Goal: Task Accomplishment & Management: Manage account settings

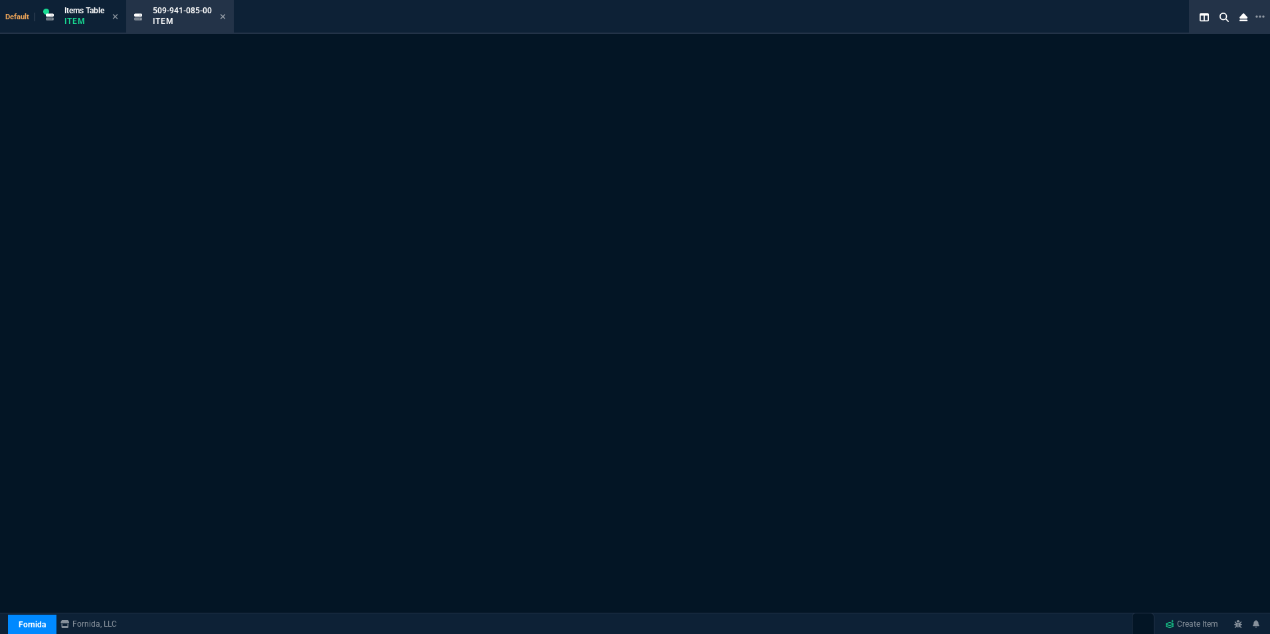
select select "16: [PERSON_NAME]"
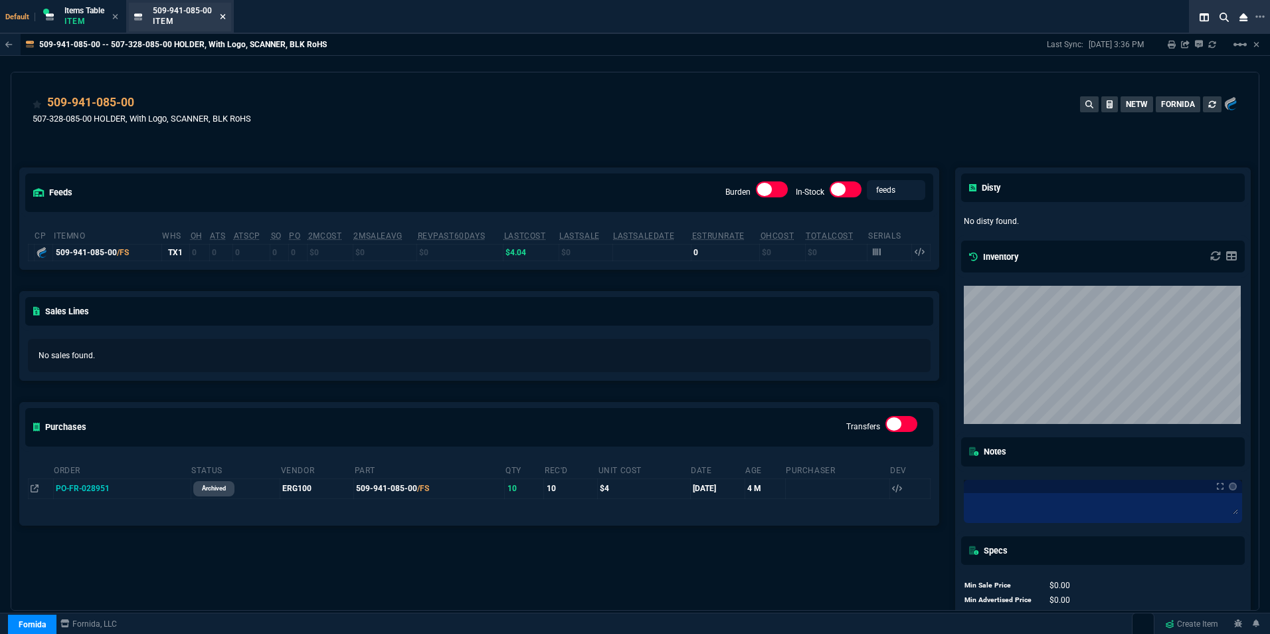
click at [225, 15] on icon at bounding box center [223, 17] width 6 height 8
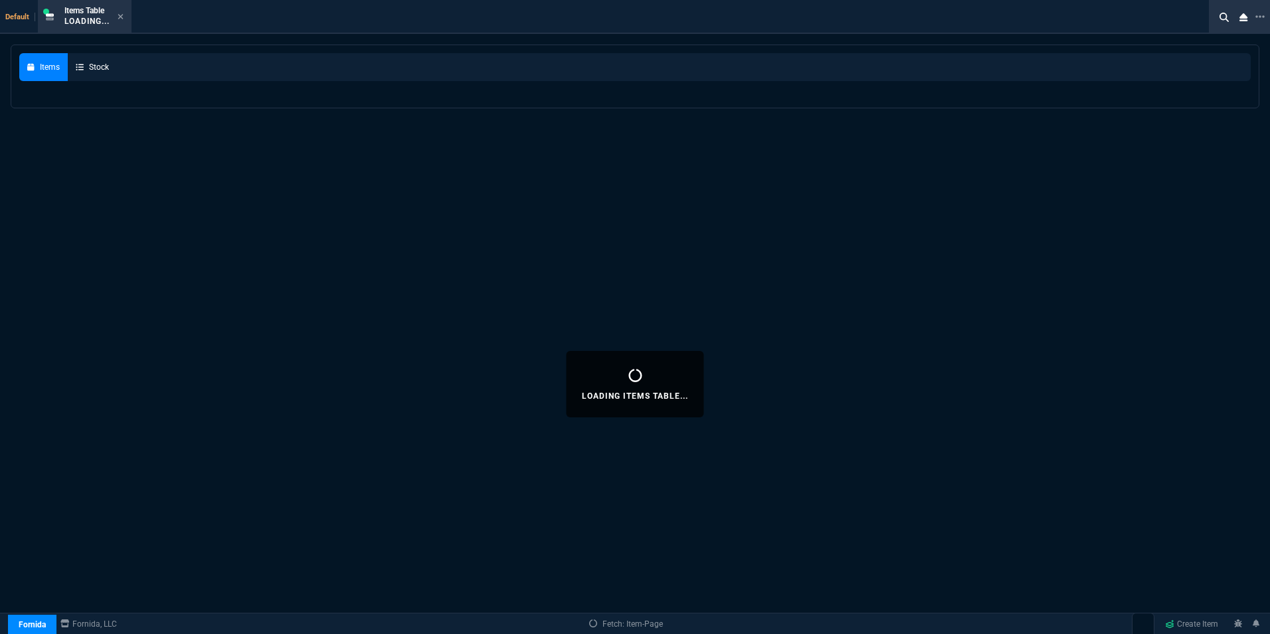
select select
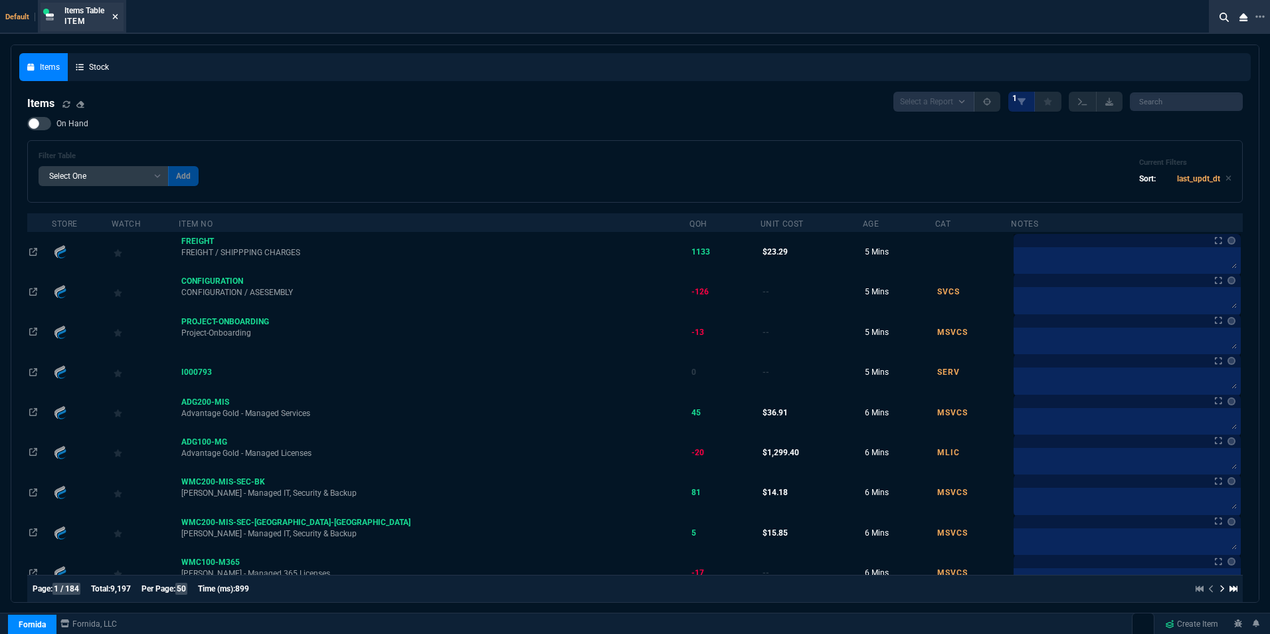
click at [114, 12] on nx-icon at bounding box center [115, 17] width 6 height 11
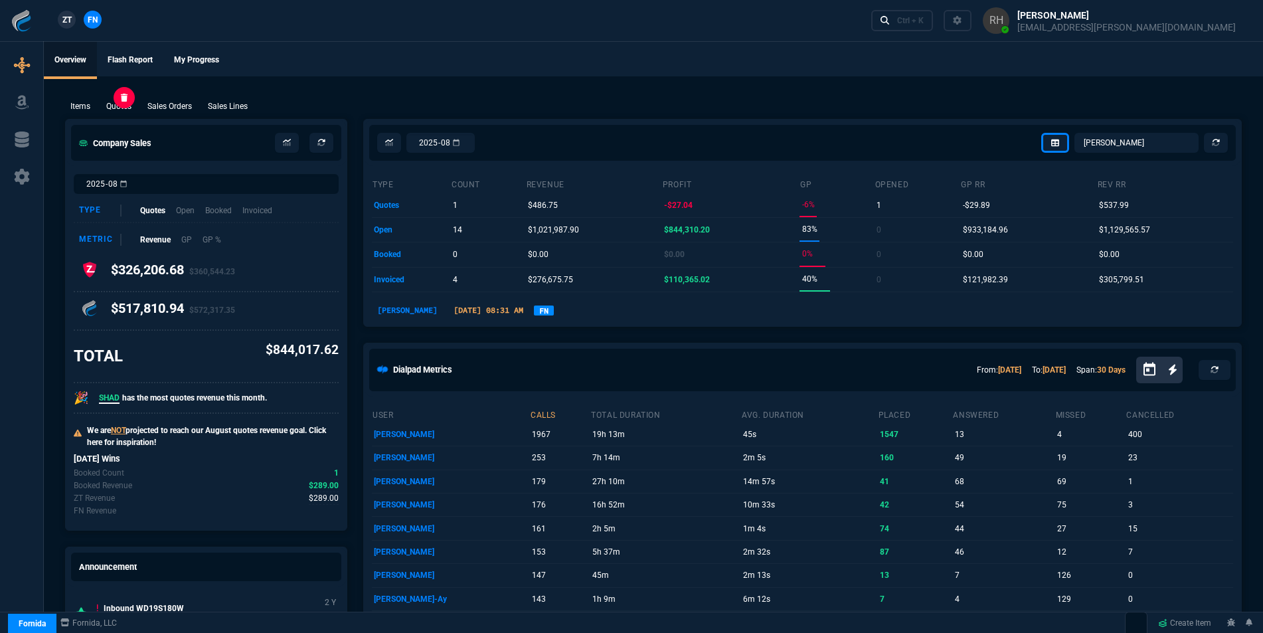
click at [125, 107] on p "Quotes" at bounding box center [118, 106] width 25 height 12
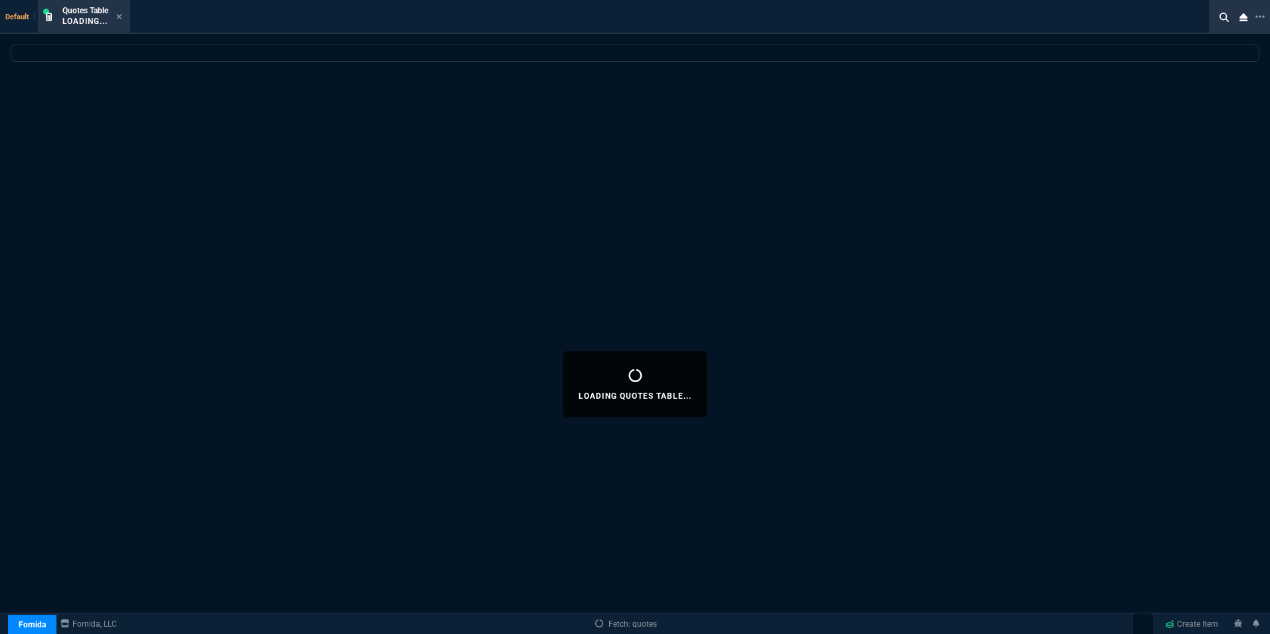
select select
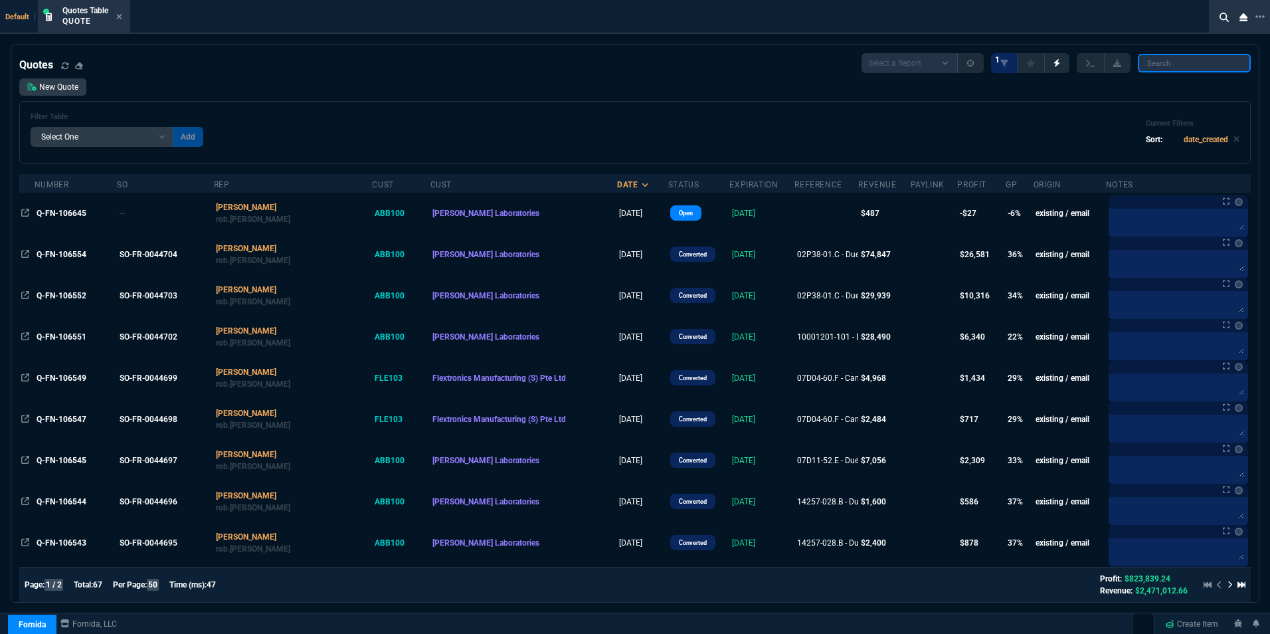
click at [1165, 66] on input "search" at bounding box center [1194, 63] width 113 height 19
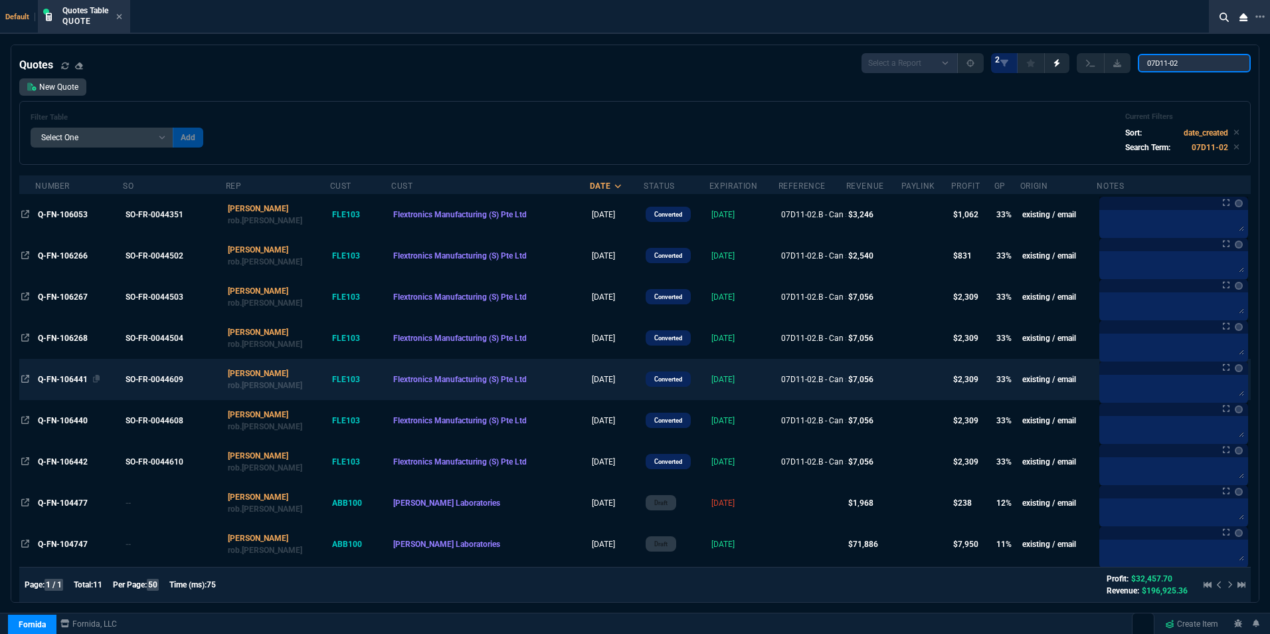
type input "07D11-02"
click at [73, 378] on span "Q-FN-106441" at bounding box center [63, 379] width 50 height 9
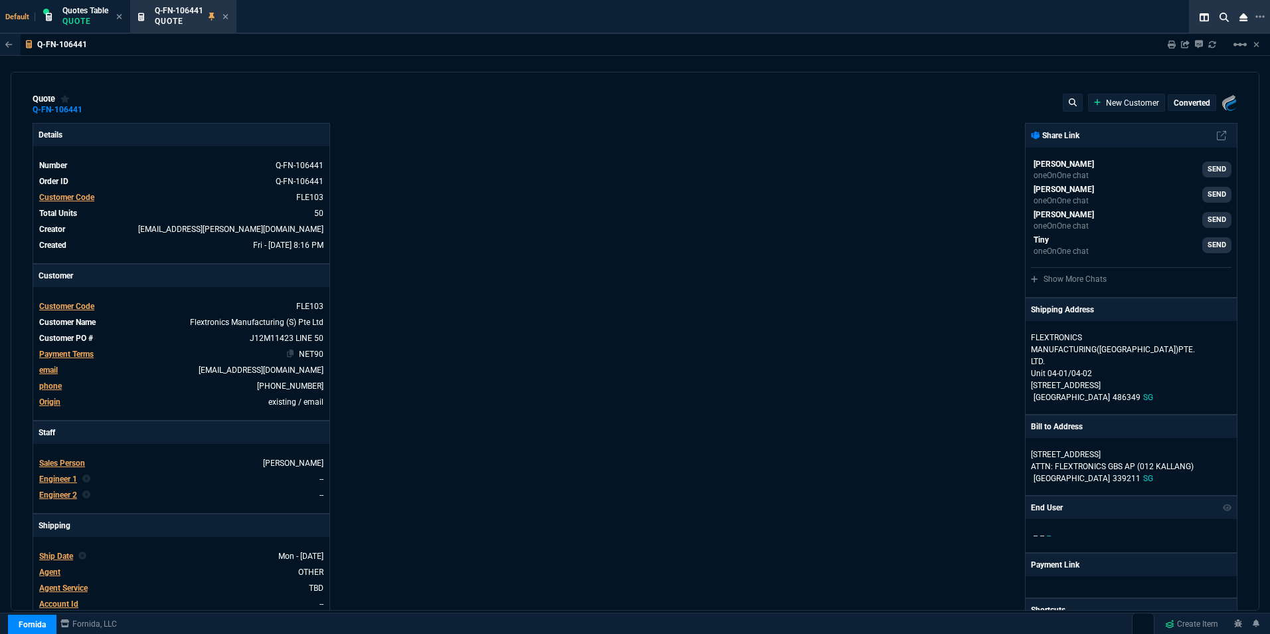
type input "36"
type input "51"
type input "24"
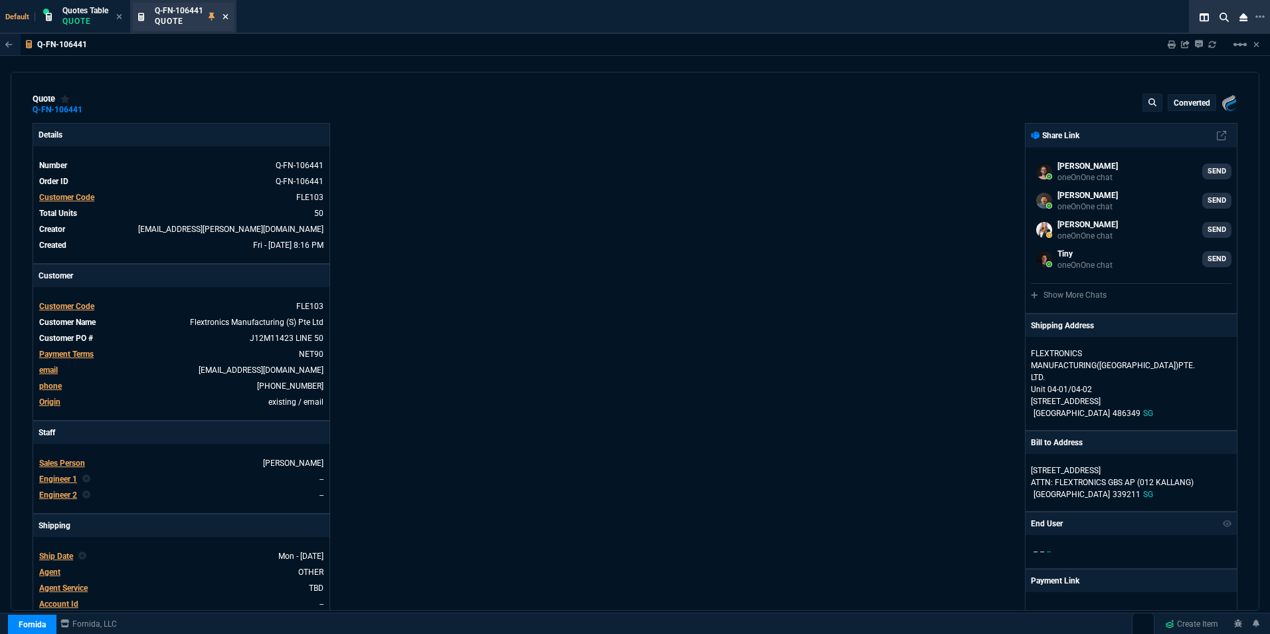
click at [225, 15] on icon at bounding box center [226, 17] width 6 height 8
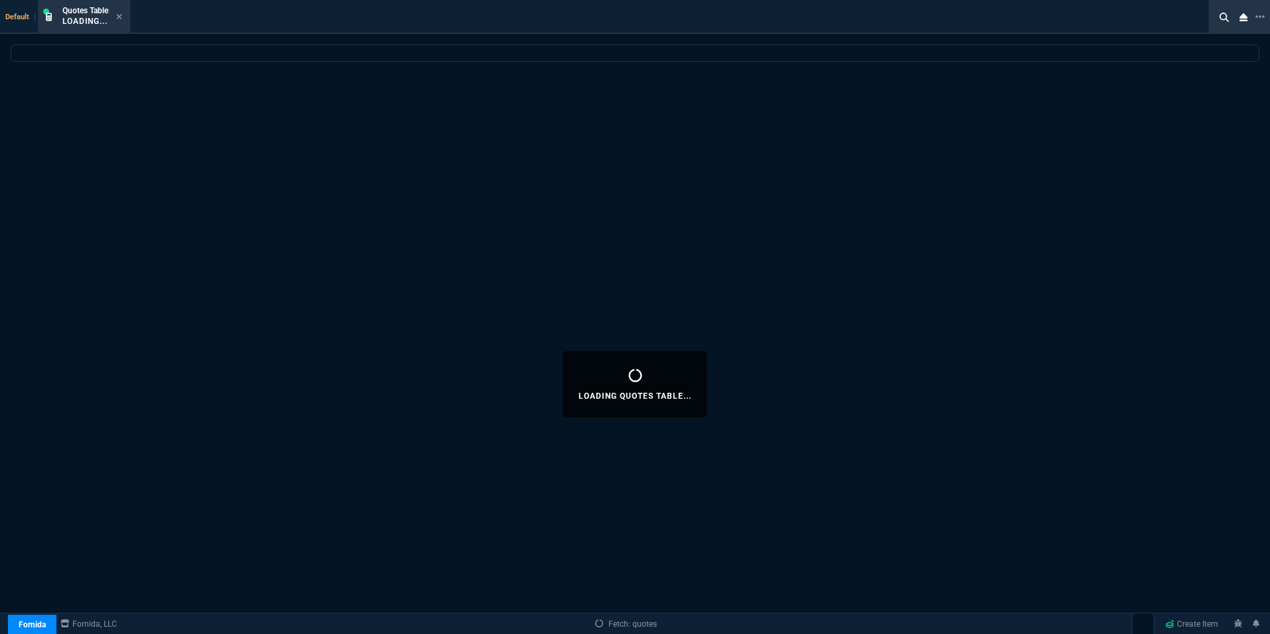
select select
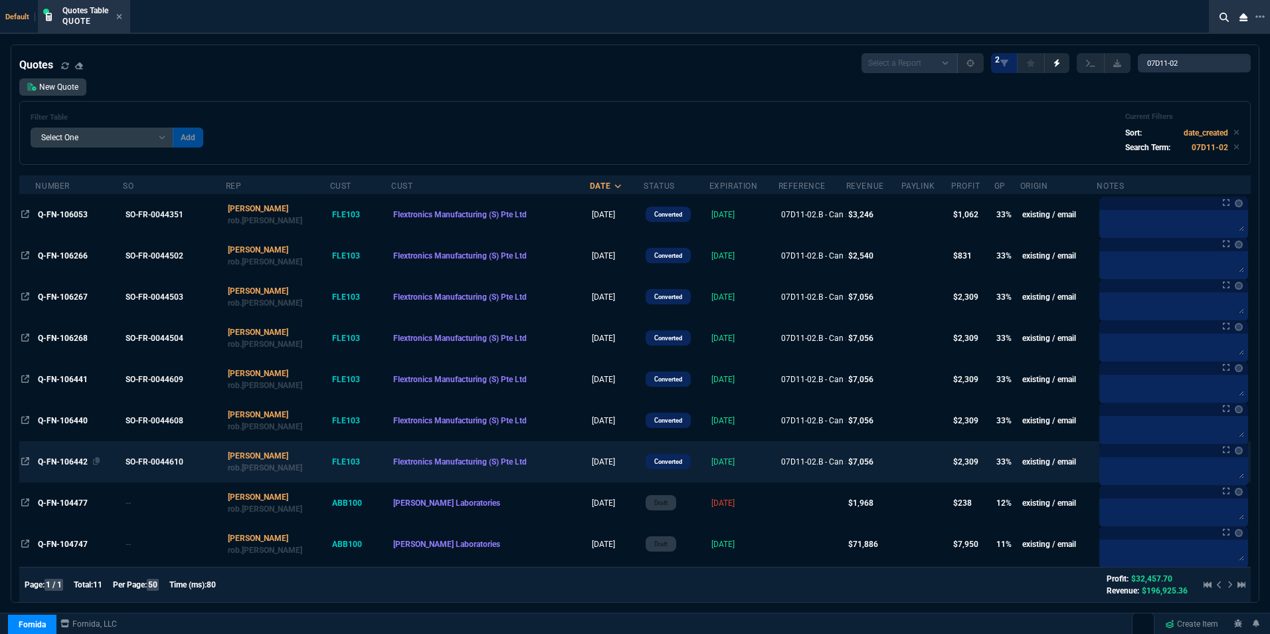
click at [74, 461] on span "Q-FN-106442" at bounding box center [63, 461] width 50 height 9
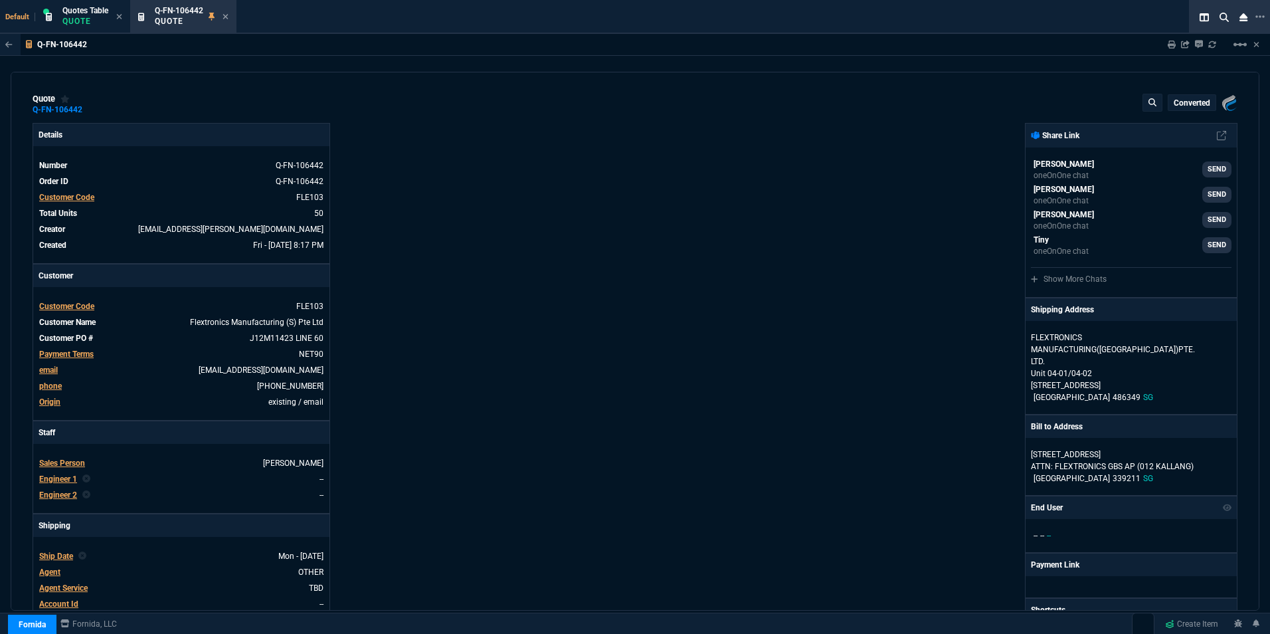
type input "36"
type input "51"
type input "24"
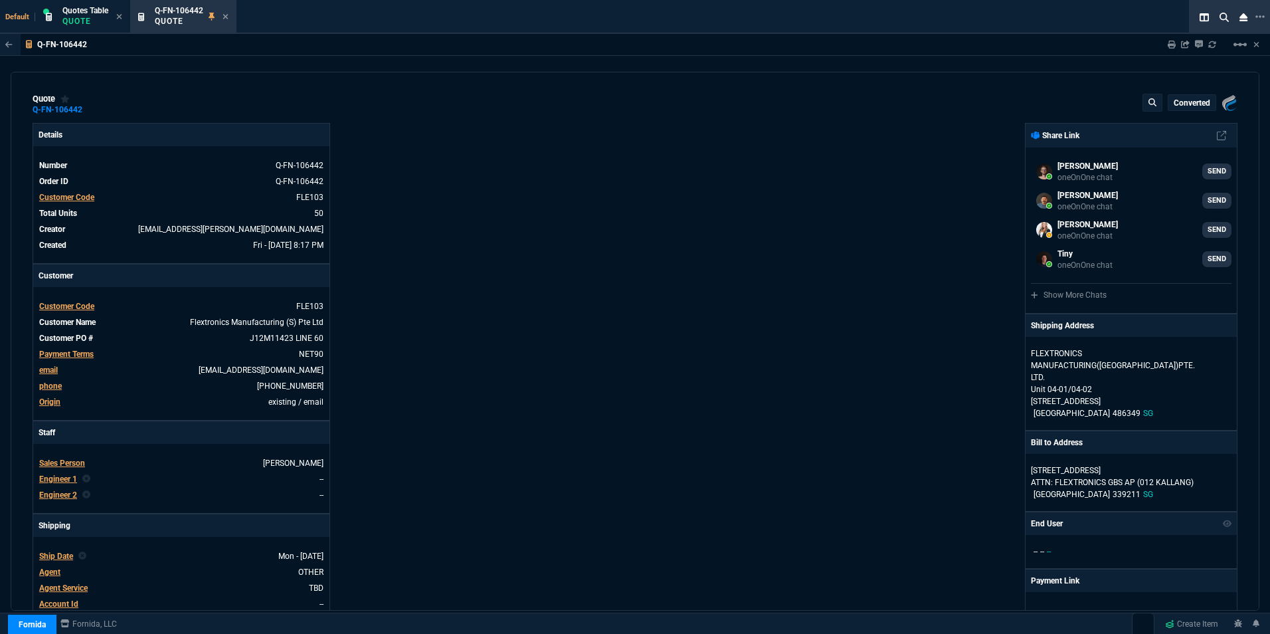
select select "16: [PERSON_NAME]"
click at [227, 16] on icon at bounding box center [225, 16] width 5 height 5
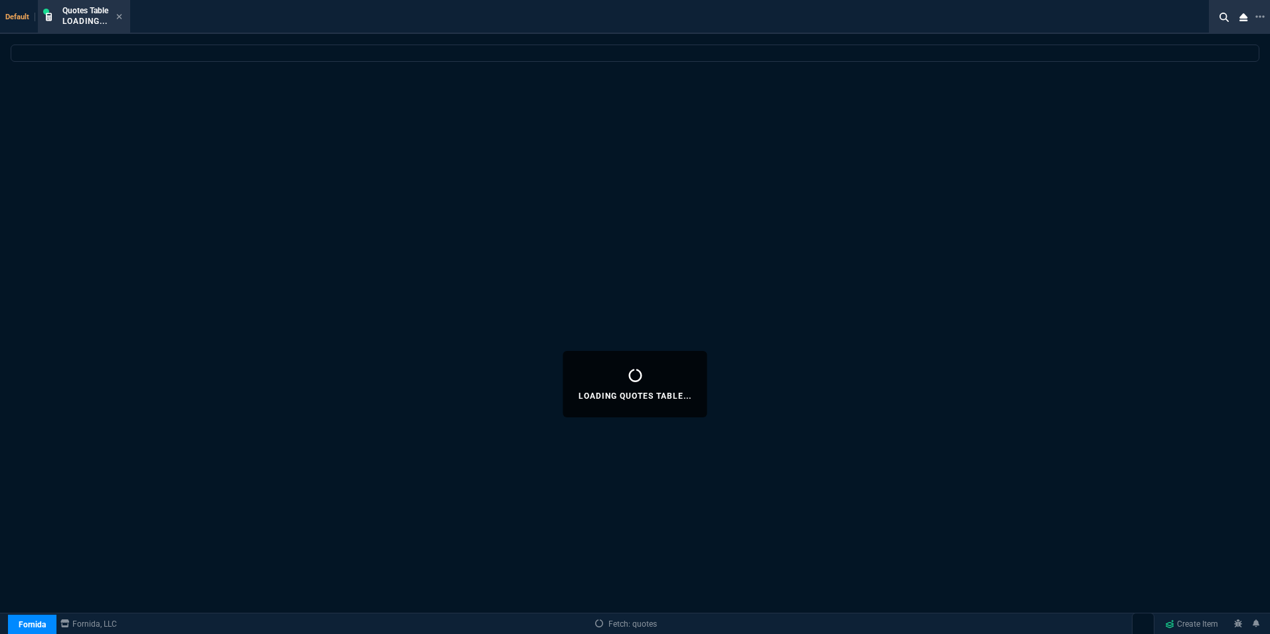
select select
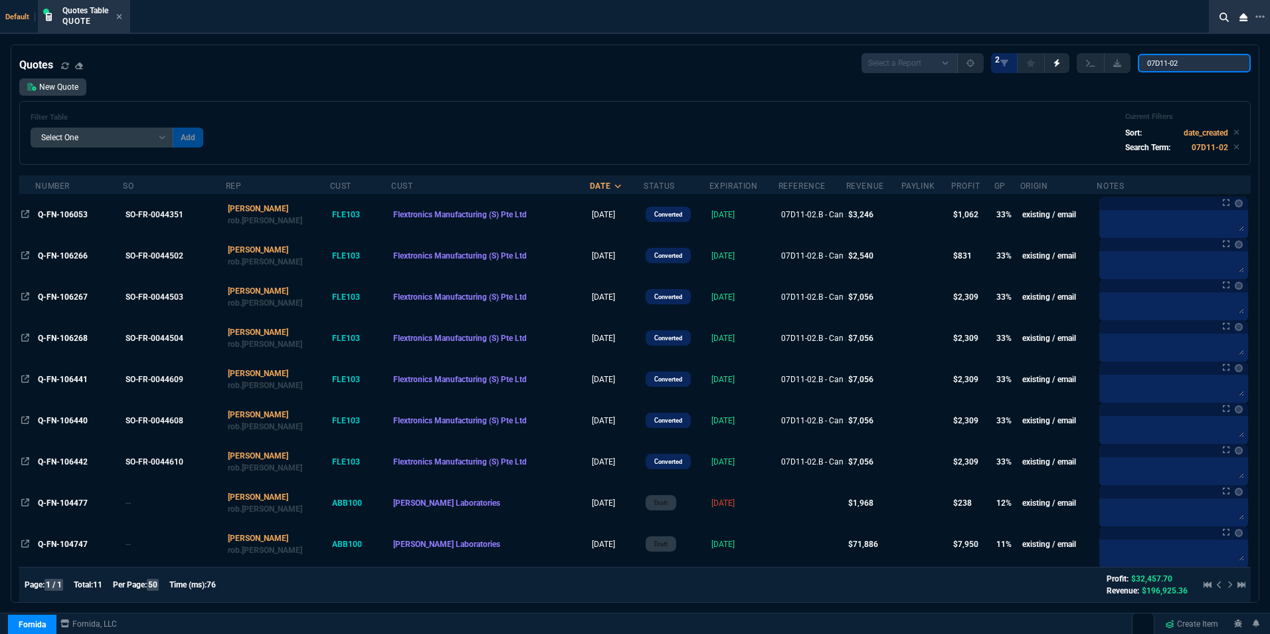
click at [1176, 62] on input "07D11-02" at bounding box center [1194, 63] width 113 height 19
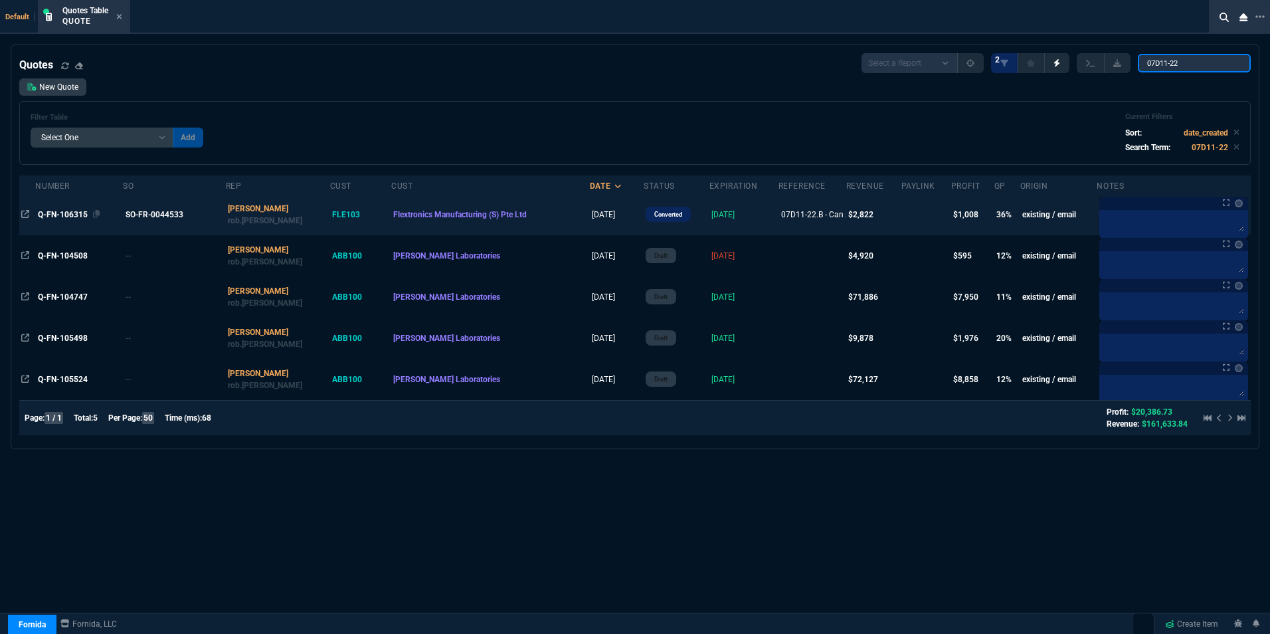
type input "07D11-22"
click at [77, 215] on span "Q-FN-106315" at bounding box center [63, 214] width 50 height 9
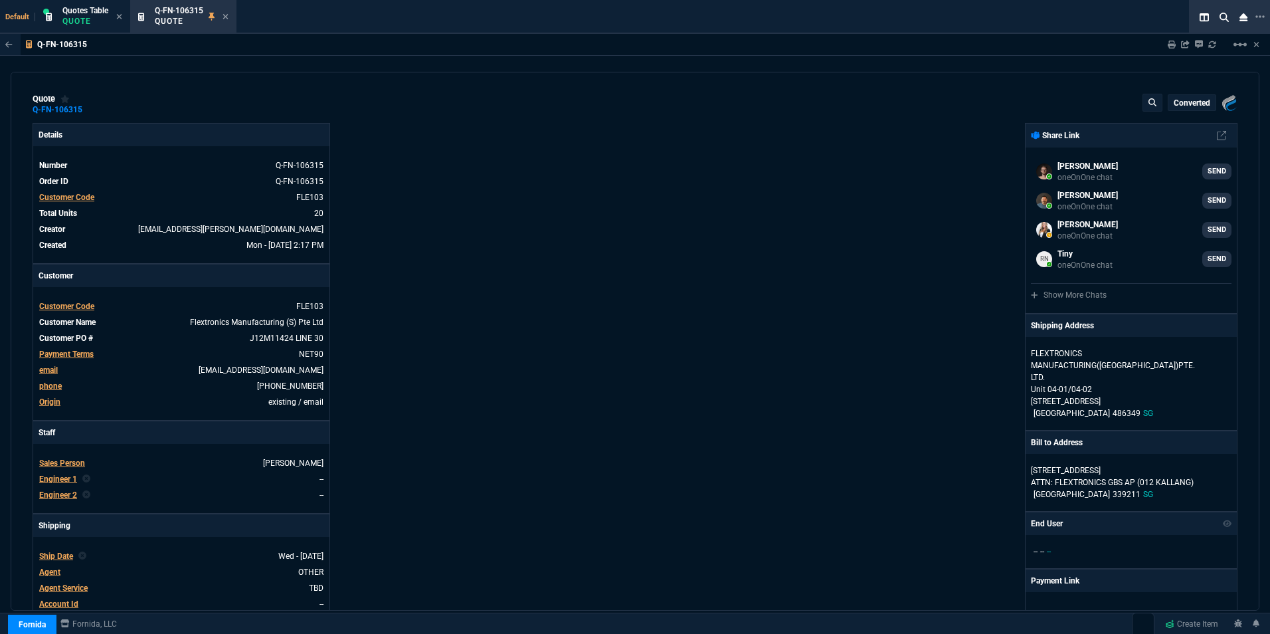
type input "39"
type input "55"
click at [1239, 45] on mat-icon "linear_scale" at bounding box center [1240, 45] width 16 height 16
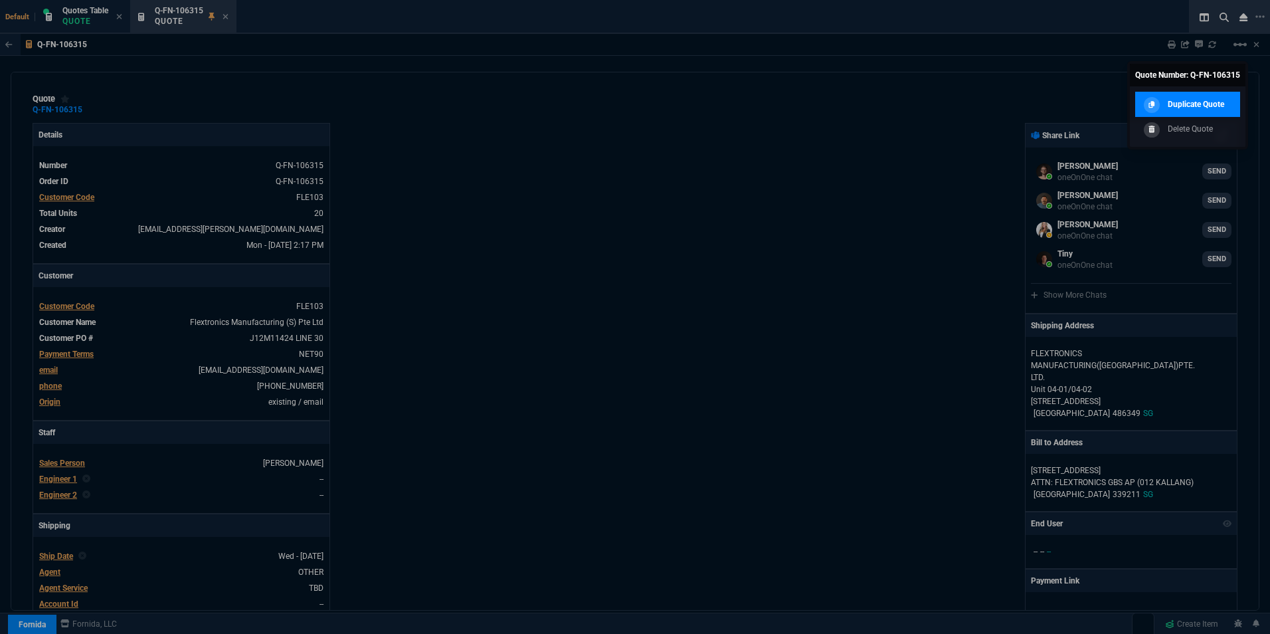
click at [1209, 100] on p "Duplicate Quote" at bounding box center [1196, 104] width 56 height 12
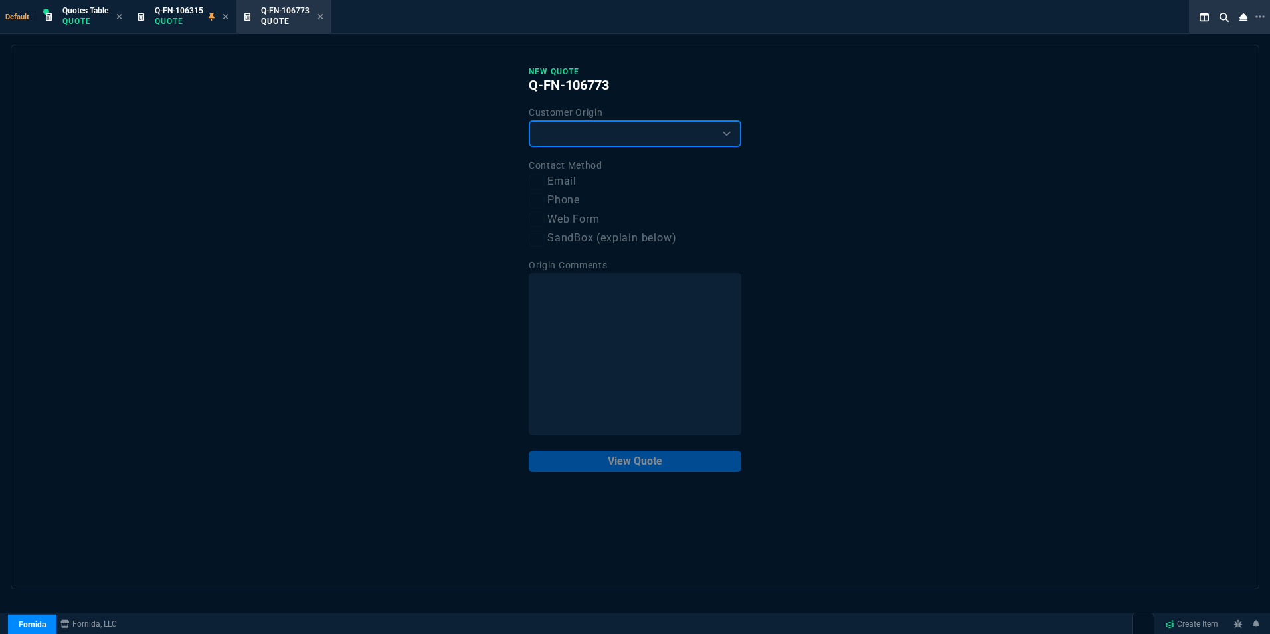
click at [676, 139] on select "Existing Customer Amazon Lead (first order) Website Lead (first order) Called (…" at bounding box center [635, 133] width 213 height 27
select select "existing"
click at [529, 121] on select "Existing Customer Amazon Lead (first order) Website Lead (first order) Called (…" at bounding box center [635, 133] width 213 height 27
click at [551, 189] on label "Email" at bounding box center [635, 181] width 213 height 17
click at [545, 189] on input "Email" at bounding box center [537, 182] width 16 height 16
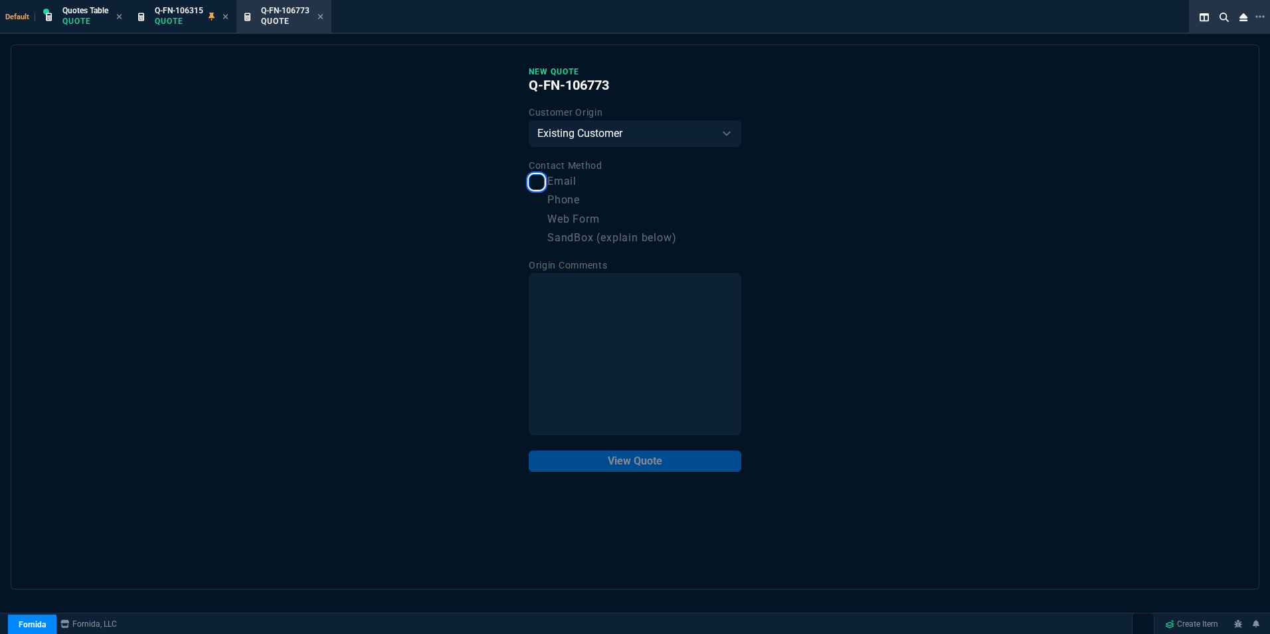
checkbox input "true"
click at [640, 457] on button "View Quote" at bounding box center [635, 460] width 213 height 21
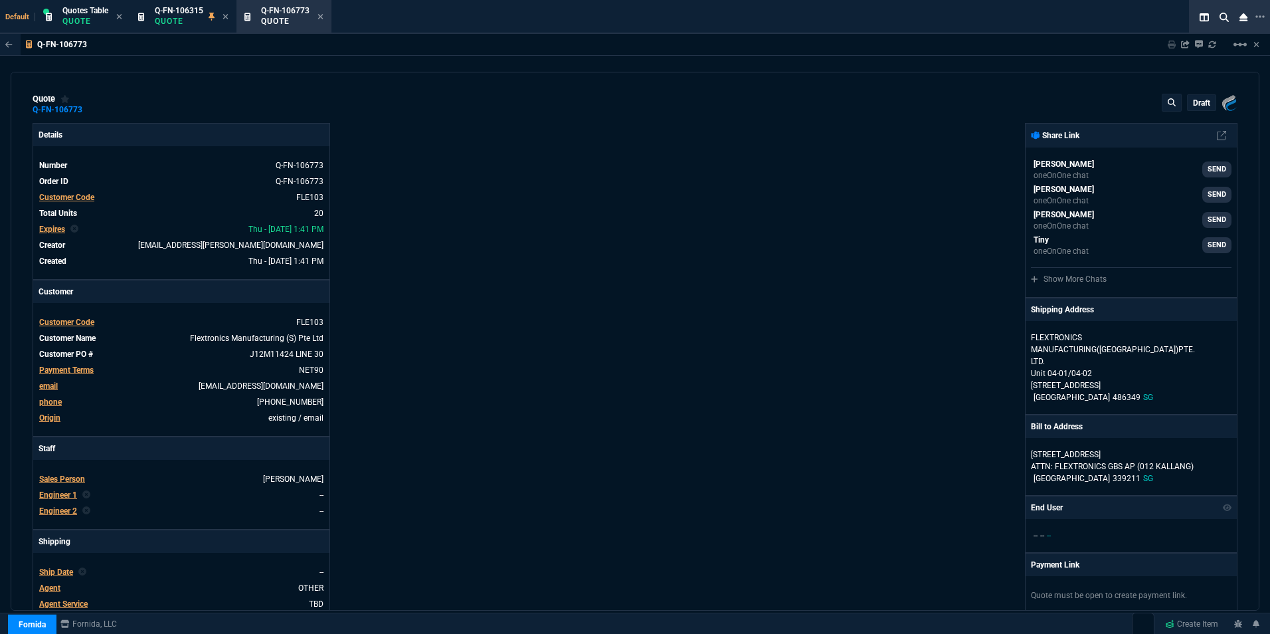
type input "39"
type input "55"
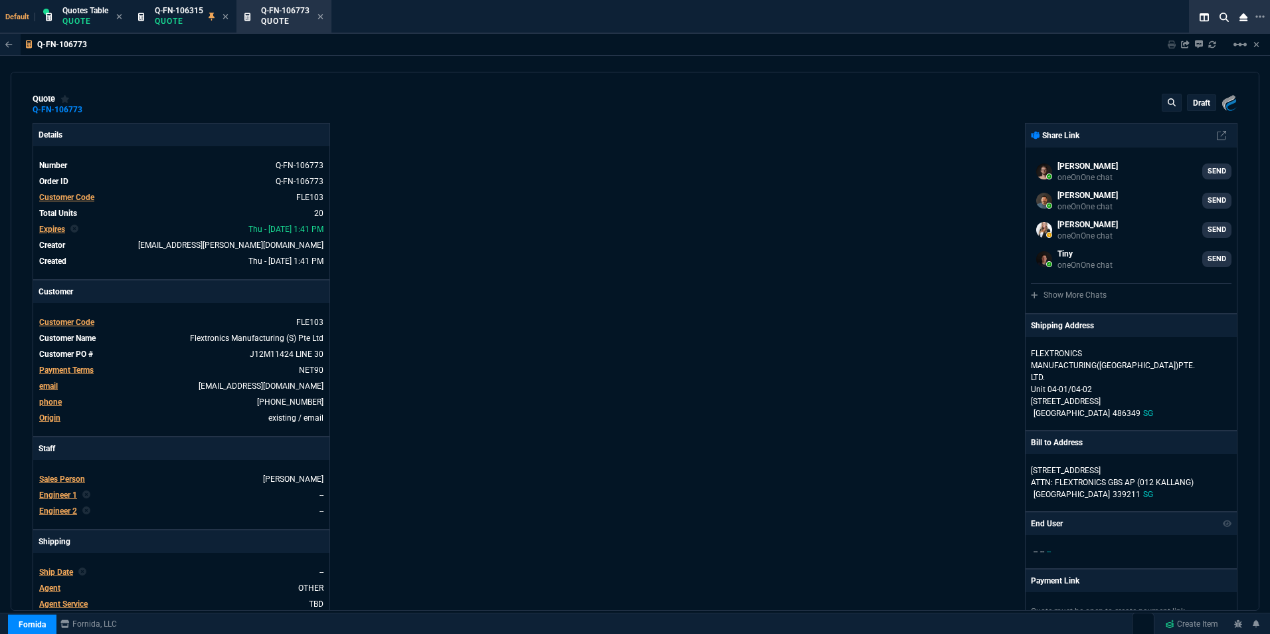
click at [51, 232] on span "Expires" at bounding box center [52, 229] width 26 height 9
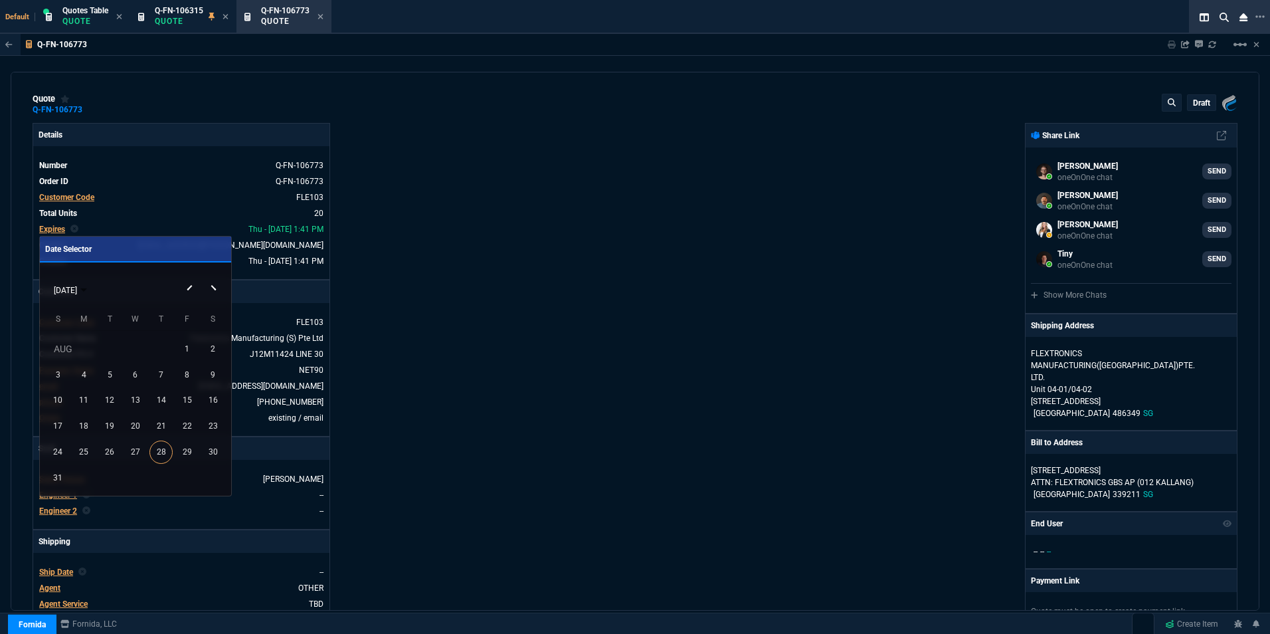
click at [213, 277] on button "Next month" at bounding box center [214, 277] width 27 height 0
click at [187, 446] on div "26" at bounding box center [186, 451] width 23 height 23
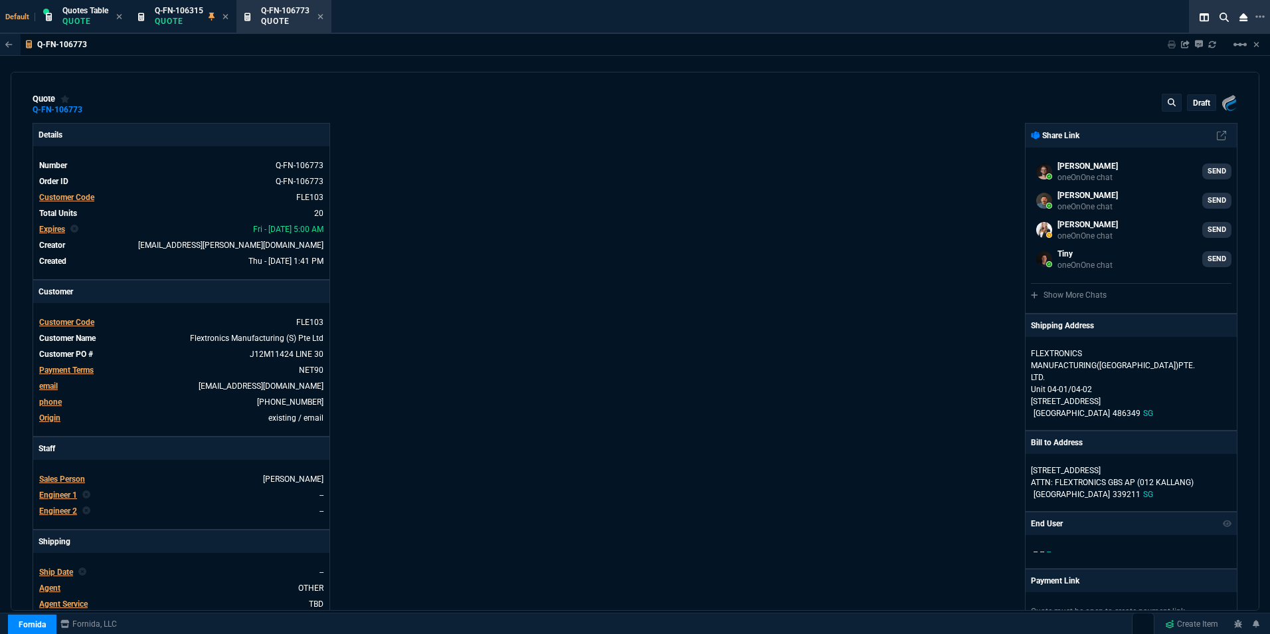
type input "39"
type input "55"
click at [262, 350] on link "J12M11424 LINE 30" at bounding box center [285, 354] width 76 height 12
drag, startPoint x: 265, startPoint y: 353, endPoint x: 287, endPoint y: 355, distance: 22.0
click at [287, 355] on link "J12M11424 LINE 30" at bounding box center [285, 354] width 76 height 12
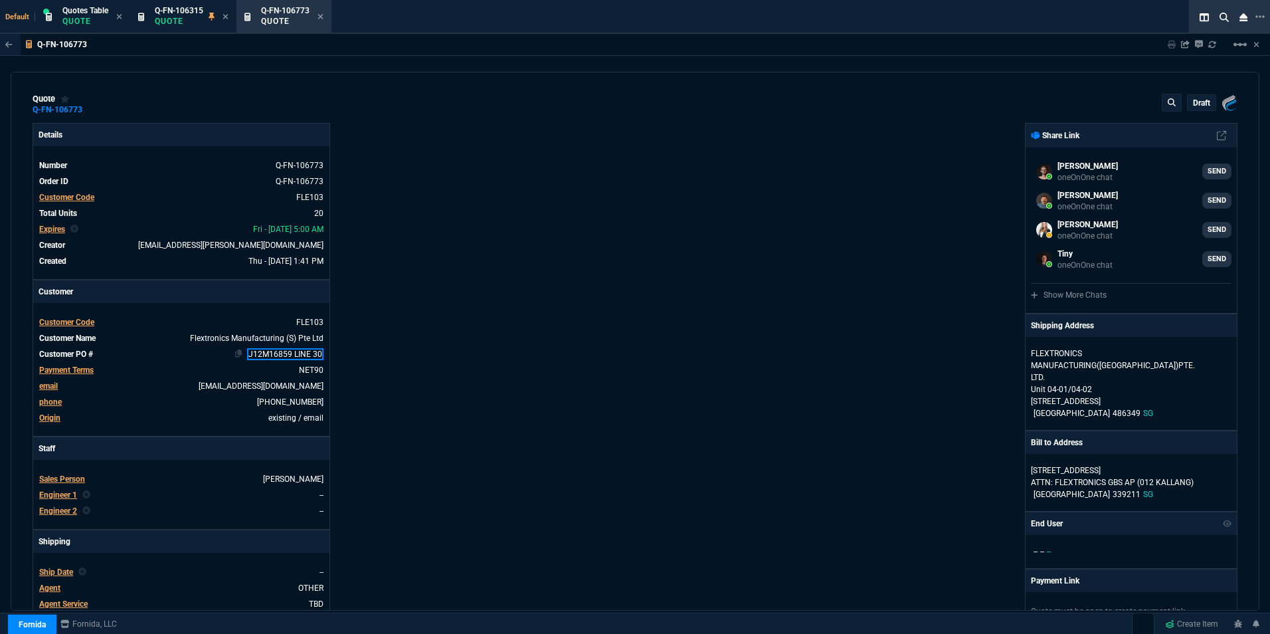
click at [312, 353] on link "J12M16859 LINE 30" at bounding box center [285, 354] width 76 height 12
click at [366, 350] on div "Details Number Q-FN-106773 Order ID Q-FN-106773 Customer Code FLE103 Total Unit…" at bounding box center [334, 476] width 602 height 707
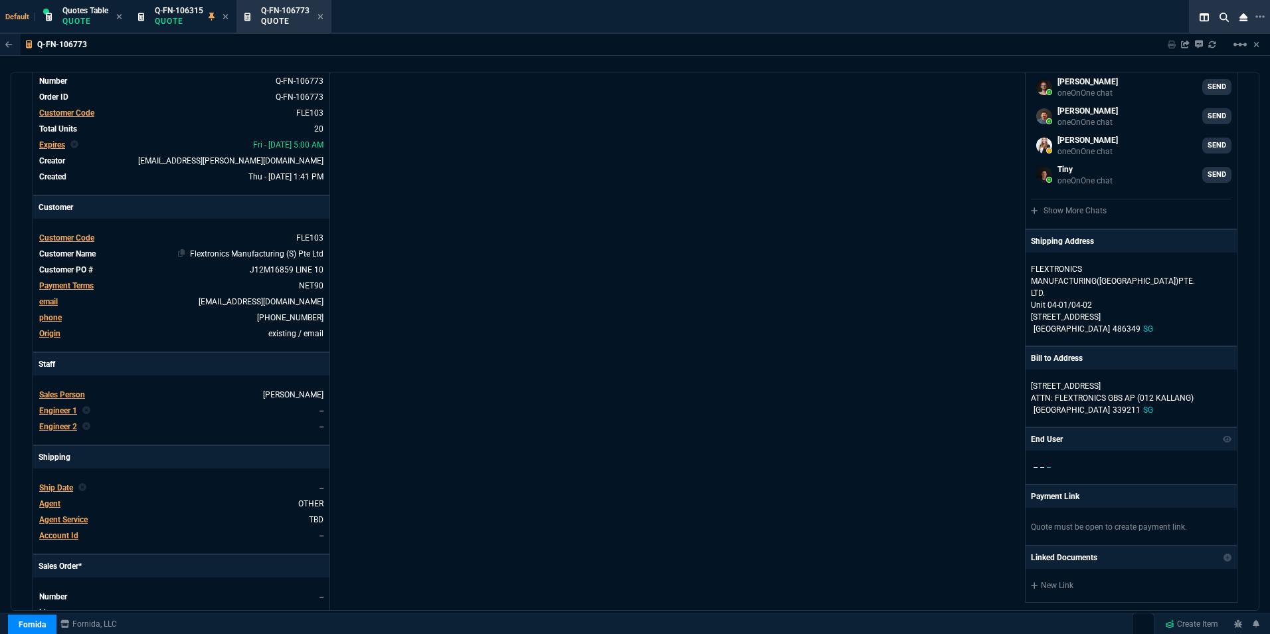
scroll to position [133, 0]
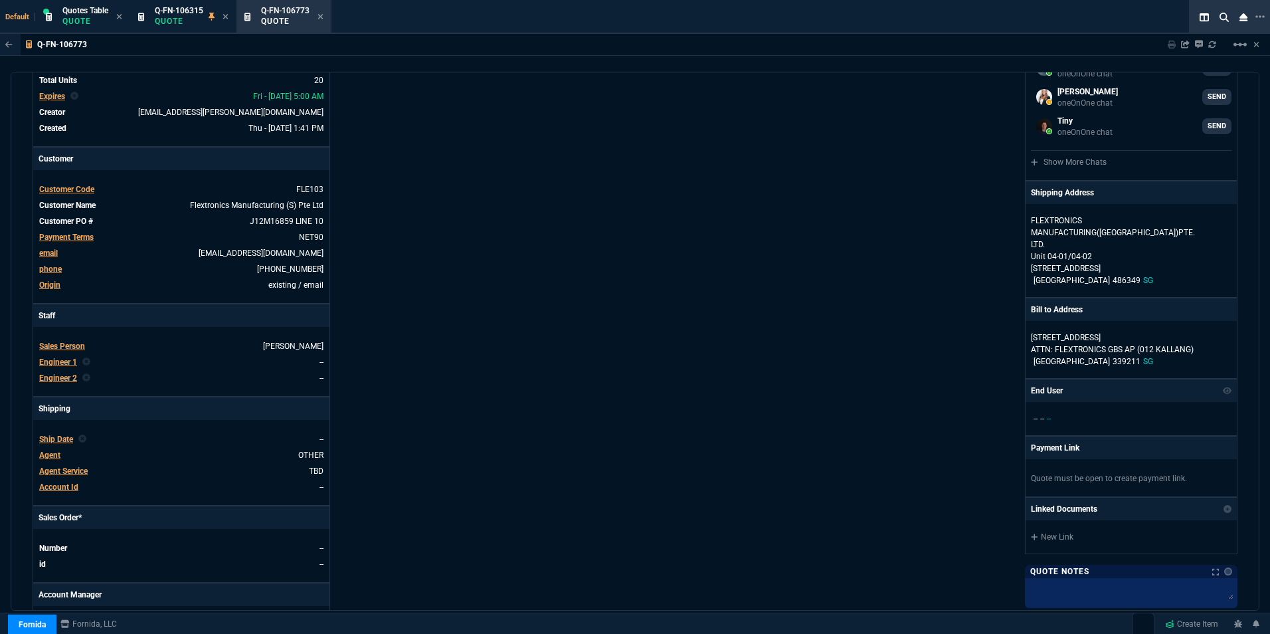
click at [58, 439] on span "Ship Date" at bounding box center [56, 438] width 34 height 9
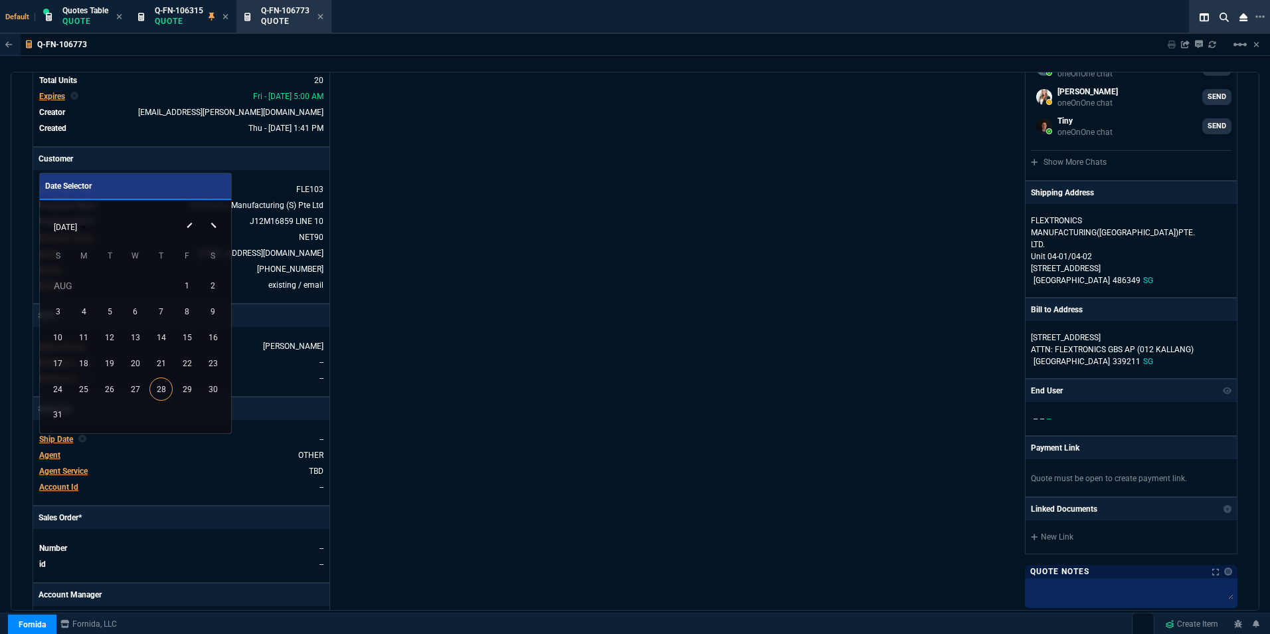
click at [213, 222] on div "AUG 2025" at bounding box center [135, 226] width 185 height 25
click at [209, 225] on div "AUG 2025" at bounding box center [135, 226] width 185 height 25
click at [213, 228] on div "AUG 2025" at bounding box center [135, 226] width 185 height 25
click at [213, 227] on div "AUG 2025" at bounding box center [135, 226] width 185 height 25
click at [213, 214] on button "Next month" at bounding box center [214, 214] width 27 height 0
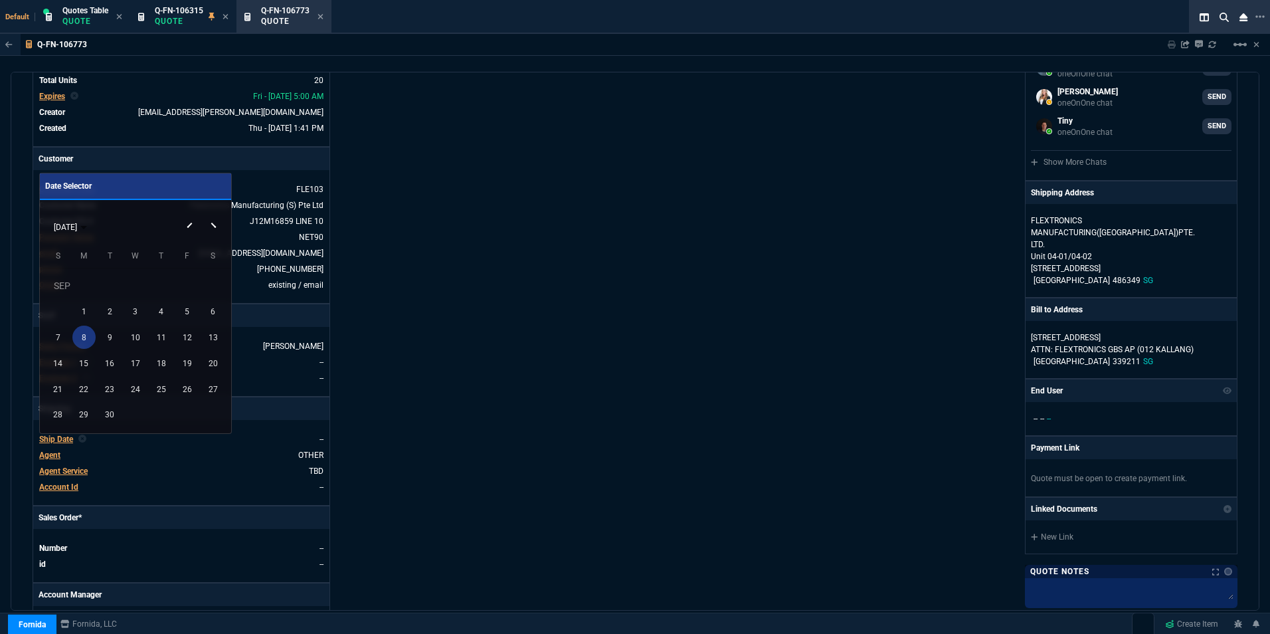
click at [82, 329] on div "8" at bounding box center [83, 336] width 23 height 23
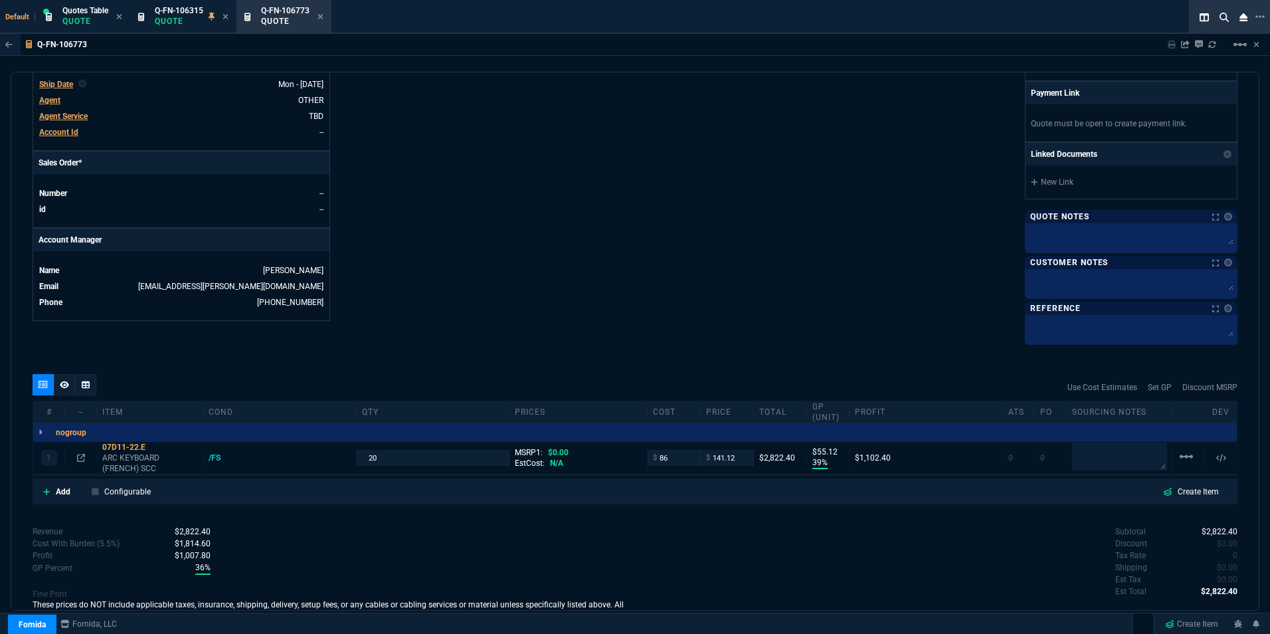
scroll to position [531, 0]
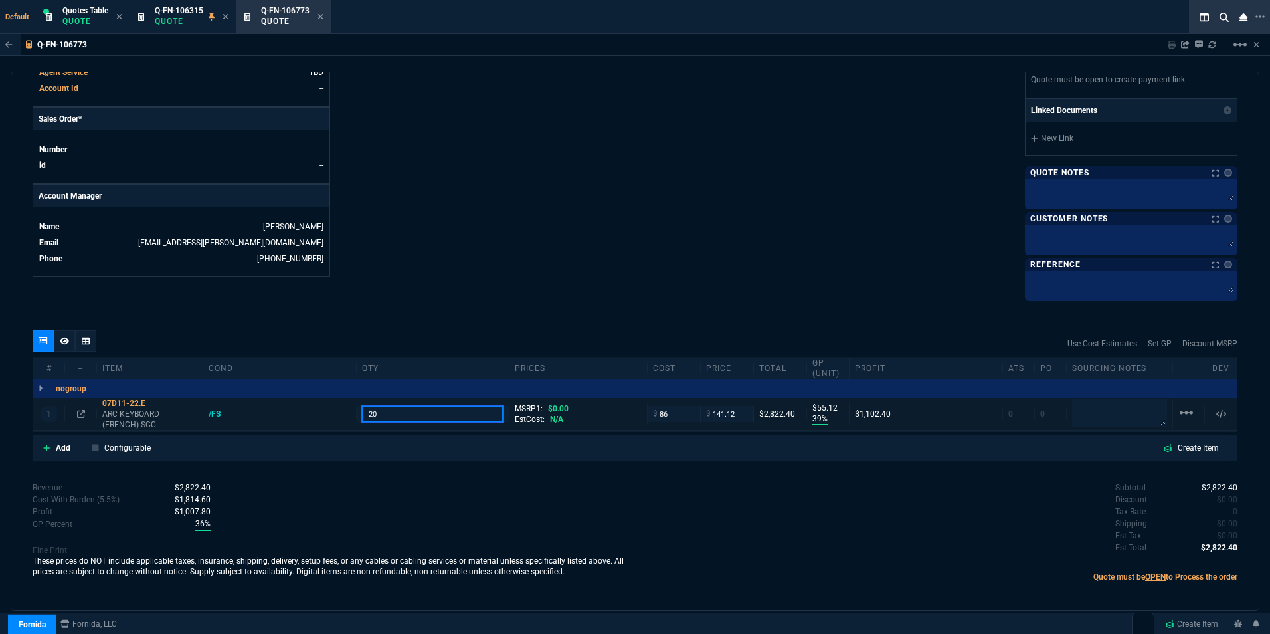
click at [385, 412] on input "20" at bounding box center [433, 413] width 142 height 15
type input "30"
click at [743, 466] on div "quote Q-FN-106773 draft Fornida, LLC 2609 Technology Dr Suite 300 Plano, TX 750…" at bounding box center [635, 341] width 1249 height 539
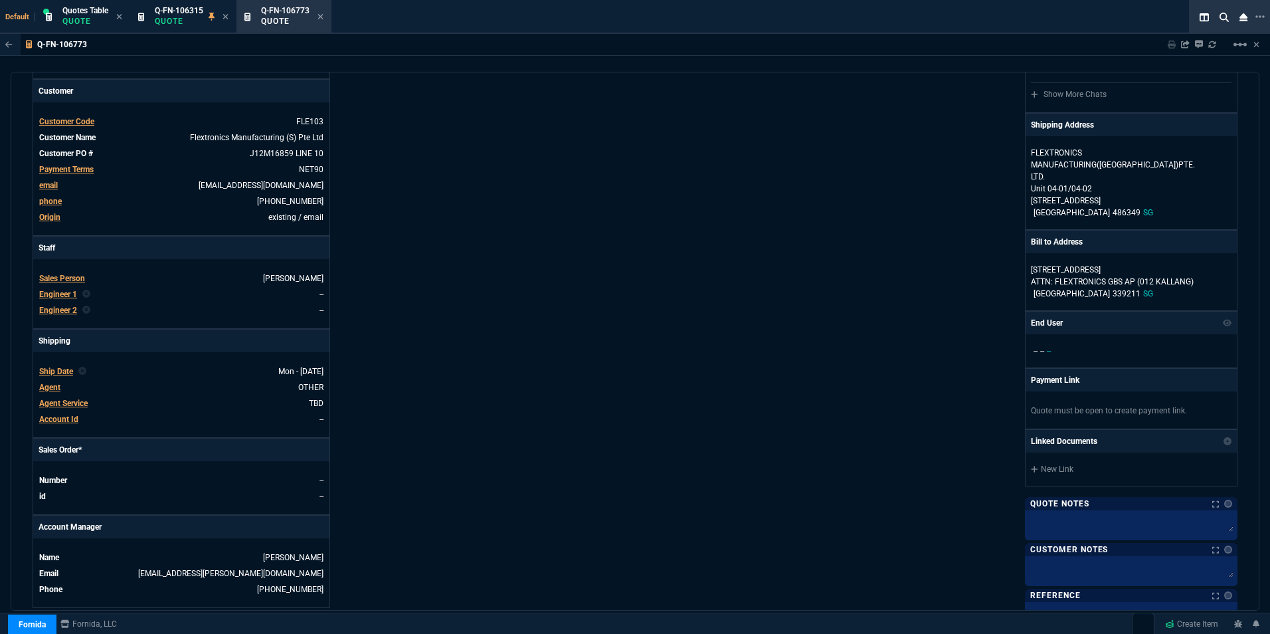
scroll to position [199, 0]
click at [187, 7] on span "Q-FN-106315" at bounding box center [179, 10] width 48 height 9
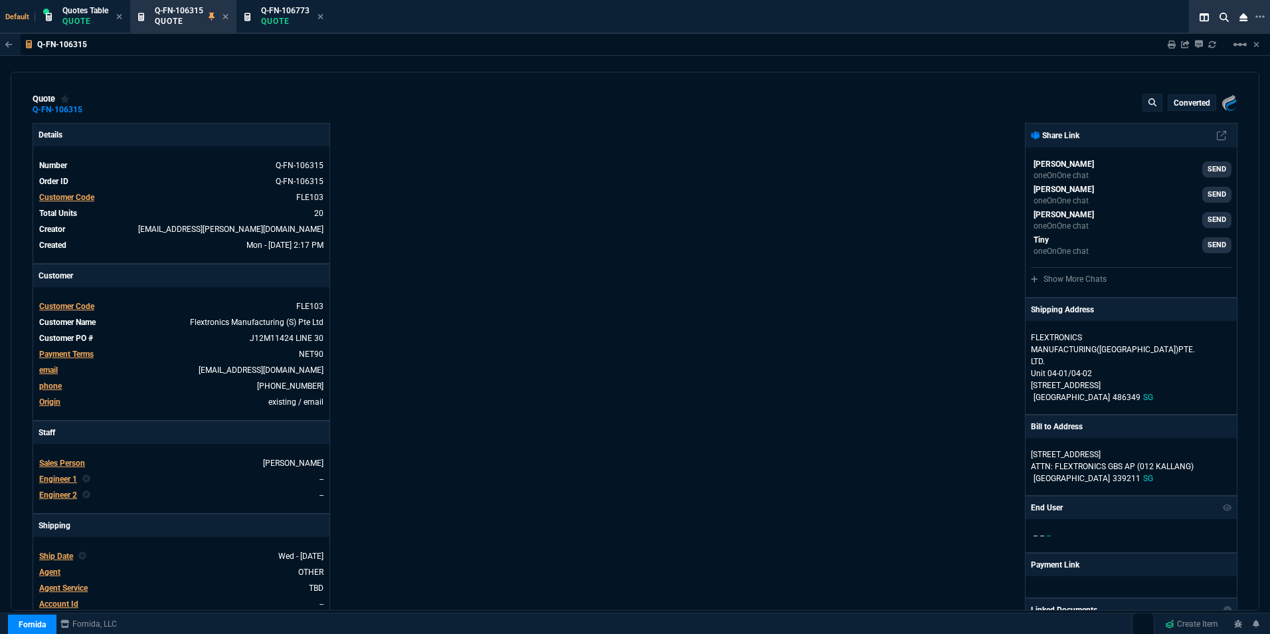
type input "39"
type input "55"
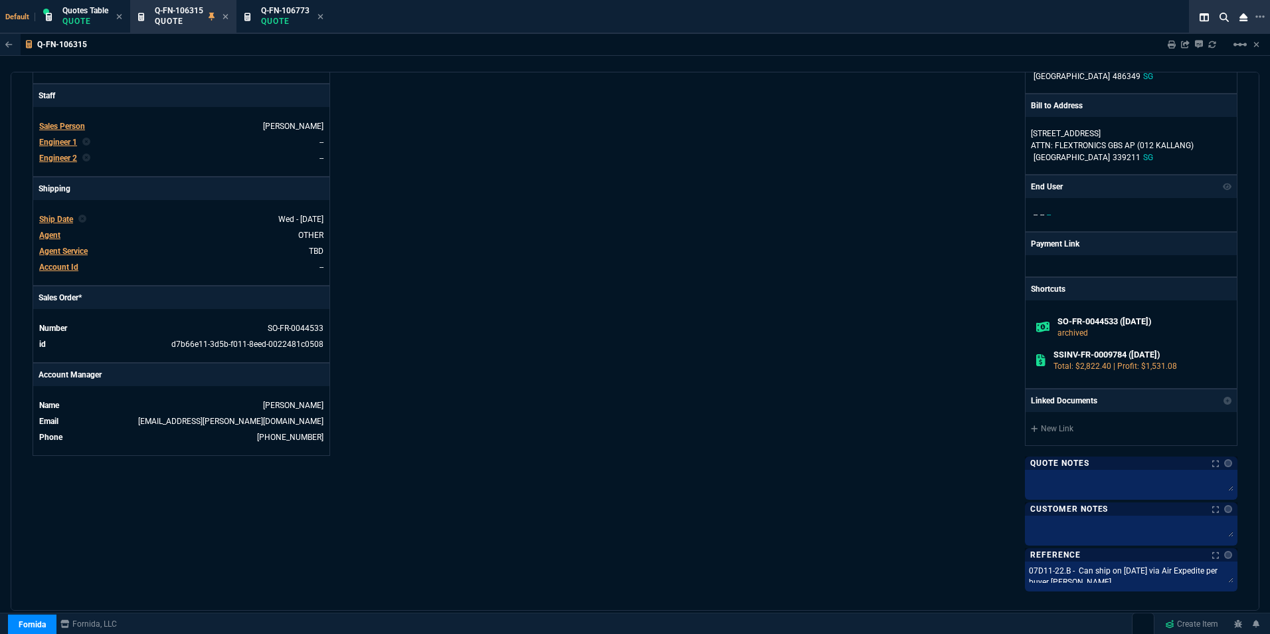
scroll to position [399, 0]
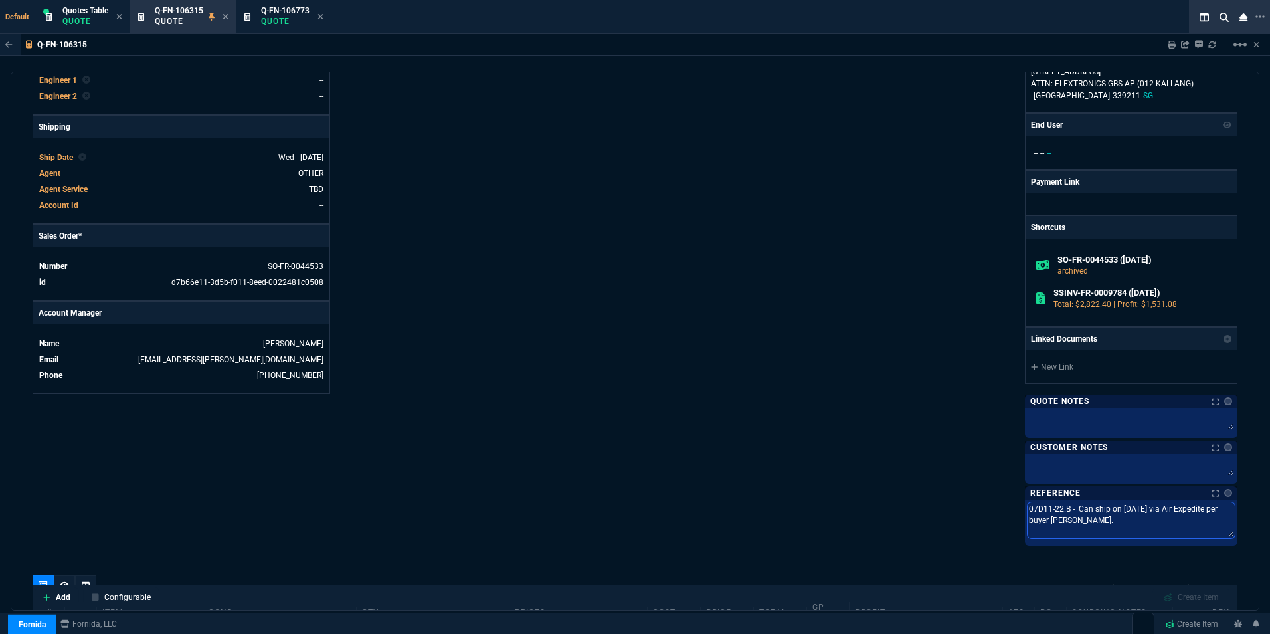
drag, startPoint x: 1023, startPoint y: 510, endPoint x: 1144, endPoint y: 519, distance: 121.9
click at [1144, 519] on textarea "07D11-22.B - Can ship on 7/16/25 via Air Expedite per buyer Florence Chan Hong …" at bounding box center [1131, 520] width 207 height 36
click at [302, 15] on span "Q-FN-106773" at bounding box center [285, 10] width 48 height 9
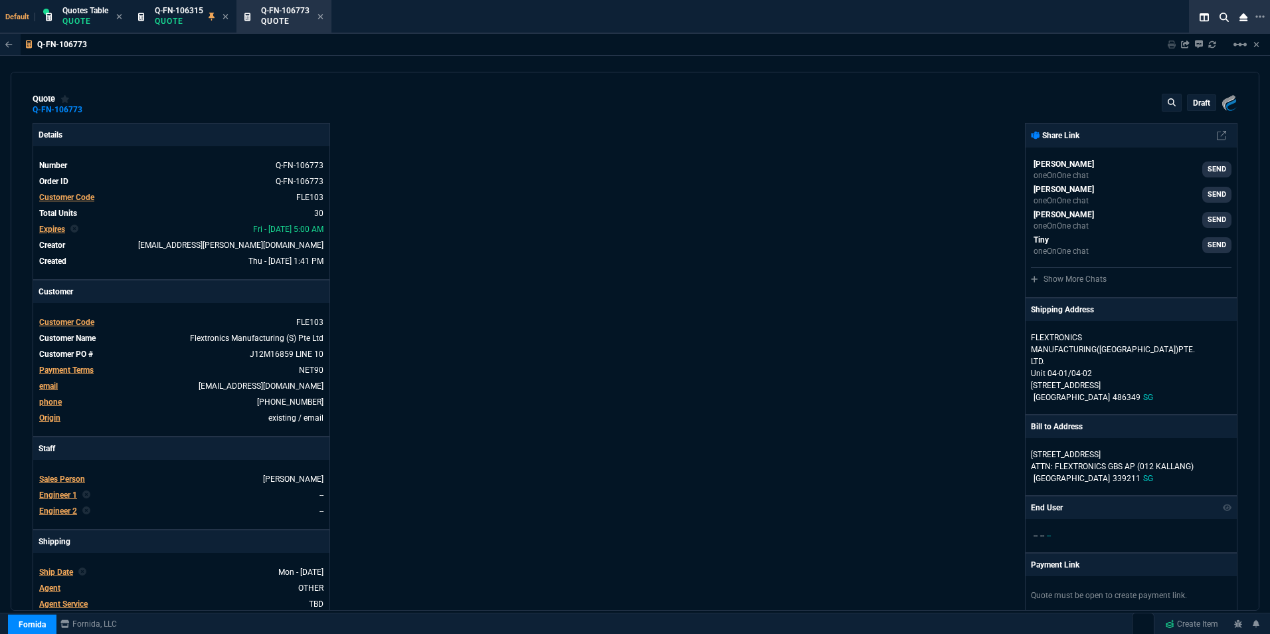
type input "39"
type input "55"
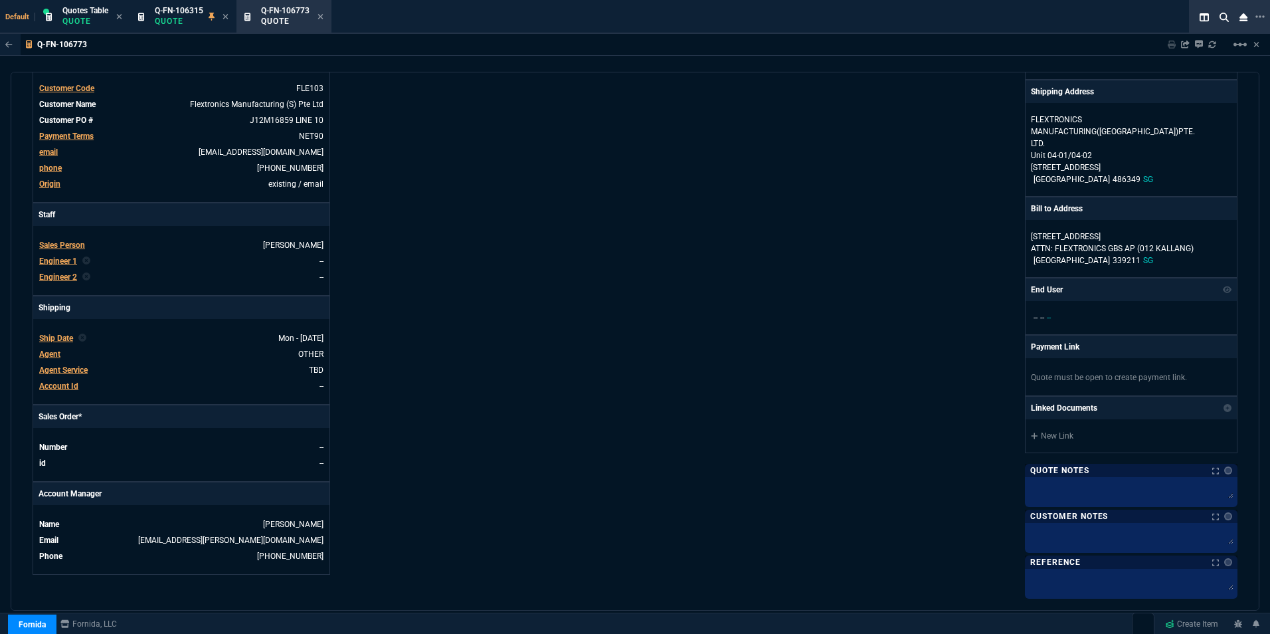
scroll to position [266, 0]
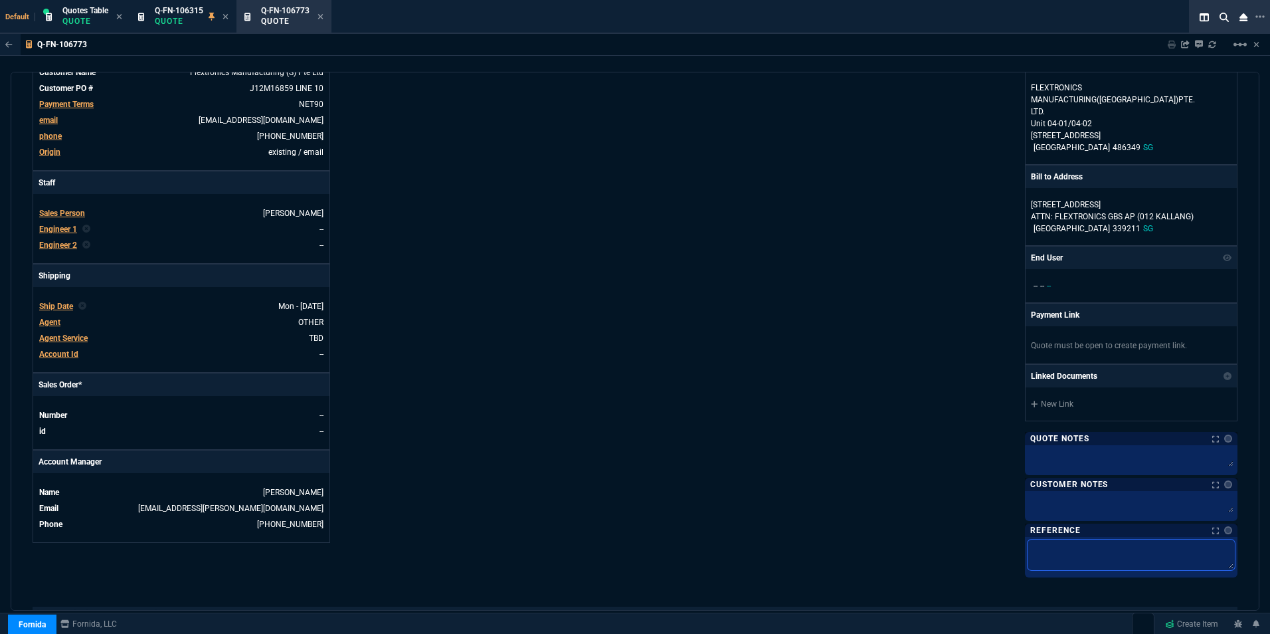
click at [1054, 548] on textarea at bounding box center [1131, 554] width 207 height 31
paste textarea "07D11-22.B - Can ship on 7/16/25 via Air Expedite per buyer Florence Chan Hong …"
type textarea "07D11-22.B - Can ship on 7/16/25 via Air Expedite per buyer Florence Chan Hong …"
drag, startPoint x: 1115, startPoint y: 543, endPoint x: 1132, endPoint y: 545, distance: 16.7
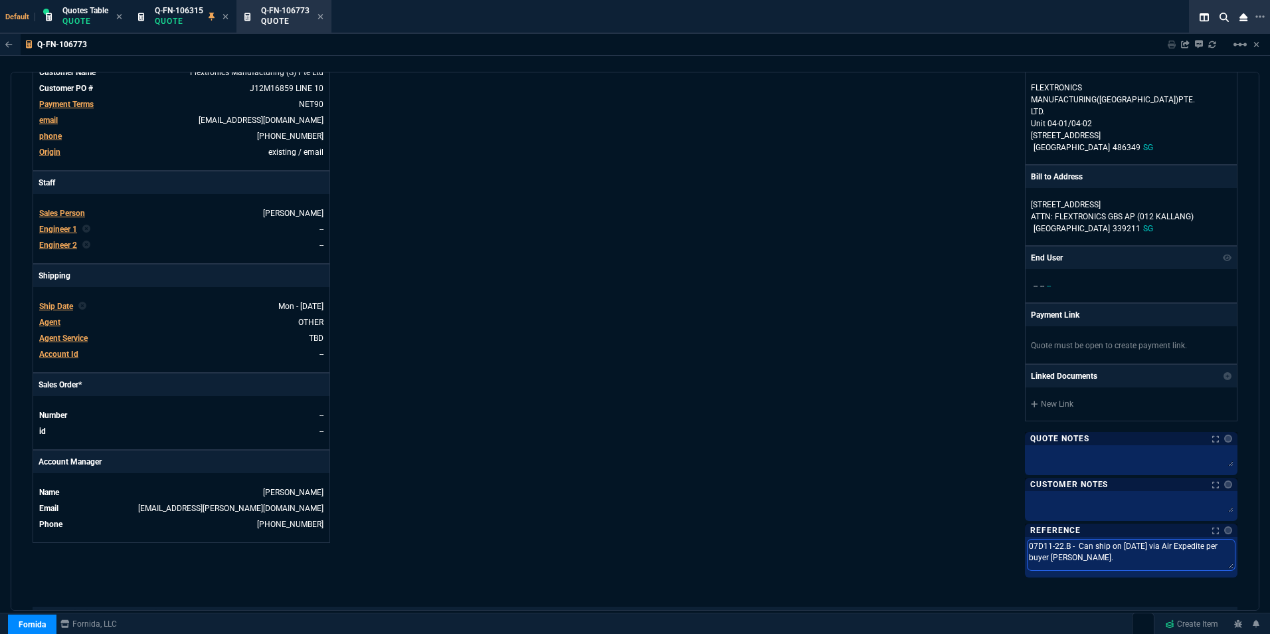
click at [1132, 545] on textarea "07D11-22.B - Can ship on 7/16/25 via Air Expedite per buyer Florence Chan Hong …" at bounding box center [1131, 554] width 207 height 31
type textarea "07D11-22.B - Can ship on 9/25 via Air Expedite per buyer Florence Chan Hong Keo…"
type textarea "07D11-22.B - Can ship on 9//25 via Air Expedite per buyer Florence Chan Hong Ke…"
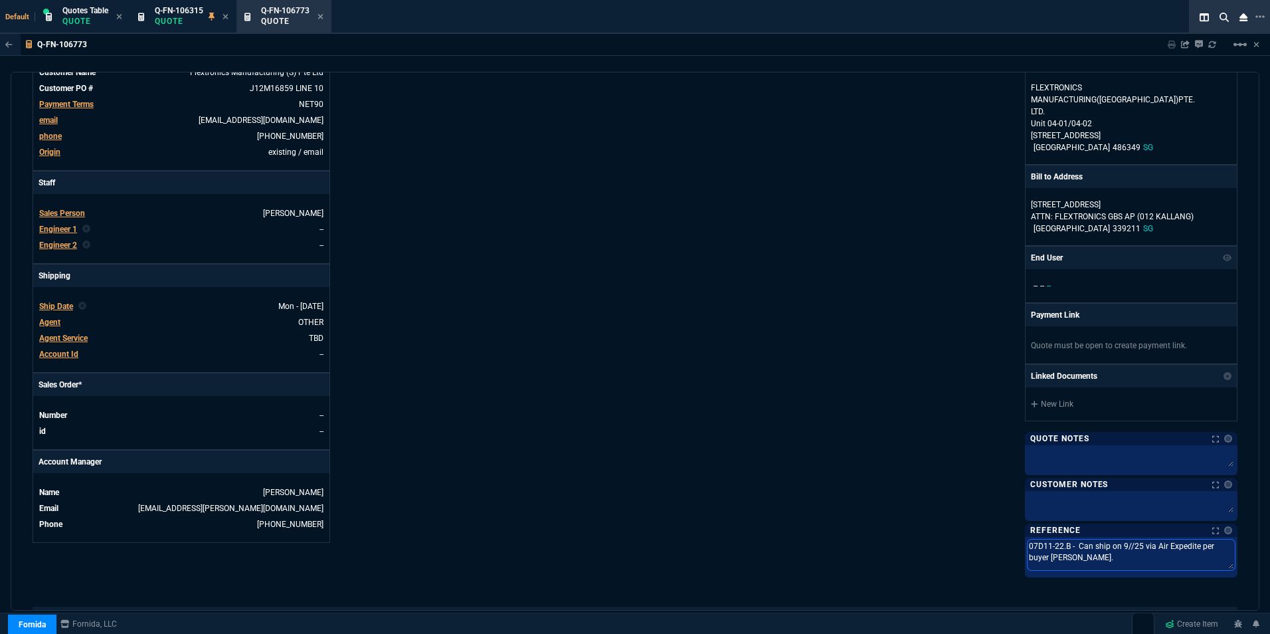
type textarea "07D11-22.B - Can ship on 9/8/25 via Air Expedite per buyer Florence Chan Hong K…"
drag, startPoint x: 1154, startPoint y: 547, endPoint x: 1196, endPoint y: 542, distance: 41.5
click at [1196, 542] on textarea "07D11-22.B - Can ship on 9/8/25 via Air Expedite per buyer Florence Chan Hong K…" at bounding box center [1131, 554] width 207 height 31
type textarea "07D11-22.B - Can ship on 9/8/25 via O per buyer Florence Chan Hong Keow."
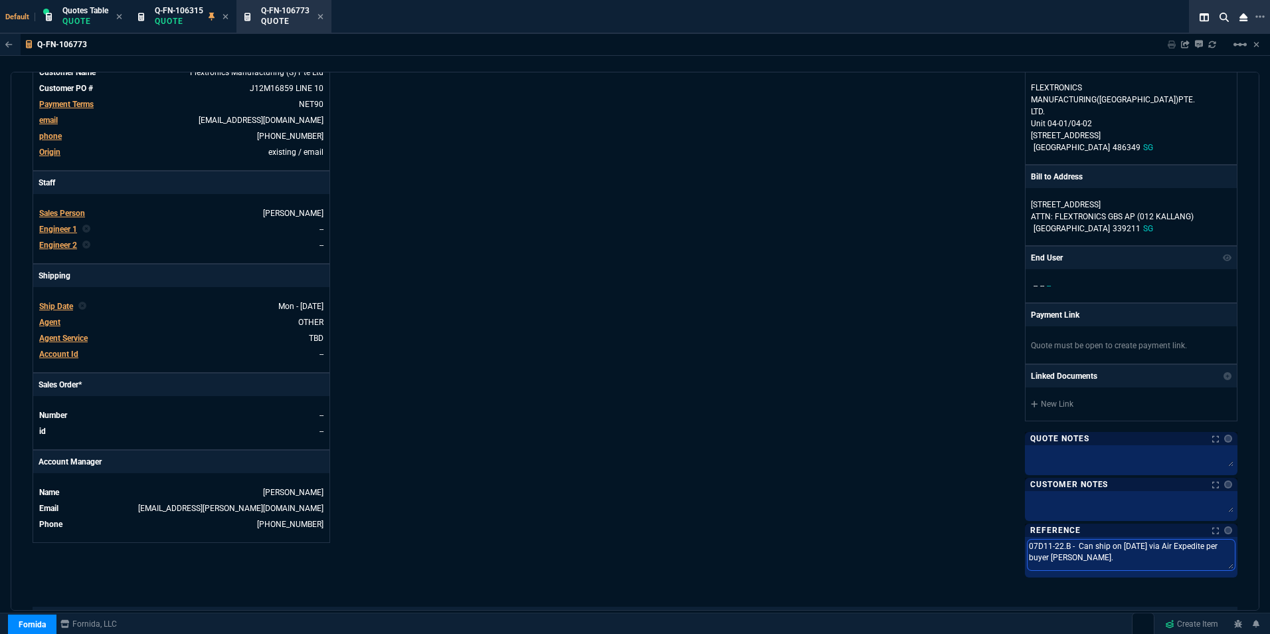
type textarea "07D11-22.B - Can ship on 9/8/25 via O per buyer Florence Chan Hong Keow."
type textarea "07D11-22.B - Can ship on 9/8/25 via Oc per buyer Florence Chan Hong Keow."
type textarea "07D11-22.B - Can ship on 9/8/25 via Oce per buyer Florence Chan Hong Keow."
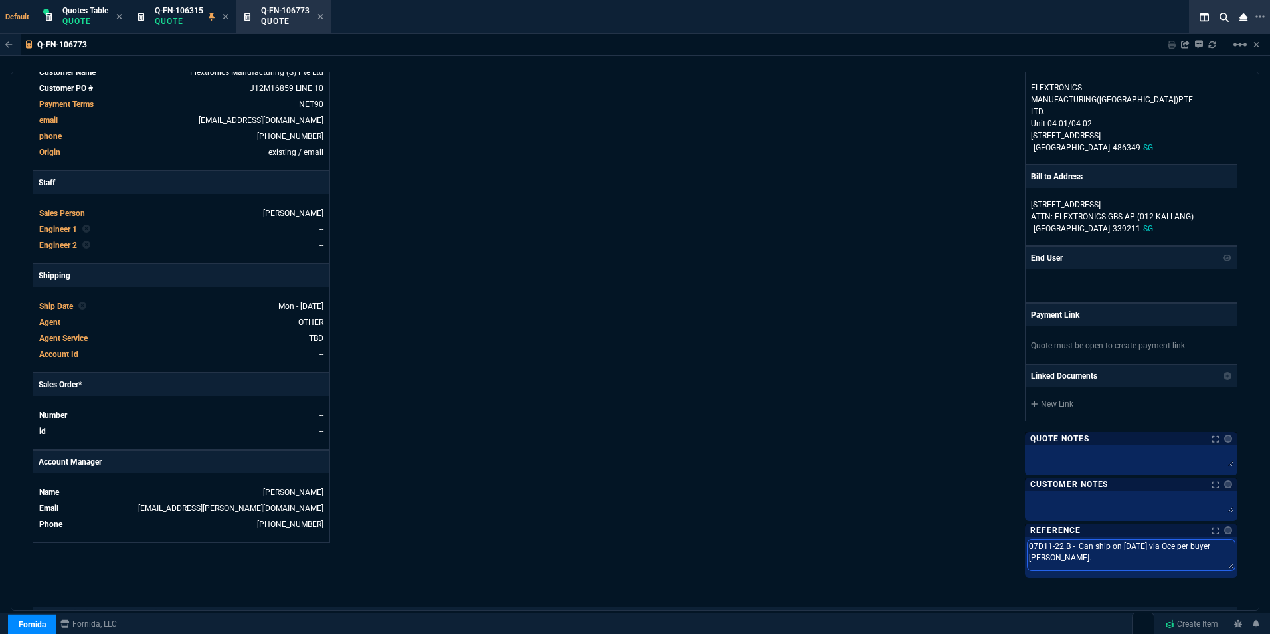
type textarea "07D11-22.B - Can ship on 9/8/25 via Ocea per buyer Florence Chan Hong Keow."
type textarea "07D11-22.B - Can ship on 9/8/25 via Ocean per buyer Florence Chan Hong Keow."
click at [914, 503] on div "Fornida, LLC 2609 Technology Dr Suite 300 Plano, TX 75074 Share Link Brian Over…" at bounding box center [936, 215] width 602 height 717
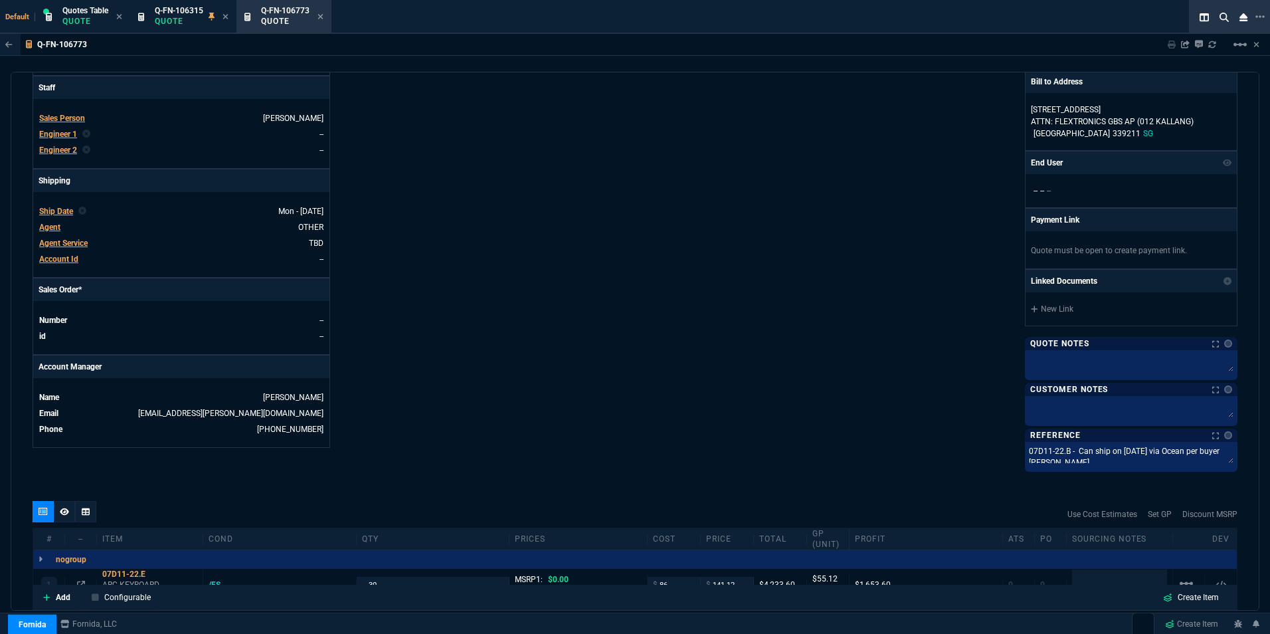
scroll to position [399, 0]
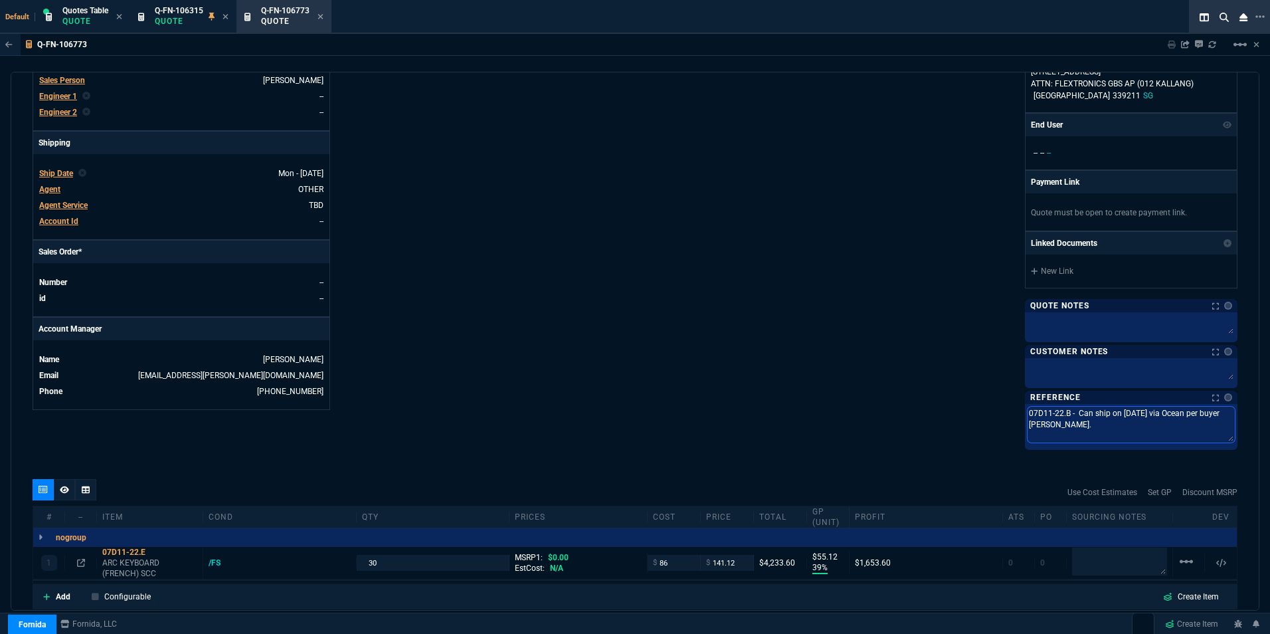
drag, startPoint x: 1074, startPoint y: 414, endPoint x: 1117, endPoint y: 424, distance: 44.2
click at [1117, 424] on textarea "07D11-22.B - Can ship on 9/8/25 via Ocean per buyer Florence Chan Hong Keow." at bounding box center [1131, 425] width 207 height 36
click at [898, 387] on div "Fornida, LLC 2609 Technology Dr Suite 300 Plano, TX 75074 Share Link Brian Over…" at bounding box center [936, 85] width 602 height 723
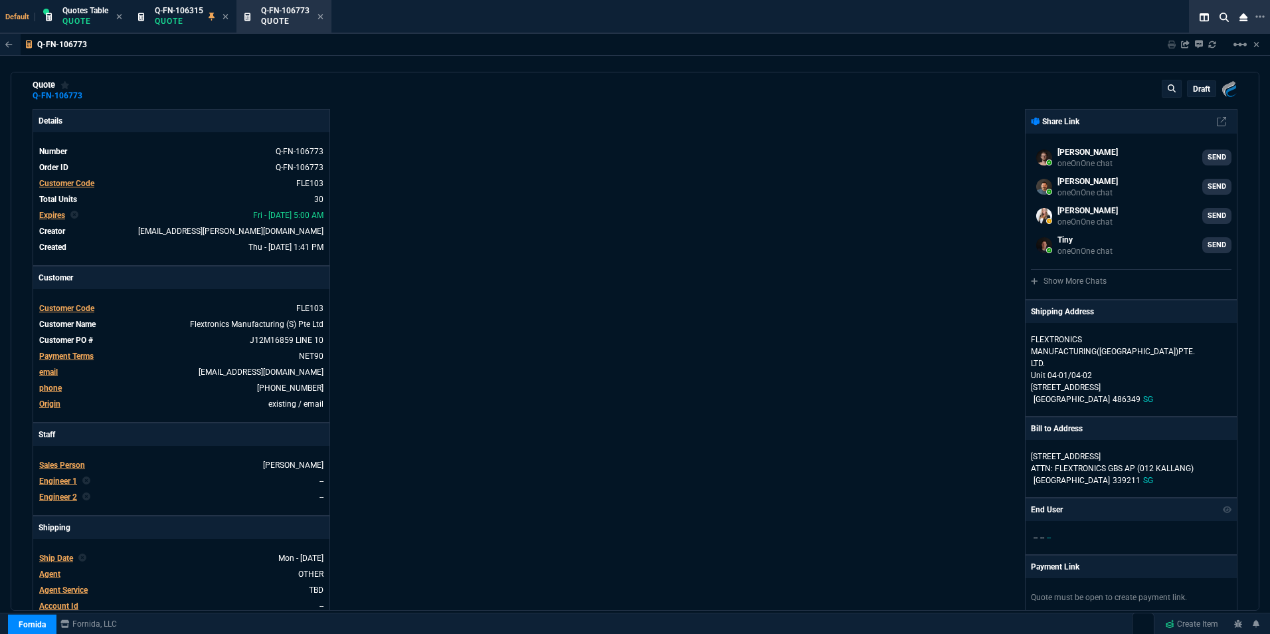
scroll to position [0, 0]
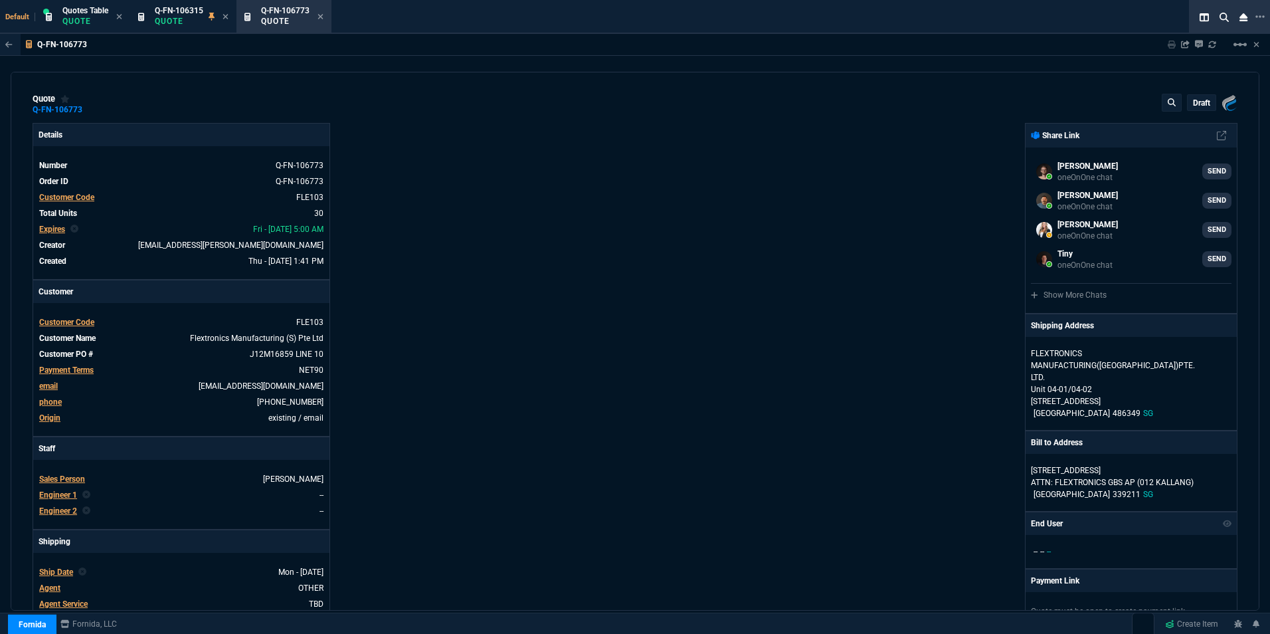
click at [1196, 102] on p "draft" at bounding box center [1201, 103] width 17 height 11
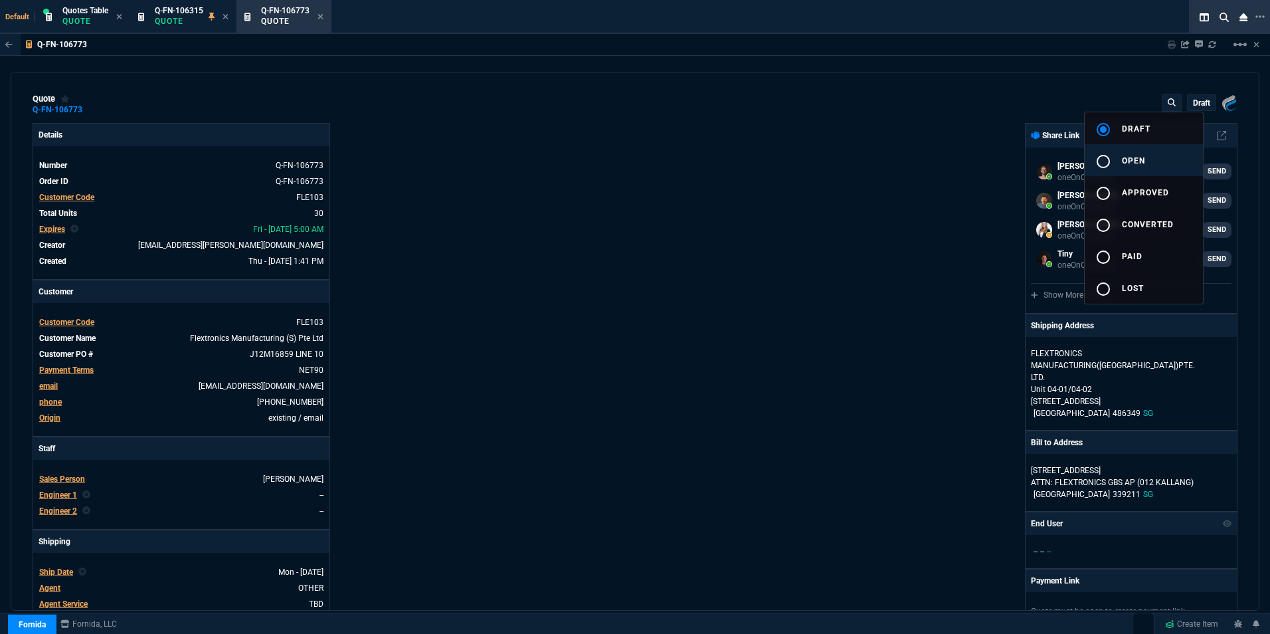
click at [1125, 157] on span "open" at bounding box center [1133, 160] width 23 height 9
type input "39"
type input "55"
click at [559, 264] on div at bounding box center [635, 317] width 1270 height 634
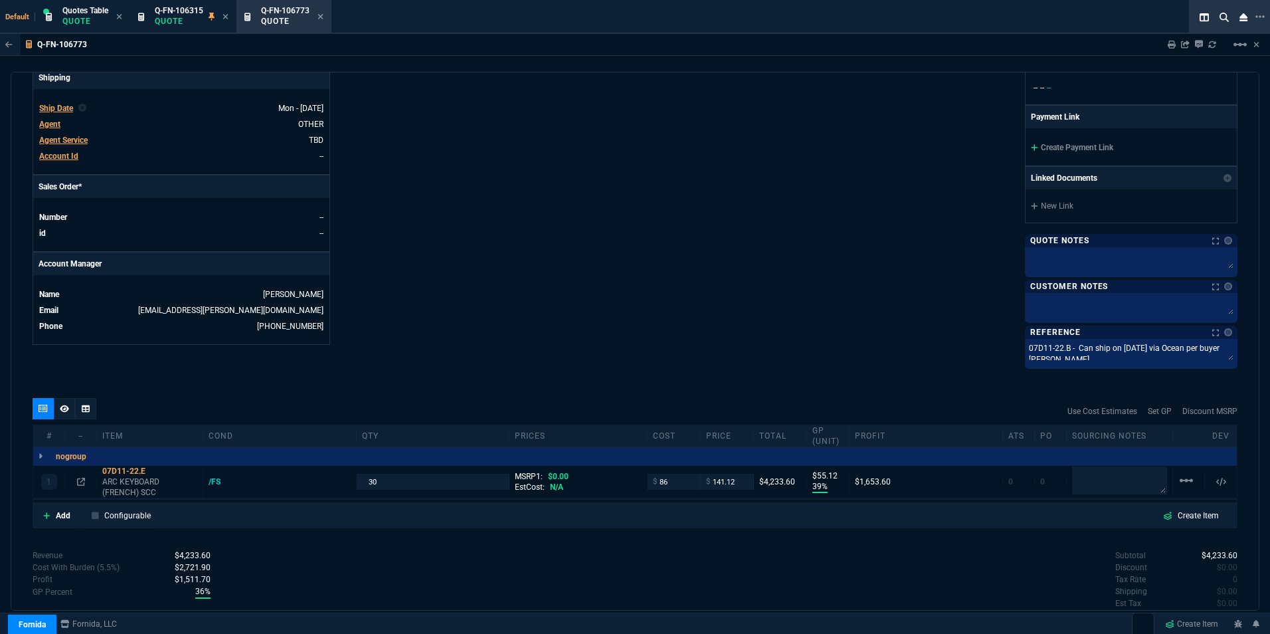
scroll to position [465, 0]
click at [64, 405] on icon at bounding box center [64, 406] width 9 height 7
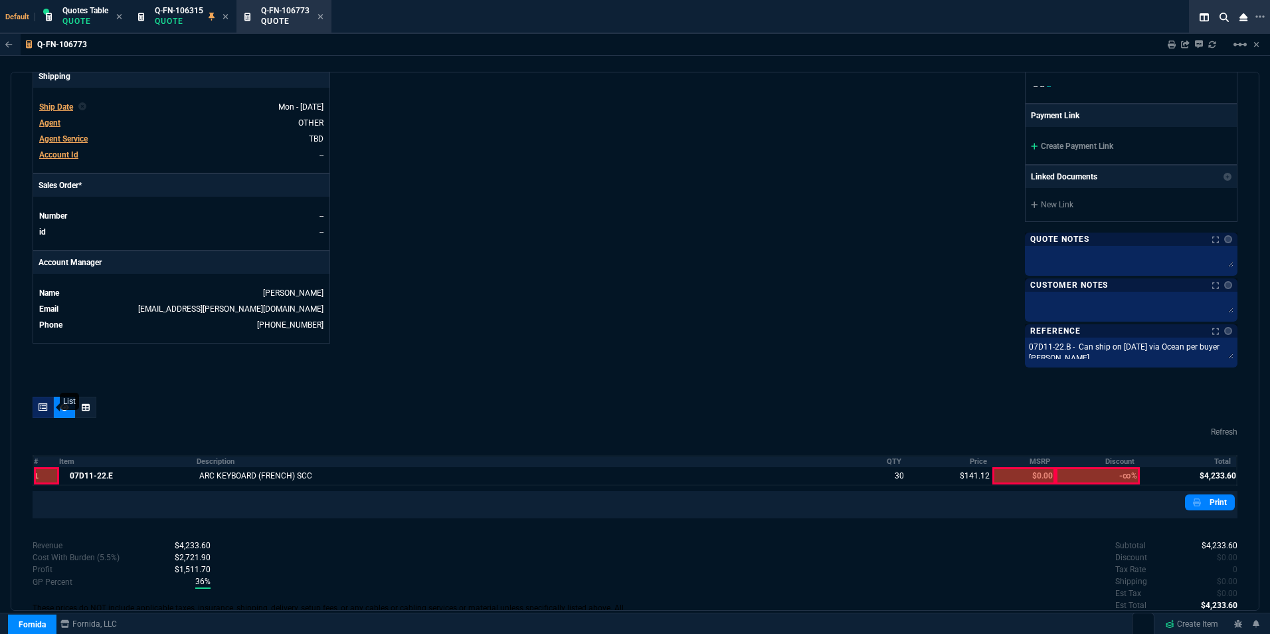
click at [41, 408] on icon at bounding box center [43, 407] width 9 height 8
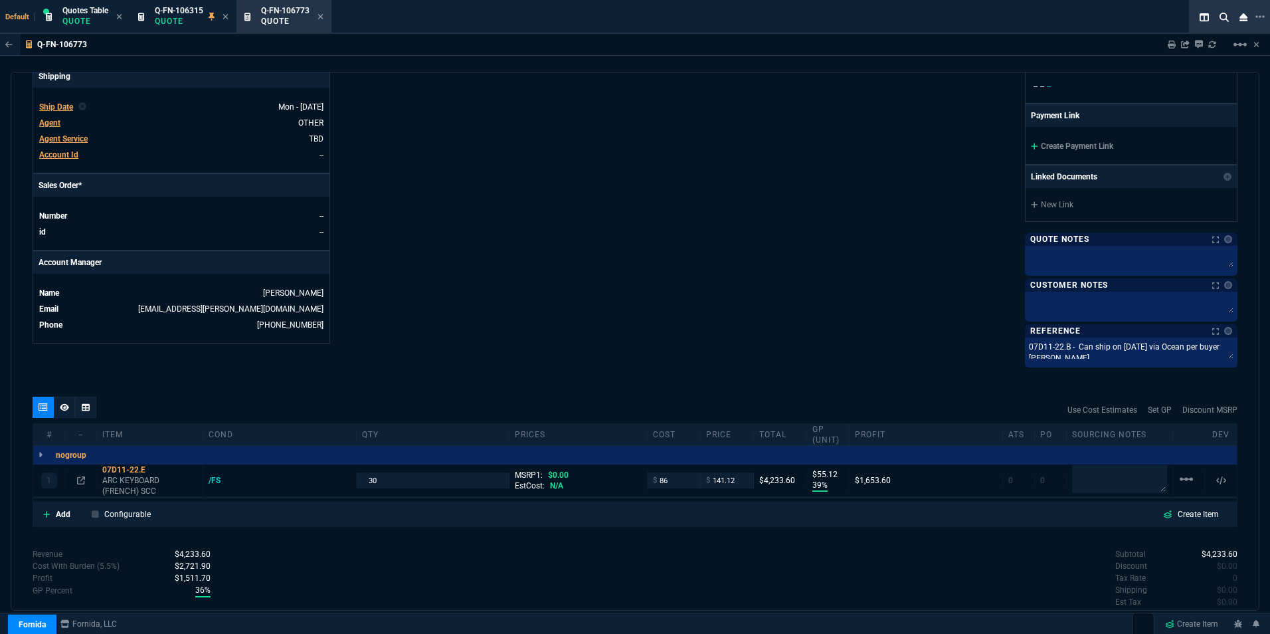
type input "39"
type input "55"
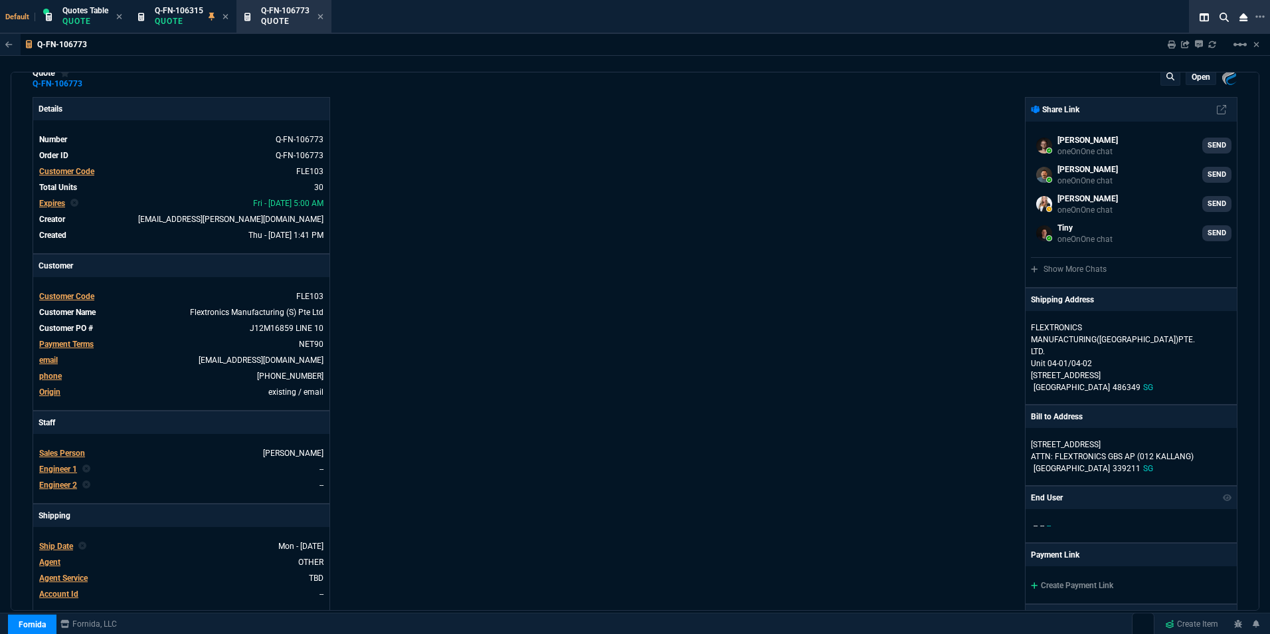
scroll to position [0, 0]
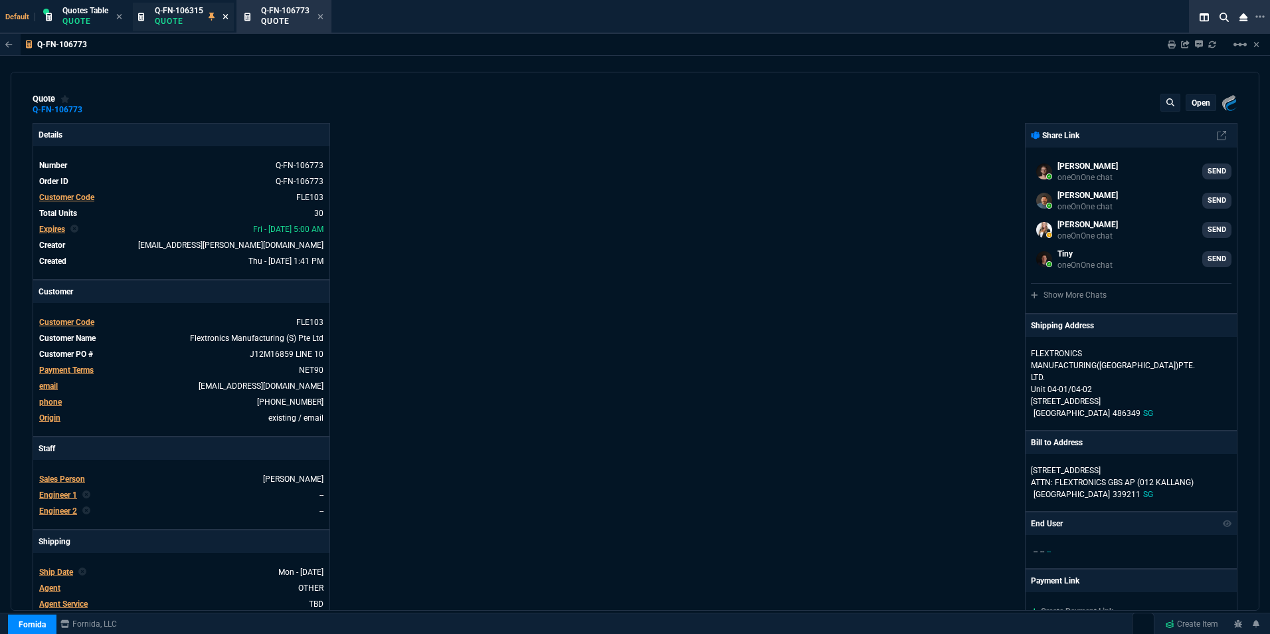
click at [227, 17] on icon at bounding box center [225, 16] width 5 height 5
click at [1240, 41] on mat-icon "linear_scale" at bounding box center [1240, 45] width 16 height 16
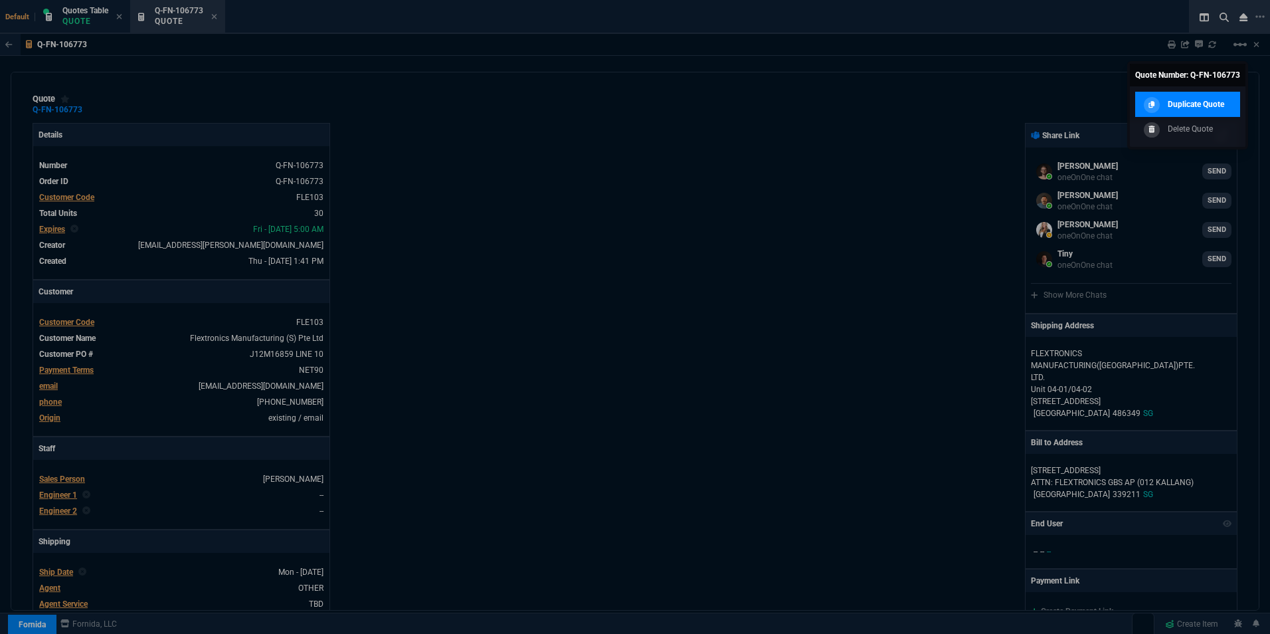
click at [1191, 103] on p "Duplicate Quote" at bounding box center [1196, 104] width 56 height 12
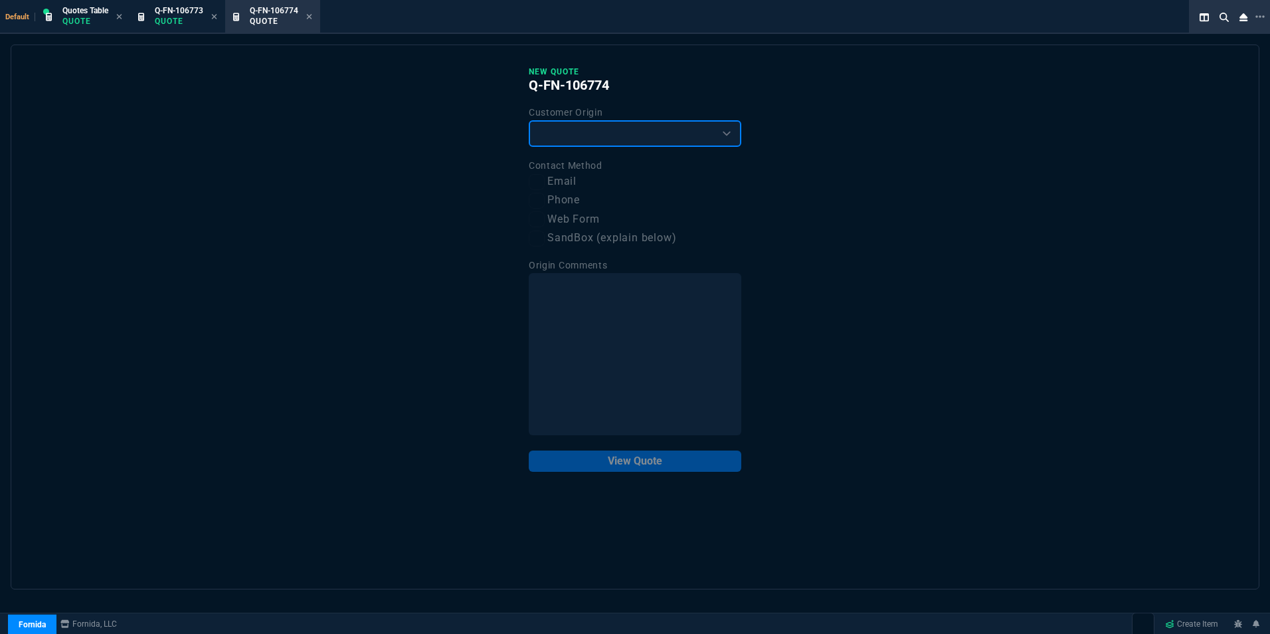
click at [593, 147] on select "Existing Customer Amazon Lead (first order) Website Lead (first order) Called (…" at bounding box center [635, 133] width 213 height 27
select select "existing"
click at [529, 121] on select "Existing Customer Amazon Lead (first order) Website Lead (first order) Called (…" at bounding box center [635, 133] width 213 height 27
click at [564, 184] on label "Email" at bounding box center [635, 181] width 213 height 17
click at [545, 184] on input "Email" at bounding box center [537, 182] width 16 height 16
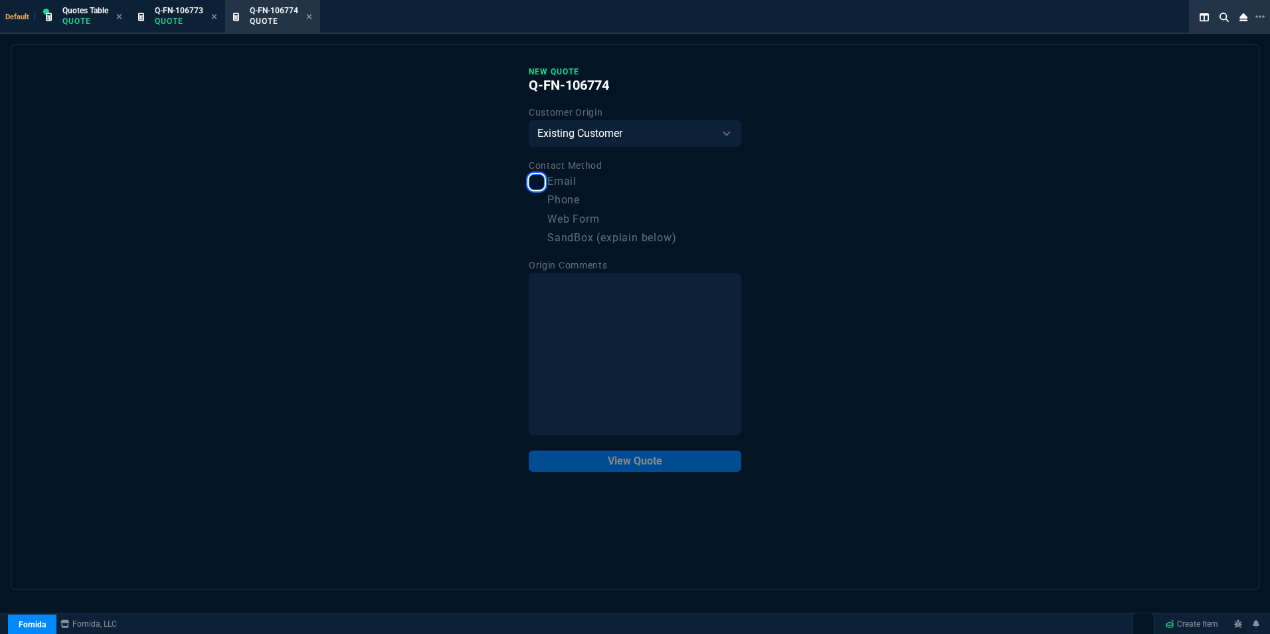
checkbox input "true"
click at [643, 458] on button "View Quote" at bounding box center [635, 460] width 213 height 21
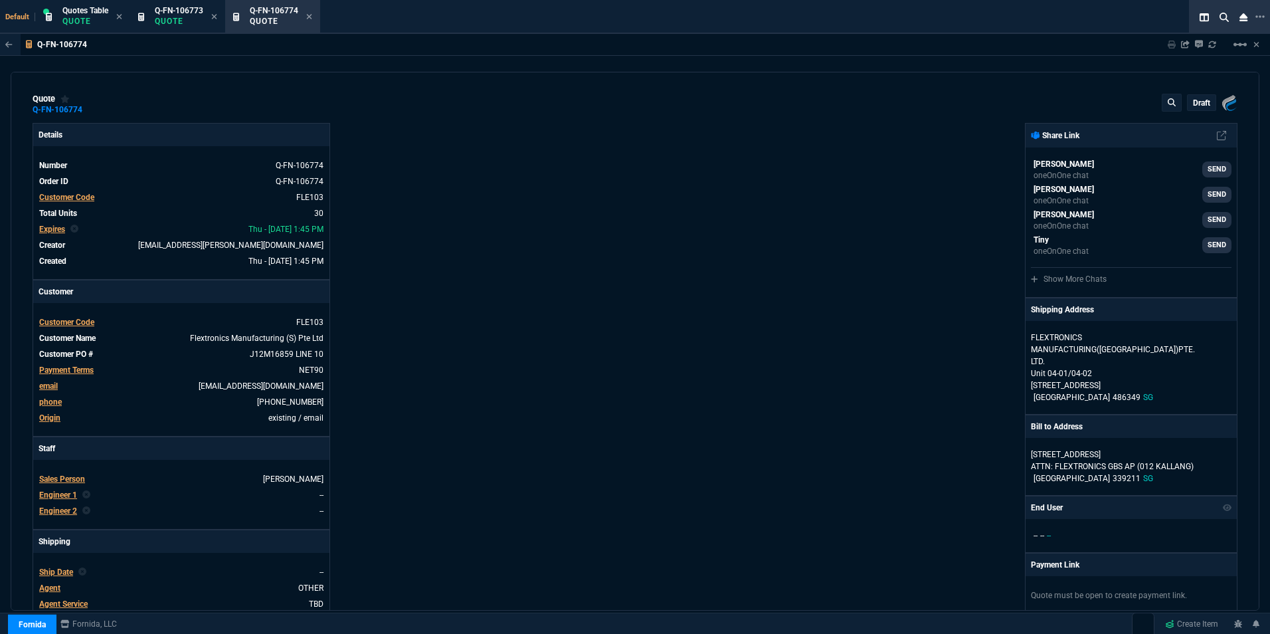
type input "39"
type input "55"
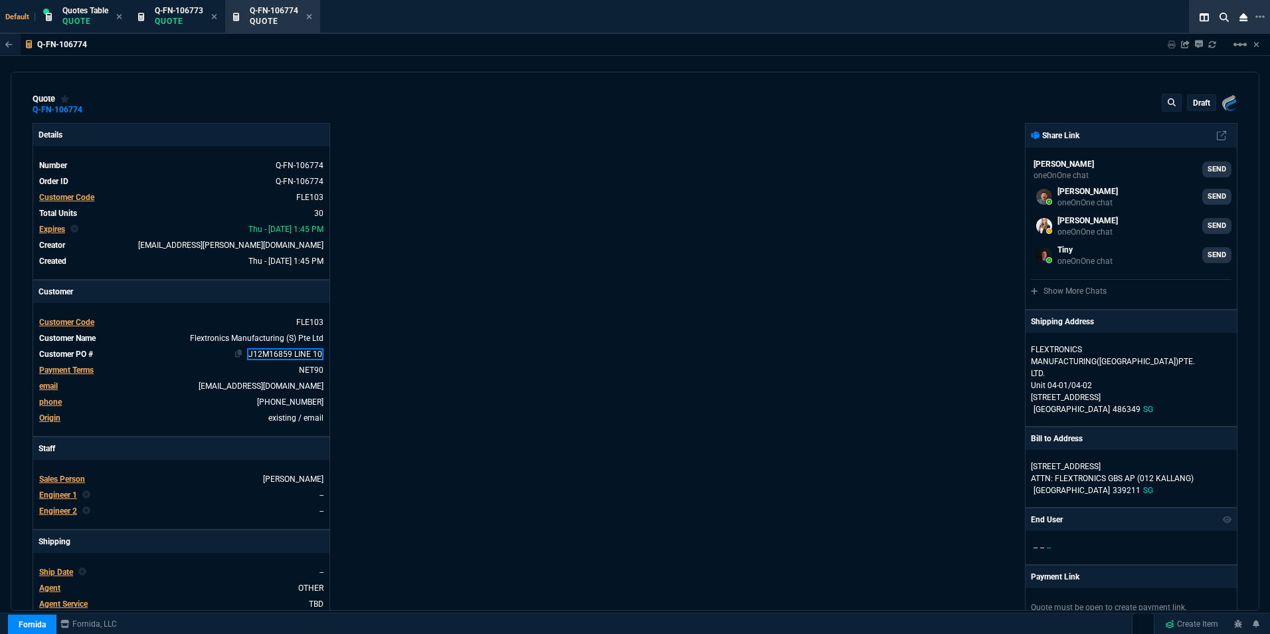
click at [311, 353] on link "J12M16859 LINE 10" at bounding box center [285, 354] width 76 height 12
click at [403, 327] on div "Details Number Q-FN-106774 Order ID Q-FN-106774 Customer Code FLE103 Total Unit…" at bounding box center [334, 474] width 602 height 703
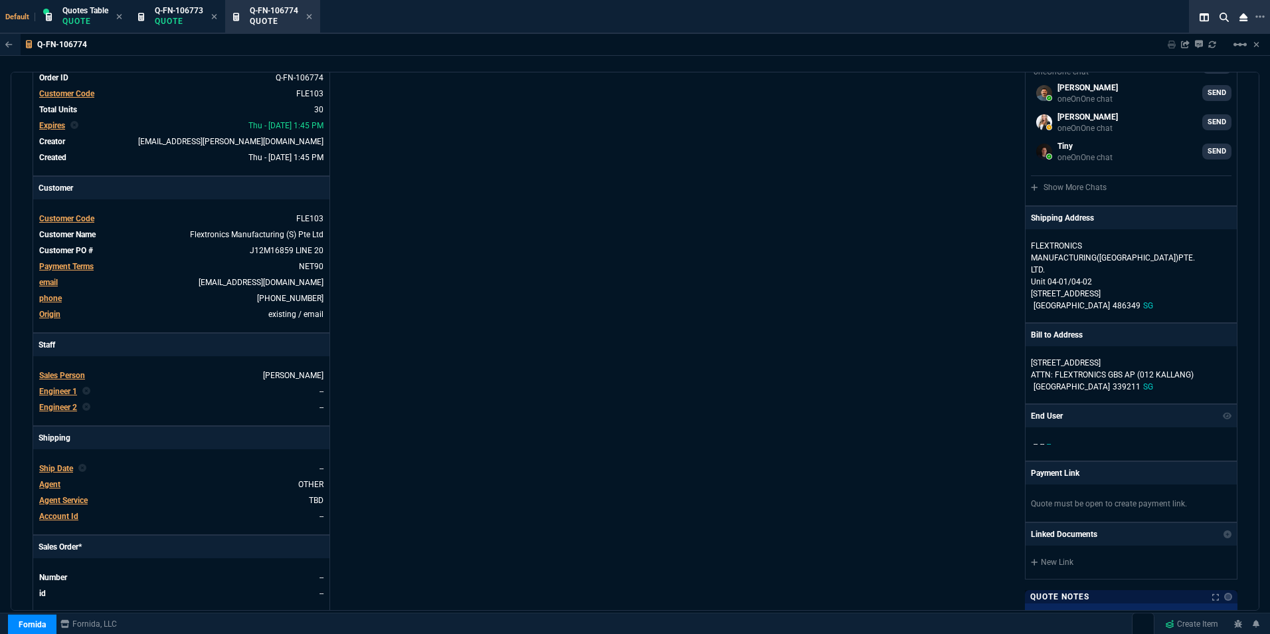
scroll to position [199, 0]
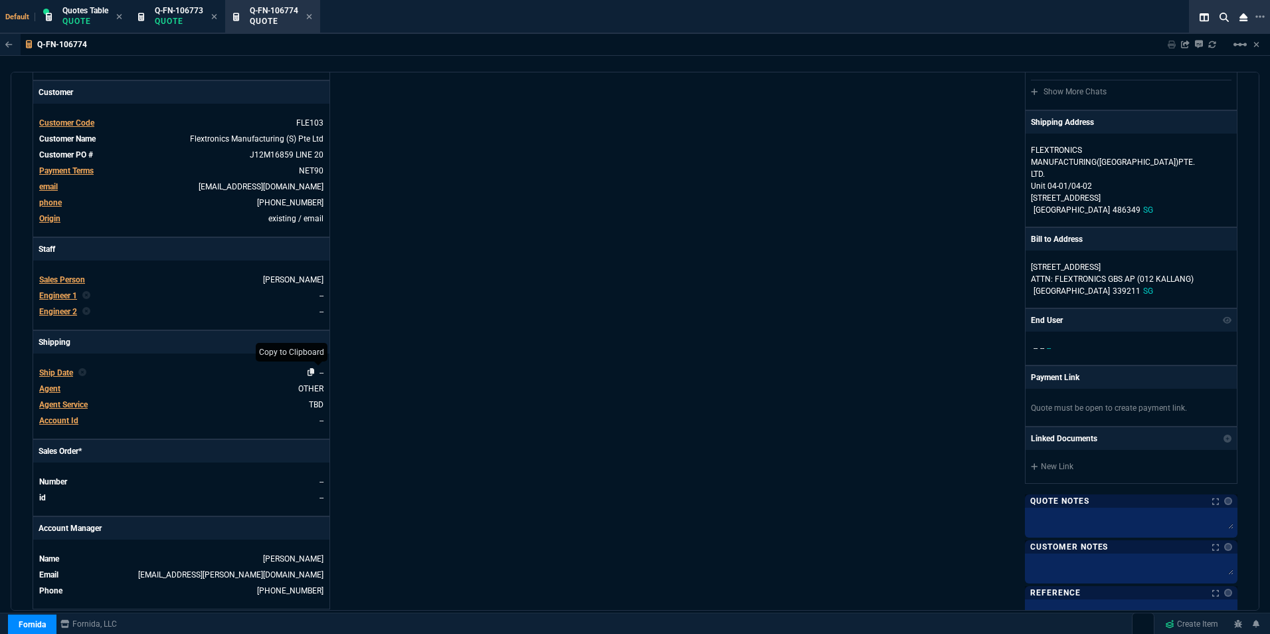
click at [314, 372] on icon at bounding box center [311, 372] width 7 height 8
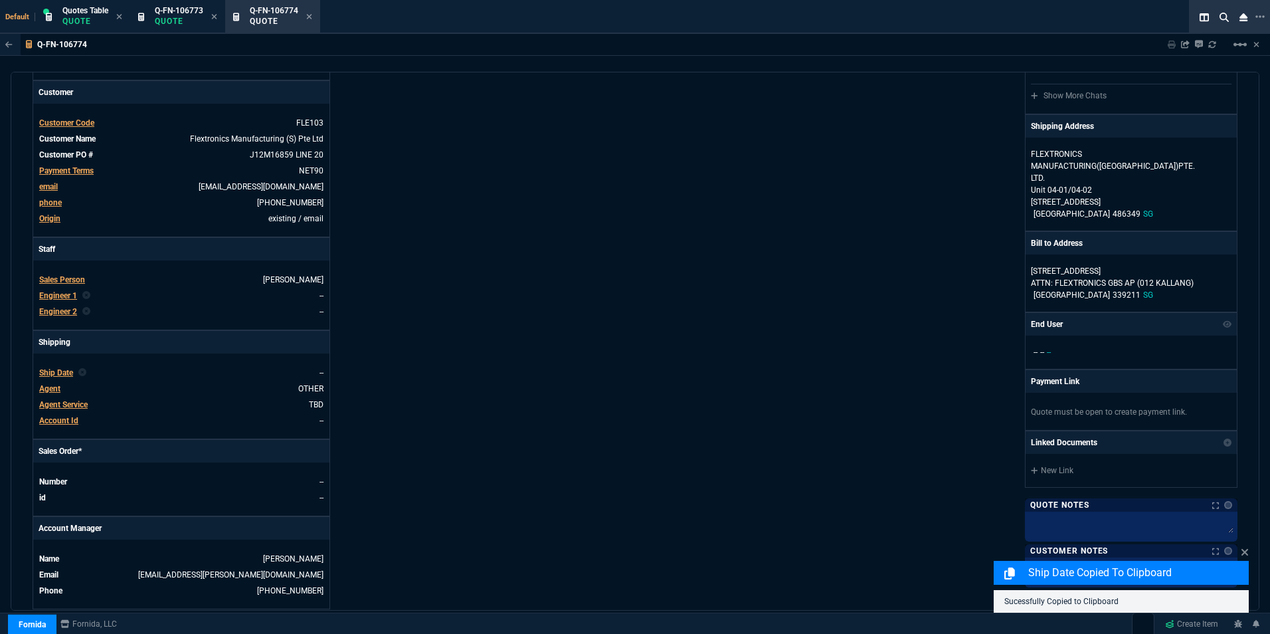
click at [53, 370] on span "Ship Date" at bounding box center [56, 372] width 34 height 9
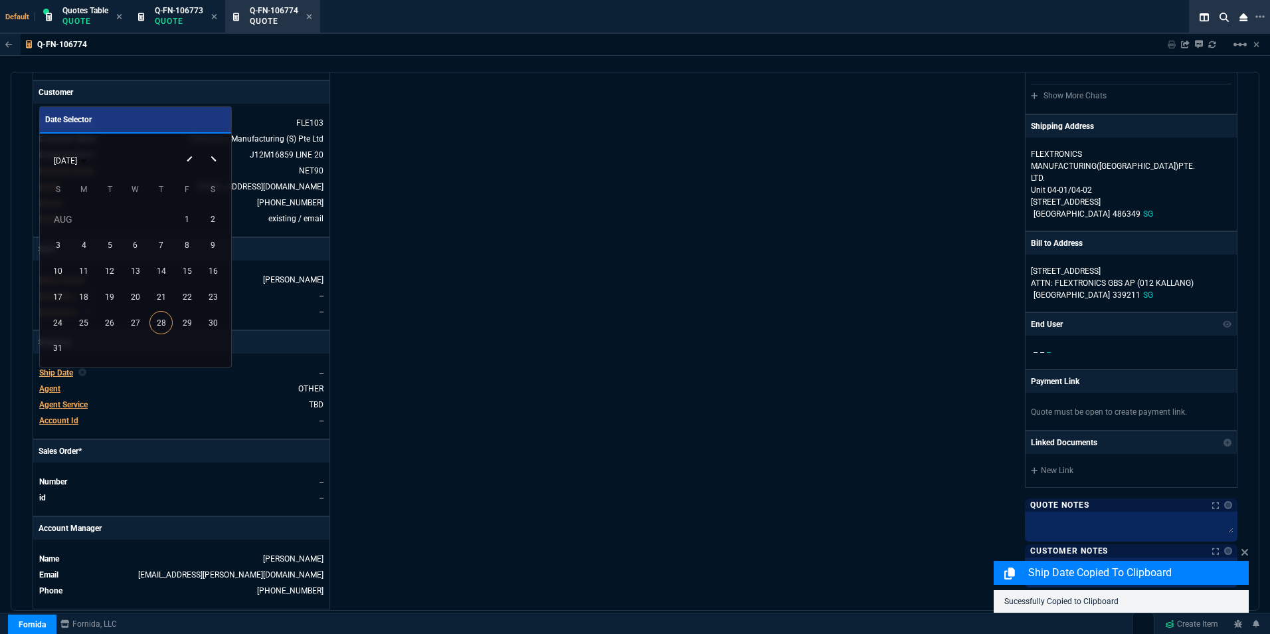
click at [212, 147] on button "Next month" at bounding box center [214, 147] width 27 height 0
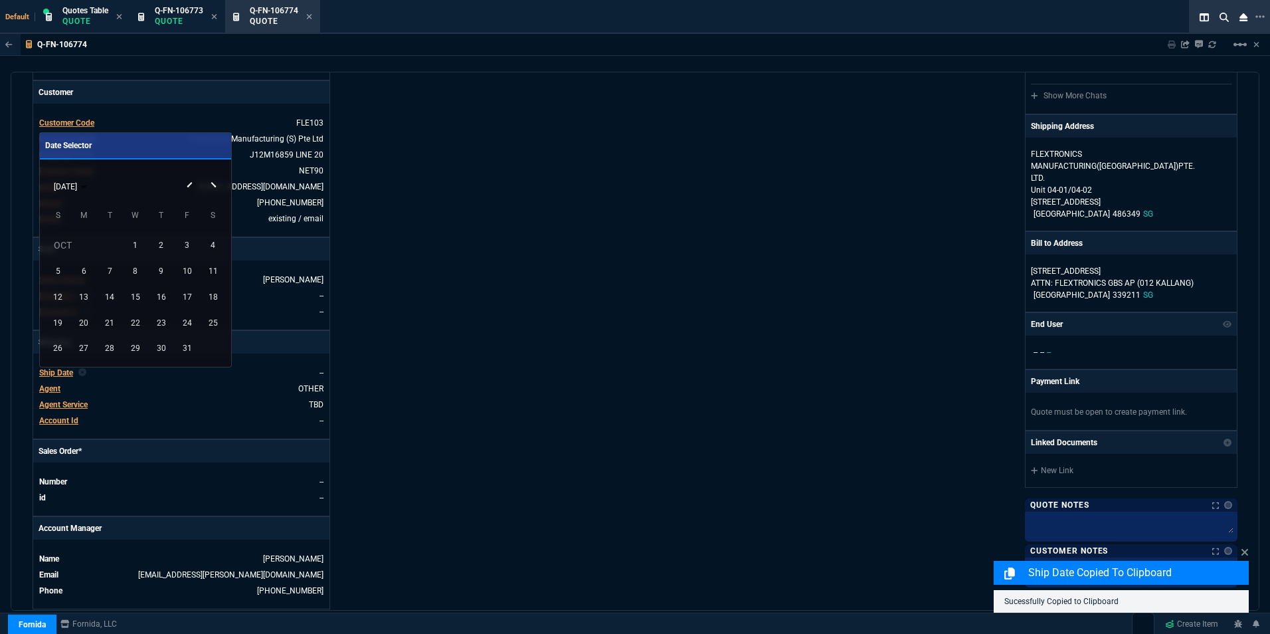
click at [212, 157] on link "Date Selector" at bounding box center [135, 146] width 191 height 27
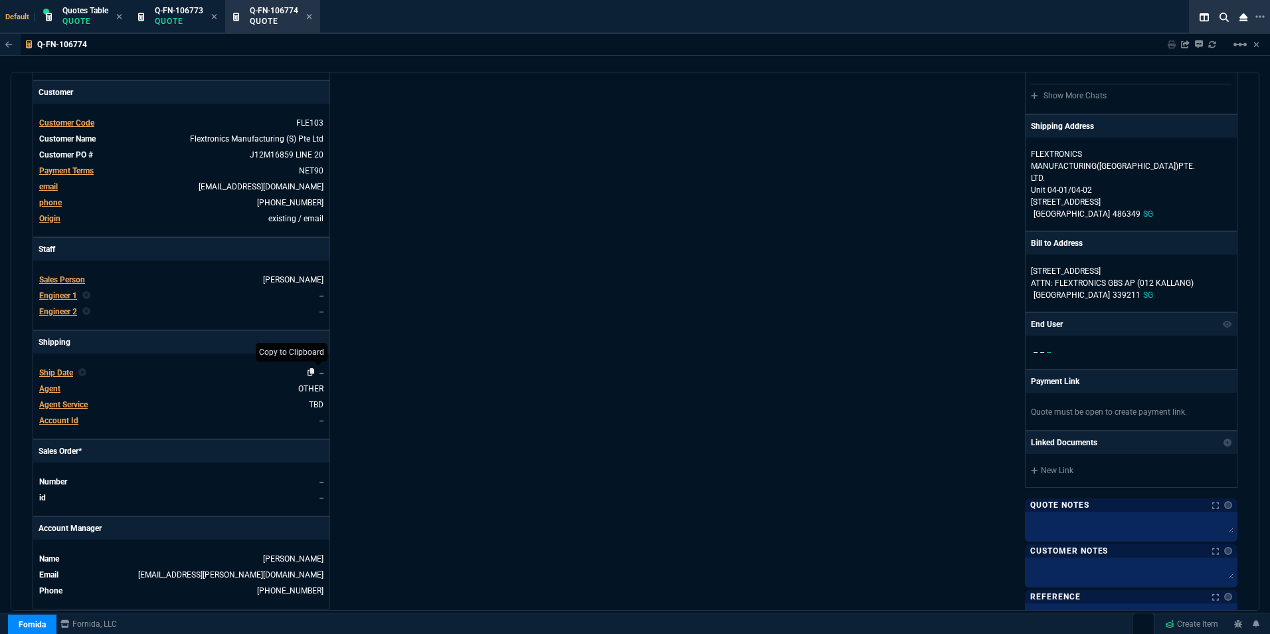
click at [318, 373] on nx-icon at bounding box center [314, 372] width 13 height 9
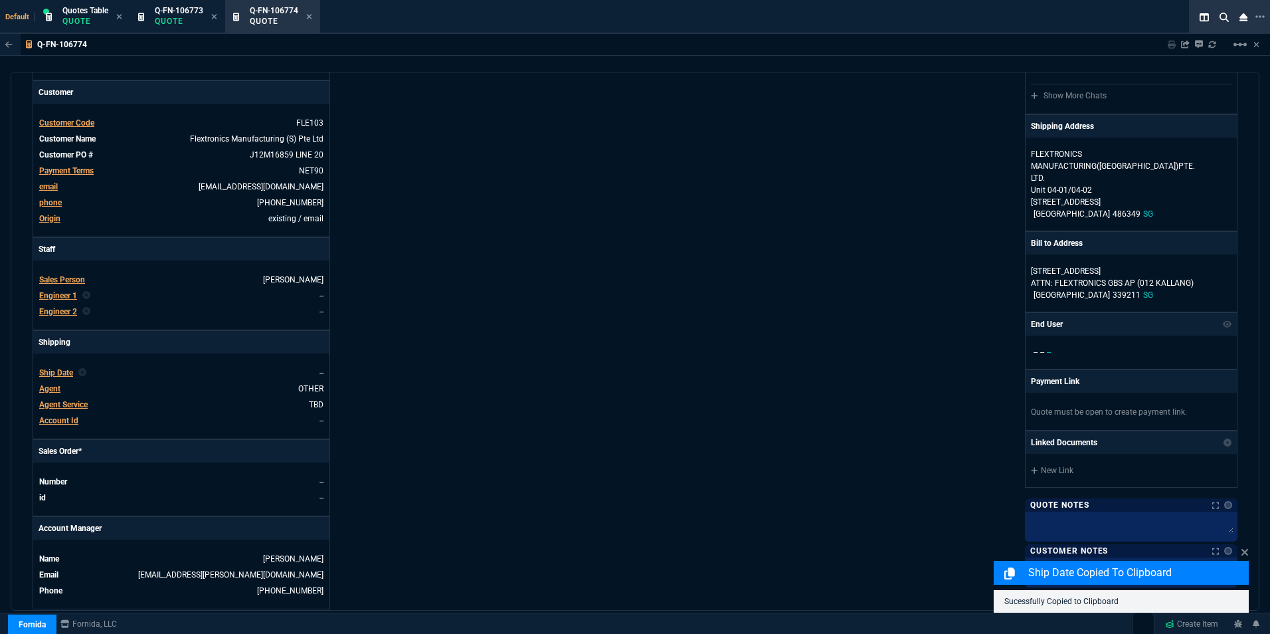
click at [67, 376] on span "Ship Date" at bounding box center [56, 372] width 34 height 9
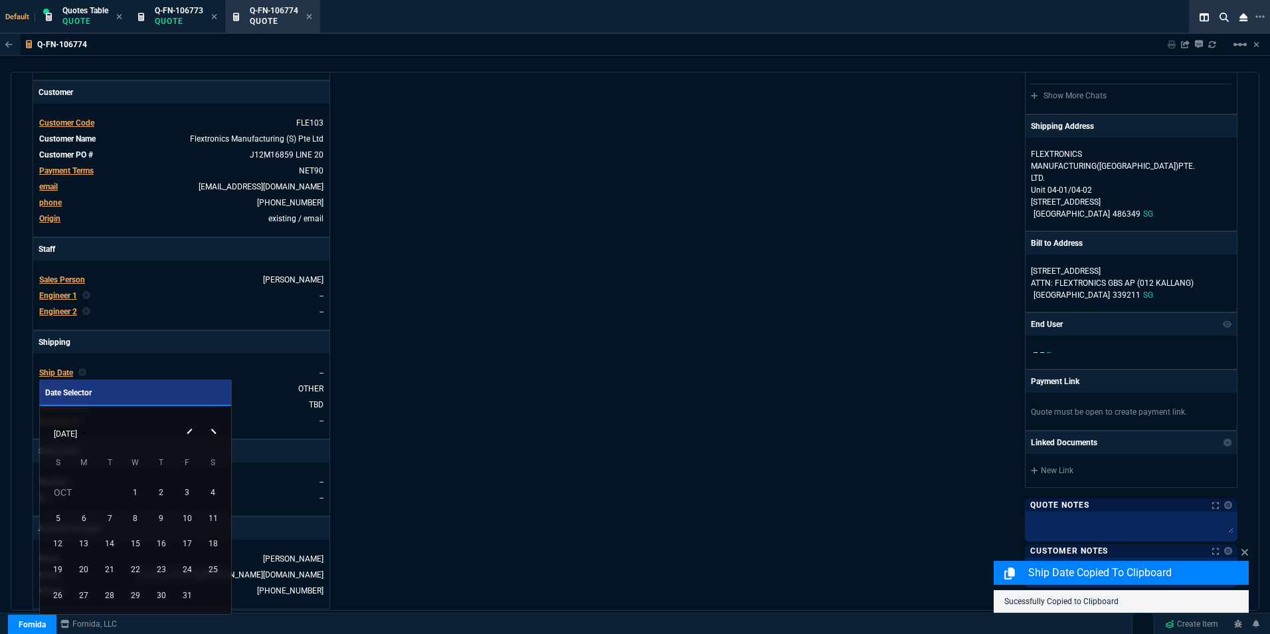
click at [211, 430] on div "OCT 2025" at bounding box center [135, 432] width 185 height 25
click at [213, 420] on button "Next month" at bounding box center [214, 420] width 27 height 0
click at [187, 431] on div "DEC 2025" at bounding box center [135, 432] width 185 height 25
click at [188, 429] on div "DEC 2025" at bounding box center [135, 432] width 185 height 25
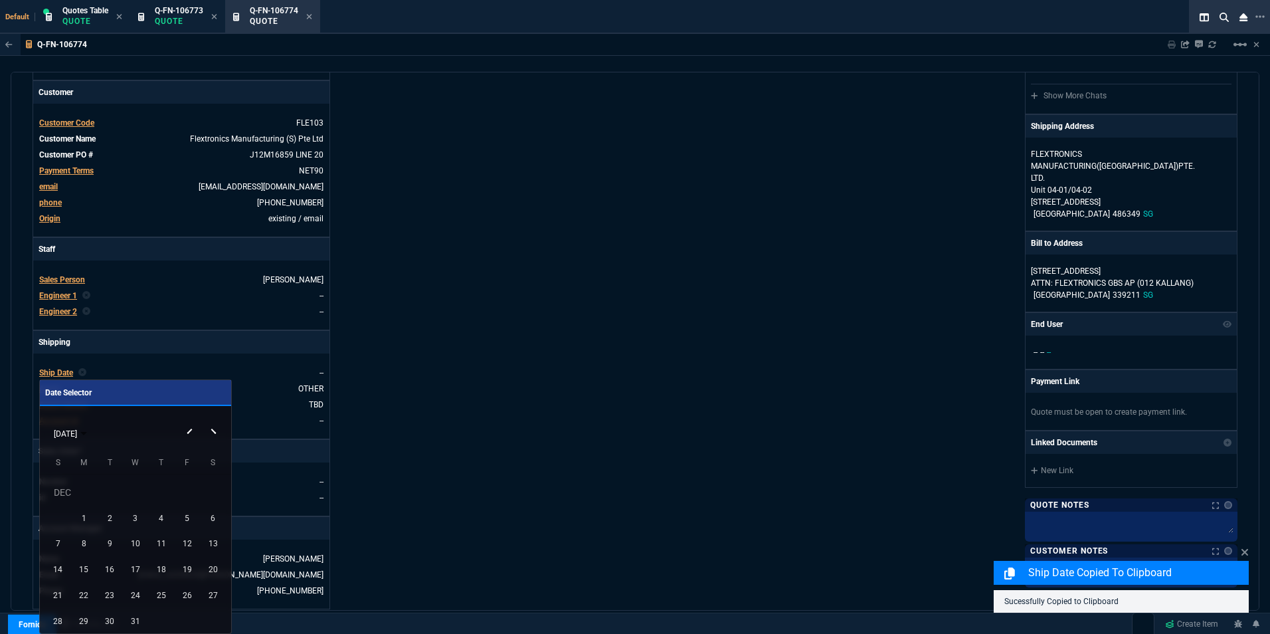
click at [189, 420] on button "Previous month" at bounding box center [188, 420] width 27 height 0
click at [86, 567] on div "17" at bounding box center [83, 569] width 23 height 23
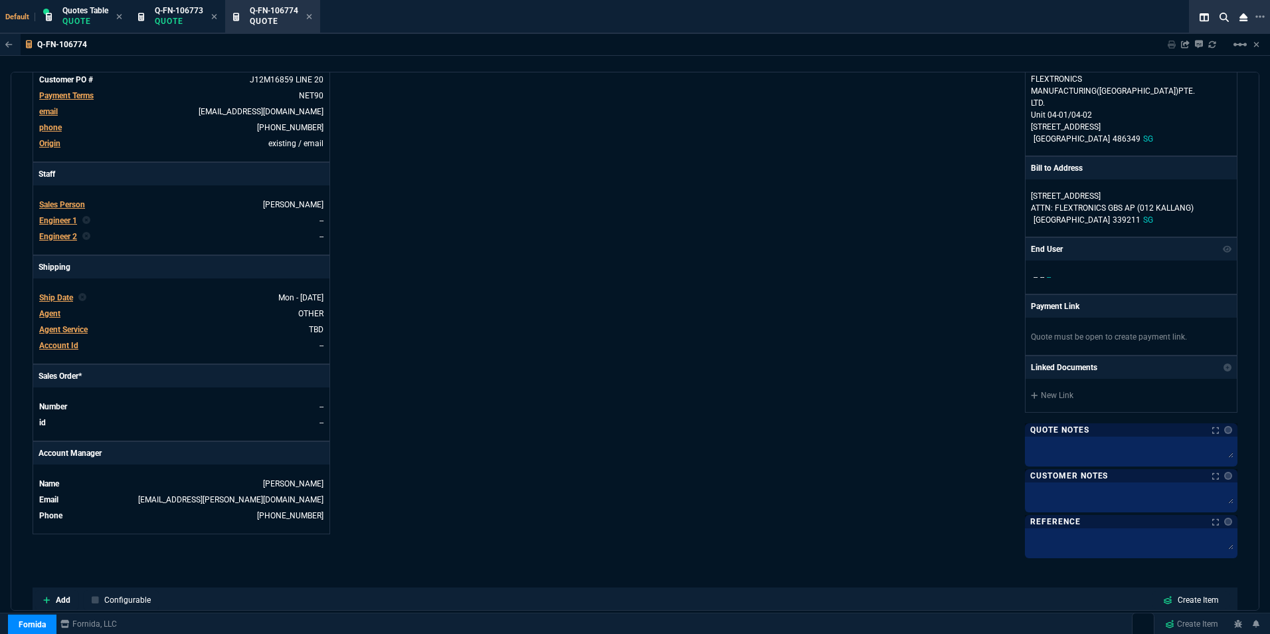
scroll to position [332, 0]
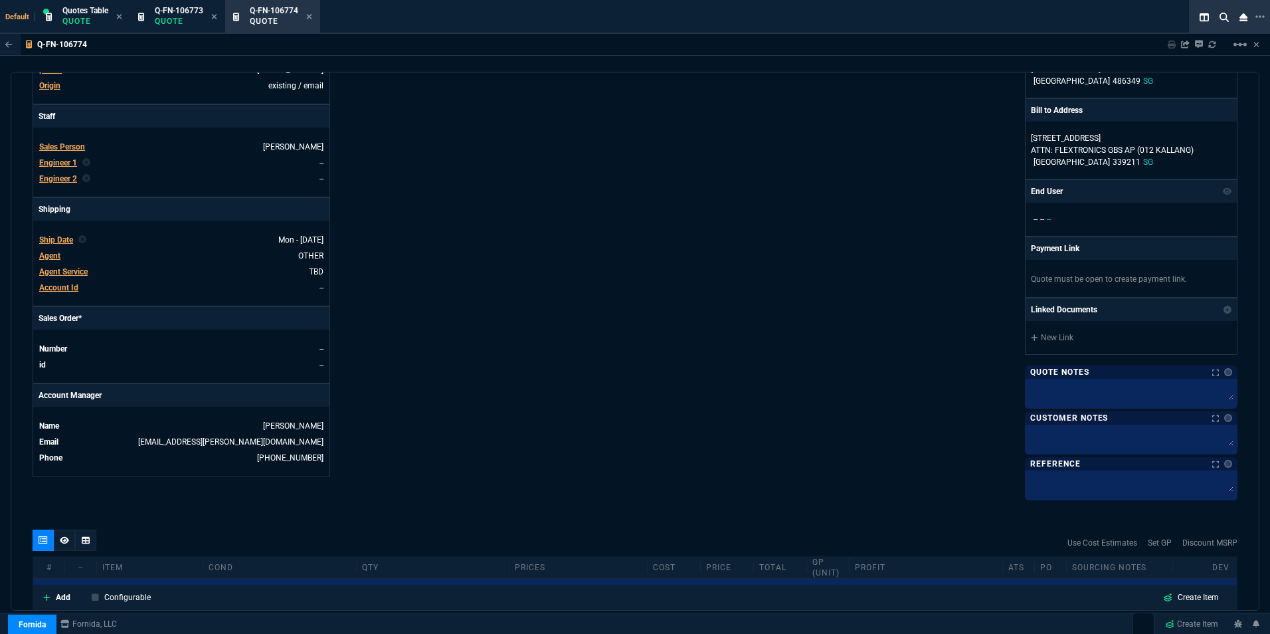
click at [1043, 472] on div at bounding box center [1131, 485] width 213 height 30
click at [192, 10] on span "Q-FN-106773" at bounding box center [179, 10] width 48 height 9
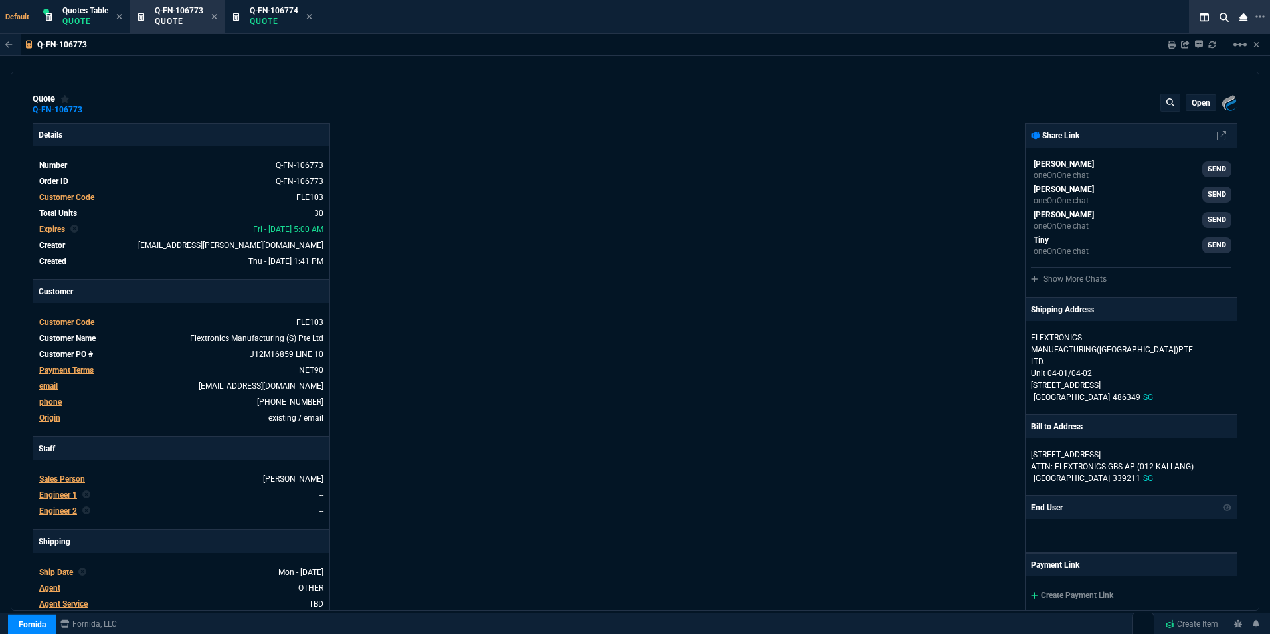
type input "39"
type input "55"
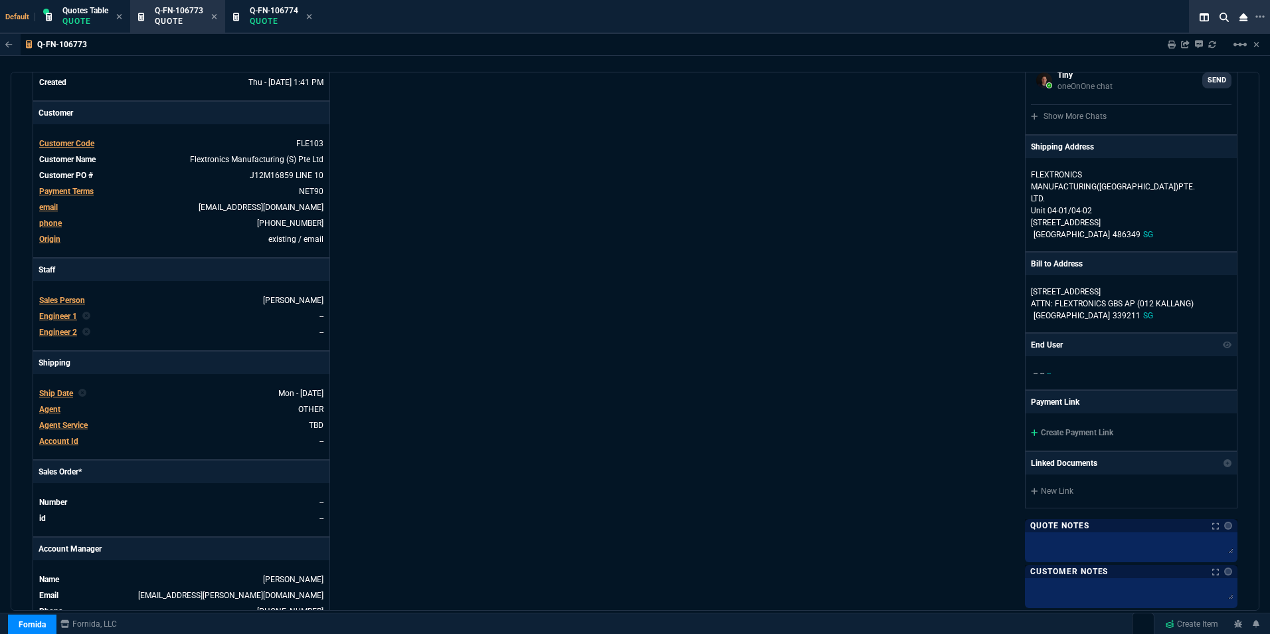
scroll to position [266, 0]
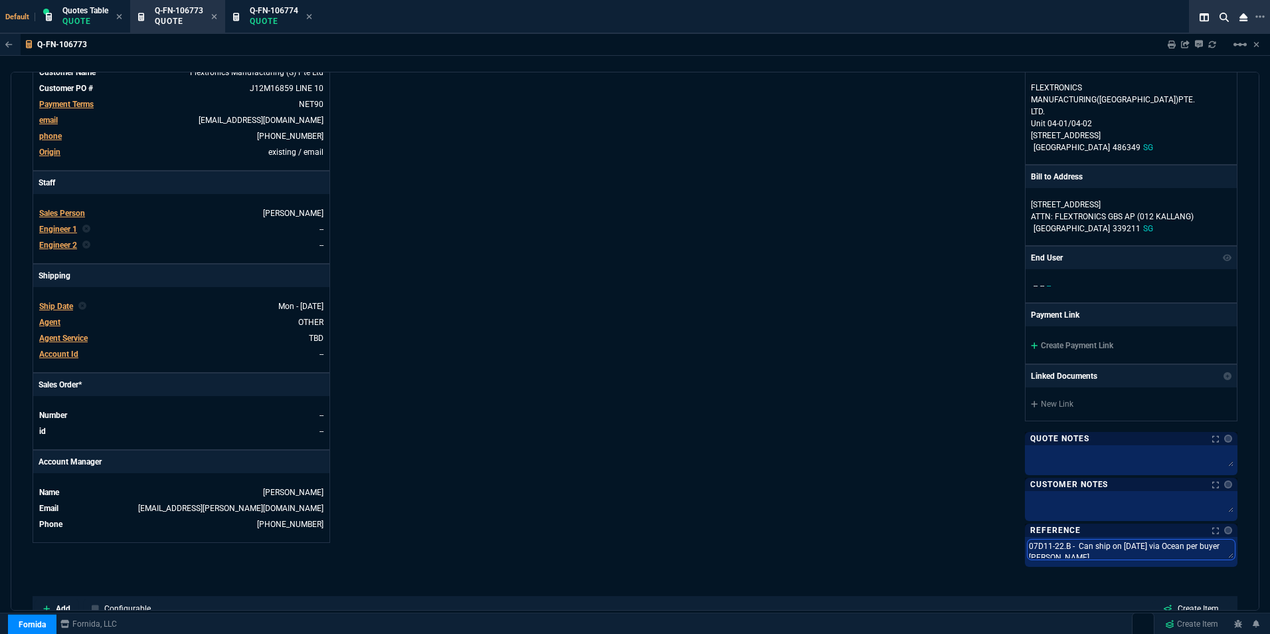
click at [1046, 548] on textarea "07D11-22.B - Can ship on 9/8/25 via Ocean per buyer Florence Chan Hong Keow." at bounding box center [1131, 549] width 207 height 20
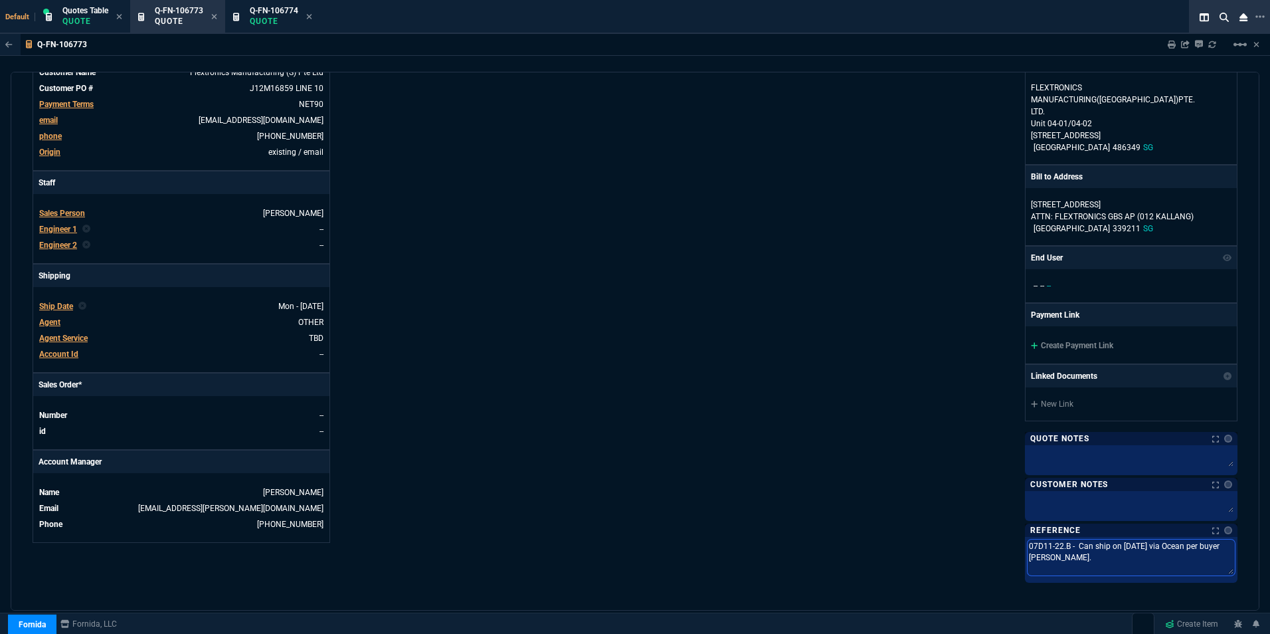
drag, startPoint x: 1023, startPoint y: 545, endPoint x: 1132, endPoint y: 556, distance: 109.5
click at [1132, 556] on textarea "07D11-22.B - Can ship on 9/8/25 via Ocean per buyer Florence Chan Hong Keow." at bounding box center [1131, 557] width 207 height 36
click at [276, 13] on span "Q-FN-106774" at bounding box center [274, 10] width 48 height 9
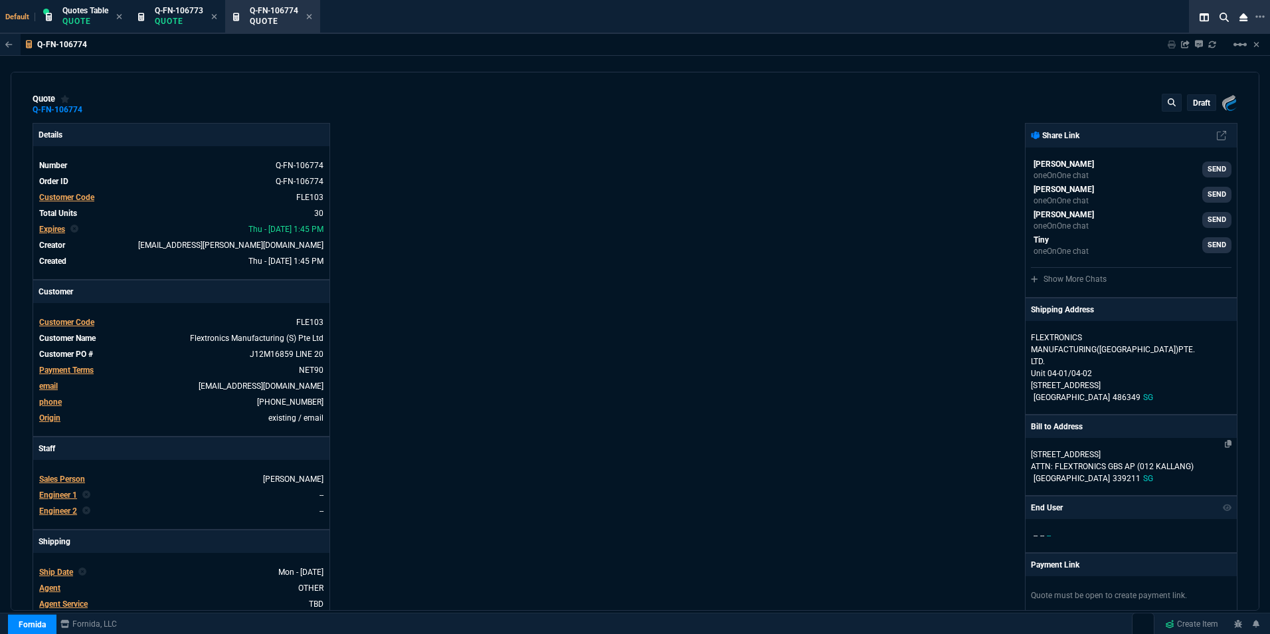
type input "39"
type input "55"
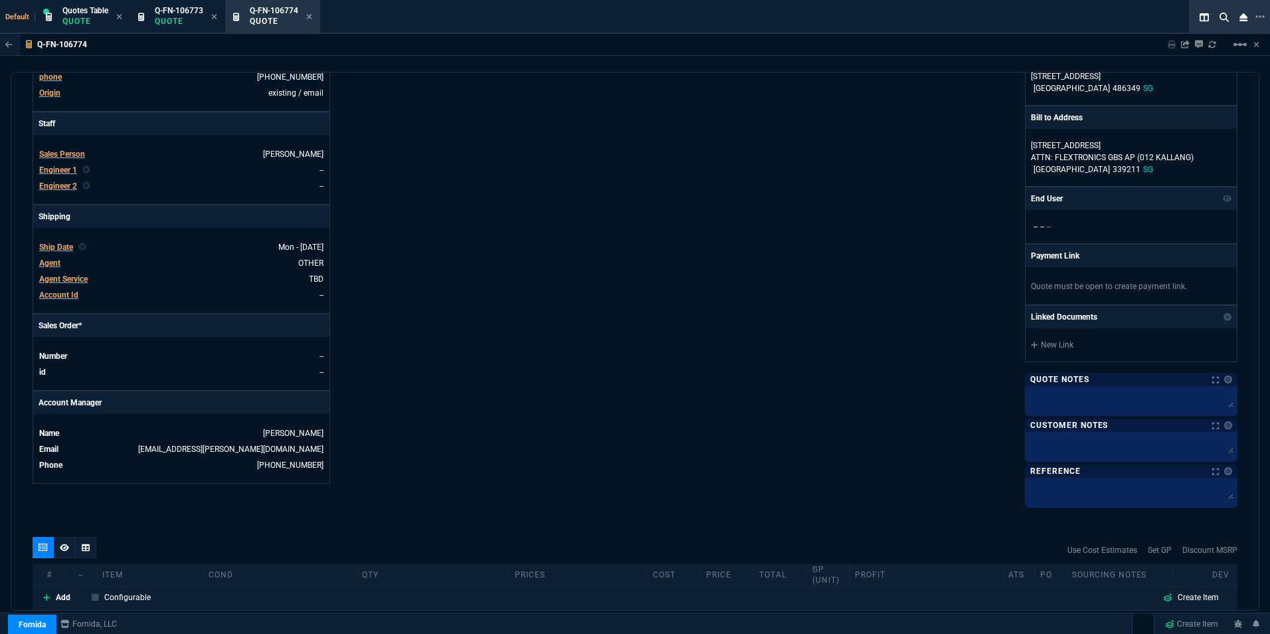
scroll to position [332, 0]
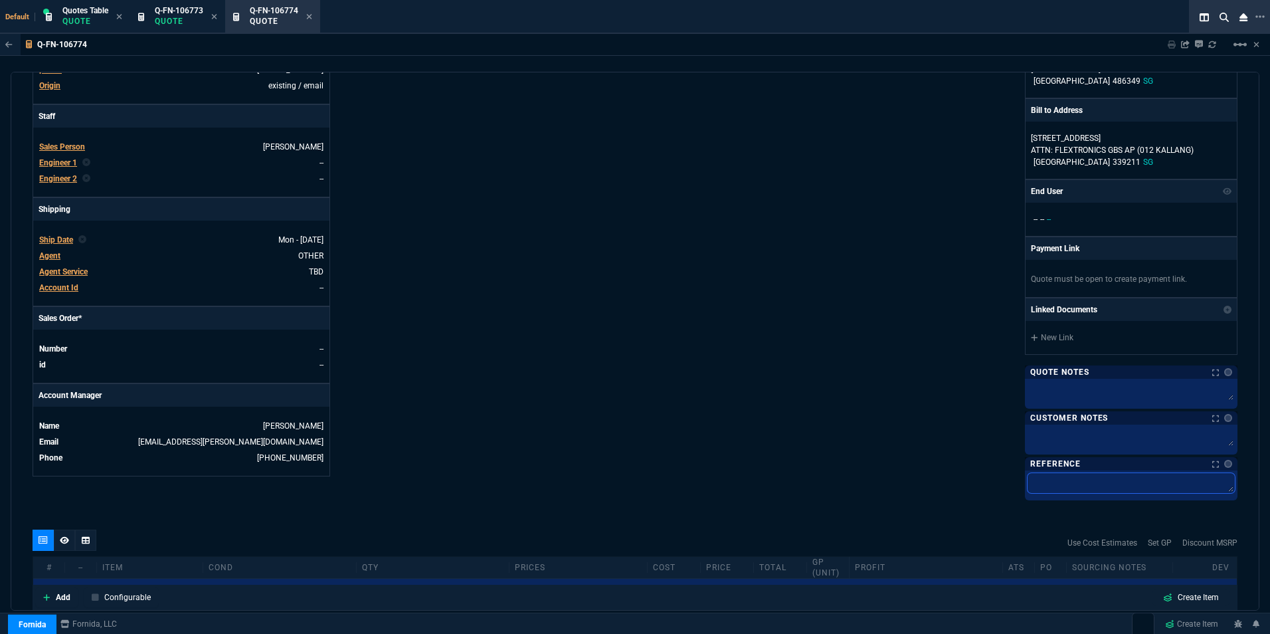
click at [1068, 480] on textarea at bounding box center [1131, 483] width 207 height 20
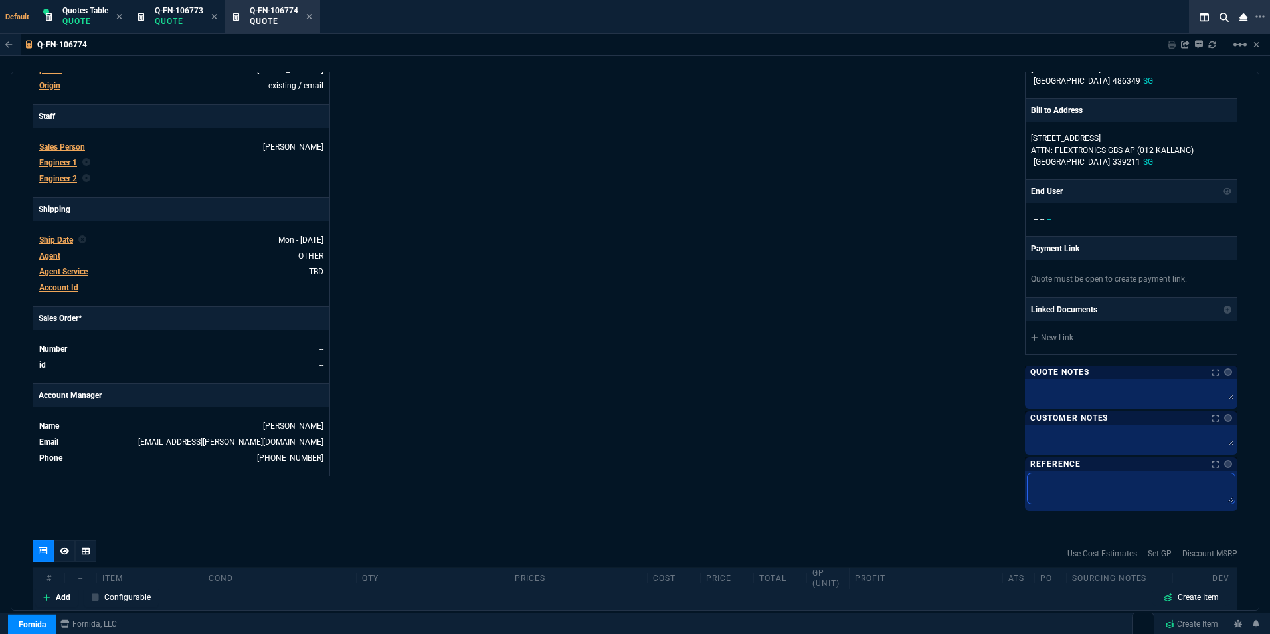
paste textarea "07D11-22.B - Can ship on 9/8/25 via Ocean per buyer Florence Chan Hong Keow."
type textarea "07D11-22.B - Can ship on 9/8/25 via Ocean per buyer Florence Chan Hong Keow."
drag, startPoint x: 1127, startPoint y: 478, endPoint x: 1117, endPoint y: 482, distance: 11.0
click at [1117, 482] on textarea "07D11-22.B - Can ship on 9/8/25 via Ocean per buyer Florence Chan Hong Keow." at bounding box center [1131, 488] width 207 height 31
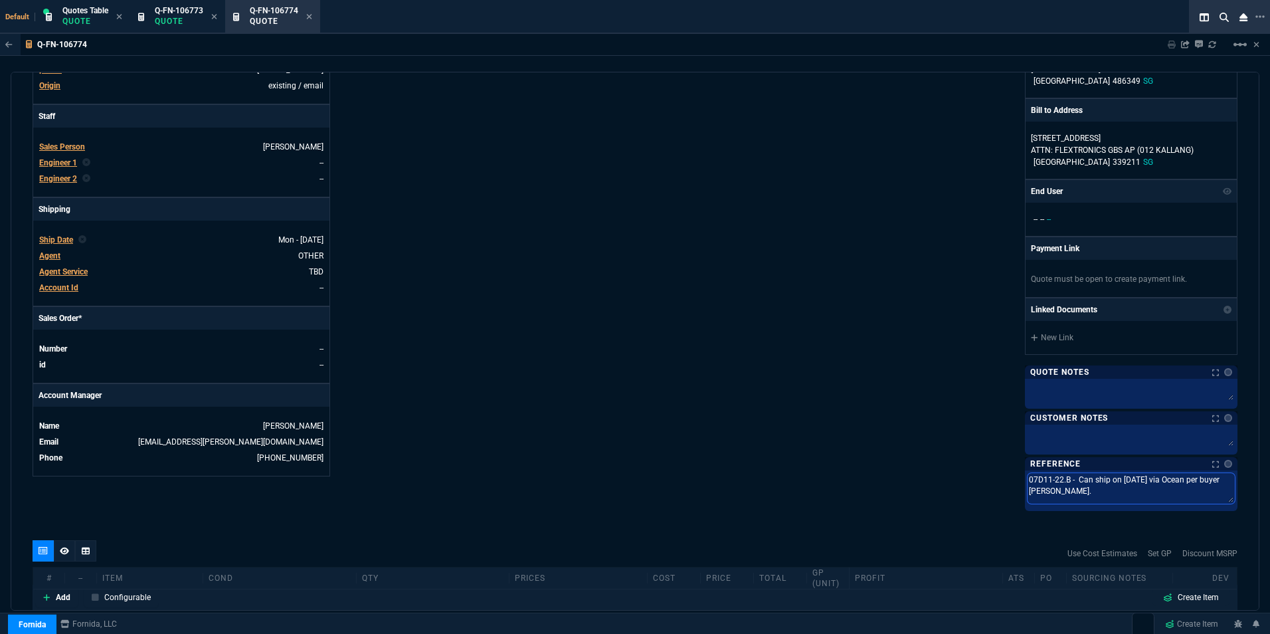
type textarea "07D11-22.B - Can ship on 1/25 via Ocean per buyer Florence Chan Hong Keow."
type textarea "07D11-22.B - Can ship on 11/25 via Ocean per buyer Florence Chan Hong Keow."
type textarea "07D11-22.B - Can ship on 11//25 via Ocean per buyer Florence Chan Hong Keow."
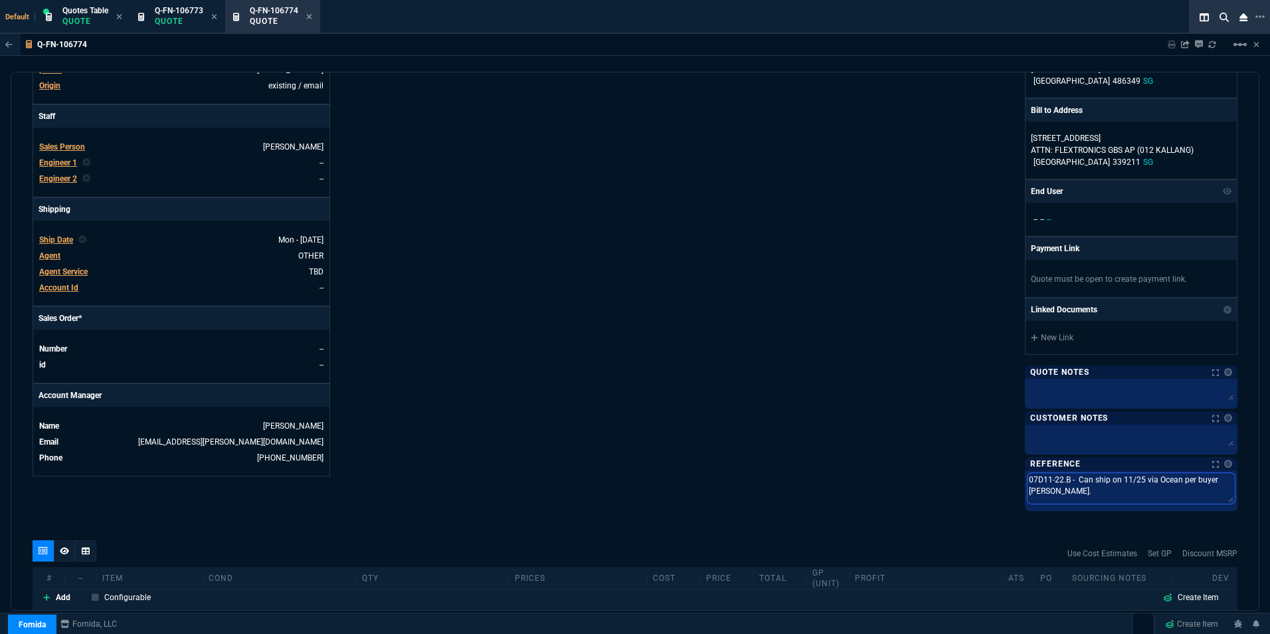
type textarea "07D11-22.B - Can ship on 11//25 via Ocean per buyer Florence Chan Hong Keow."
type textarea "07D11-22.B - Can ship on 11/1/25 via Ocean per buyer Florence Chan Hong Keow."
type textarea "07D11-22.B - Can ship on 11/17/25 via Ocean per buyer Florence Chan Hong Keow."
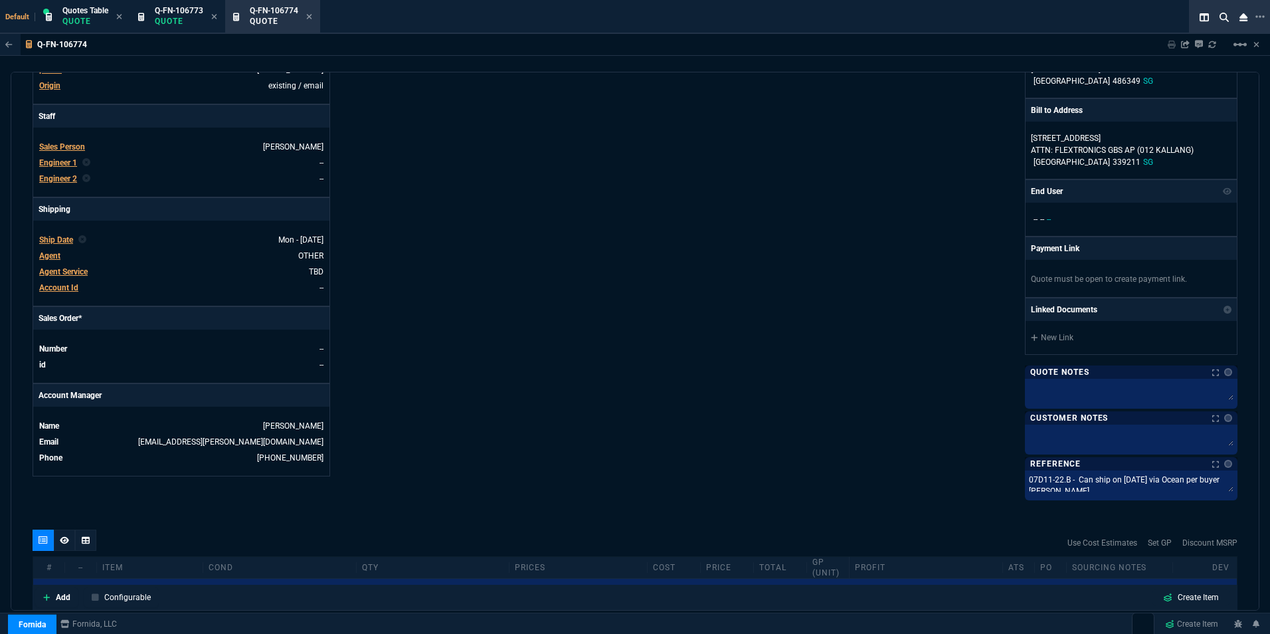
click at [756, 379] on div "Fornida, LLC 2609 Technology Dr Suite 300 Plano, TX 75074 Share Link Brian Over…" at bounding box center [936, 144] width 602 height 707
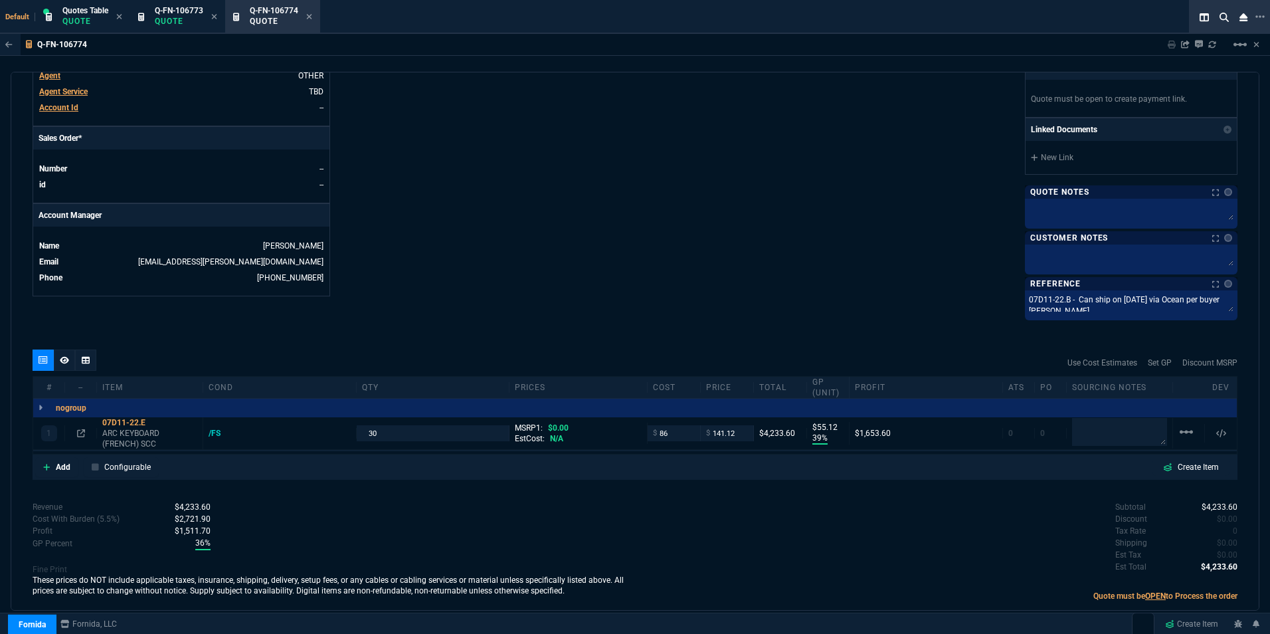
scroll to position [539, 0]
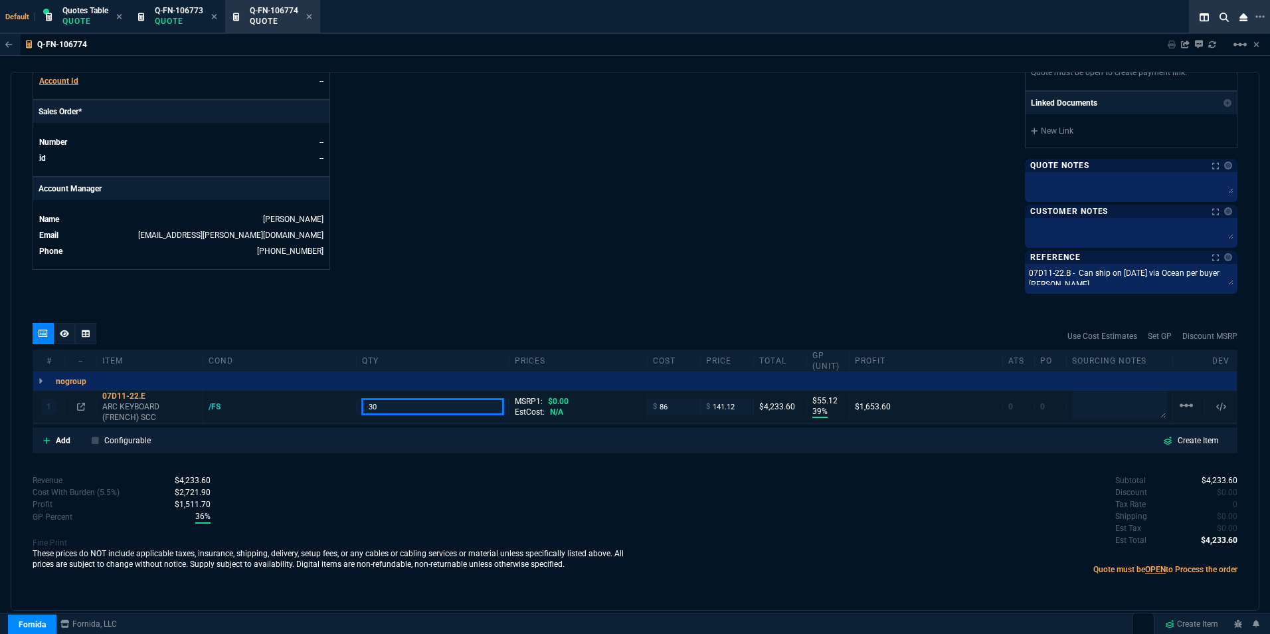
drag, startPoint x: 373, startPoint y: 409, endPoint x: 361, endPoint y: 409, distance: 12.6
click at [362, 409] on input "30" at bounding box center [433, 406] width 142 height 15
type input "40"
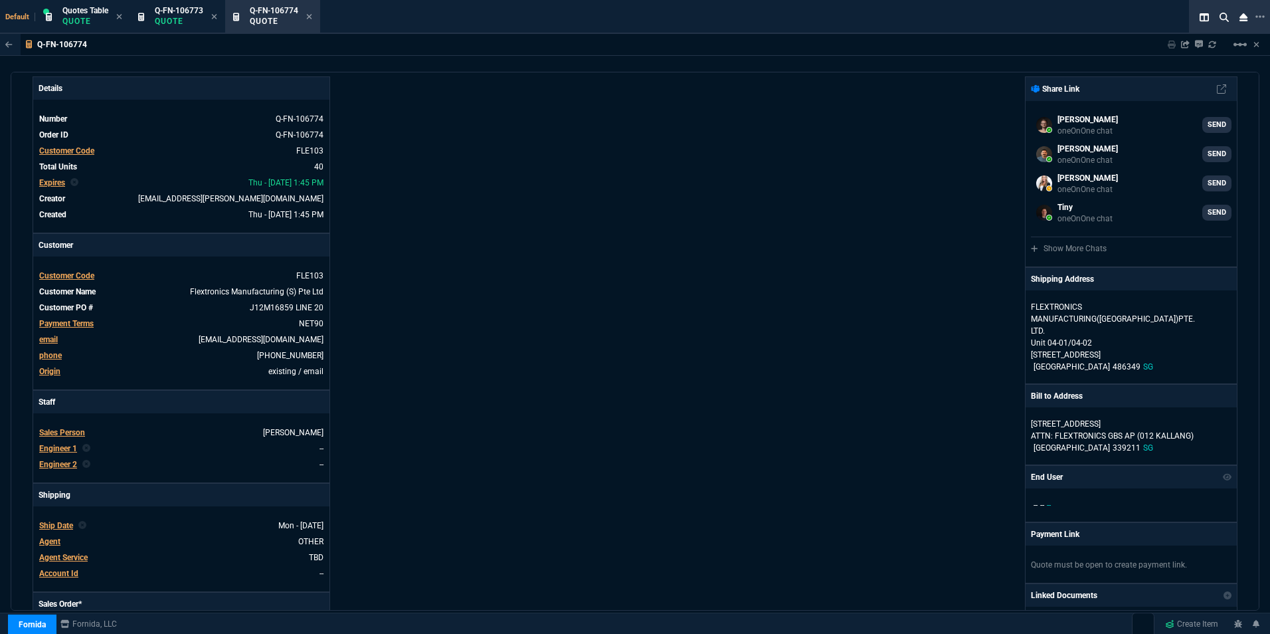
scroll to position [0, 0]
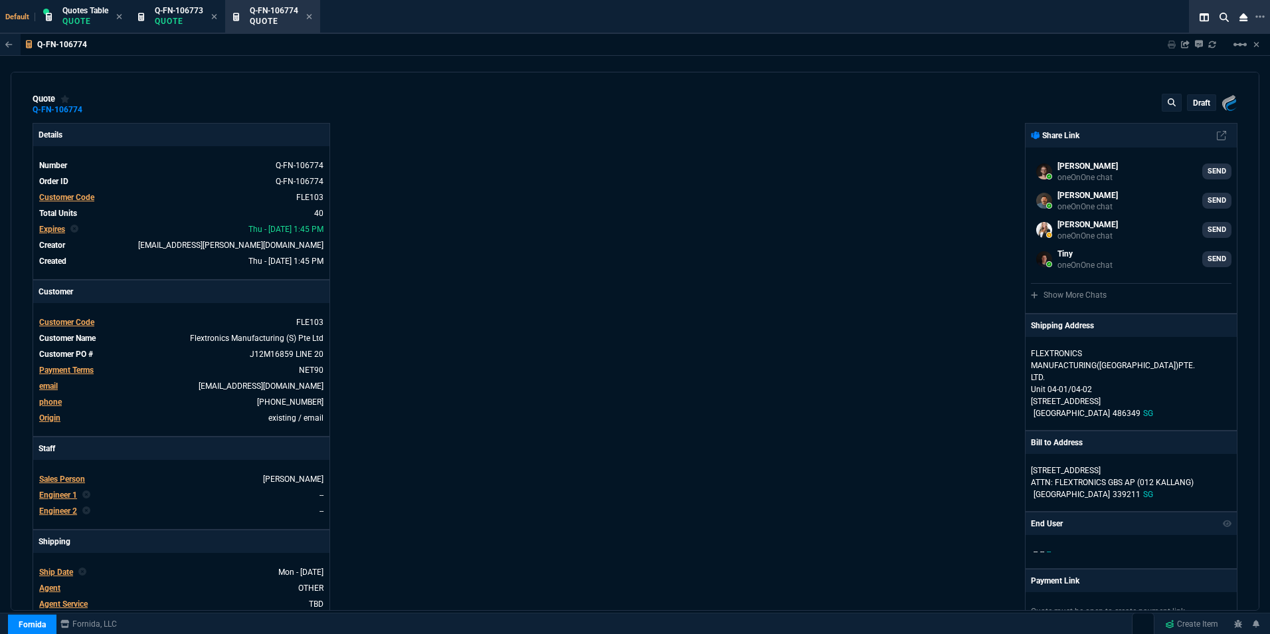
click at [1198, 98] on p "draft" at bounding box center [1201, 103] width 17 height 11
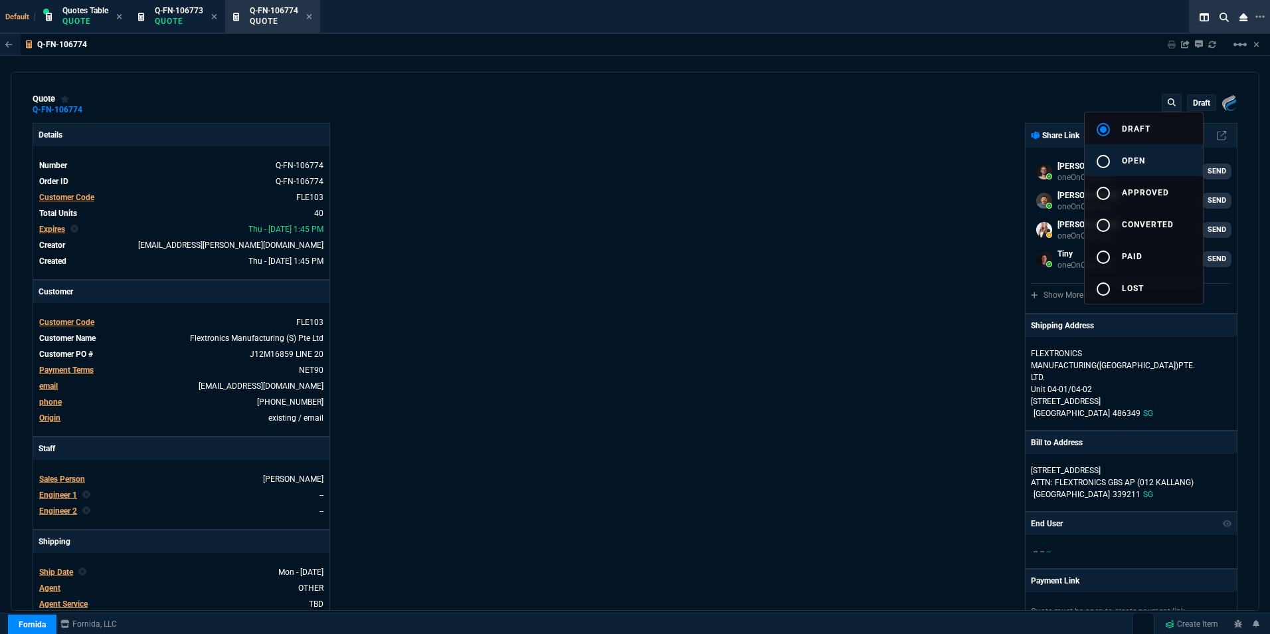
click at [1138, 154] on button "radio_button_unchecked open" at bounding box center [1144, 160] width 118 height 32
type input "39"
type input "55"
drag, startPoint x: 189, startPoint y: 9, endPoint x: 255, endPoint y: 54, distance: 80.2
click at [189, 9] on div at bounding box center [635, 317] width 1270 height 634
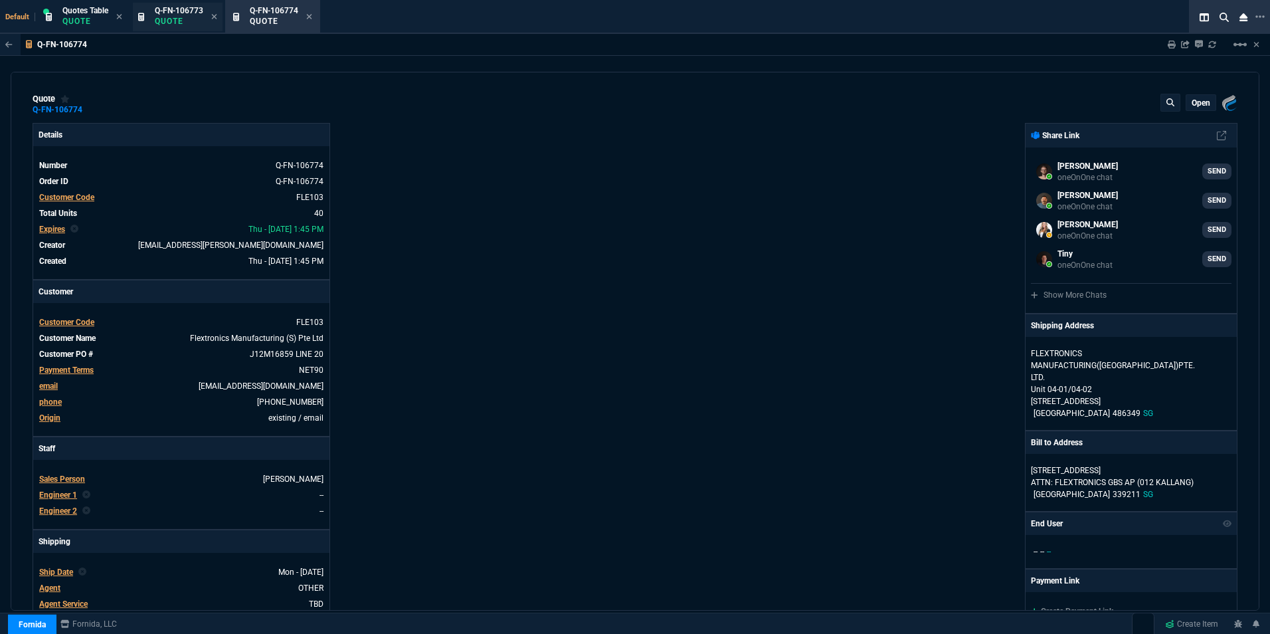
click at [181, 7] on span "Q-FN-106773" at bounding box center [179, 10] width 48 height 9
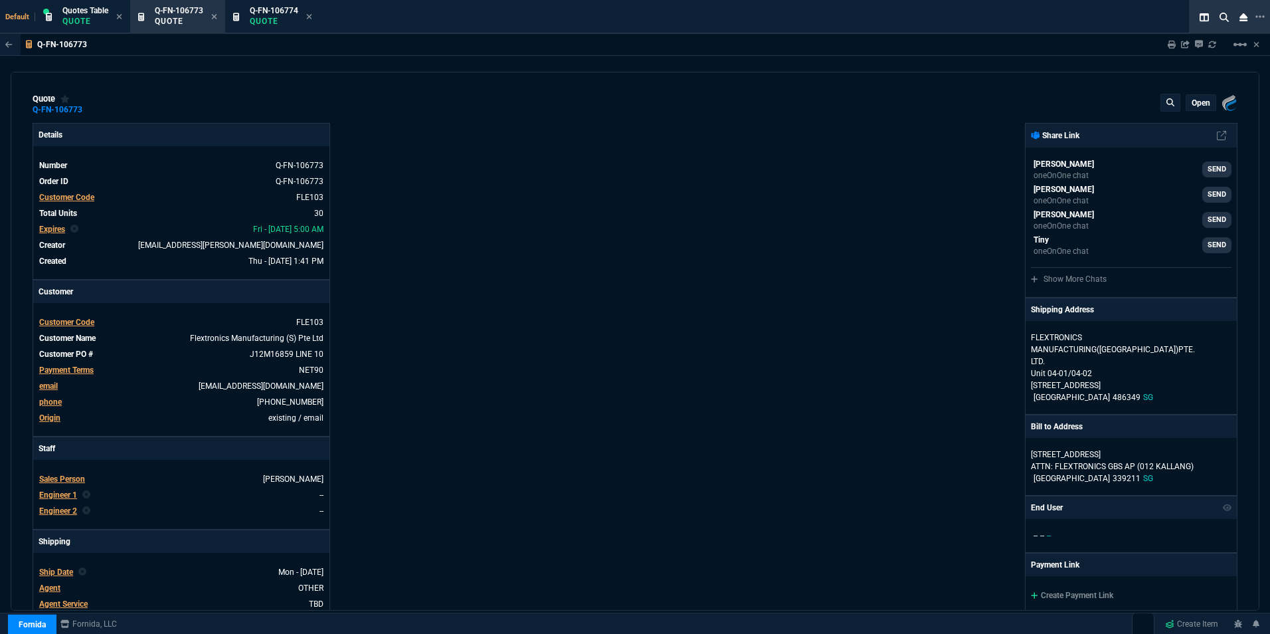
type input "39"
type input "55"
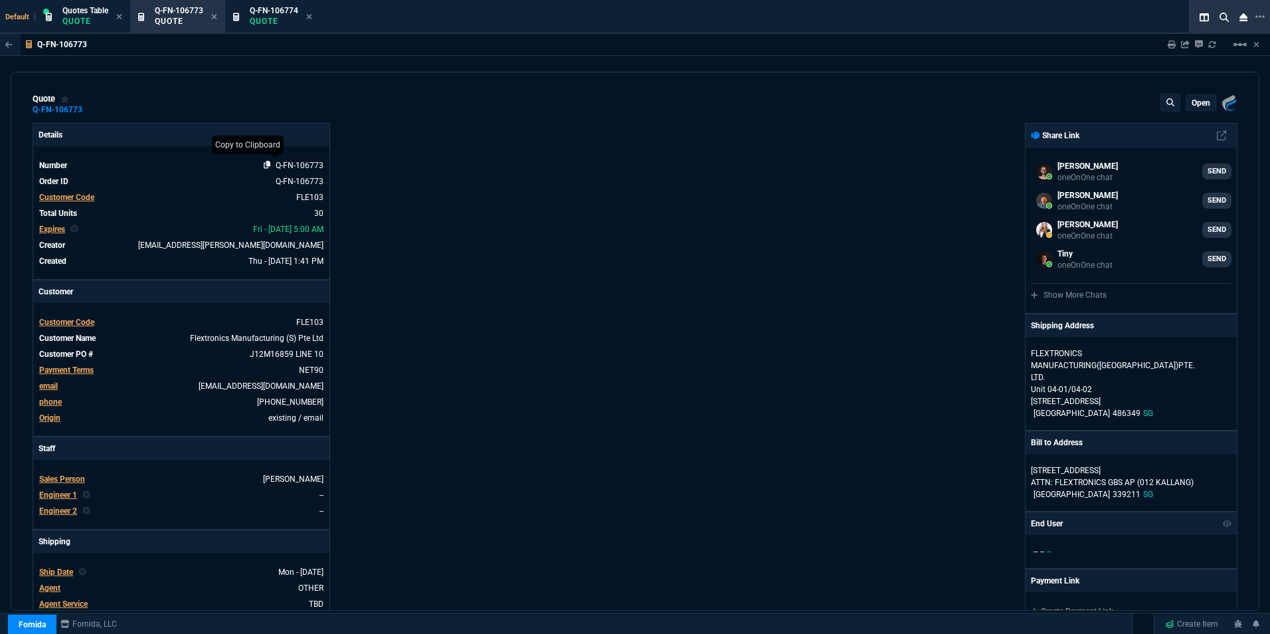
click at [267, 162] on icon at bounding box center [267, 165] width 7 height 8
drag, startPoint x: 238, startPoint y: 355, endPoint x: 121, endPoint y: 391, distance: 122.1
click at [238, 355] on icon at bounding box center [241, 353] width 7 height 8
click at [272, 8] on span "Q-FN-106774" at bounding box center [274, 10] width 48 height 9
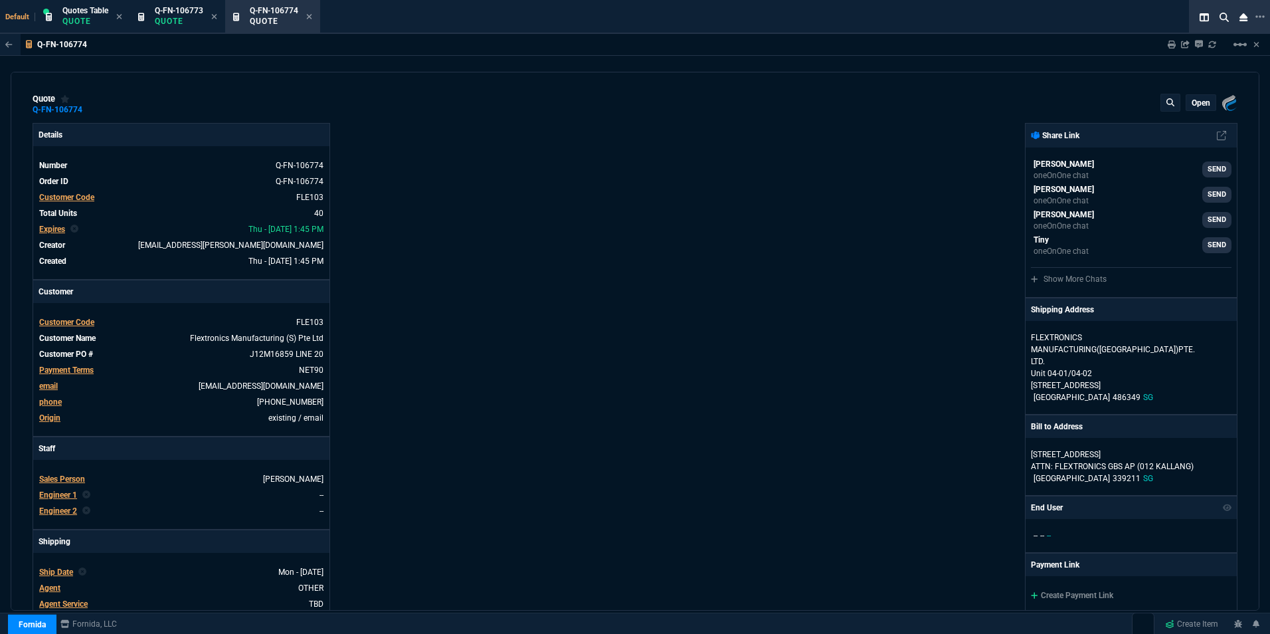
type input "39"
type input "55"
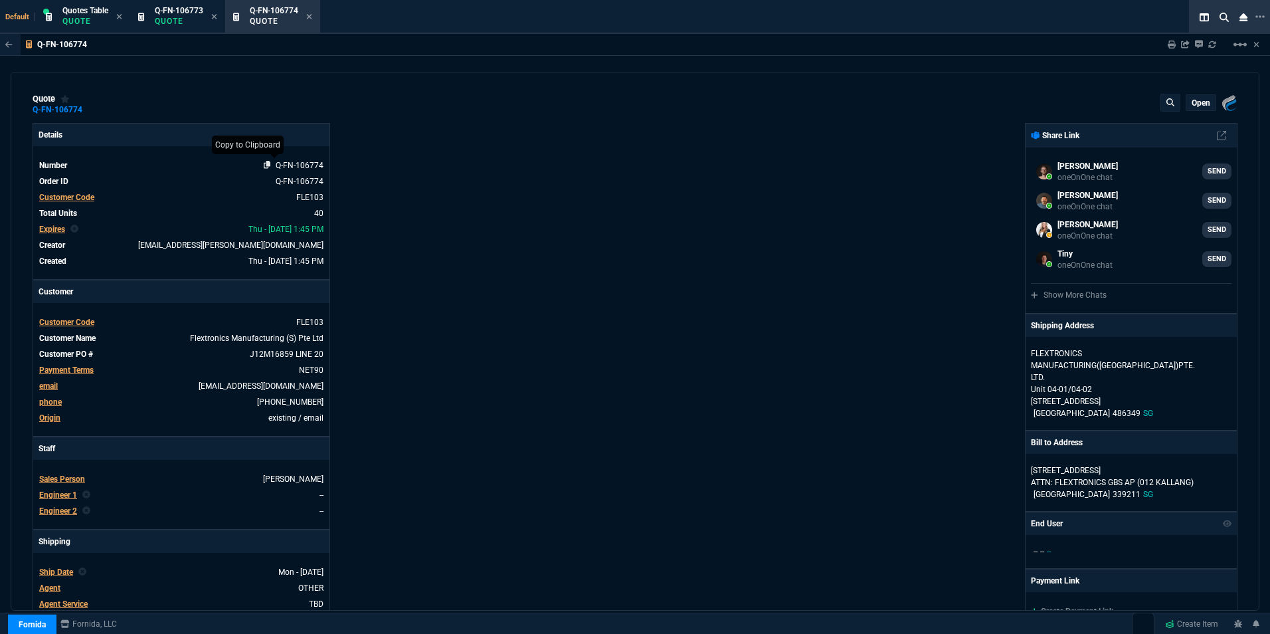
click at [264, 164] on icon at bounding box center [267, 165] width 7 height 8
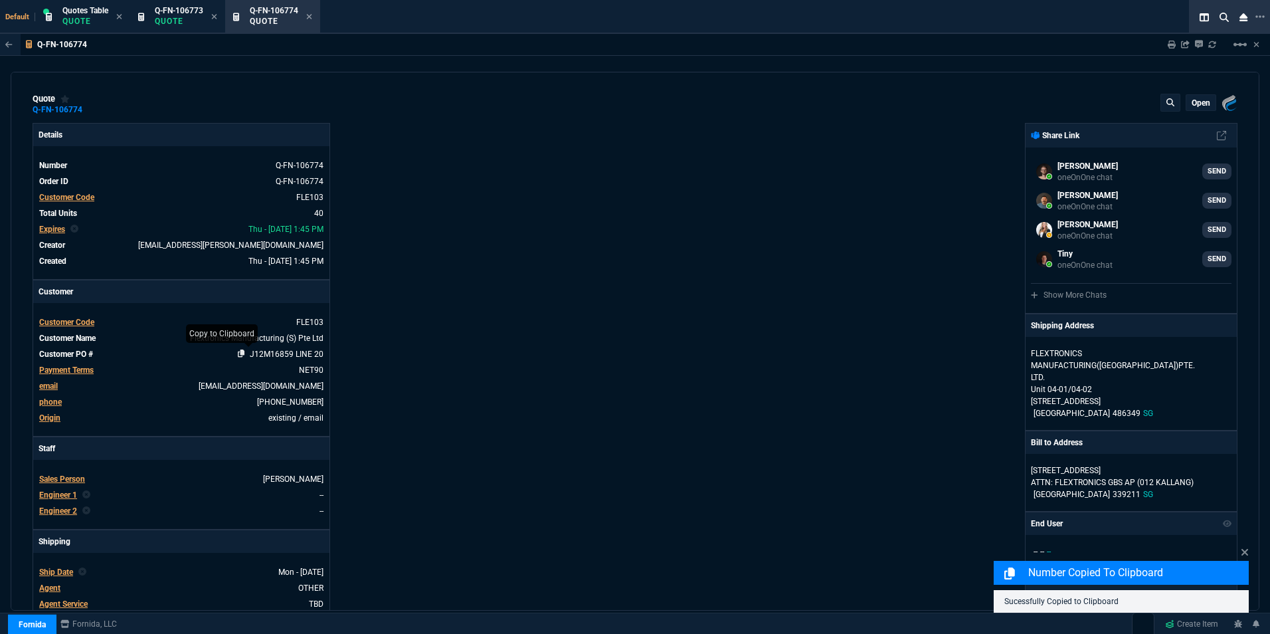
click at [238, 352] on icon at bounding box center [241, 353] width 7 height 8
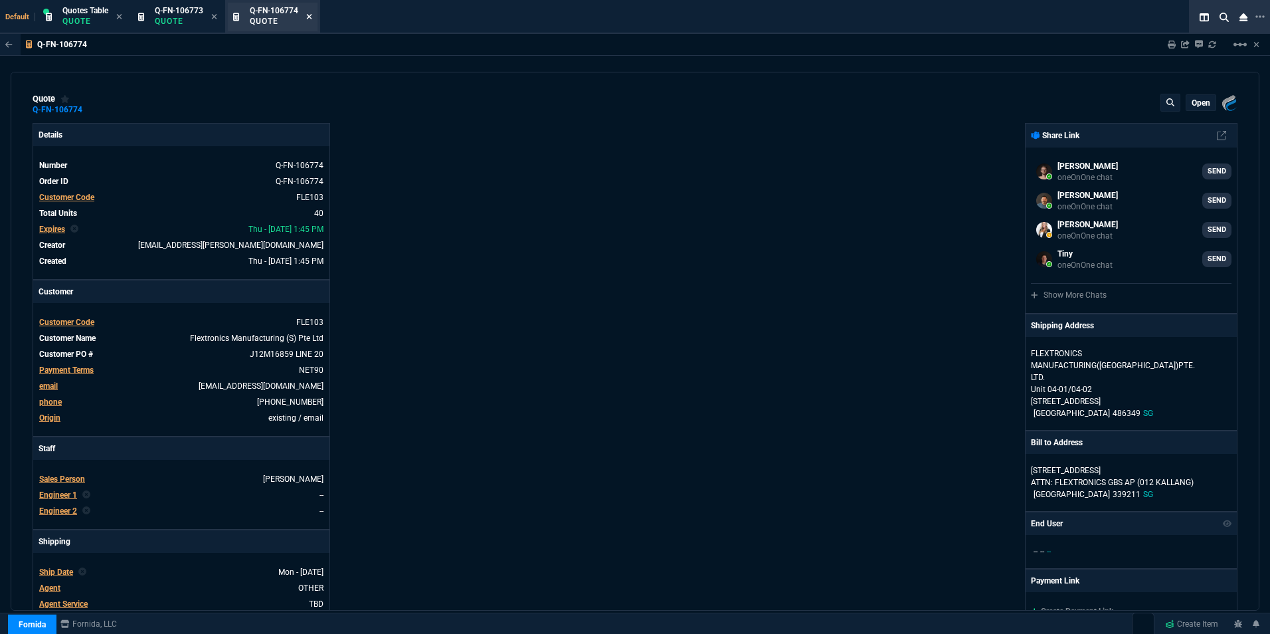
click at [312, 15] on icon at bounding box center [309, 17] width 6 height 8
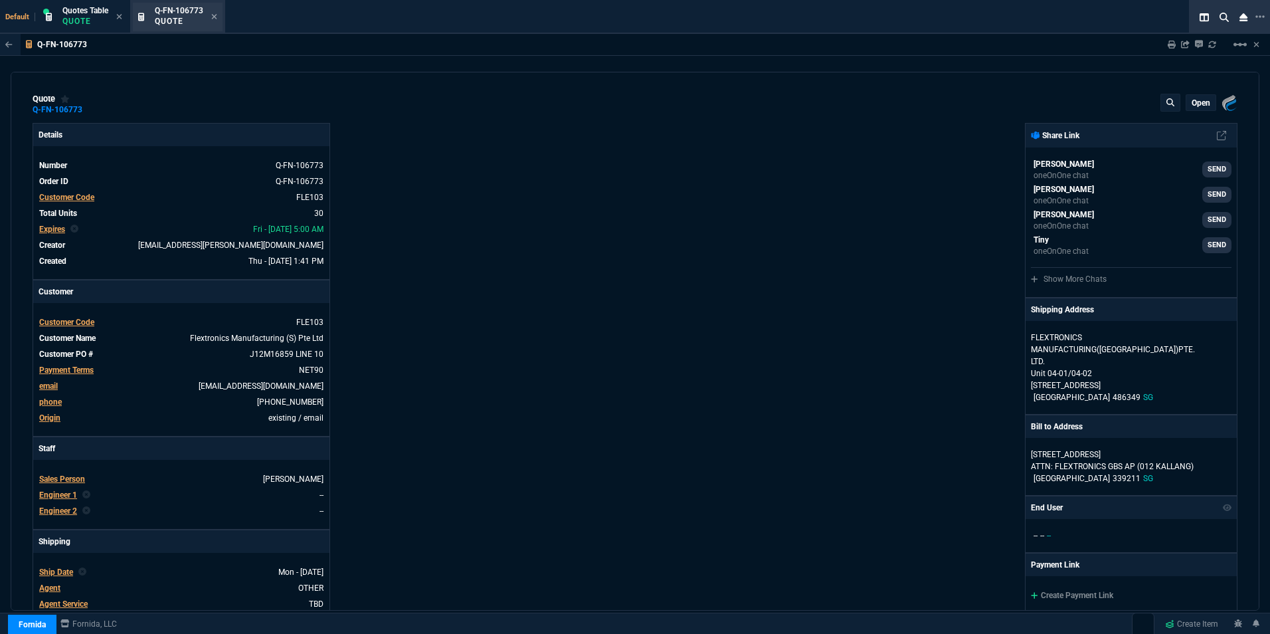
type input "39"
type input "55"
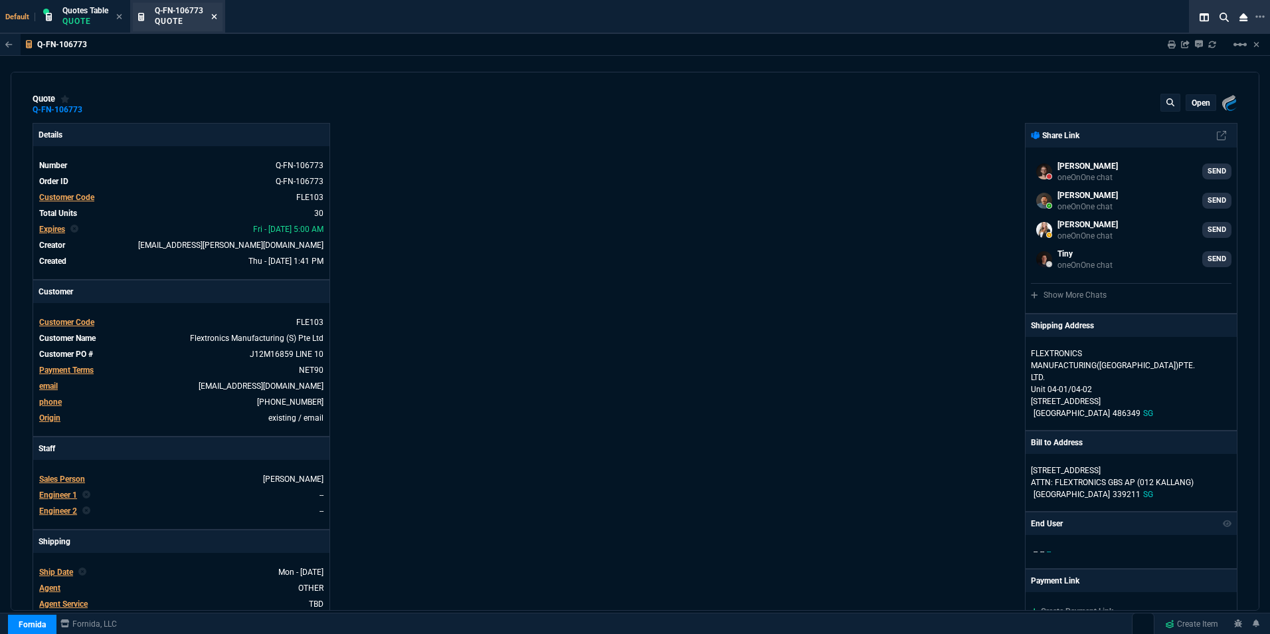
click at [217, 17] on icon at bounding box center [214, 17] width 6 height 8
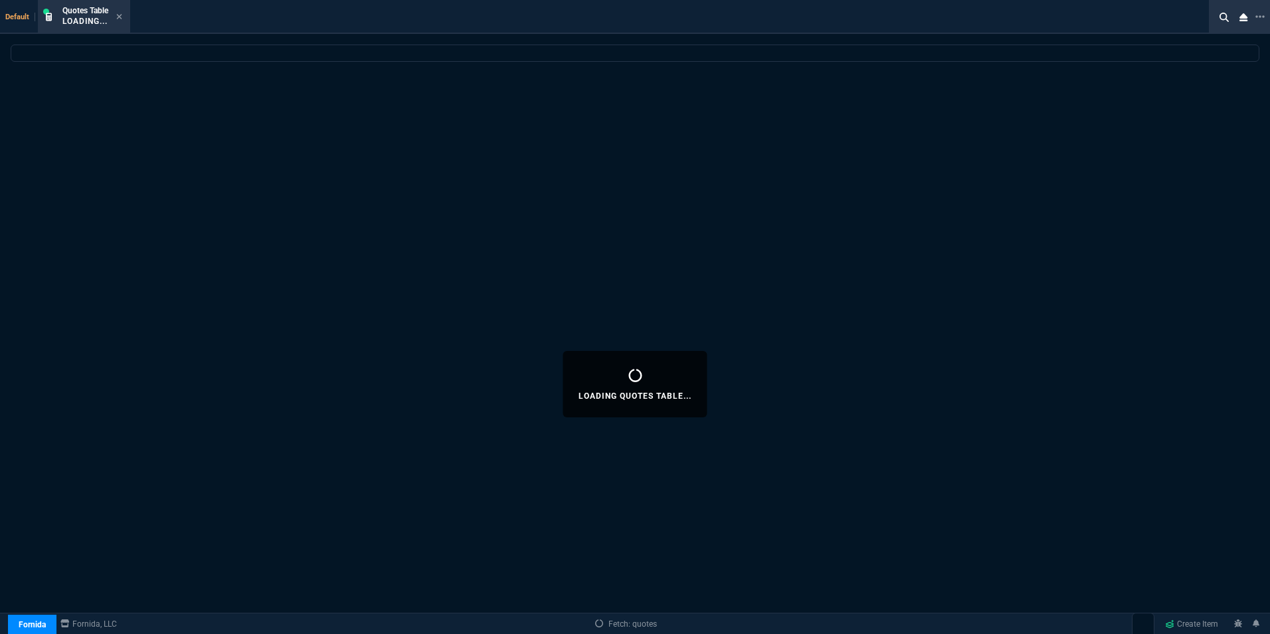
select select
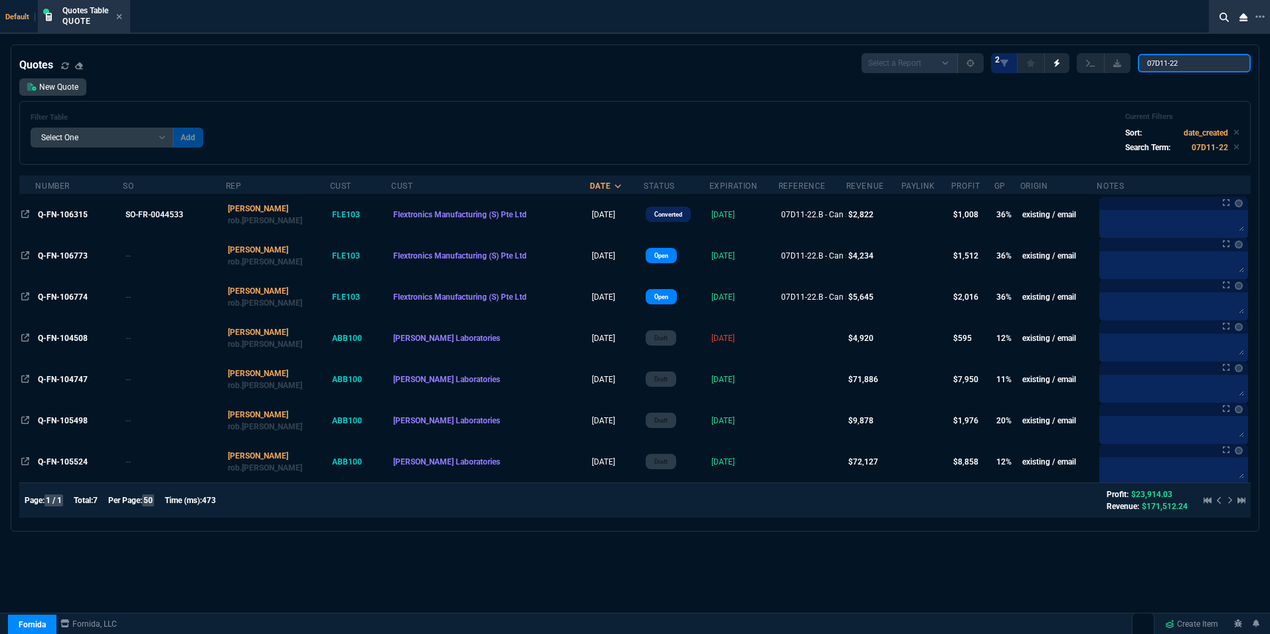
drag, startPoint x: 1179, startPoint y: 61, endPoint x: 1146, endPoint y: 65, distance: 33.5
click at [1146, 65] on input "07D11-22" at bounding box center [1194, 63] width 113 height 19
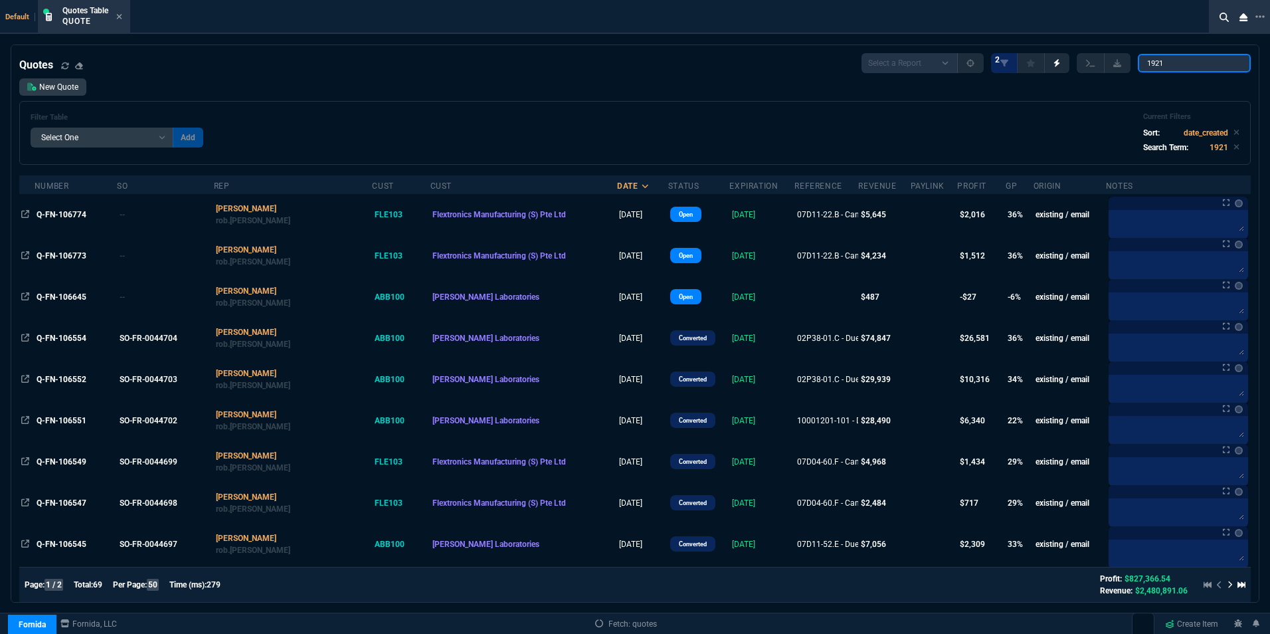
type input "1921"
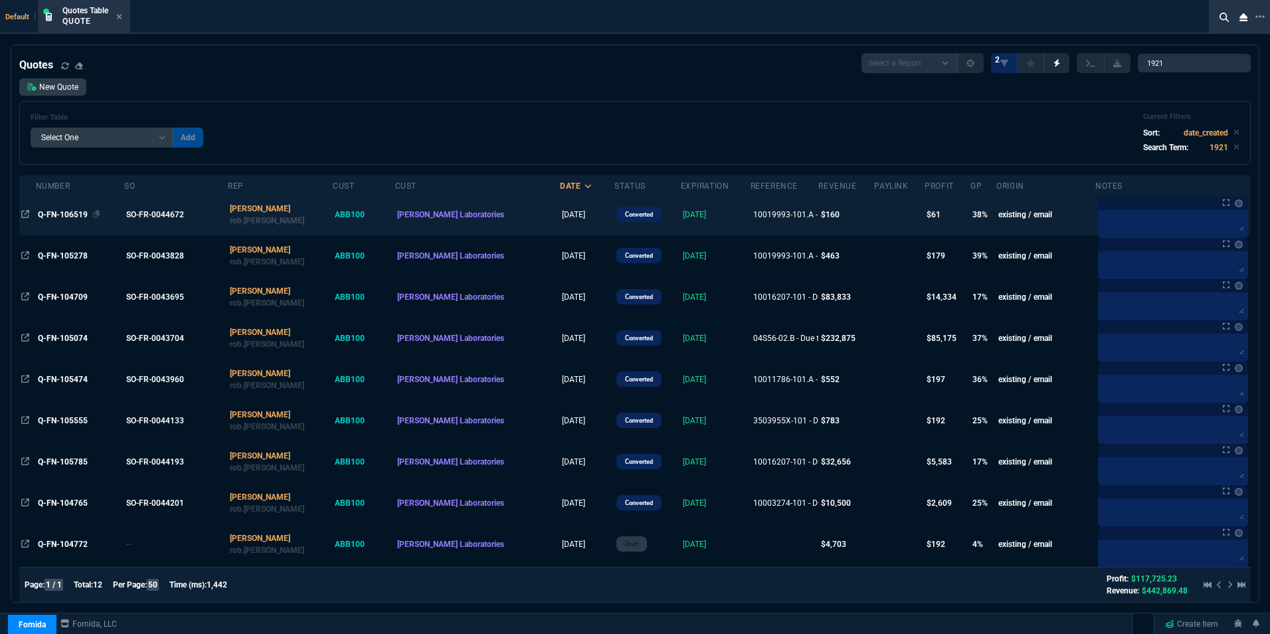
click at [72, 209] on div "Q-FN-106519" at bounding box center [80, 215] width 84 height 12
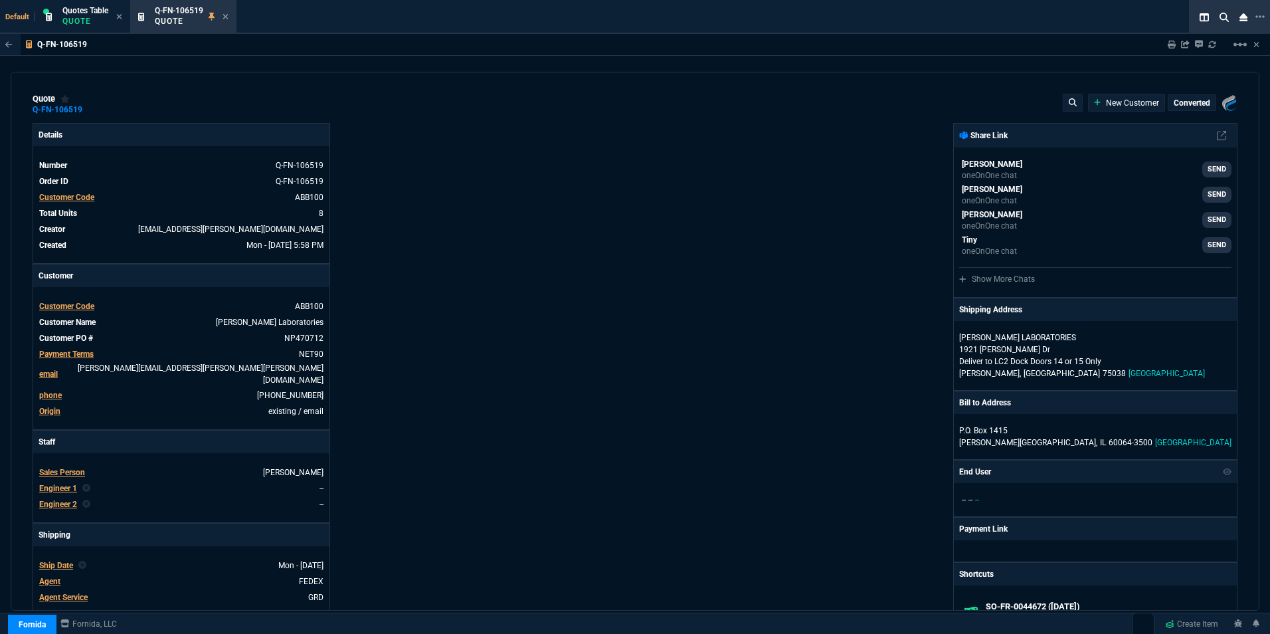
type input "41"
type input "8"
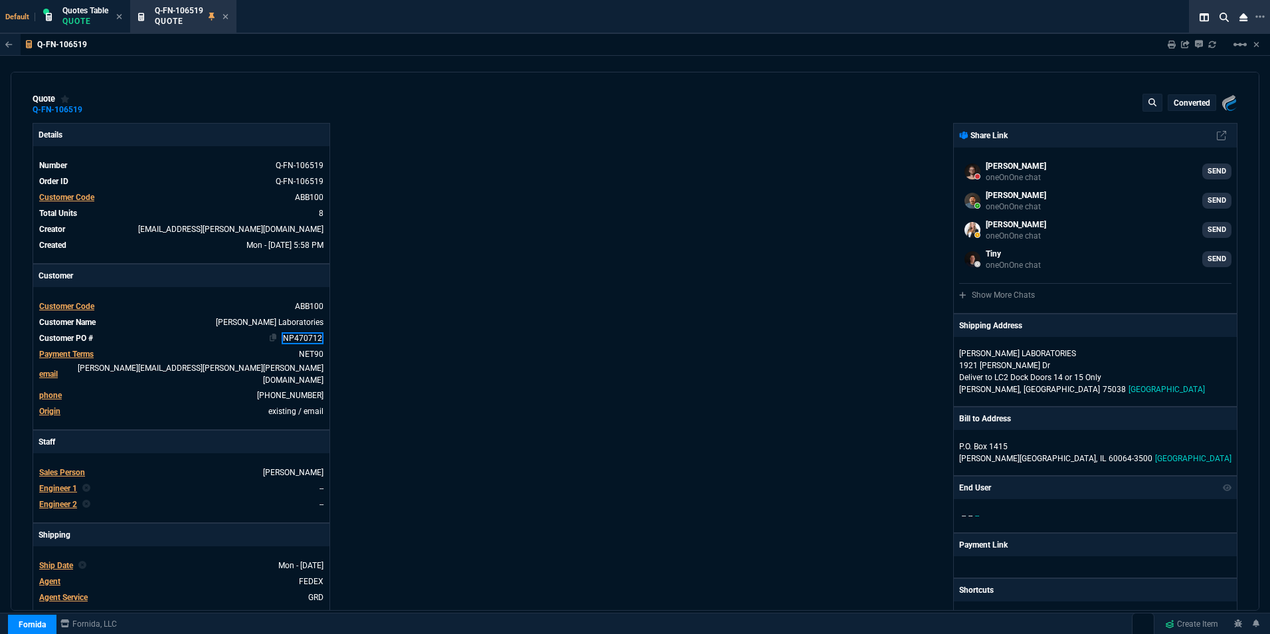
click at [300, 337] on link "NP470712" at bounding box center [303, 338] width 42 height 12
click at [1239, 44] on mat-icon "linear_scale" at bounding box center [1240, 45] width 16 height 16
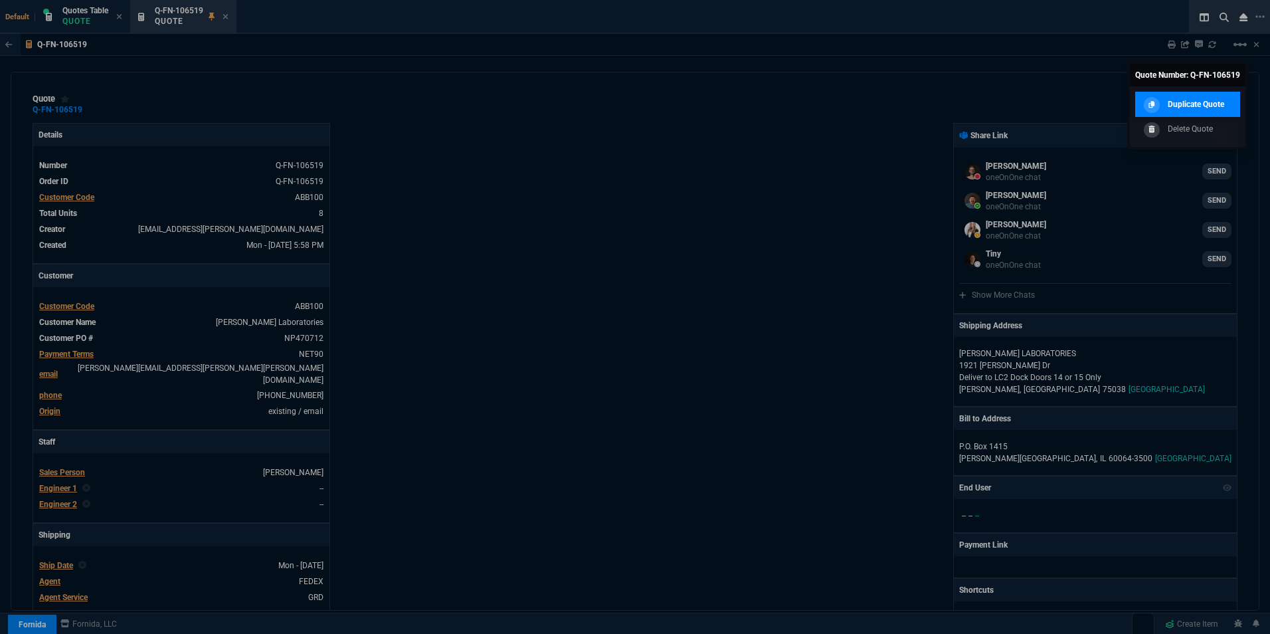
click at [1182, 103] on p "Duplicate Quote" at bounding box center [1196, 104] width 56 height 12
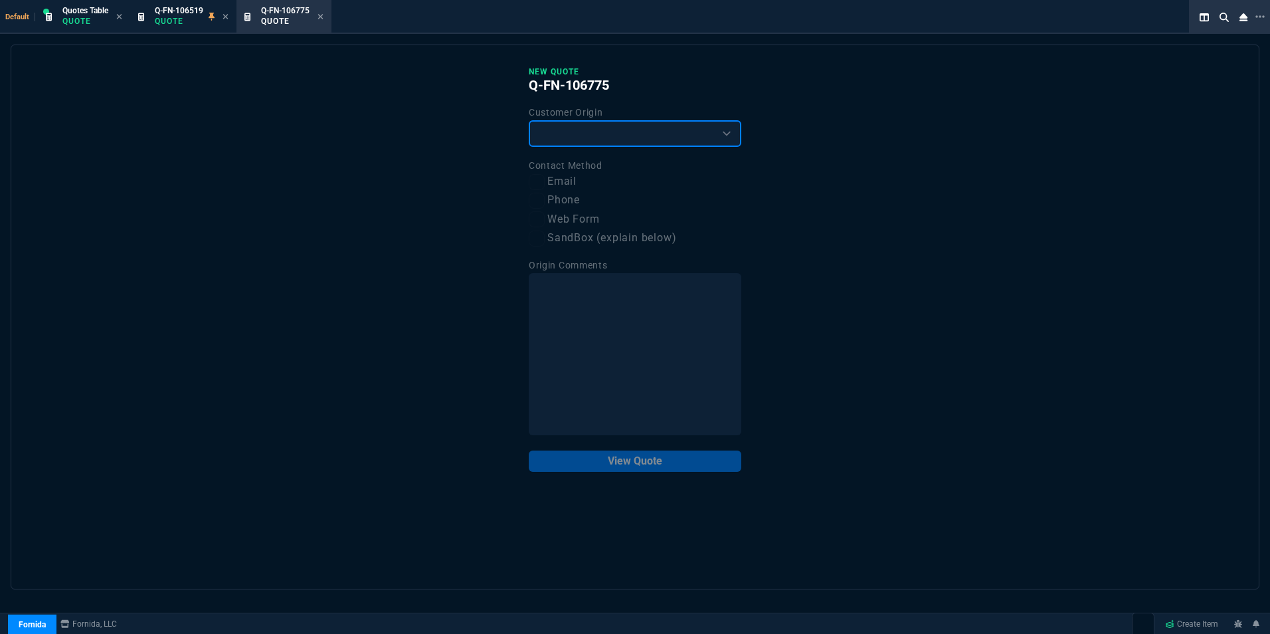
click at [653, 126] on select "Existing Customer Amazon Lead (first order) Website Lead (first order) Called (…" at bounding box center [635, 133] width 213 height 27
select select "existing"
click at [529, 121] on select "Existing Customer Amazon Lead (first order) Website Lead (first order) Called (…" at bounding box center [635, 133] width 213 height 27
click at [568, 179] on label "Email" at bounding box center [635, 181] width 213 height 17
click at [545, 179] on input "Email" at bounding box center [537, 182] width 16 height 16
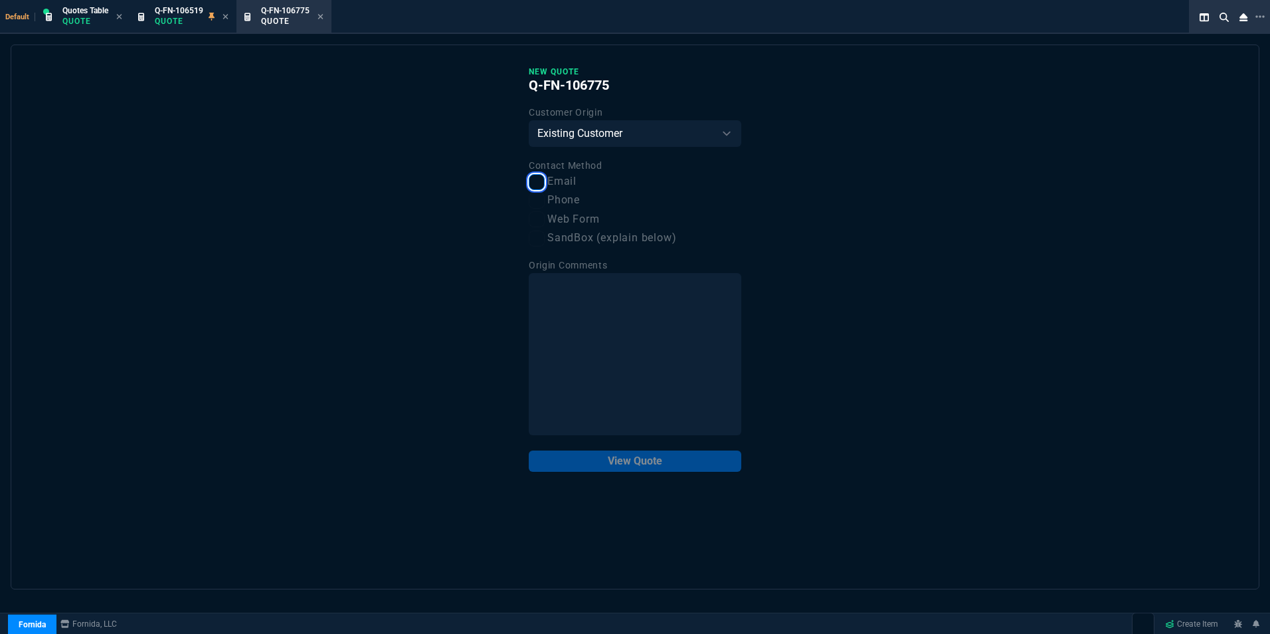
checkbox input "true"
click at [667, 466] on button "View Quote" at bounding box center [635, 460] width 213 height 21
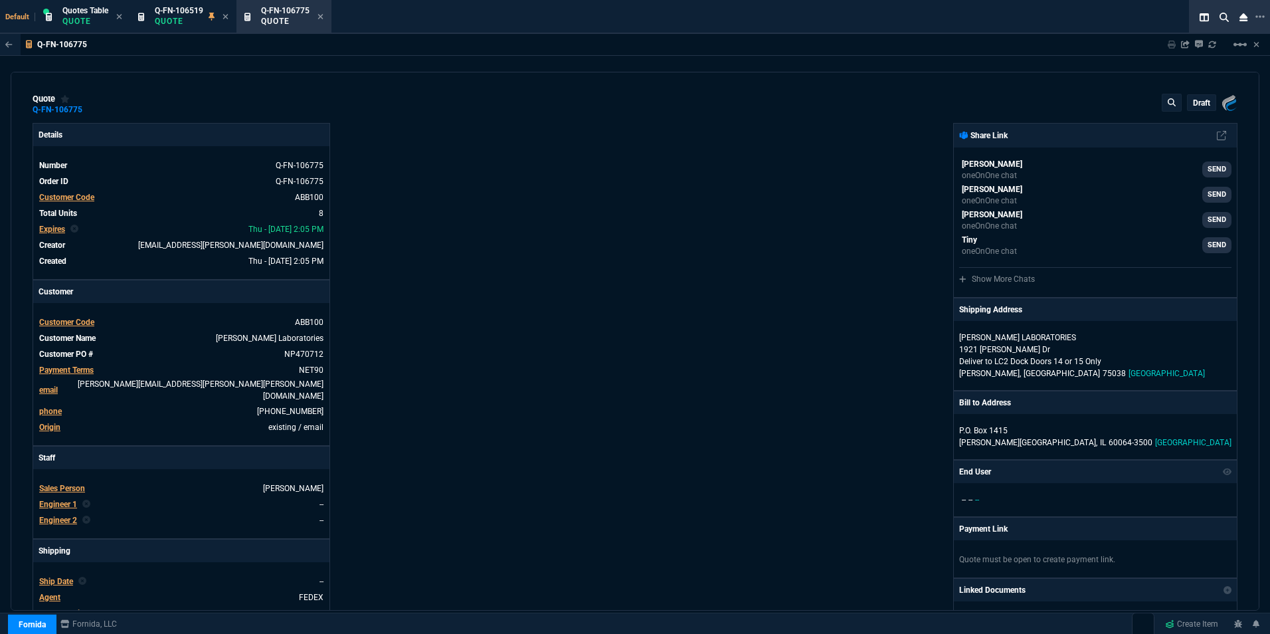
type input "41"
type input "8"
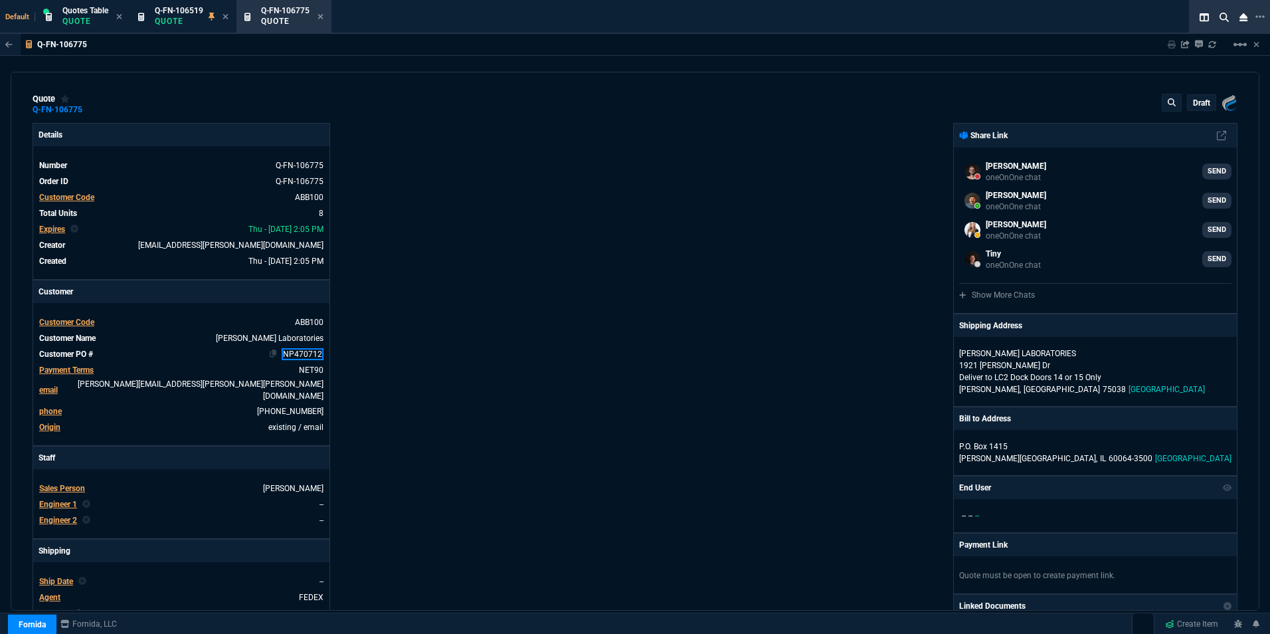
click at [298, 356] on link "NP470712" at bounding box center [303, 354] width 42 height 12
drag, startPoint x: 319, startPoint y: 351, endPoint x: 277, endPoint y: 353, distance: 41.9
click at [282, 353] on link "NP470712" at bounding box center [303, 354] width 42 height 12
paste link
click at [306, 355] on link "NP470712" at bounding box center [303, 354] width 42 height 12
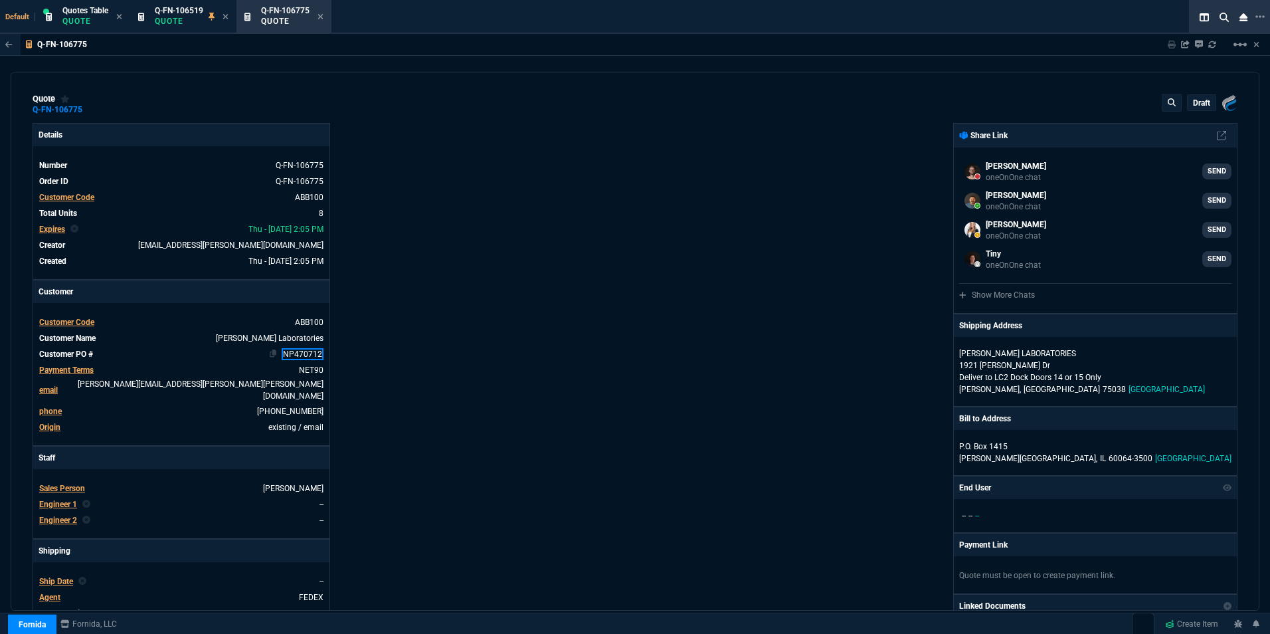
drag, startPoint x: 316, startPoint y: 354, endPoint x: 279, endPoint y: 351, distance: 36.6
click at [282, 351] on link "NP470712" at bounding box center [303, 354] width 42 height 12
paste link
click at [409, 380] on div "Details Number Q-FN-106775 Order ID Q-FN-106775 Customer Code ABB100 Total Unit…" at bounding box center [334, 470] width 602 height 695
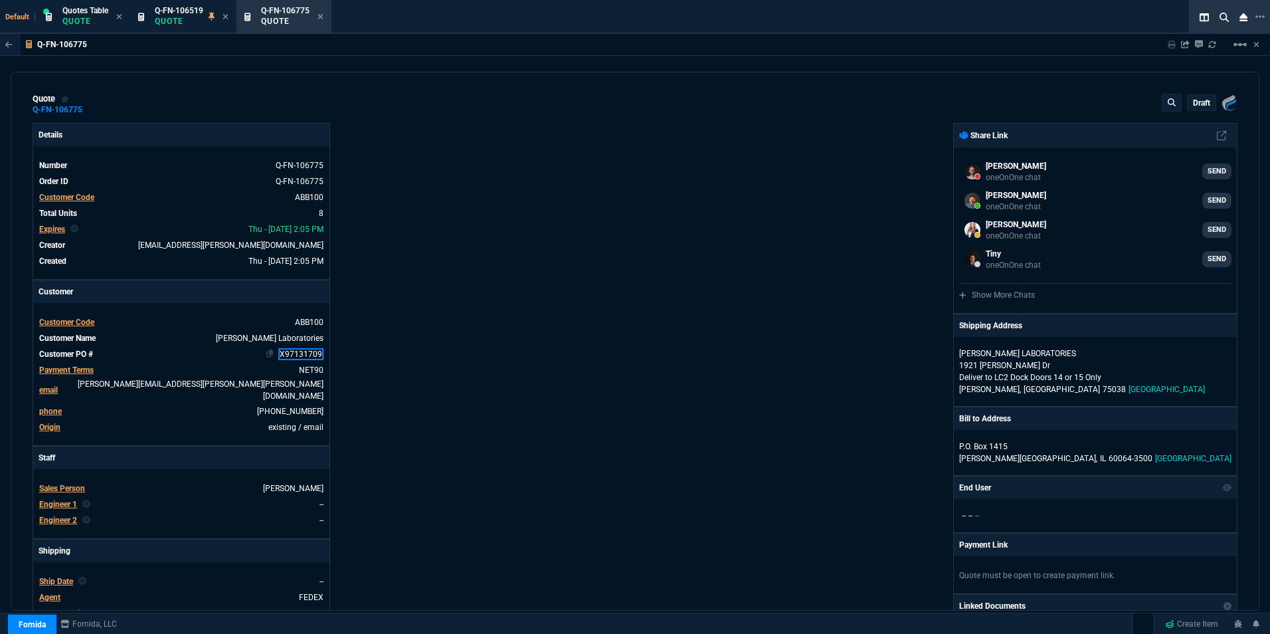
click at [318, 357] on link "X97131709" at bounding box center [300, 354] width 45 height 12
select select "16: [PERSON_NAME]"
click at [450, 365] on div "Details Number Q-FN-106775 Order ID Q-FN-106775 Customer Code ABB100 Total Unit…" at bounding box center [334, 470] width 602 height 695
click at [264, 167] on icon at bounding box center [267, 165] width 7 height 8
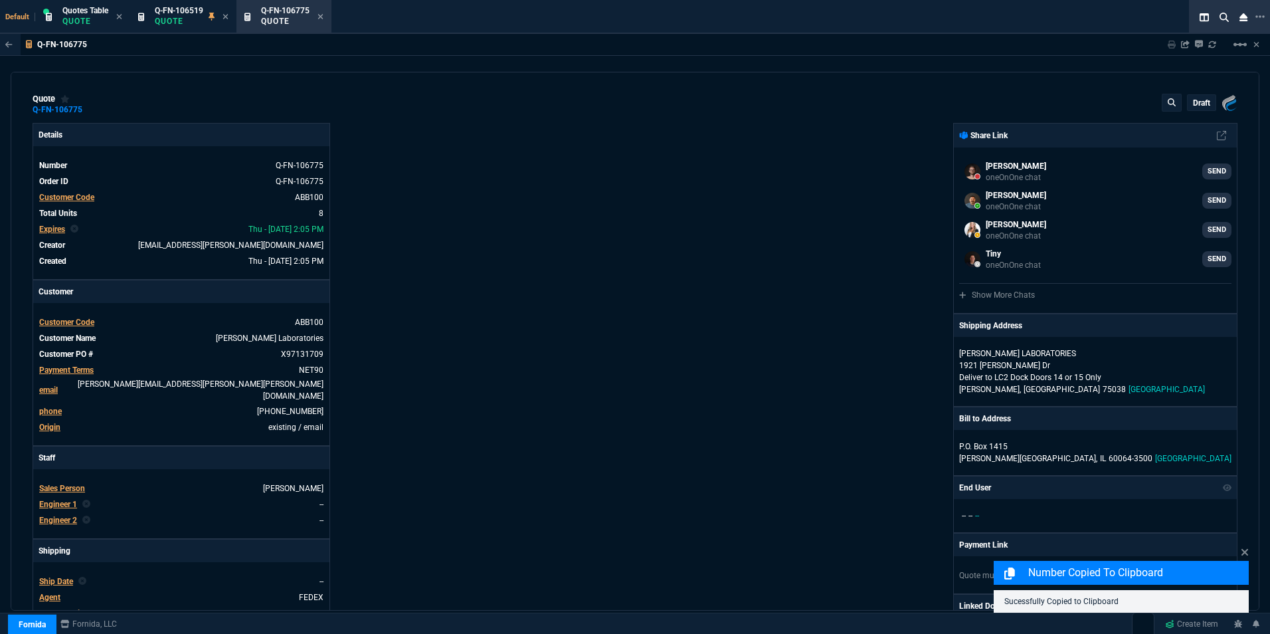
click at [484, 386] on div "Details Number Q-FN-106775 Order ID Q-FN-106775 Customer Code ABB100 Total Unit…" at bounding box center [334, 470] width 602 height 695
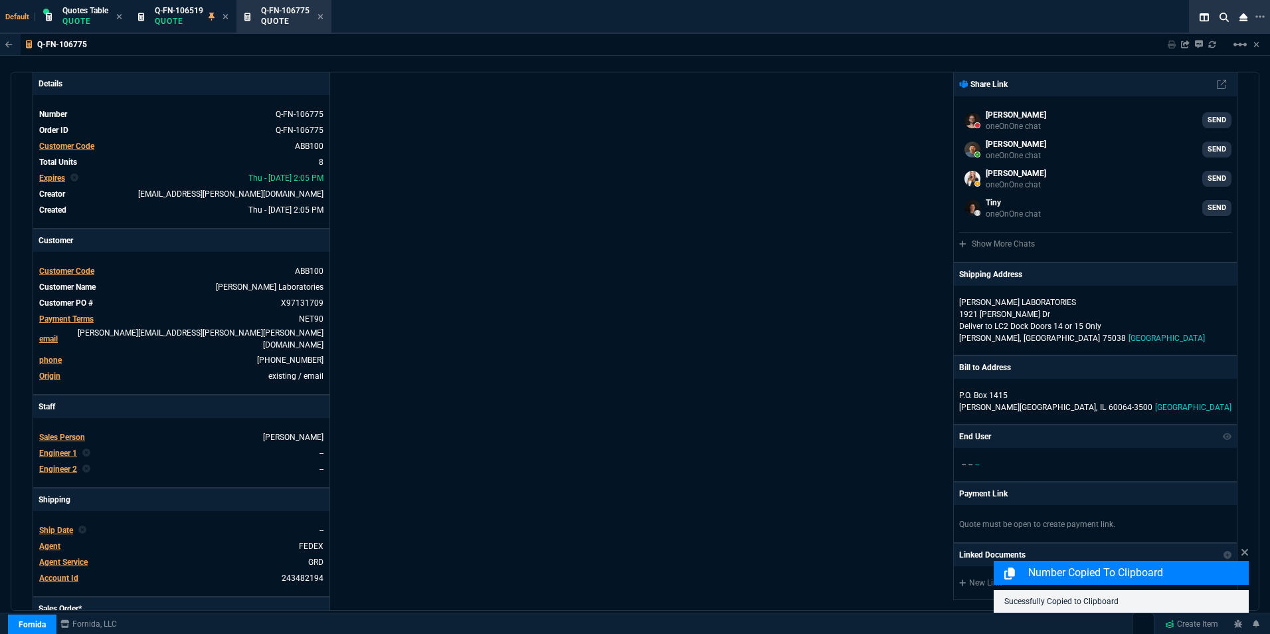
scroll to position [133, 0]
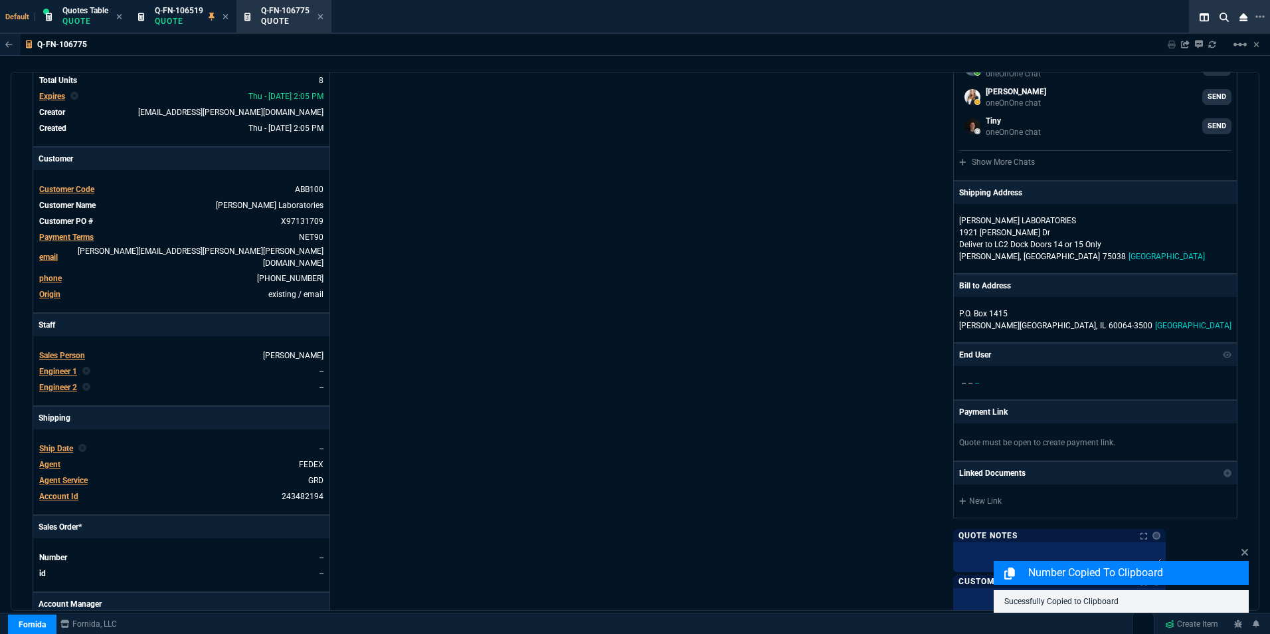
click at [57, 444] on span "Ship Date" at bounding box center [56, 448] width 34 height 9
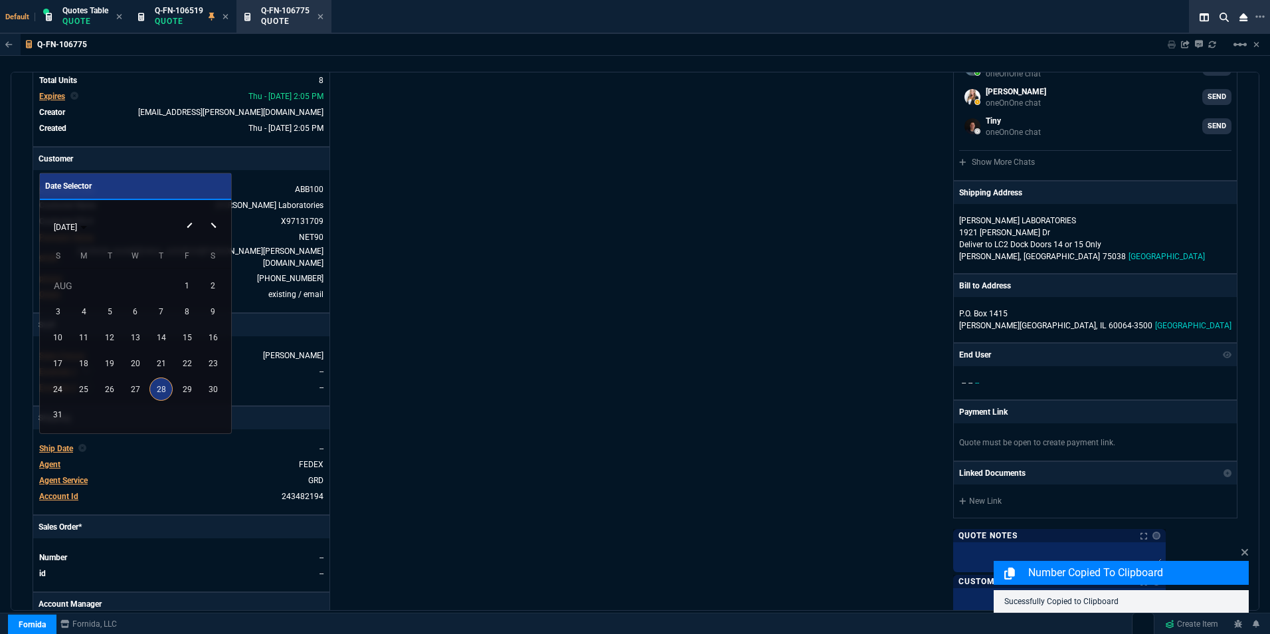
click at [163, 387] on div "28" at bounding box center [160, 388] width 23 height 23
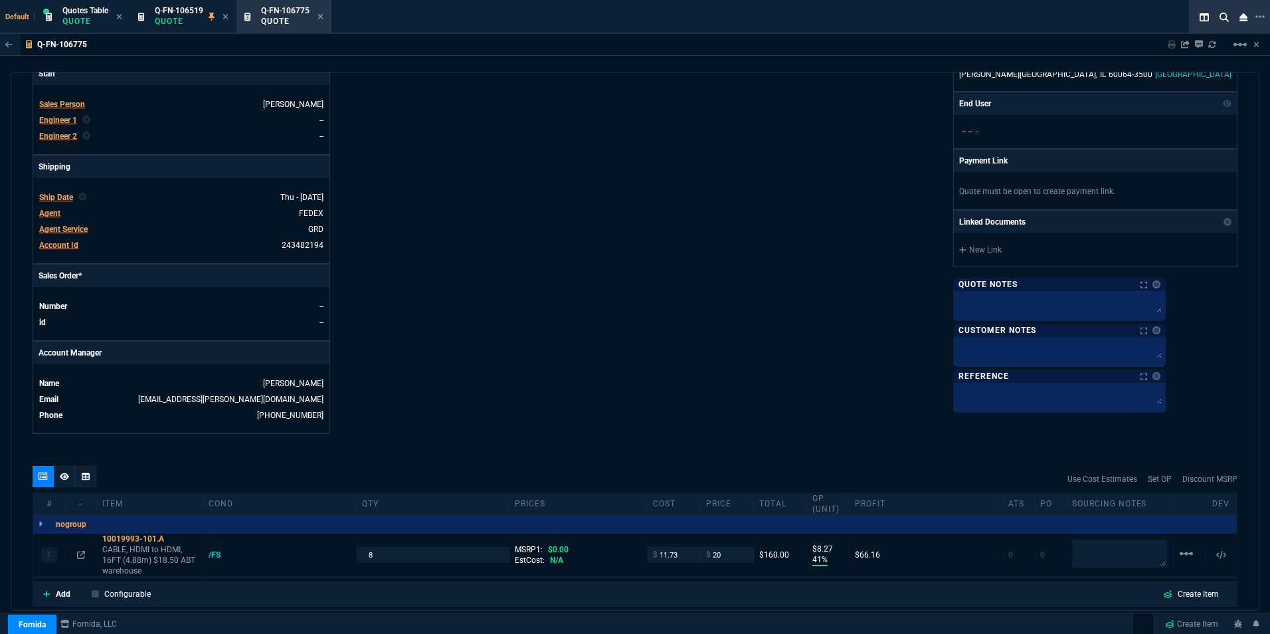
scroll to position [465, 0]
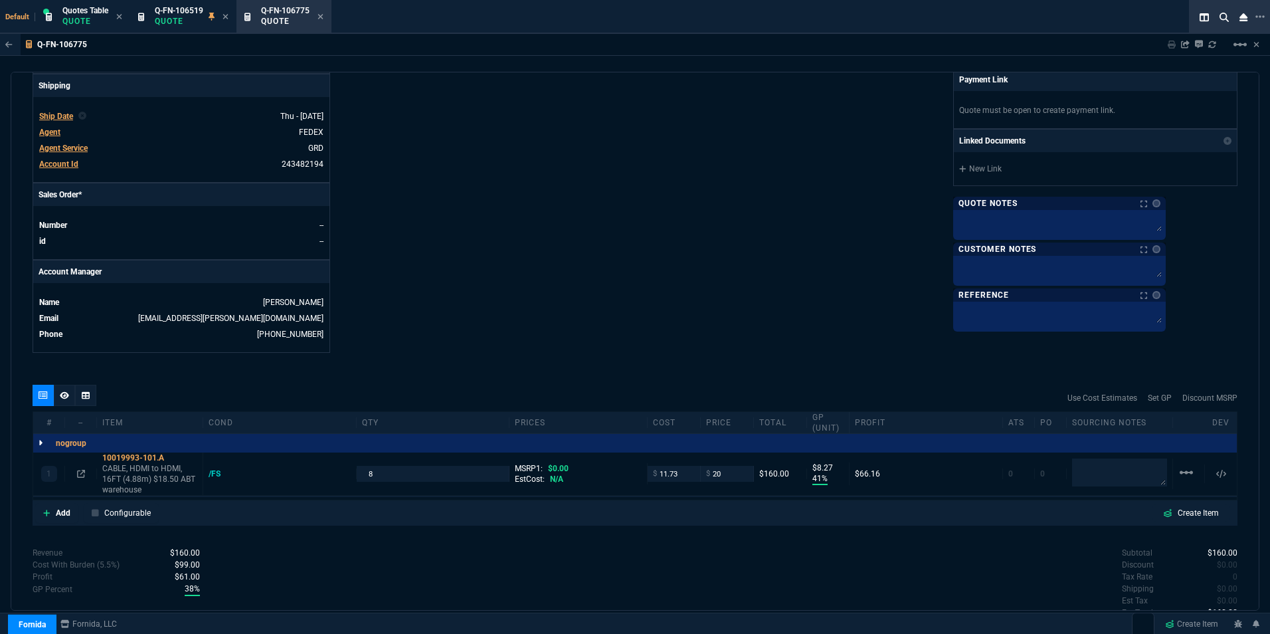
click at [43, 434] on div at bounding box center [40, 443] width 15 height 19
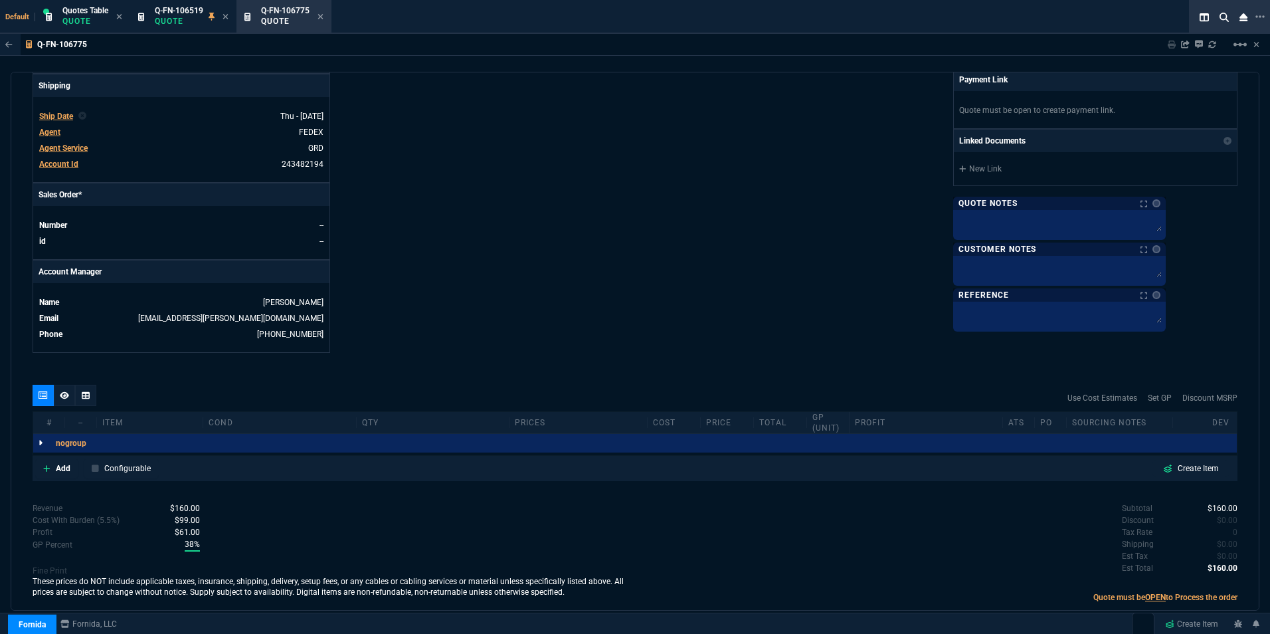
click at [43, 434] on div at bounding box center [40, 443] width 15 height 19
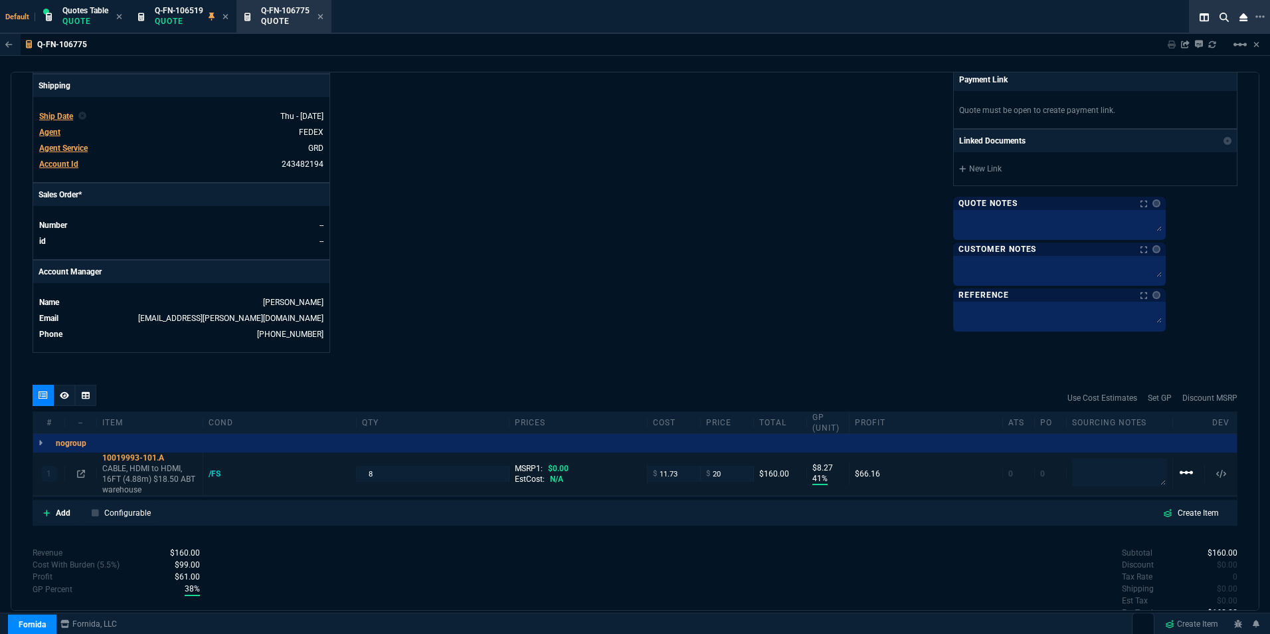
click at [1181, 464] on mat-icon "linear_scale" at bounding box center [1186, 472] width 16 height 16
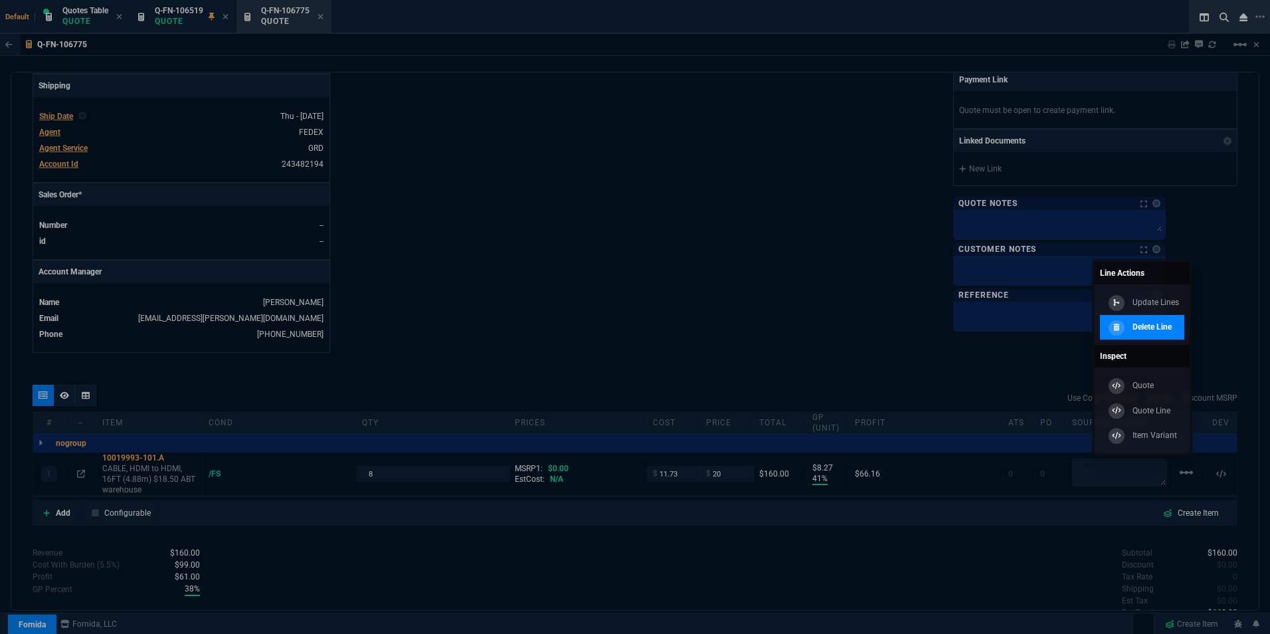
click at [1148, 326] on p "Delete Line" at bounding box center [1152, 327] width 39 height 12
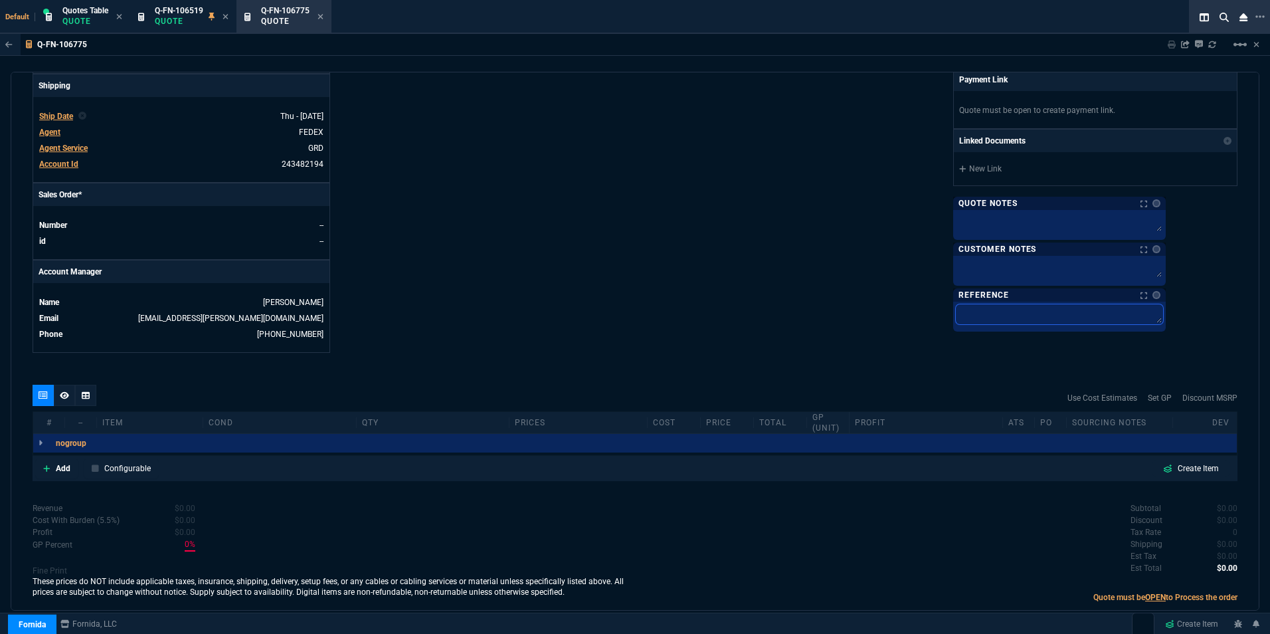
click at [1034, 311] on textarea at bounding box center [1059, 314] width 207 height 20
type textarea "E"
type textarea "Ev"
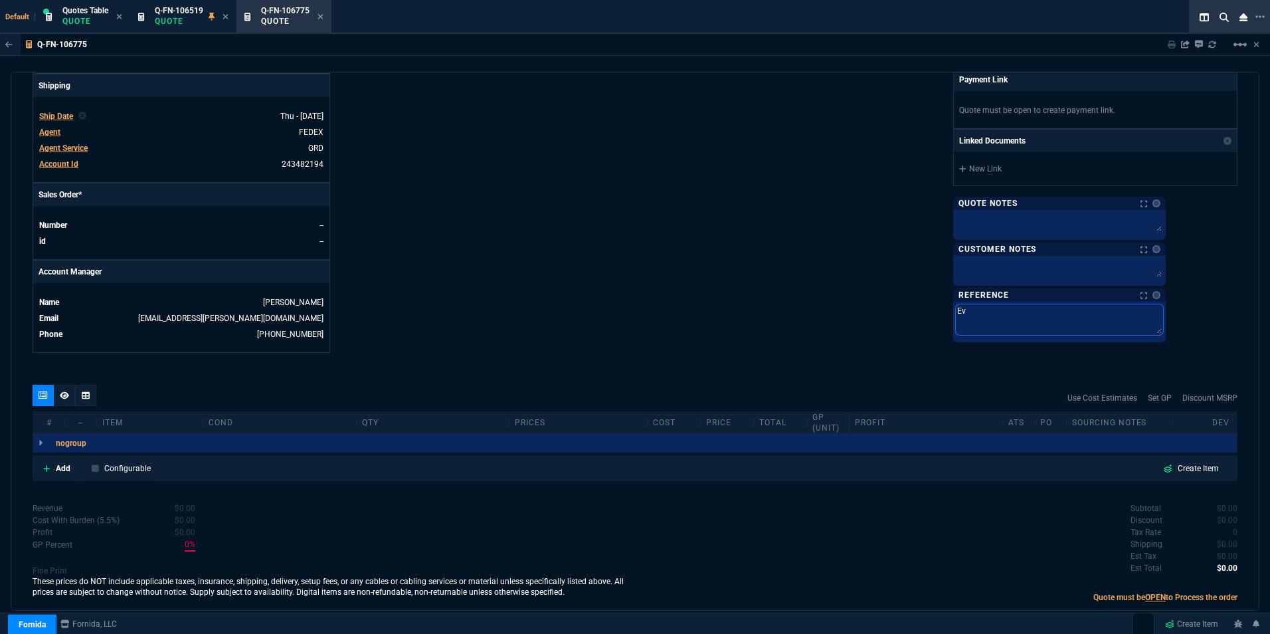
type textarea "Evl"
type textarea "Ev"
type textarea "Eva"
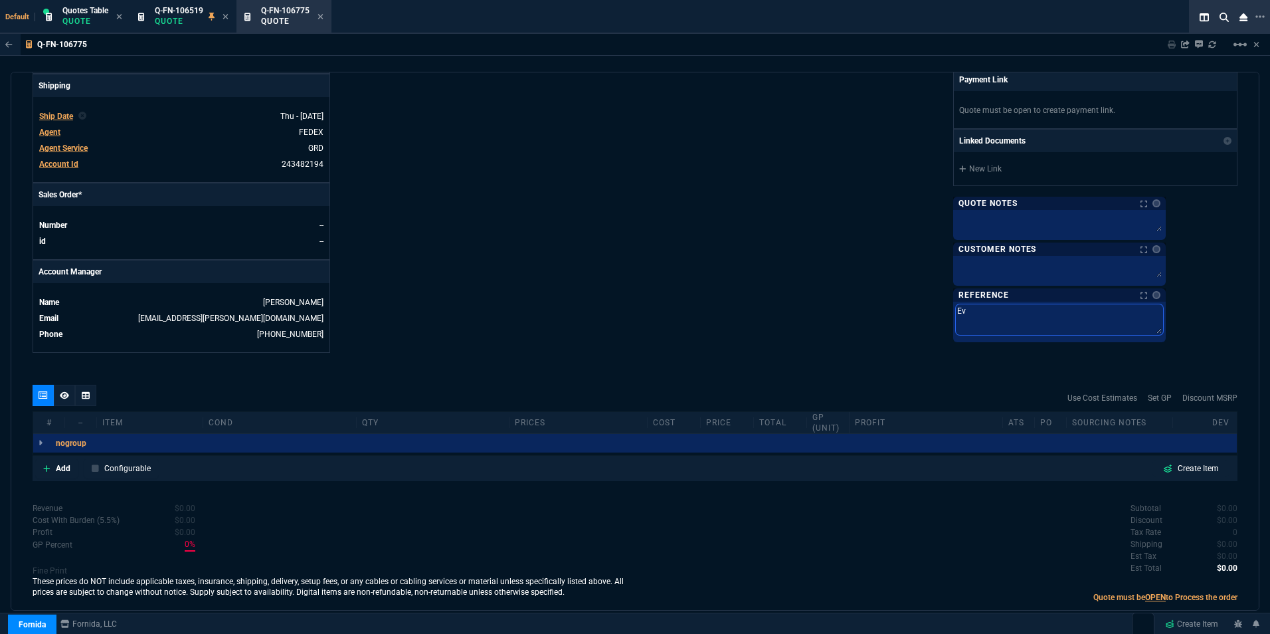
type textarea "Eva"
type textarea "Eval"
type textarea "Evalu"
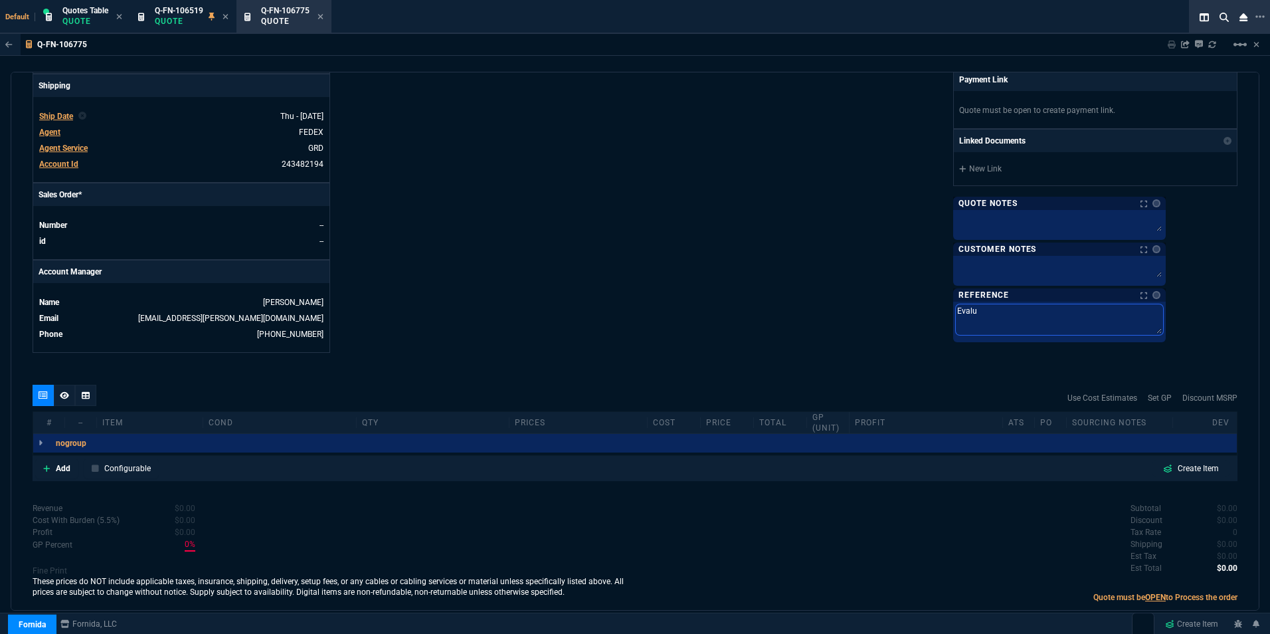
type textarea "Eval"
type textarea "Eva"
type textarea "Ev"
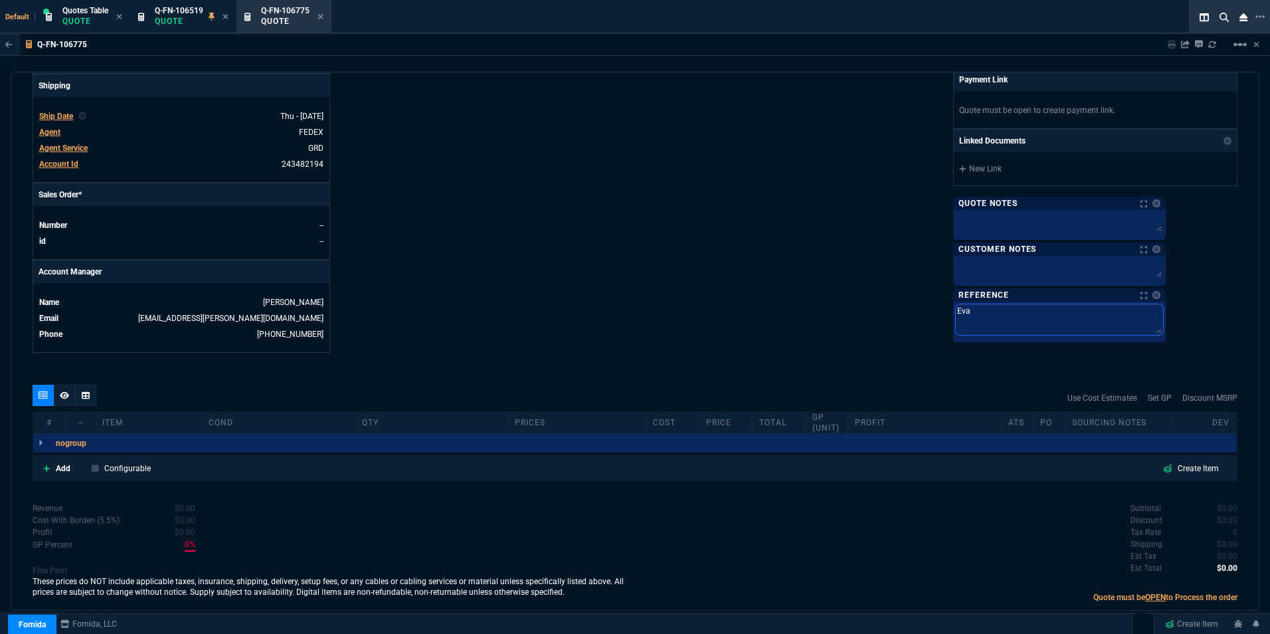
type textarea "Ev"
type textarea "E"
type textarea "H"
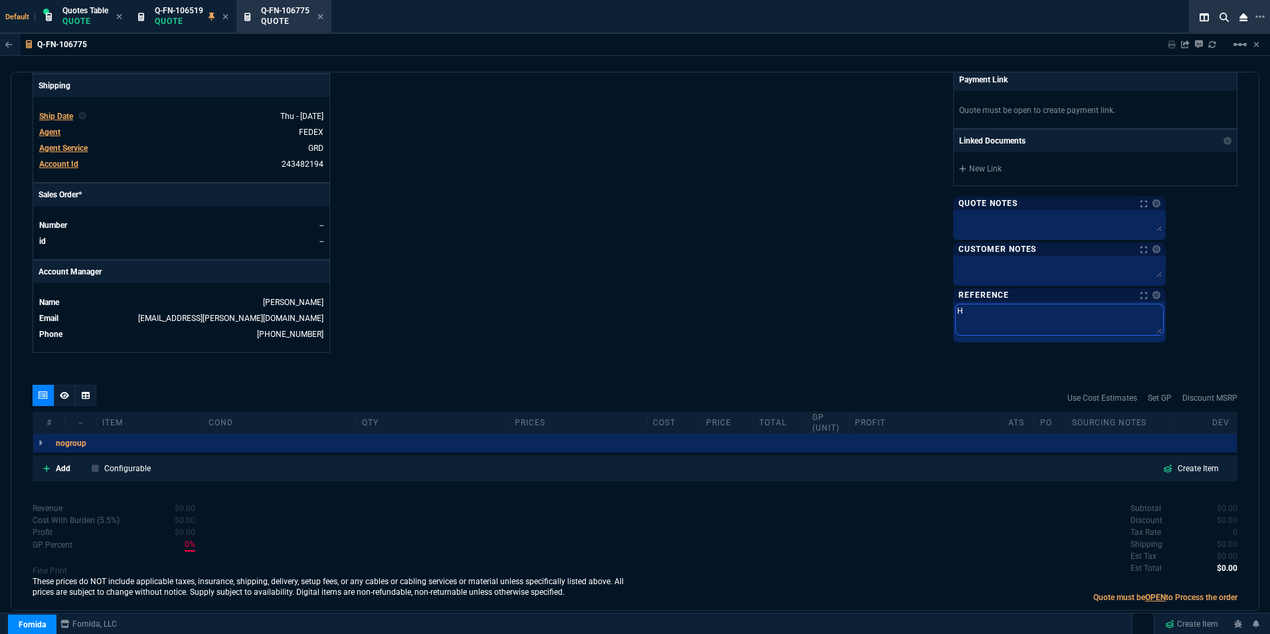
type textarea "HD"
type textarea "HDM"
type textarea "HDMI"
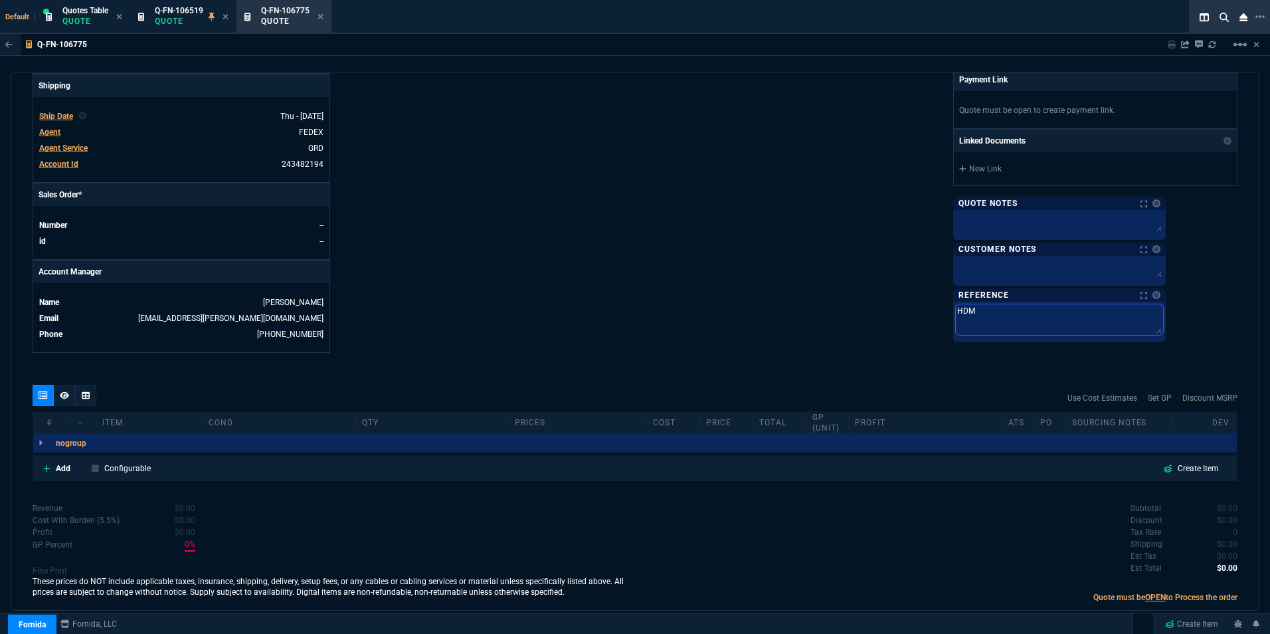
type textarea "HDMI"
type textarea "HDMI S"
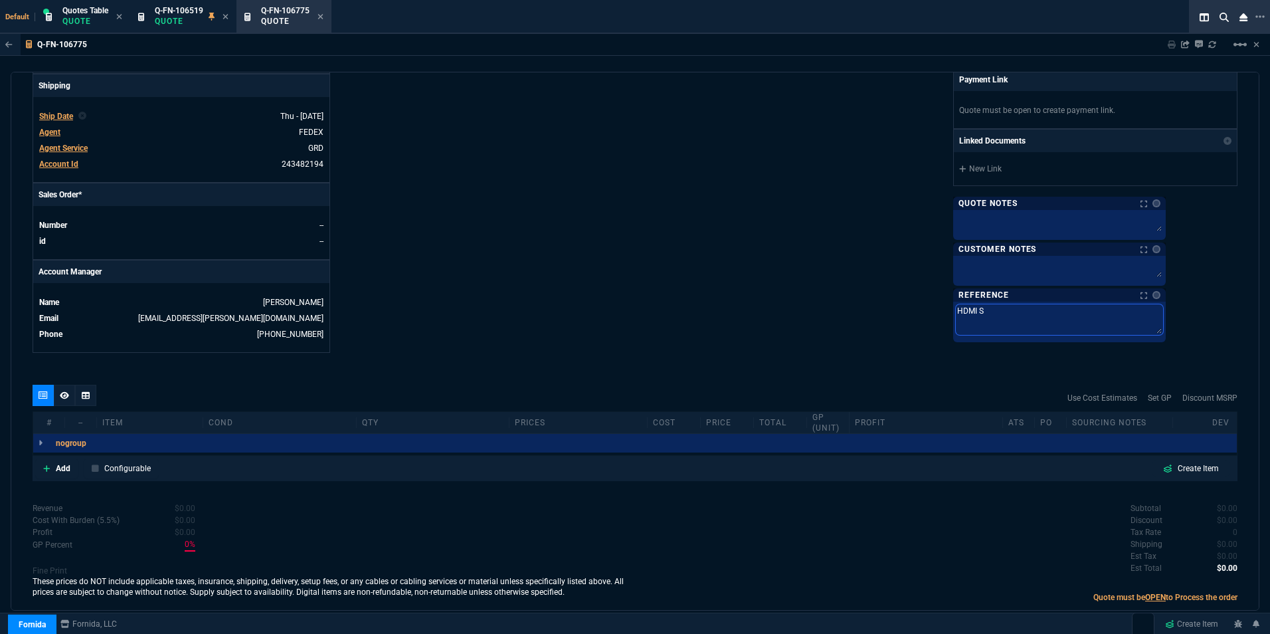
type textarea "HDMI Sp"
type textarea "HDMI Spl"
type textarea "HDMI Spli"
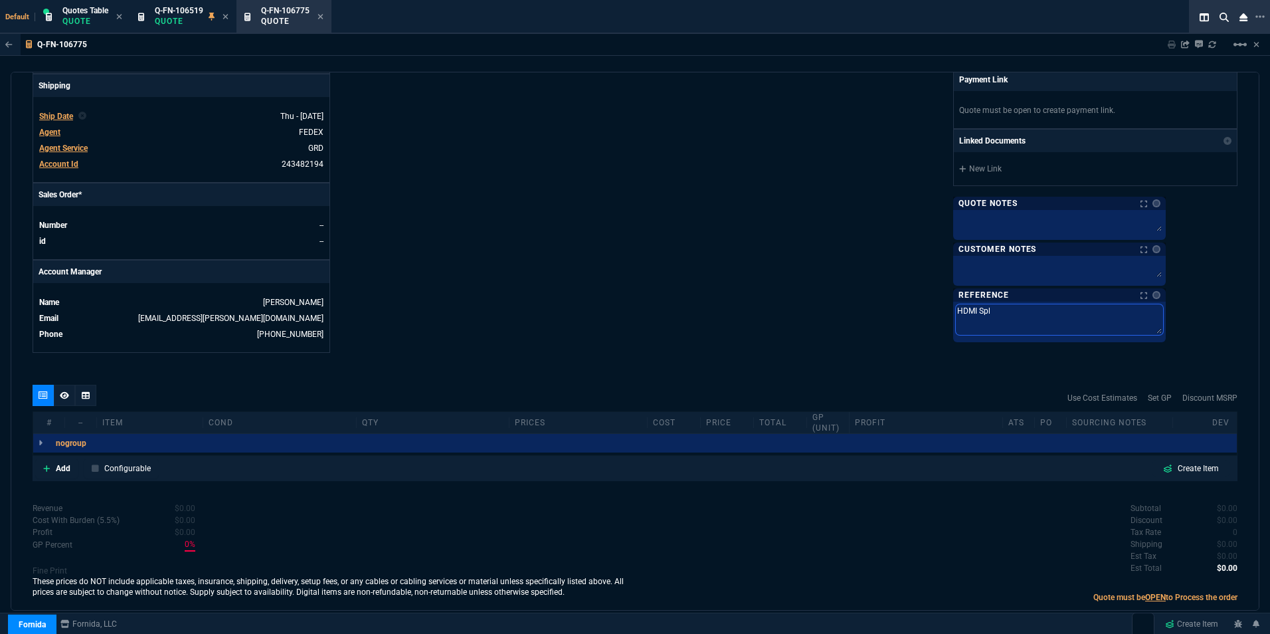
type textarea "HDMI Spli"
type textarea "HDMI Split"
type textarea "HDMI Splitt"
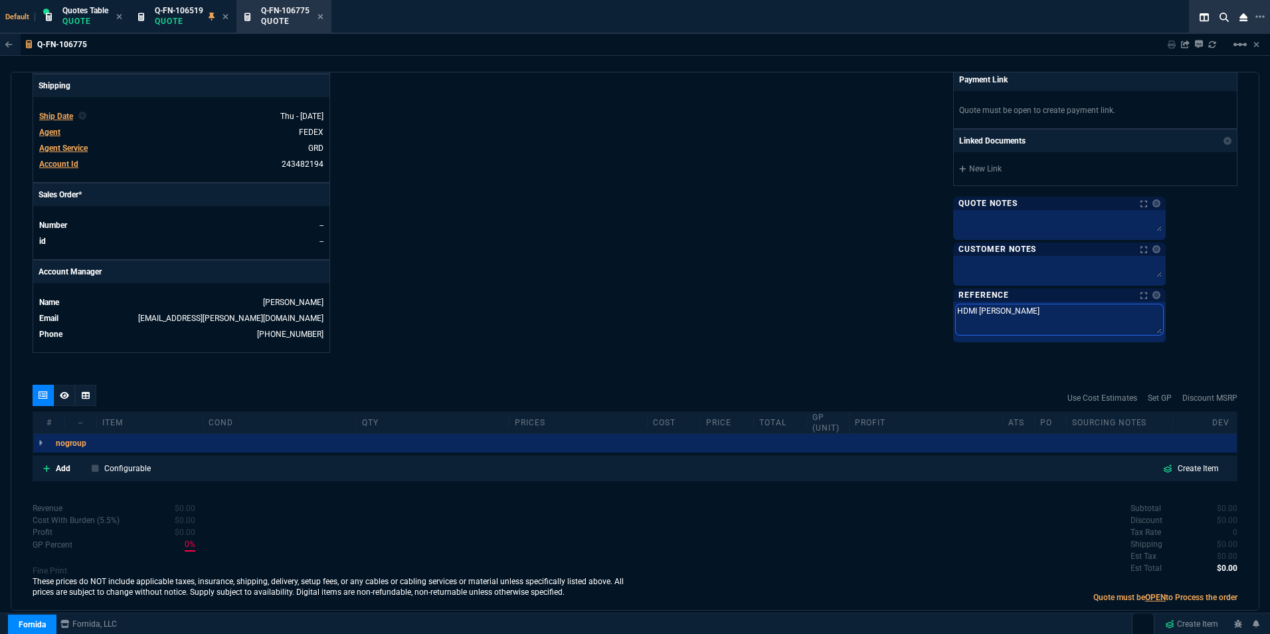
type textarea "HDMI Splitte"
type textarea "HDMI Splitter"
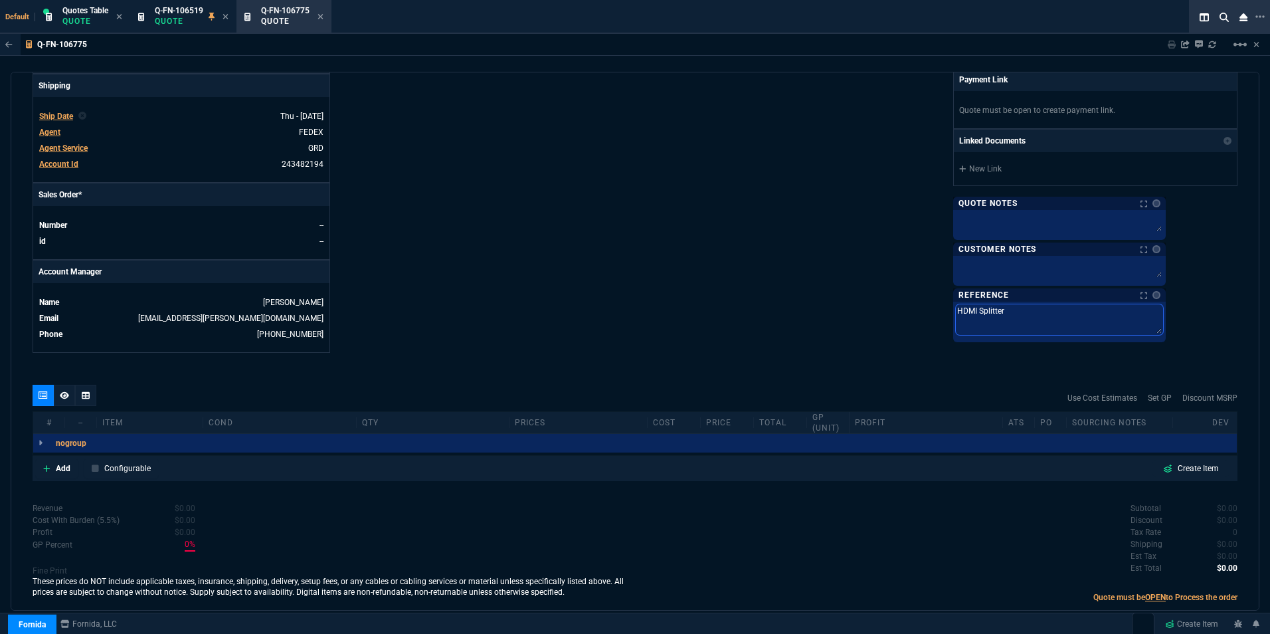
type textarea "HDMI Splitter"
type textarea "HDMI Splitter E"
type textarea "HDMI Splitter Ev"
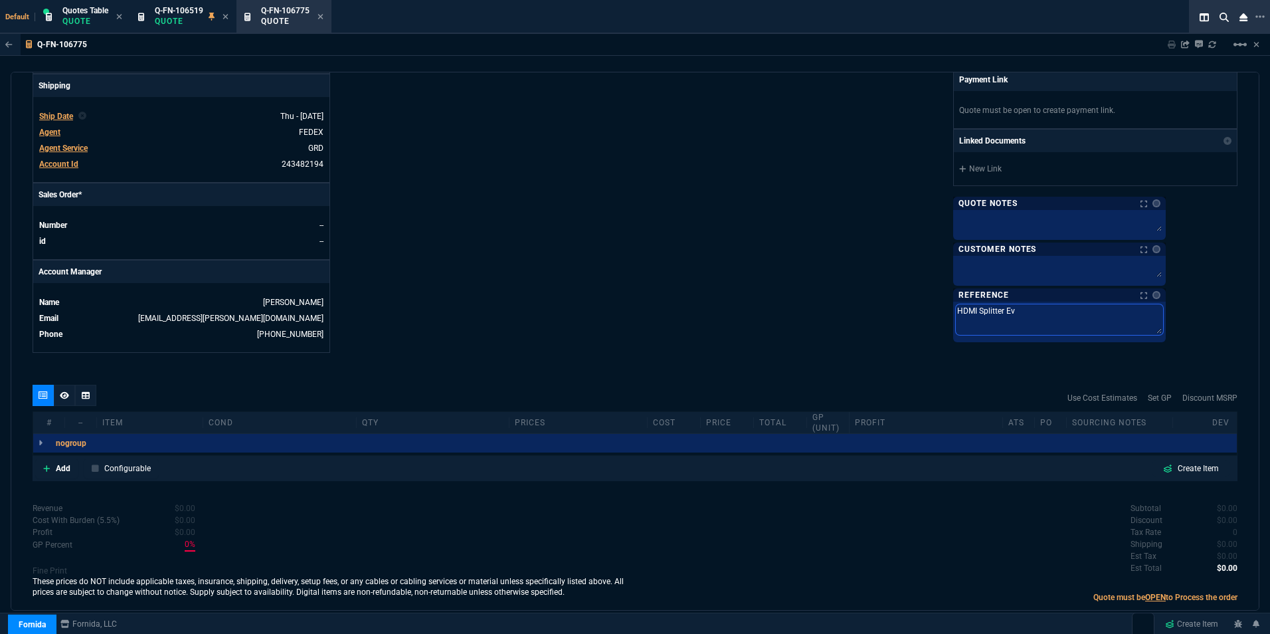
type textarea "HDMI Splitter Eva"
type textarea "HDMI Splitter Eval"
type textarea "HDMI Splitter Evalu"
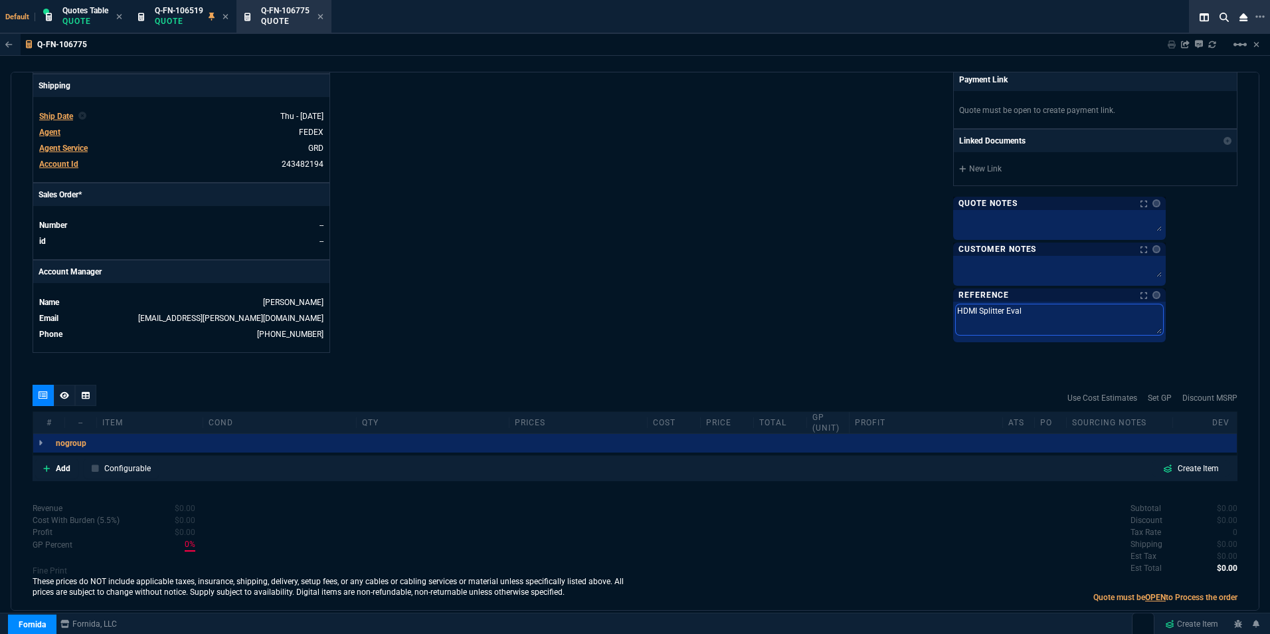
type textarea "HDMI Splitter Evalu"
type textarea "HDMI Splitter Evalua"
type textarea "HDMI Splitter Evalu"
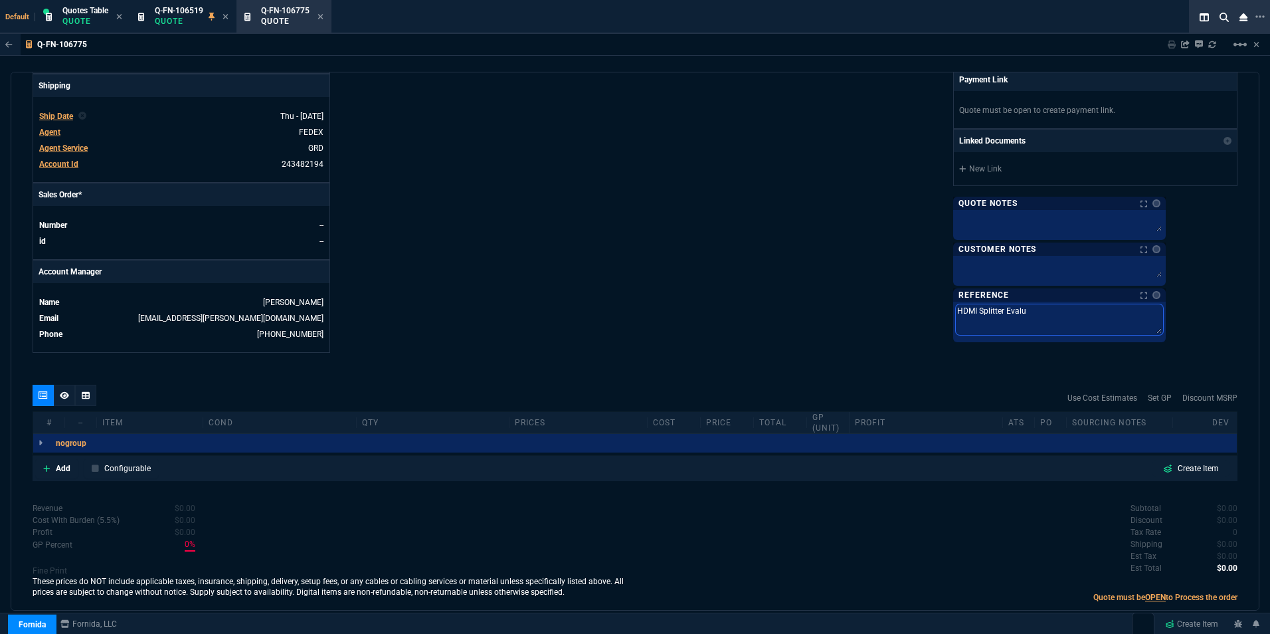
type textarea "HDMI Splitter Eval"
type textarea "HDMI Splitter Eval U"
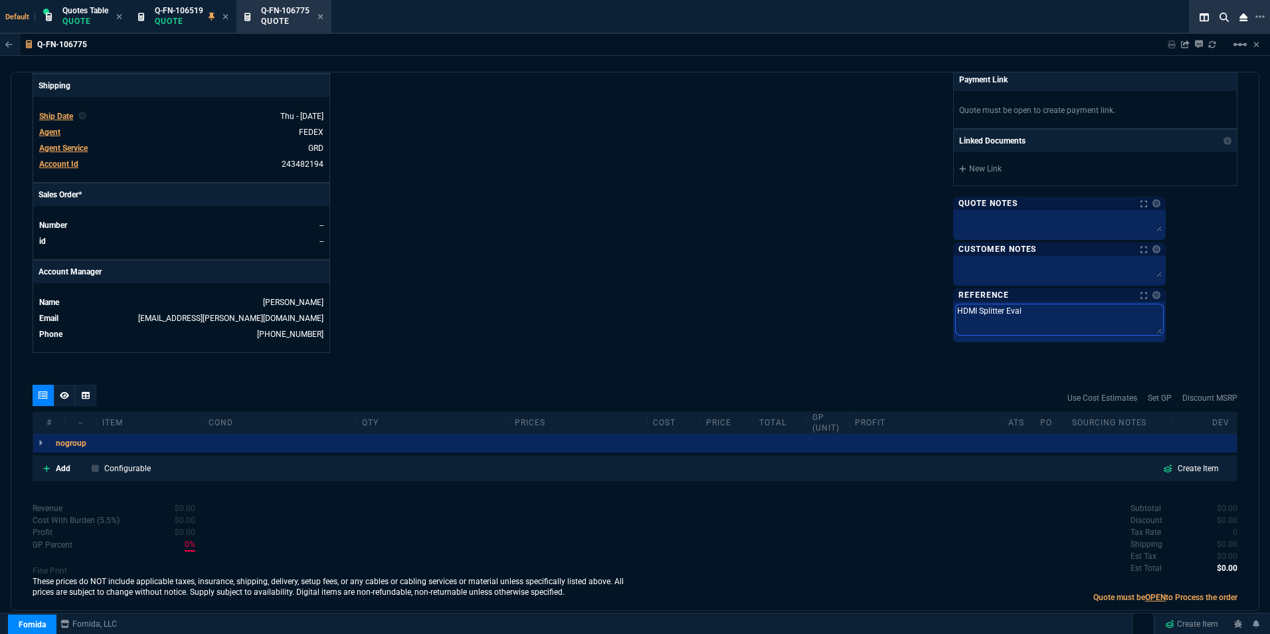
type textarea "HDMI Splitter Eval U"
type textarea "HDMI Splitter Eval Un"
type textarea "HDMI Splitter Eval Uni"
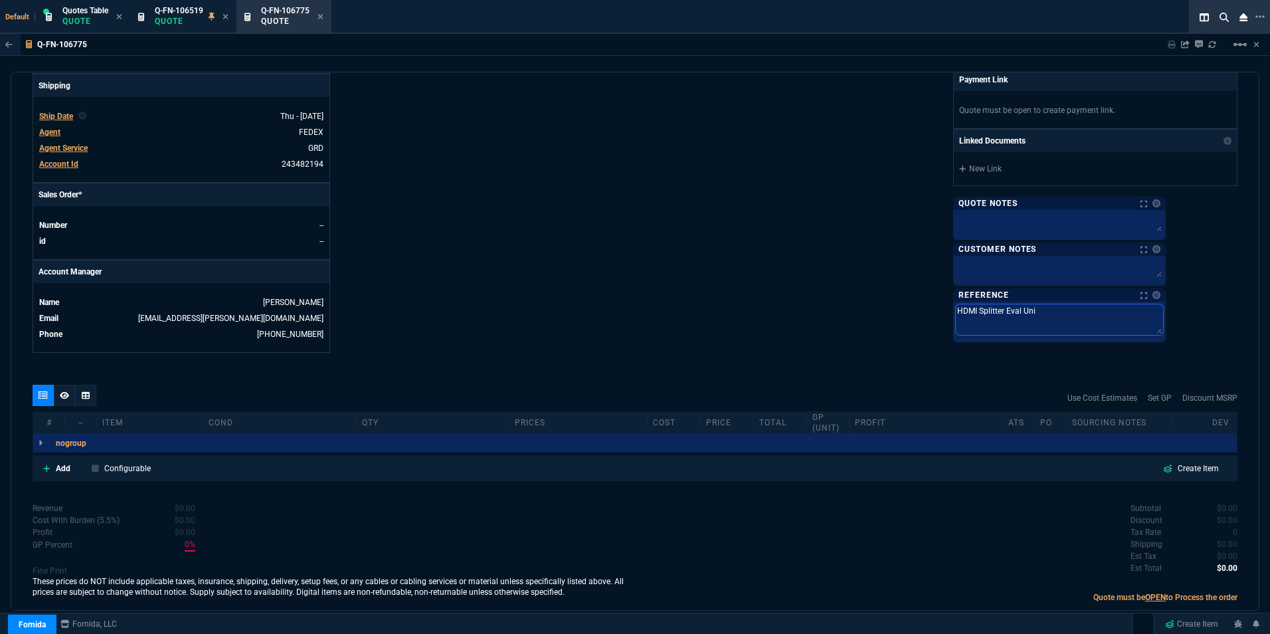
type textarea "HDMI Splitter Eval Unit"
type textarea "HDMI Splitter Eval Units"
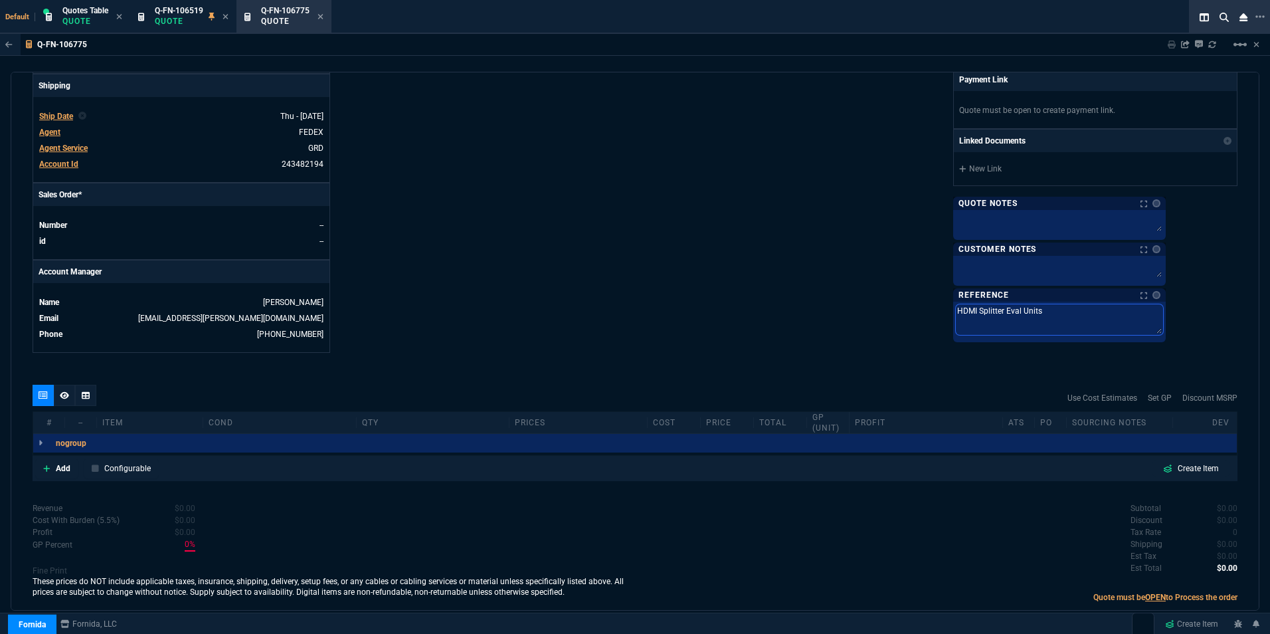
type textarea "HDMI Splitter Eval Units"
type textarea "HDMI Splitter Eval Units f"
type textarea "HDMI Splitter Eval Units fo"
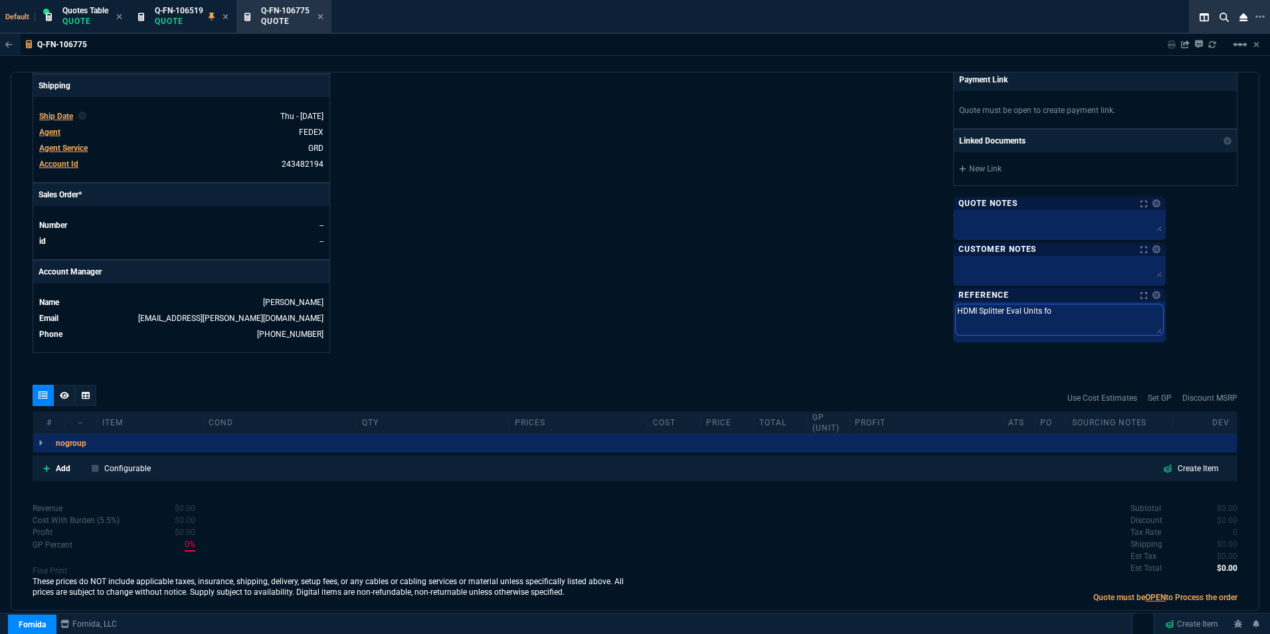
type textarea "HDMI Splitter Eval Units for"
type textarea "HDMI Splitter Eval Units for C"
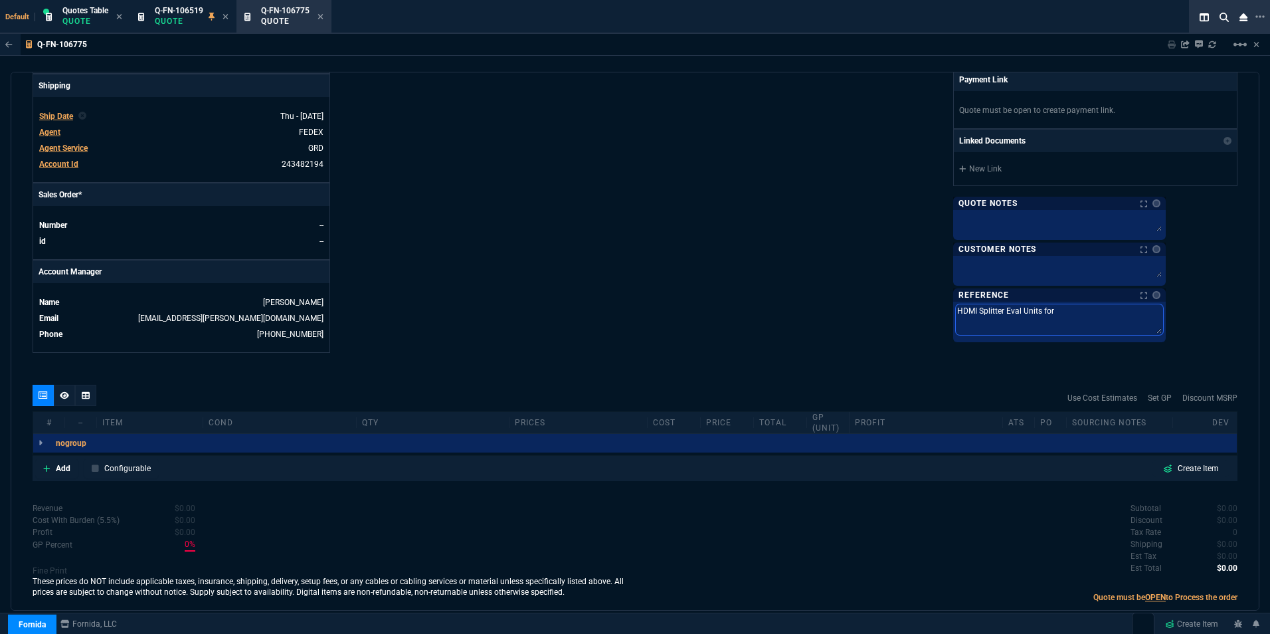
type textarea "HDMI Splitter Eval Units for C"
type textarea "HDMI Splitter Eval Units for Ch"
type textarea "HDMI Splitter Eval Units for Cho"
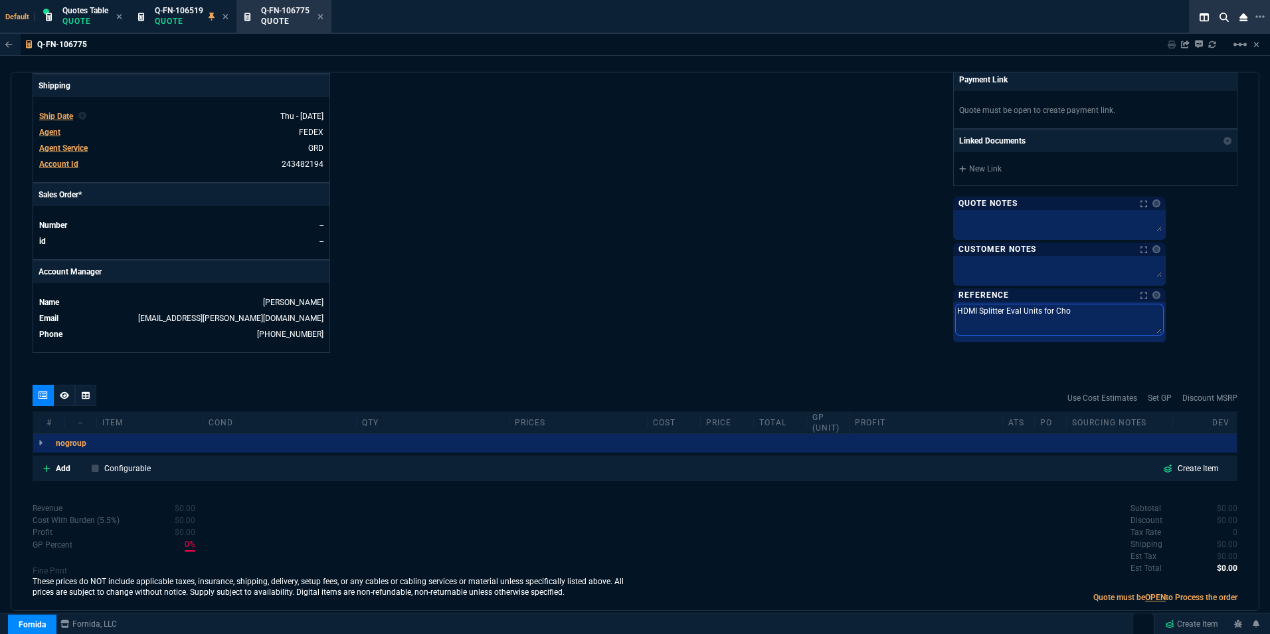
type textarea "HDMI Splitter Eval Units for Chor"
type textarea "HDMI Splitter Eval Units for Chorm"
click at [931, 287] on div "Fornida, LLC 2609 Technology Dr Suite 300 Plano, TX 75074 Share Link Brian Over…" at bounding box center [936, 5] width 602 height 695
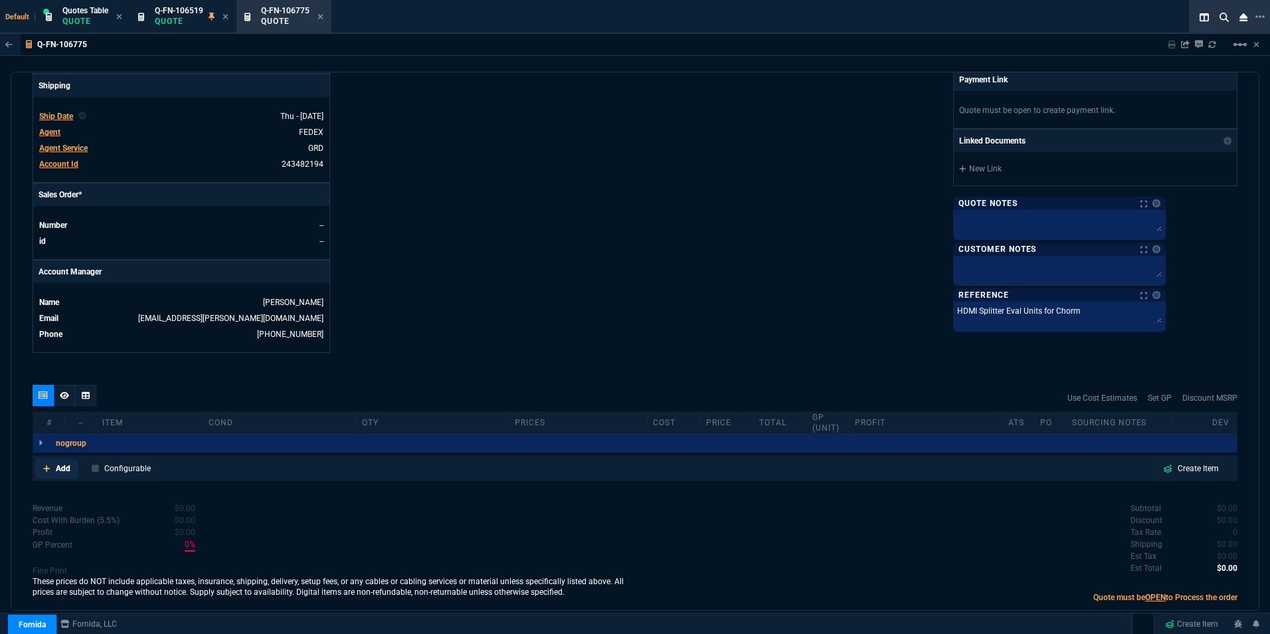
click at [60, 462] on p "Add" at bounding box center [63, 468] width 15 height 12
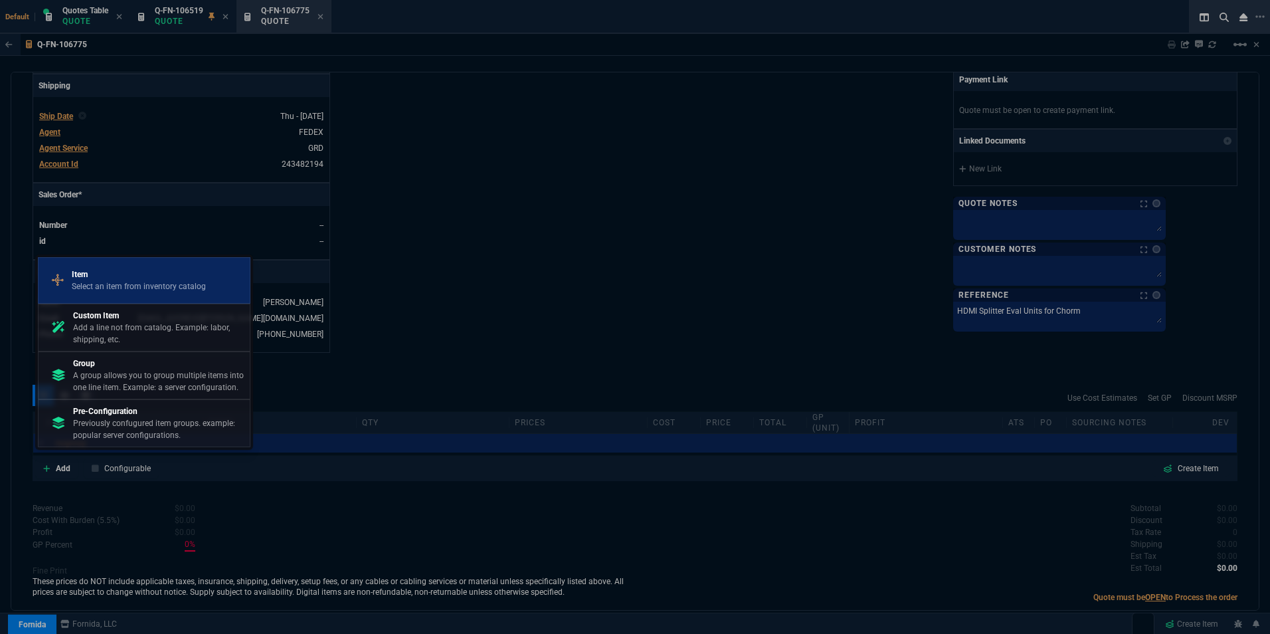
click at [112, 272] on p "Item" at bounding box center [139, 274] width 134 height 12
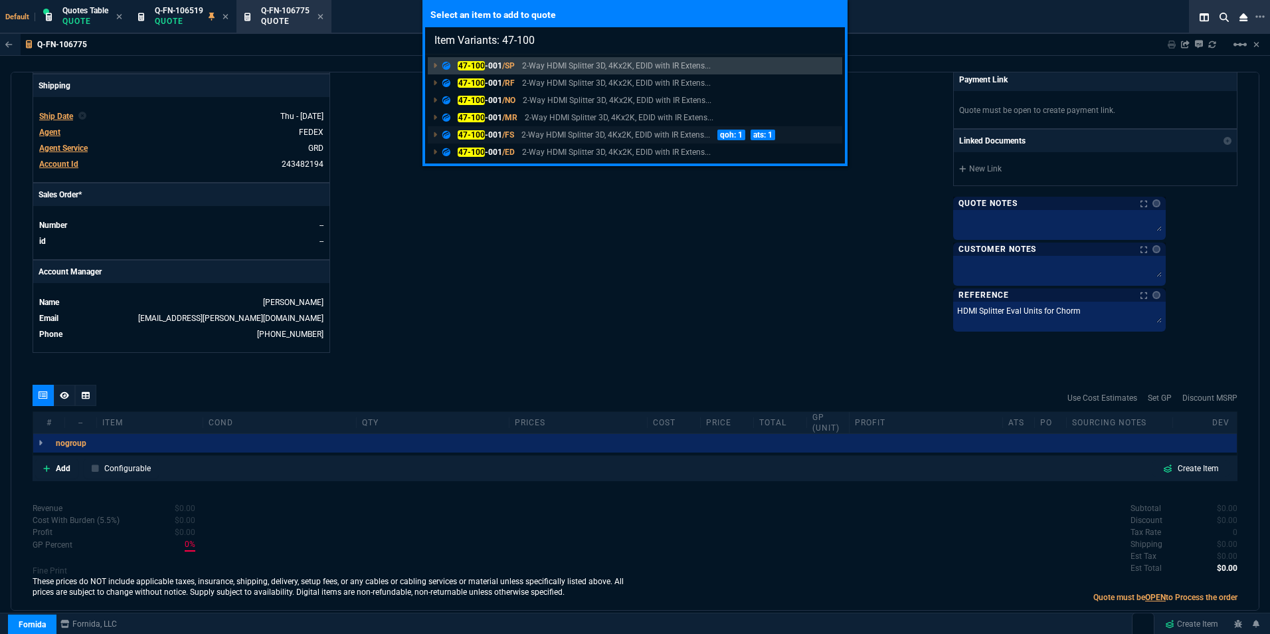
type input "Item Variants: 47-100"
click at [491, 131] on p "47-100 -001 /FS" at bounding box center [478, 135] width 72 height 12
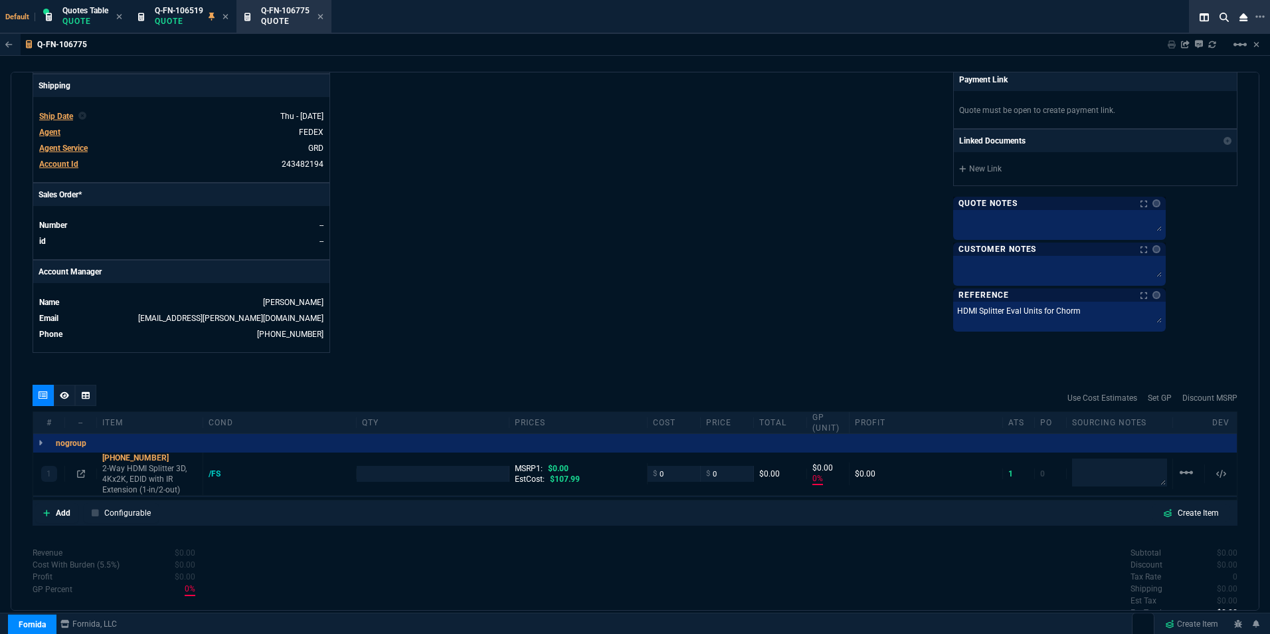
type input "0"
click at [367, 472] on input "number" at bounding box center [433, 473] width 142 height 15
type input "1"
click at [551, 308] on div "Details Number Q-FN-106775 Order ID Q-FN-106775 Customer Code ABB100 Total Unit…" at bounding box center [334, 5] width 602 height 695
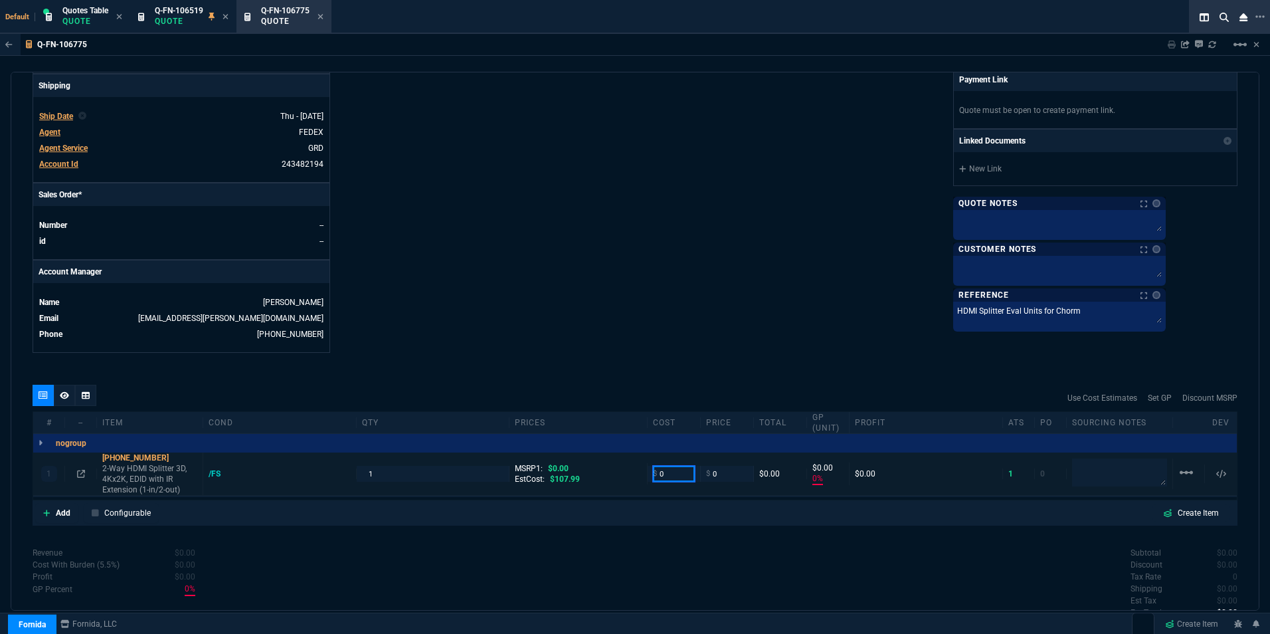
click at [668, 468] on input "0" at bounding box center [674, 473] width 42 height 15
type input "107.99"
type input "-100"
type input "-108"
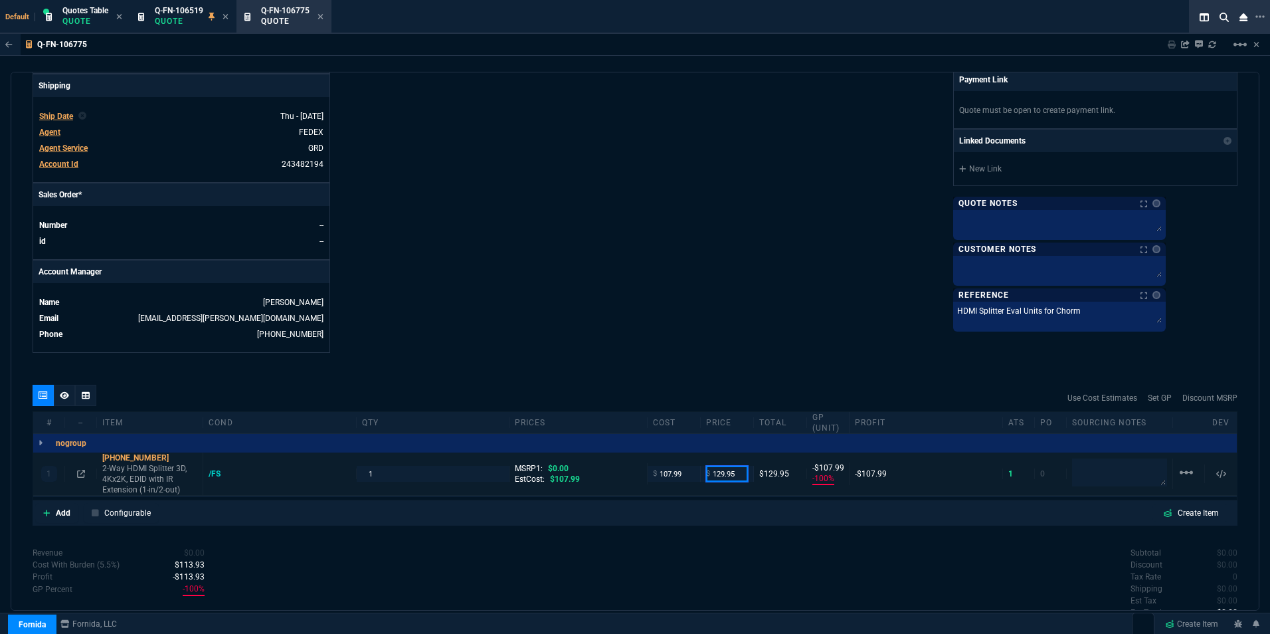
type input "129.95"
type input "17"
type input "22"
click at [771, 255] on div "Fornida, LLC 2609 Technology Dr Suite 300 Plano, TX 75074 Share Link Brian Over…" at bounding box center [936, 5] width 602 height 695
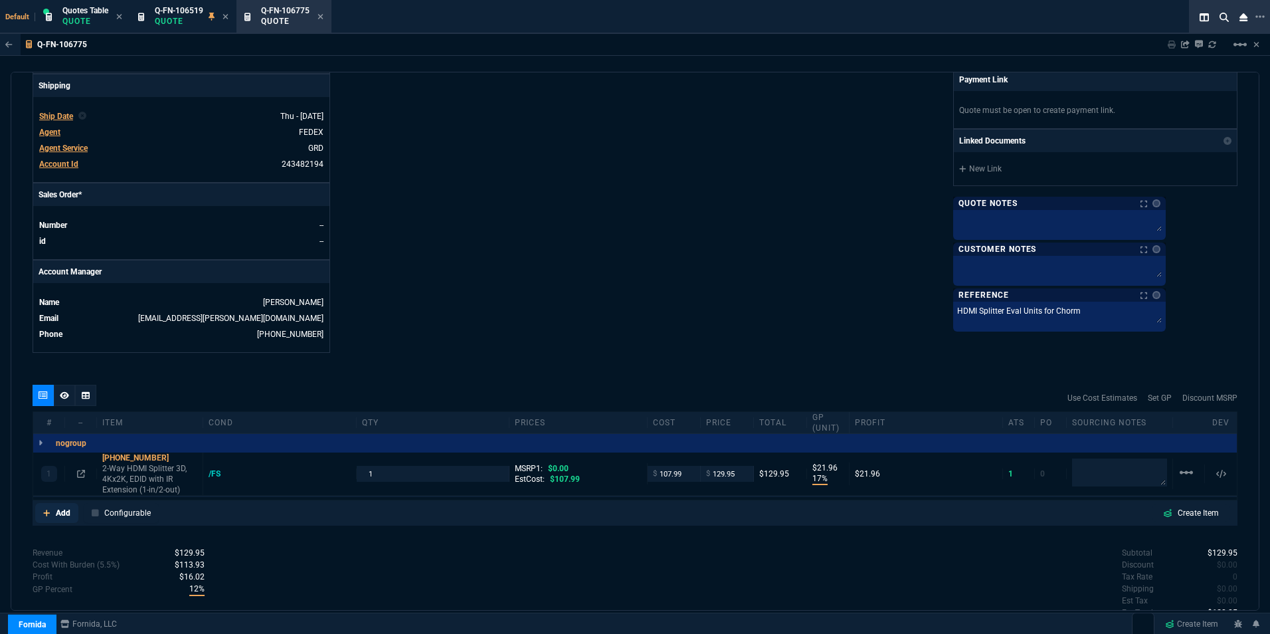
click at [53, 504] on link "Add" at bounding box center [56, 513] width 43 height 20
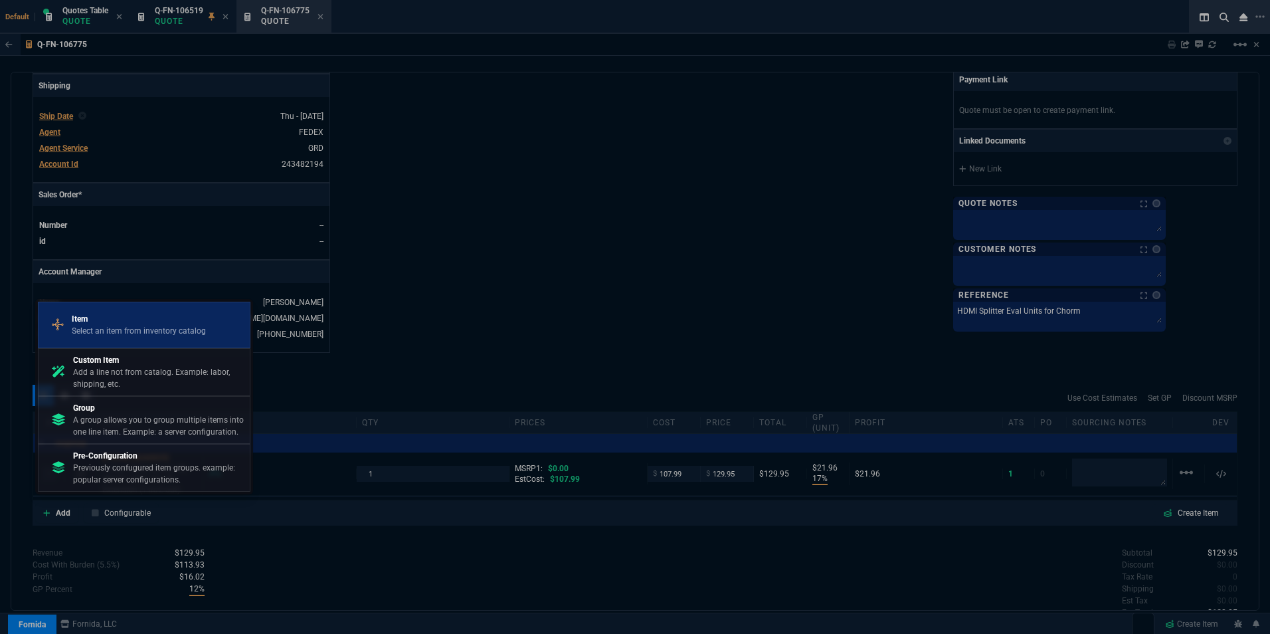
click at [109, 320] on p "Item" at bounding box center [139, 319] width 134 height 12
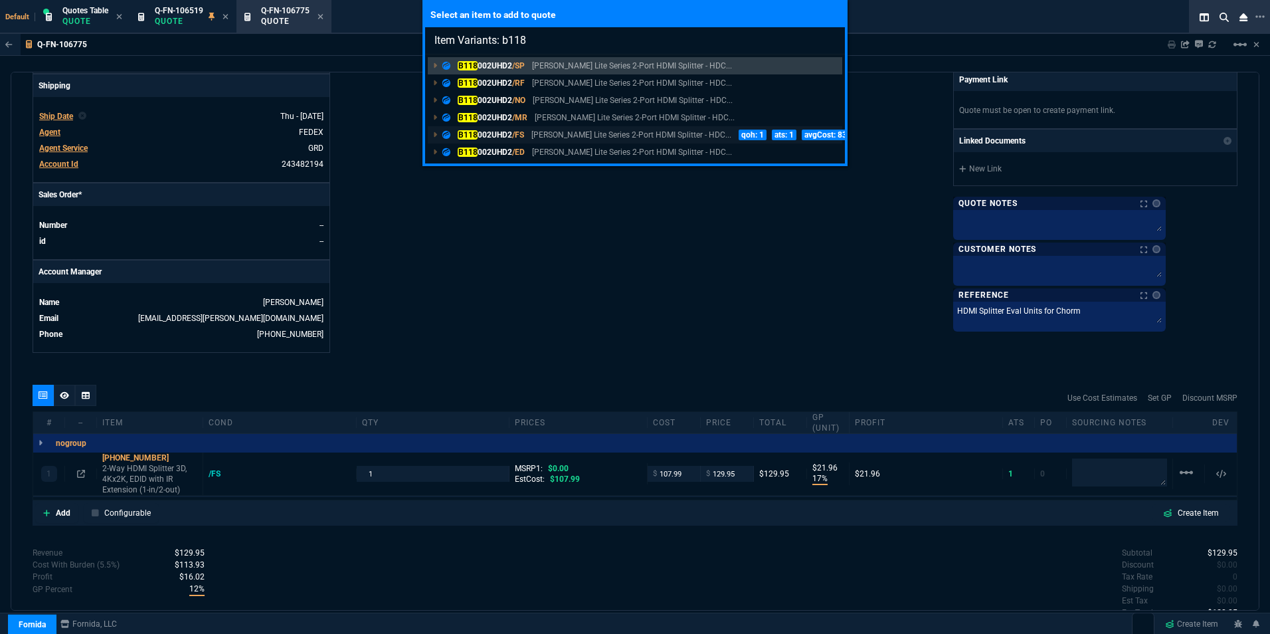
type input "Item Variants: b118"
click at [505, 135] on p "B118 002UHD2 /FS" at bounding box center [483, 135] width 82 height 12
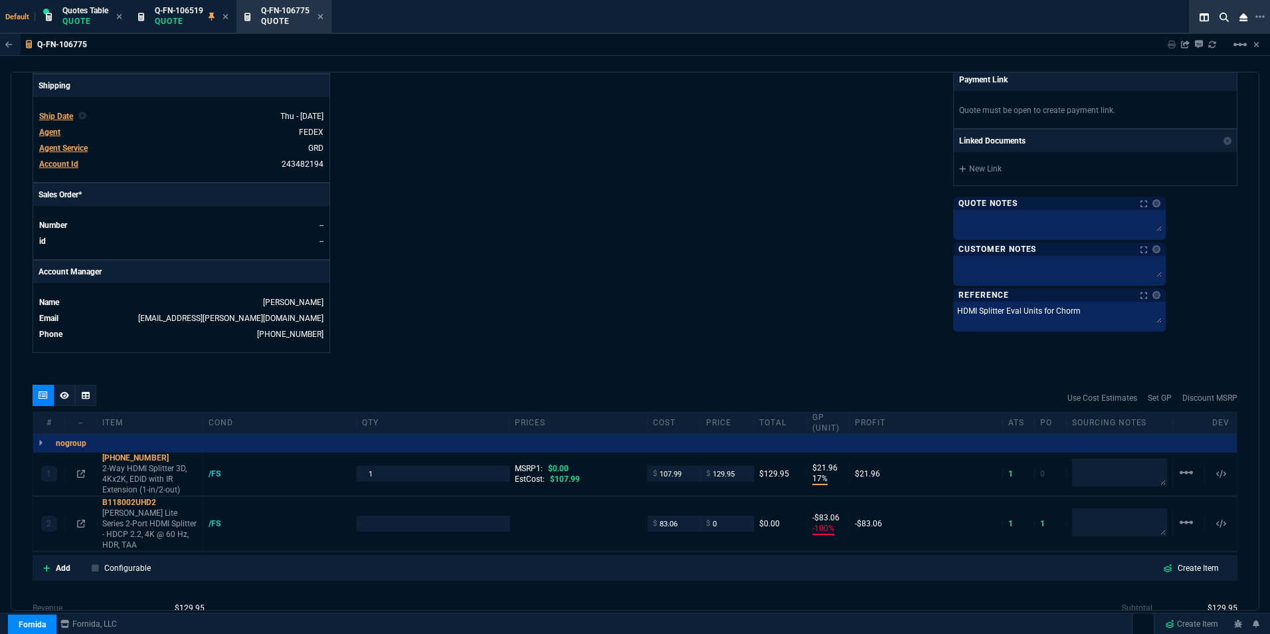
type input "17"
type input "22"
type input "-100"
type input "-83"
click at [362, 515] on input "number" at bounding box center [433, 522] width 142 height 15
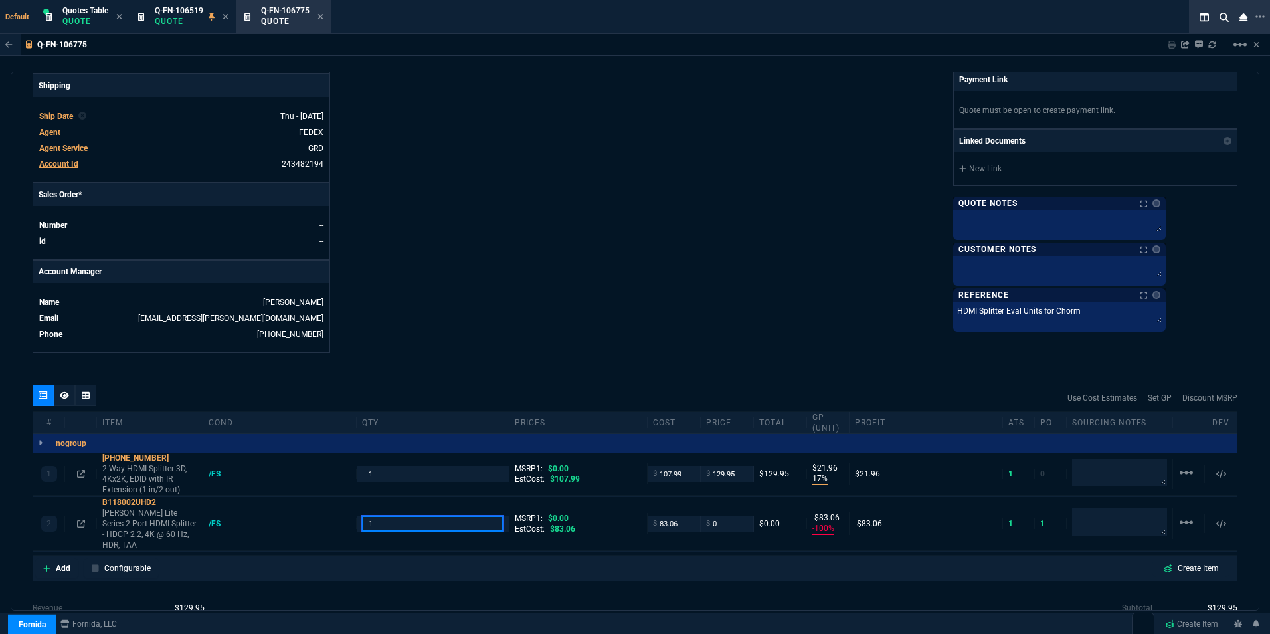
type input "1"
click at [661, 558] on div "Add Configurable Create Item" at bounding box center [635, 568] width 1200 height 20
click at [719, 515] on input "0" at bounding box center [727, 522] width 42 height 15
type input "104.95"
click at [733, 241] on div "Fornida, LLC 2609 Technology Dr Suite 300 Plano, TX 75074 Share Link Brian Over…" at bounding box center [936, 5] width 602 height 695
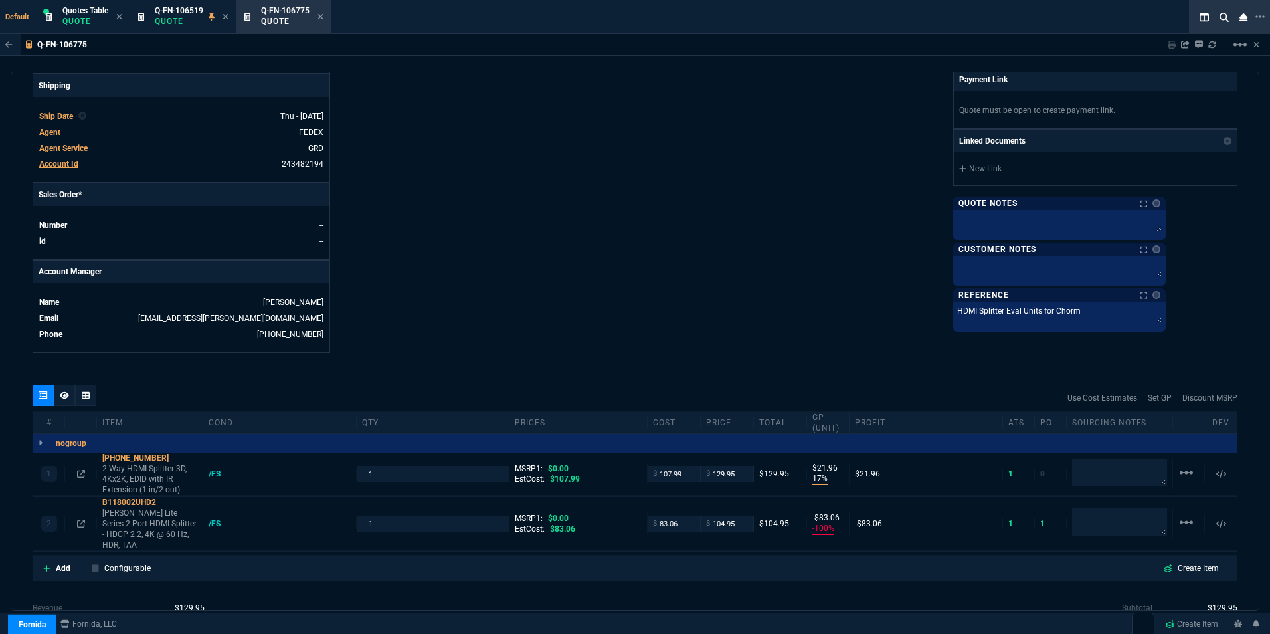
type input "104.95"
type input "21"
type input "22"
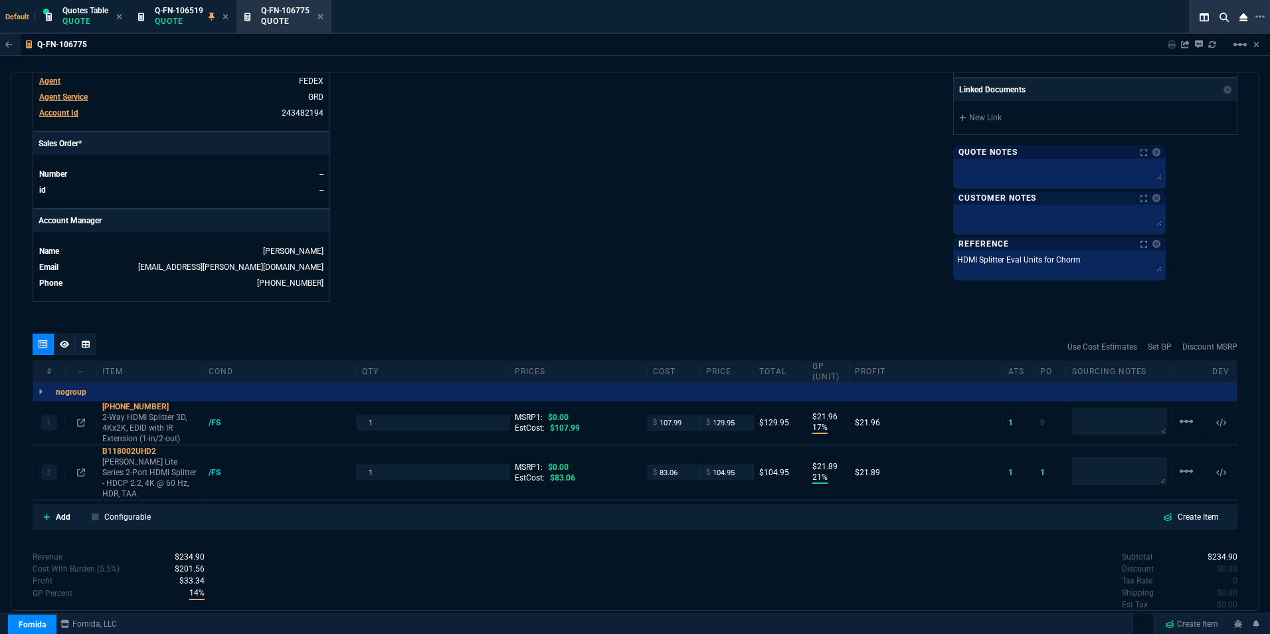
scroll to position [573, 0]
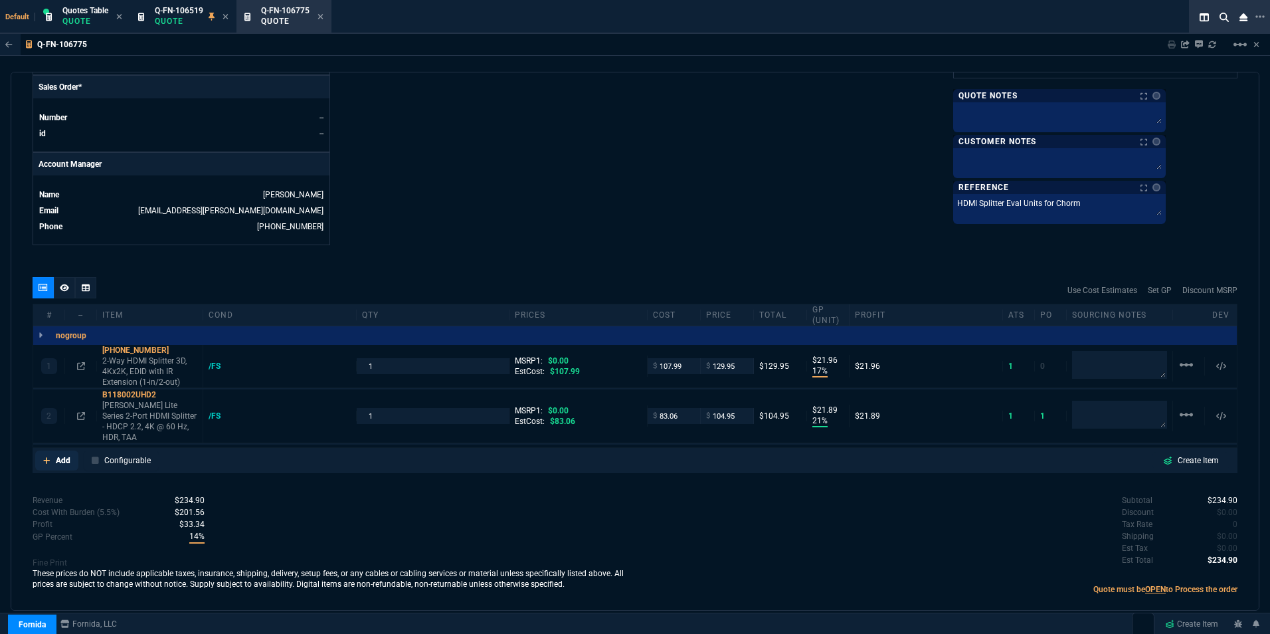
click at [65, 454] on p "Add" at bounding box center [63, 460] width 15 height 12
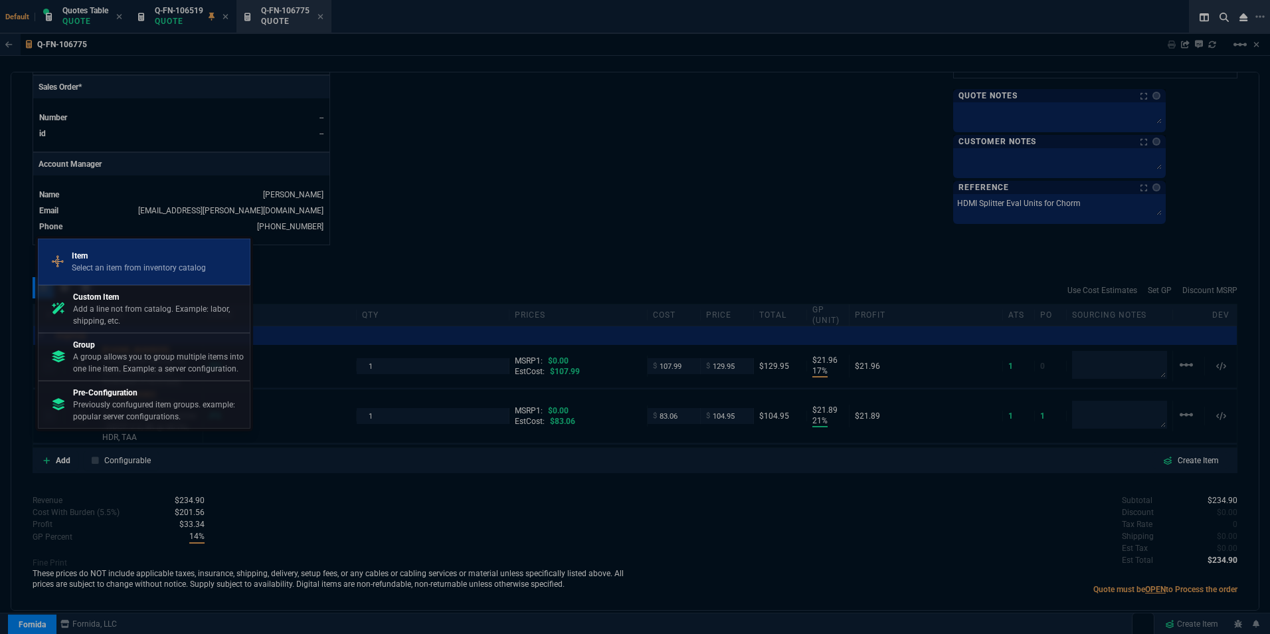
click at [103, 256] on p "Item" at bounding box center [139, 256] width 134 height 12
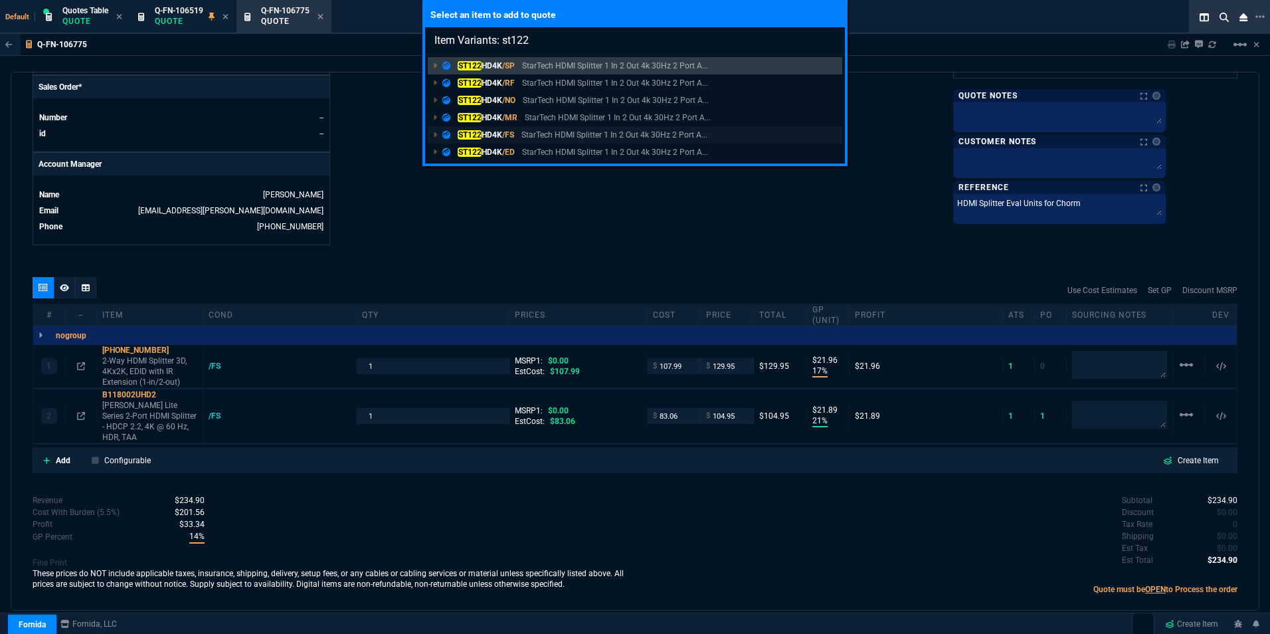
type input "Item Variants: st122"
click at [488, 136] on p "ST122 HD4K /FS" at bounding box center [478, 135] width 72 height 12
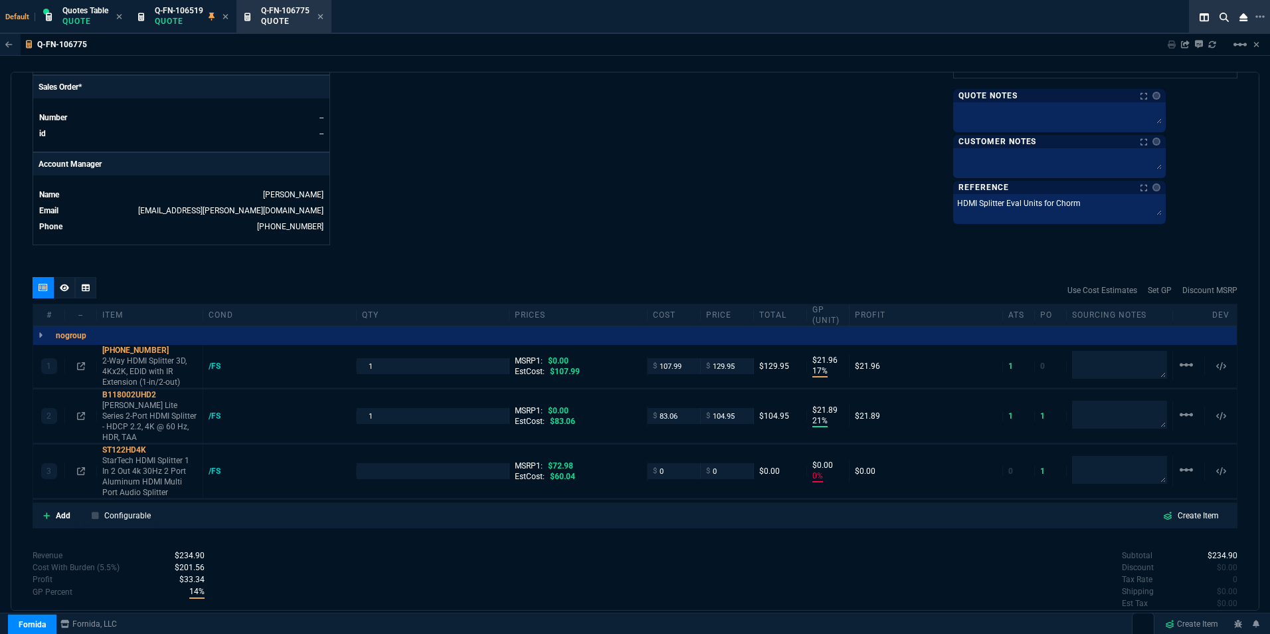
type input "17"
type input "22"
type input "21"
type input "22"
type input "0"
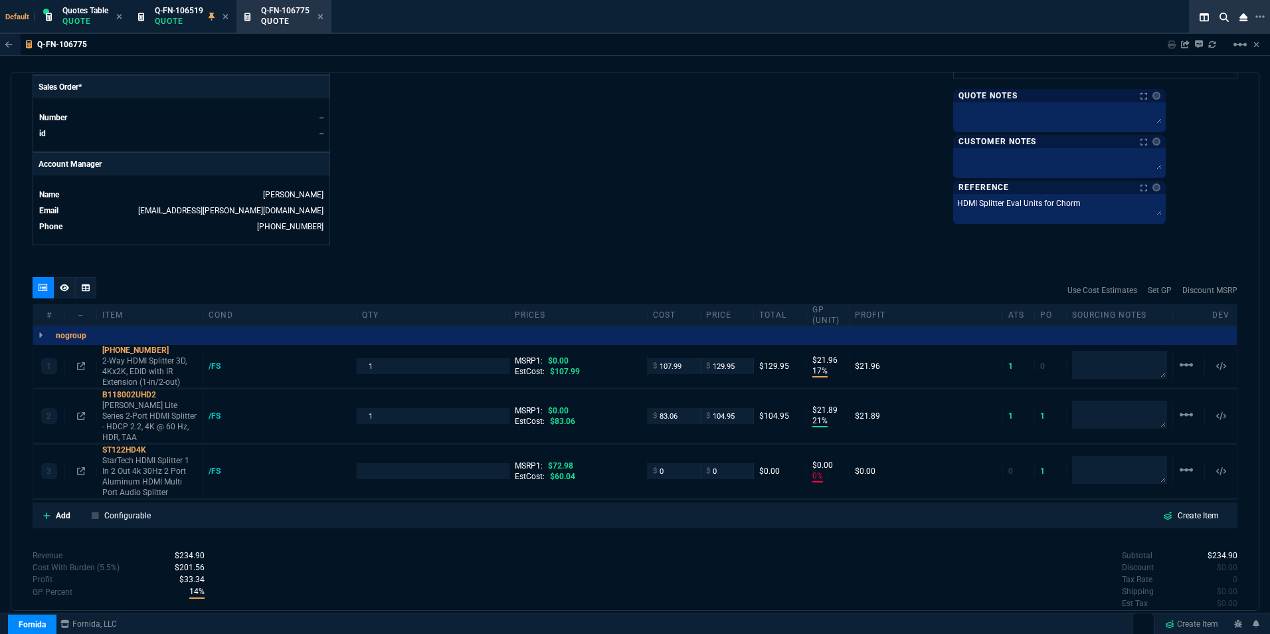
type input "0"
type input "100"
click at [384, 463] on input "number" at bounding box center [433, 470] width 142 height 15
type input "1"
click at [707, 549] on div "Subtotal $234.90 Discount $0.00 Tax Rate 0 Shipping $0.00 Est Tax $0.00 Est Tot…" at bounding box center [936, 585] width 602 height 73
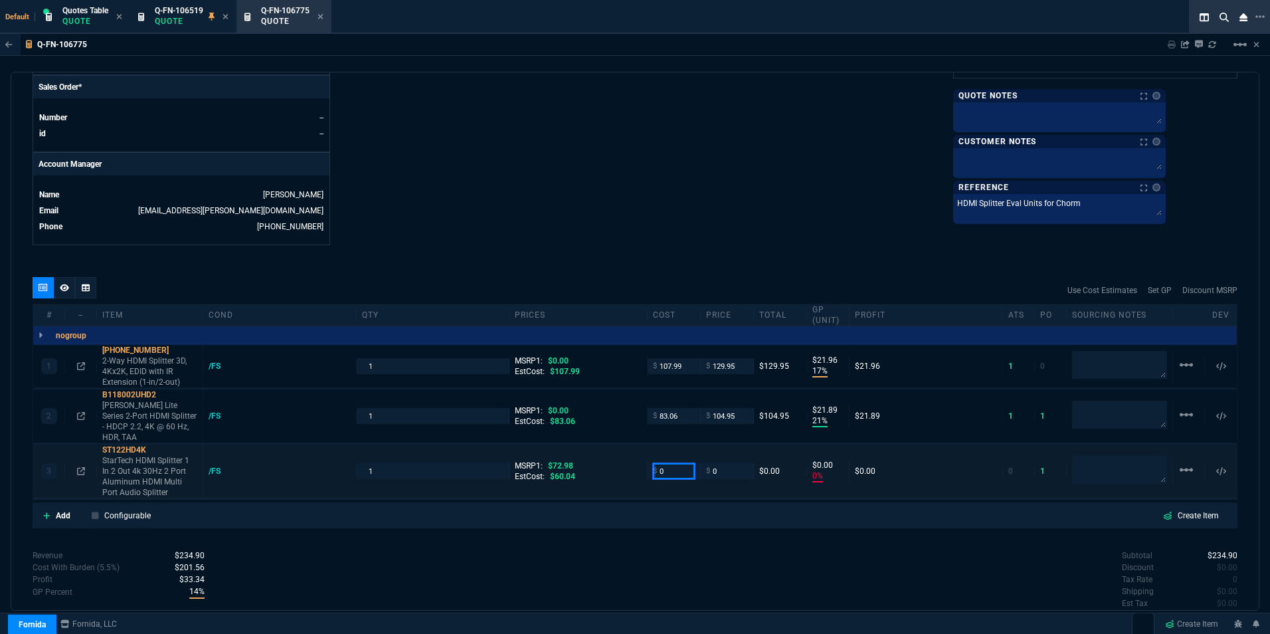
click at [672, 463] on input "0" at bounding box center [674, 470] width 42 height 15
type input "60.04"
type input "-100"
type input "-60"
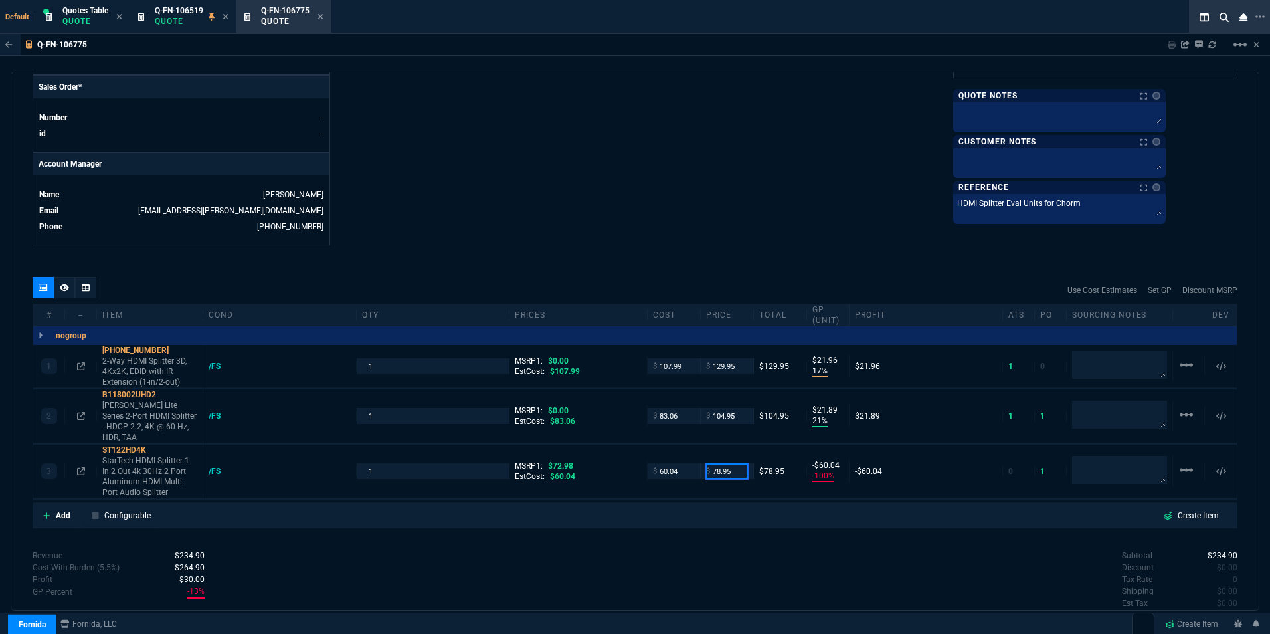
type input "78.95"
click at [676, 246] on div "quote Q-FN-106775 draft Fornida, LLC 2609 Technology Dr Suite 300 Plano, TX 750…" at bounding box center [635, 341] width 1249 height 539
type input "78.95"
type input "24"
type input "19"
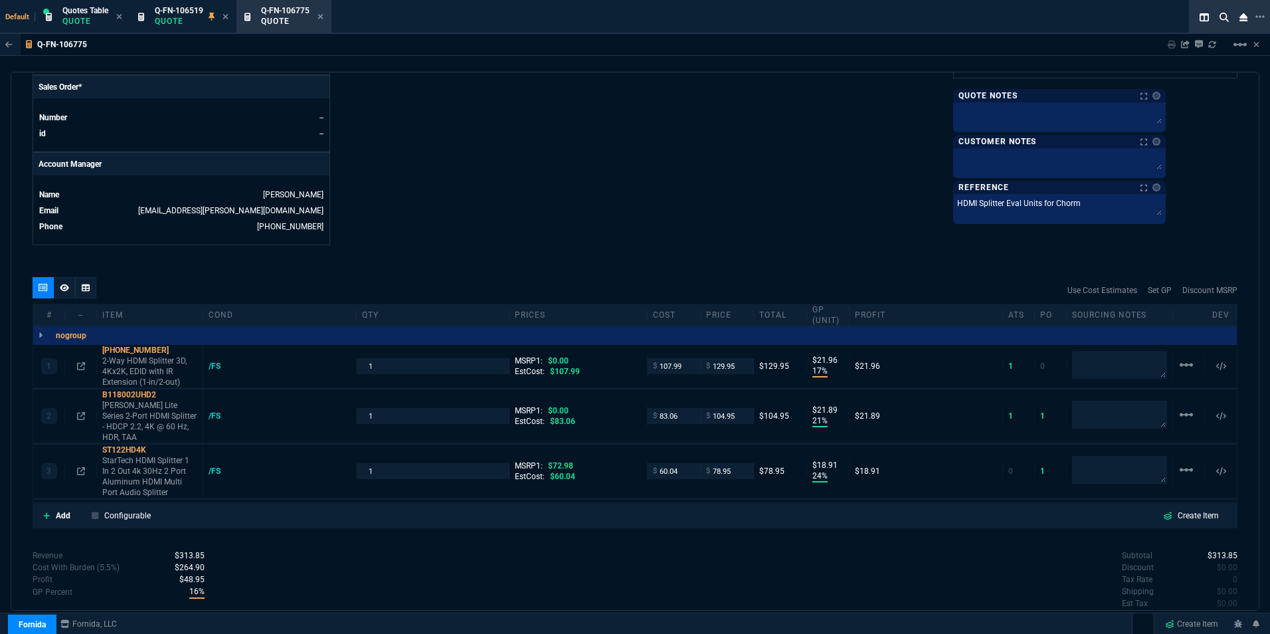
type input "-8"
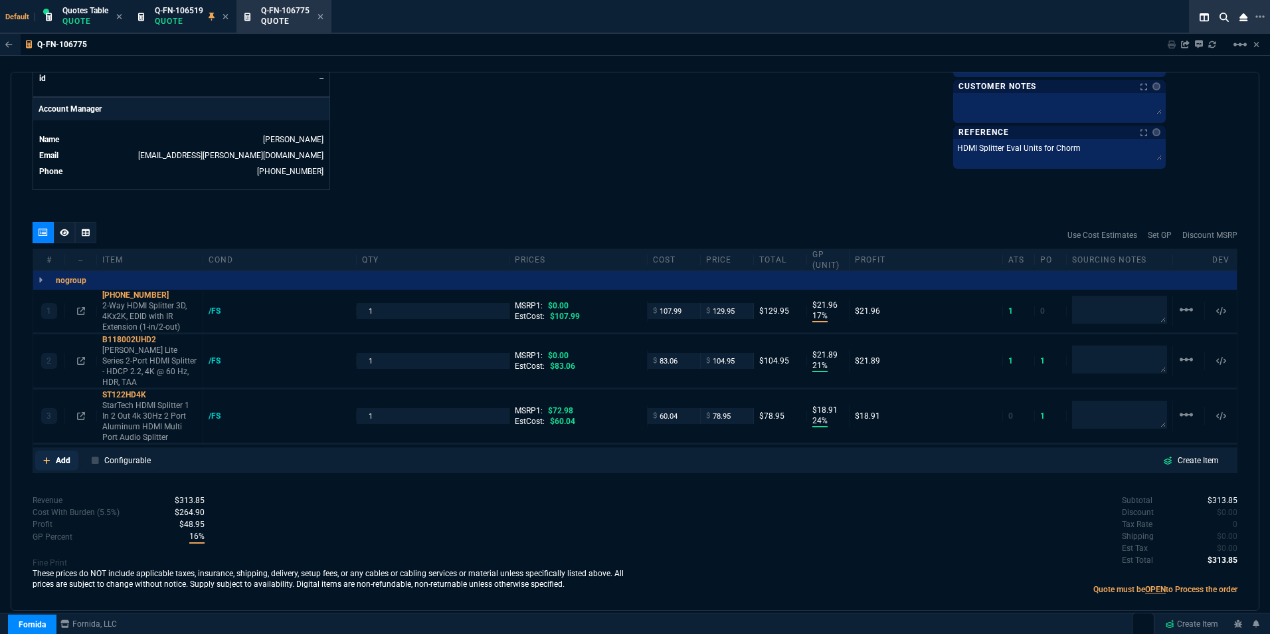
click at [58, 454] on p "Add" at bounding box center [63, 460] width 15 height 12
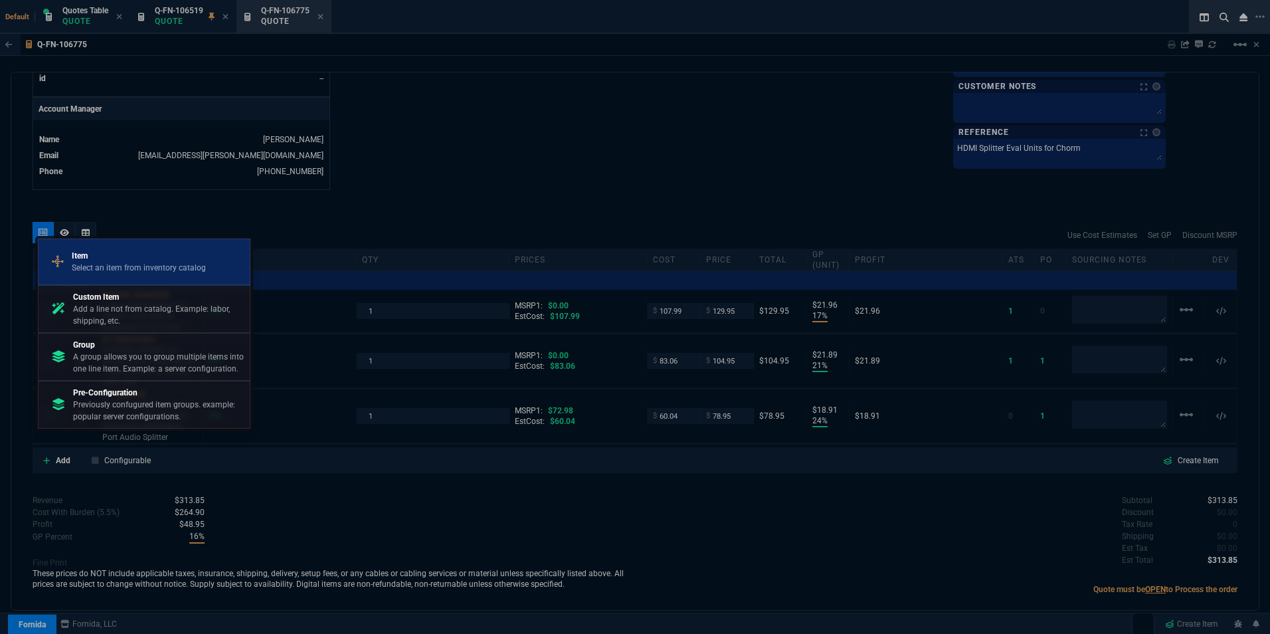
click at [126, 266] on p "Select an item from inventory catalog" at bounding box center [139, 268] width 134 height 12
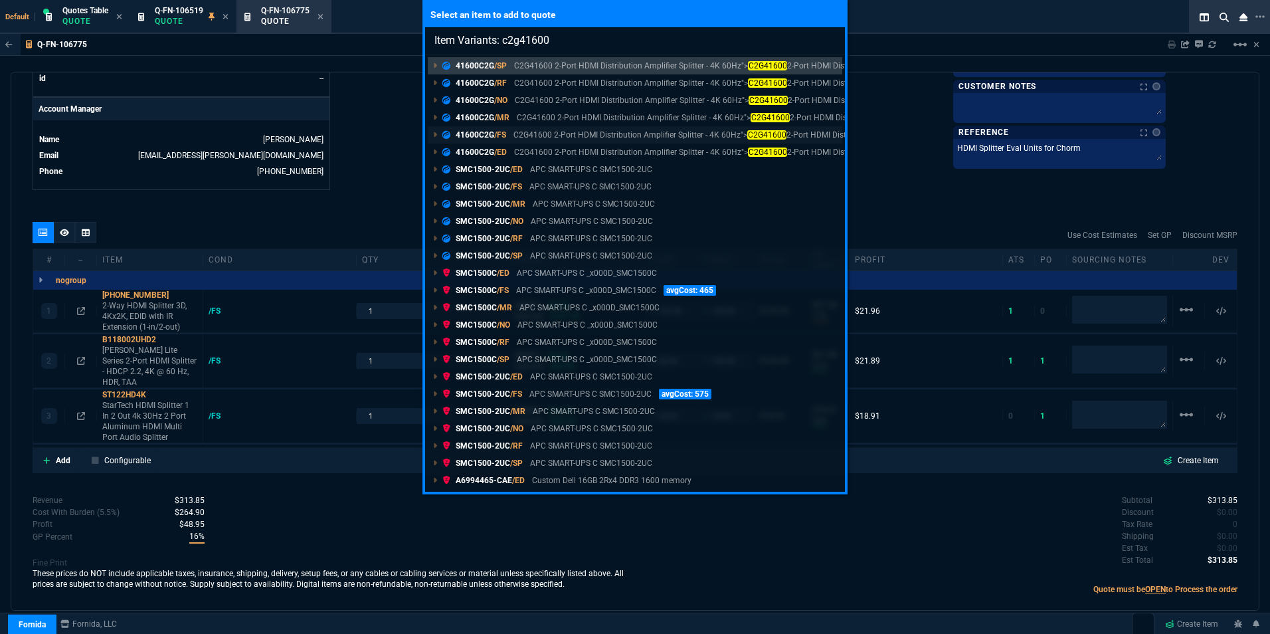
type input "Item Variants: c2g41600"
click at [490, 132] on p "41600C2G /FS" at bounding box center [474, 135] width 64 height 12
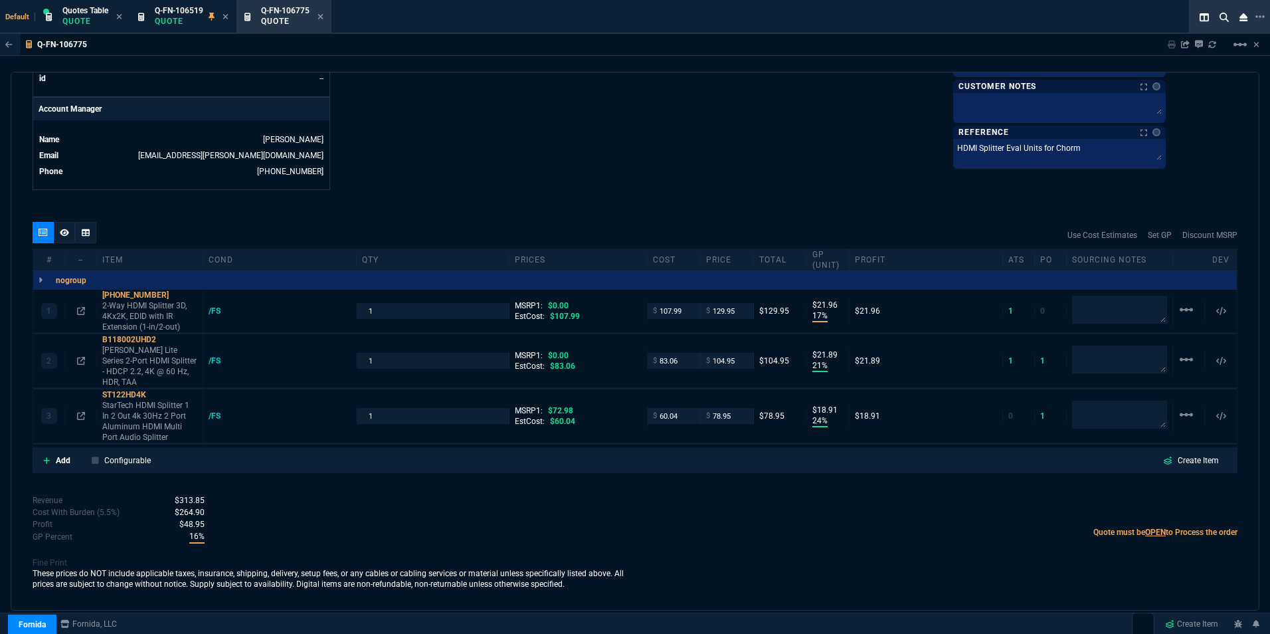
scroll to position [614, 0]
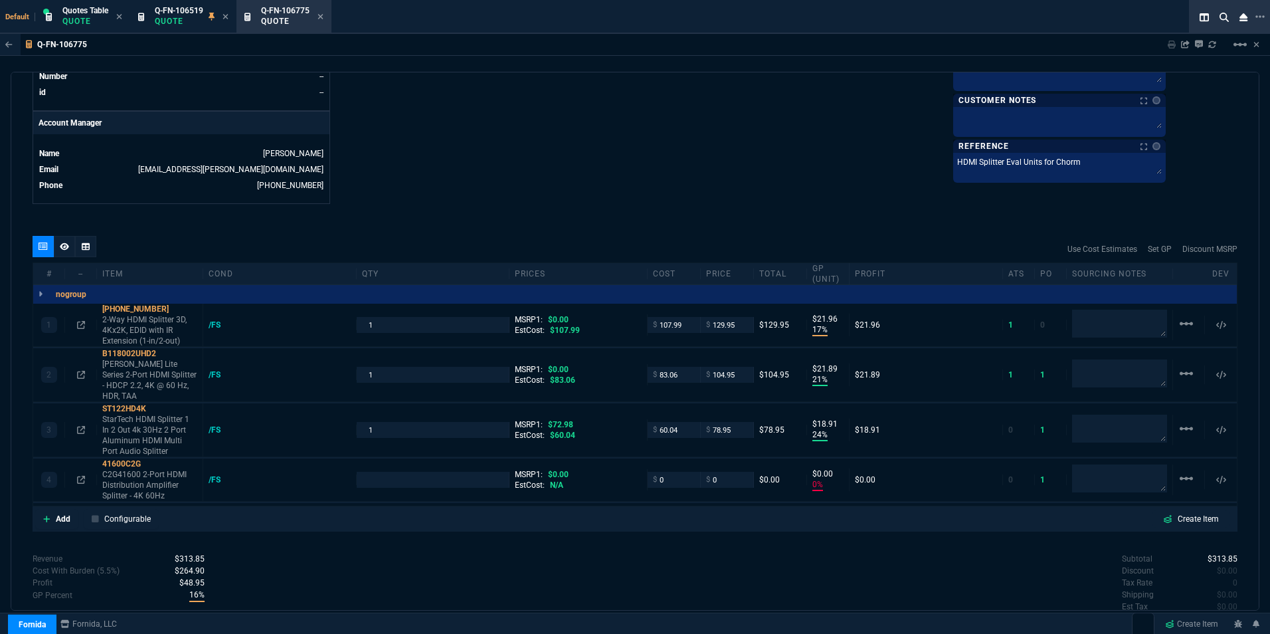
type input "17"
type input "22"
type input "21"
type input "22"
type input "24"
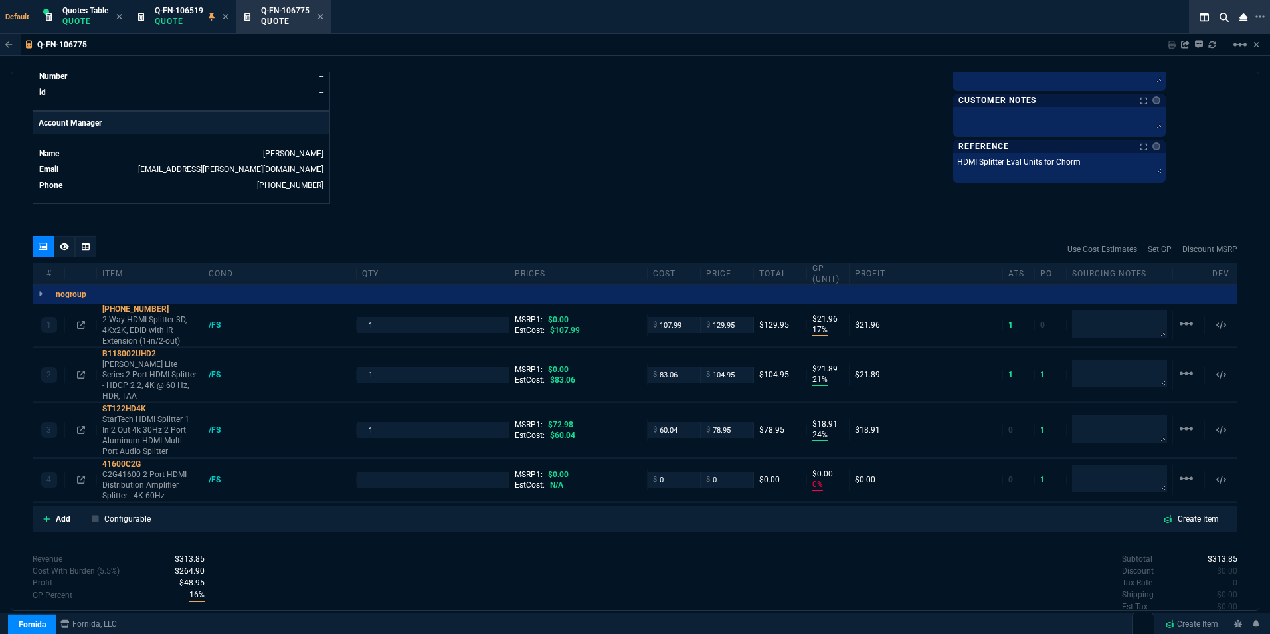
type input "19"
type input "0"
type input "-8"
click at [395, 472] on input "number" at bounding box center [433, 479] width 142 height 15
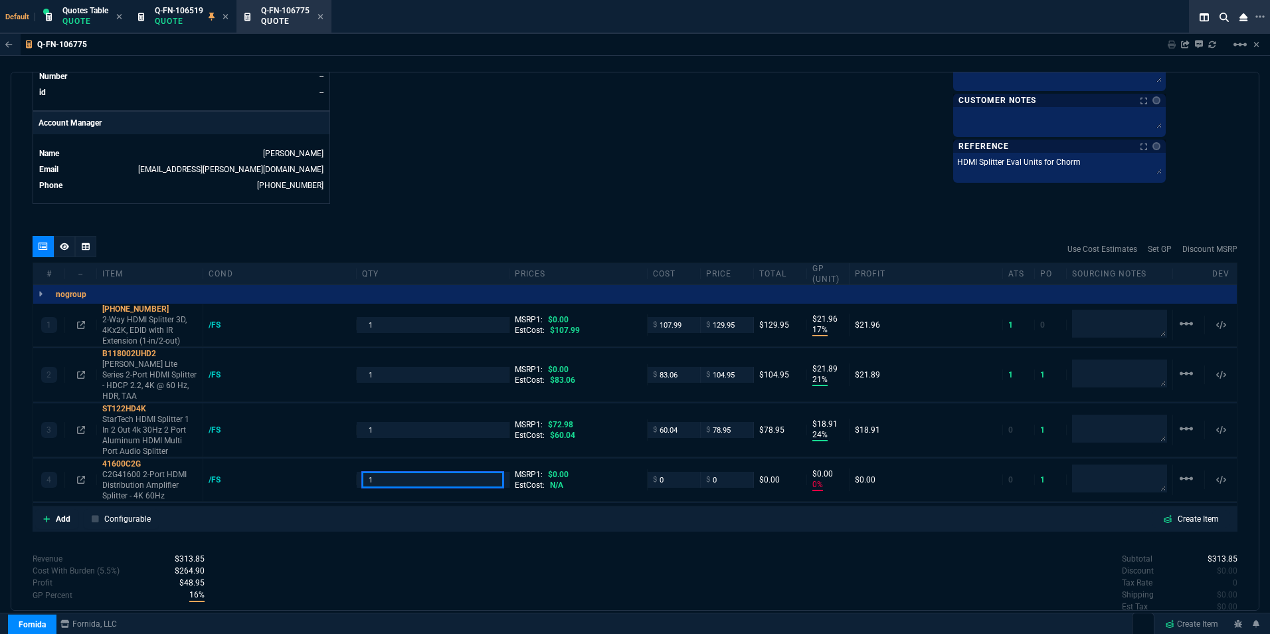
type input "1"
click at [649, 555] on div "Subtotal $313.85 Discount $0.00 Tax Rate 0 Shipping $0.00 Est Tax $0.00 Est Tot…" at bounding box center [936, 589] width 602 height 73
click at [733, 472] on input "0" at bounding box center [727, 479] width 42 height 15
type input "104.95"
click at [861, 559] on div "Subtotal $313.85 Discount $0.00 Tax Rate 0 Shipping $0.00 Est Tax $0.00 Est Tot…" at bounding box center [936, 589] width 602 height 73
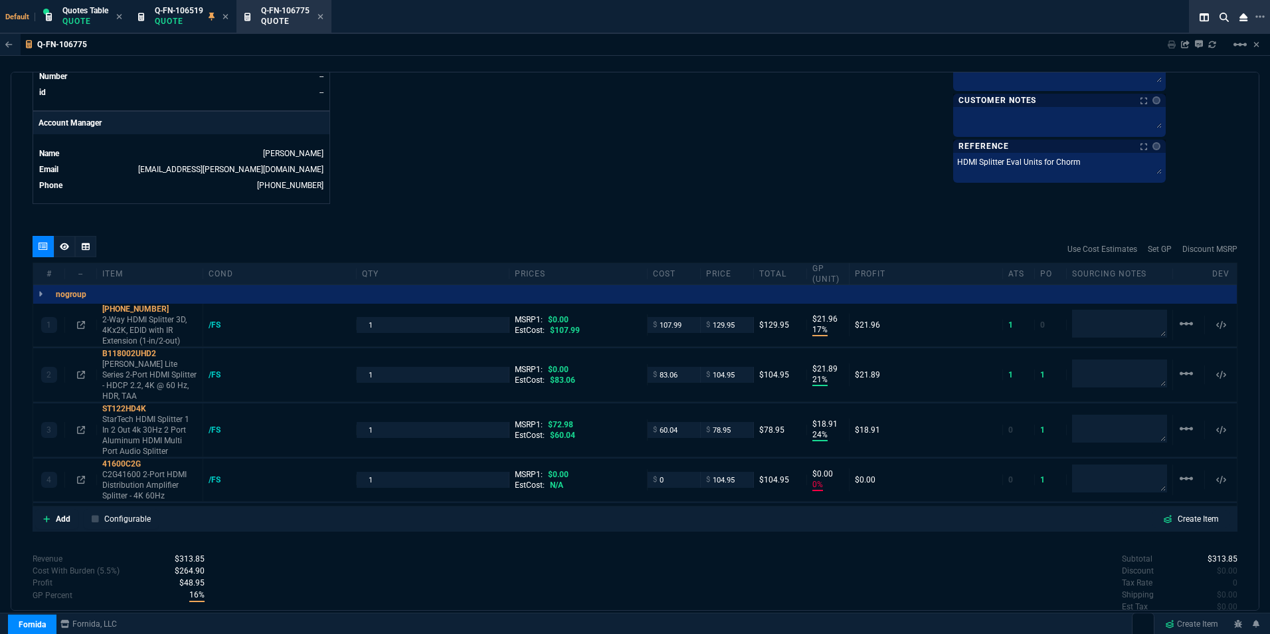
type input "104.95"
type input "100"
type input "105"
click at [66, 513] on p "Add" at bounding box center [63, 519] width 15 height 12
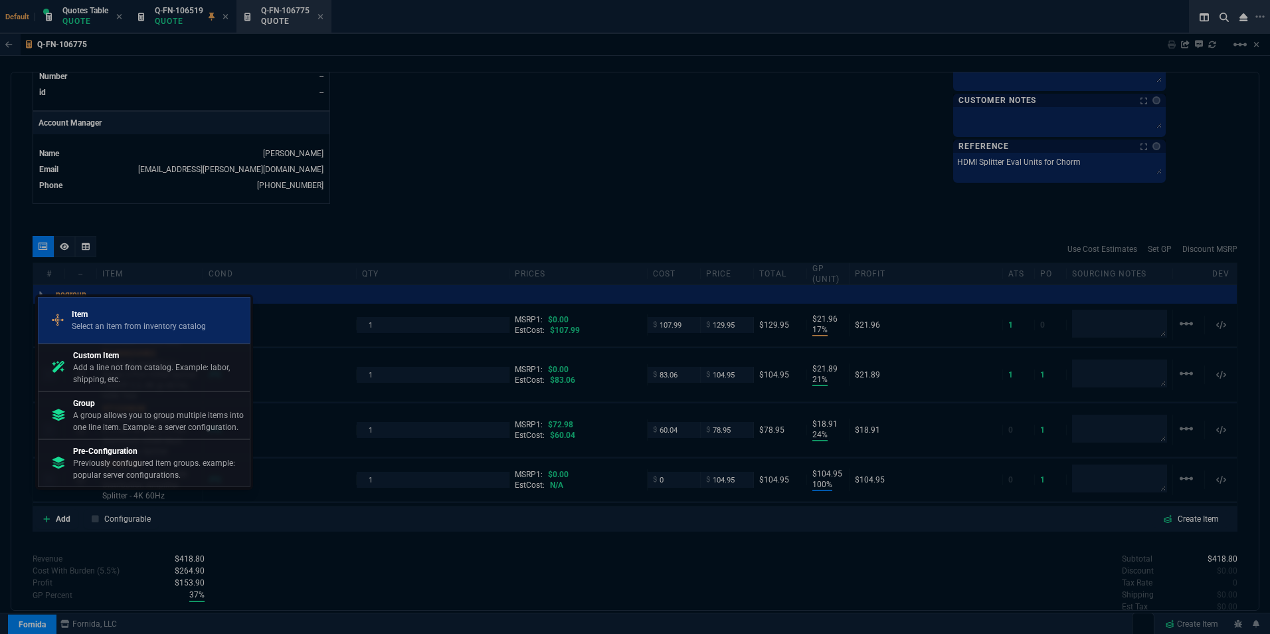
click at [112, 317] on p "Item" at bounding box center [139, 314] width 134 height 12
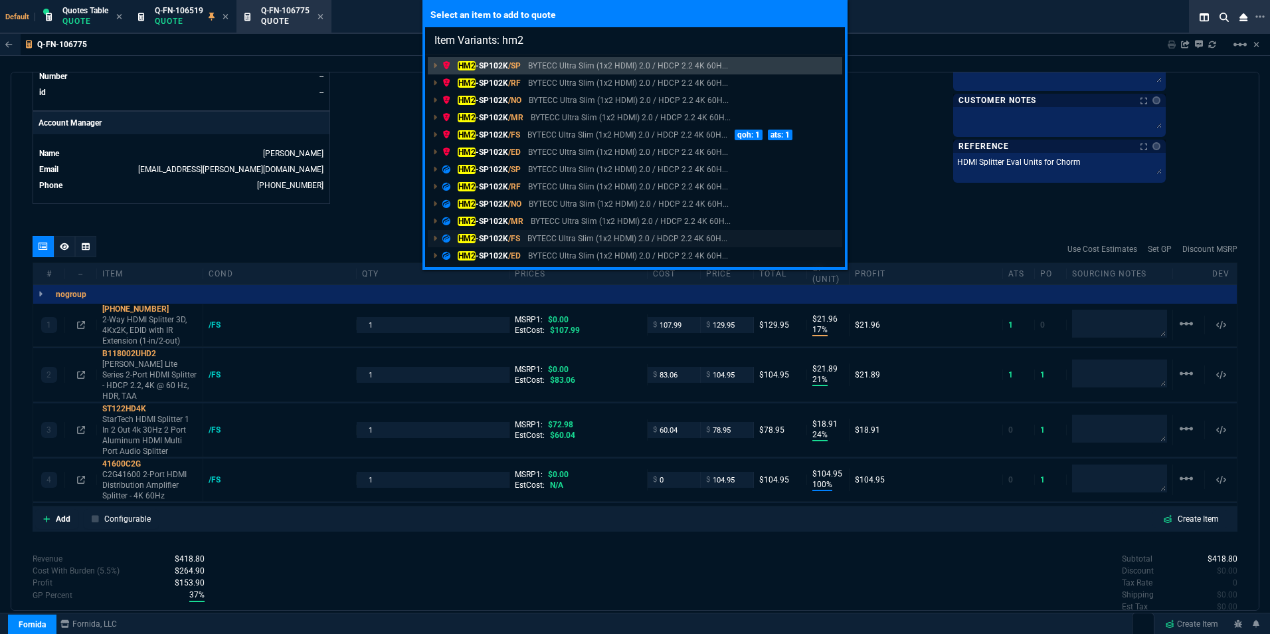
type input "Item Variants: hm2"
click at [495, 239] on p "HM2 -SP102K /FS" at bounding box center [481, 238] width 78 height 12
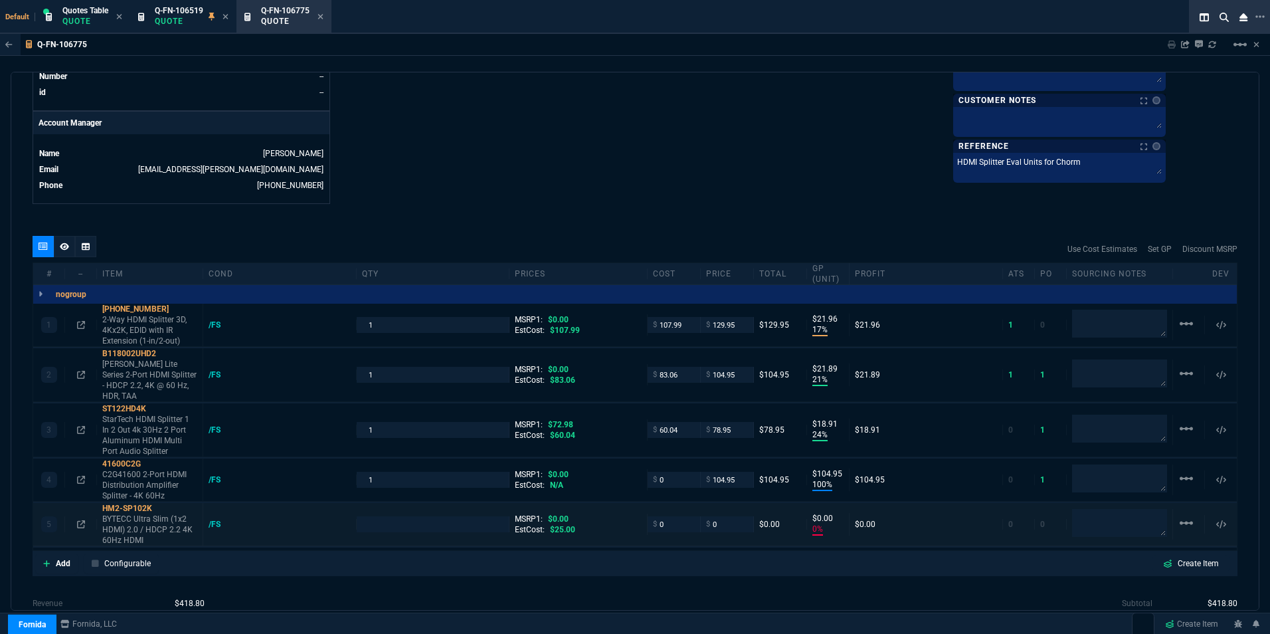
type input "17"
type input "22"
type input "21"
type input "22"
type input "24"
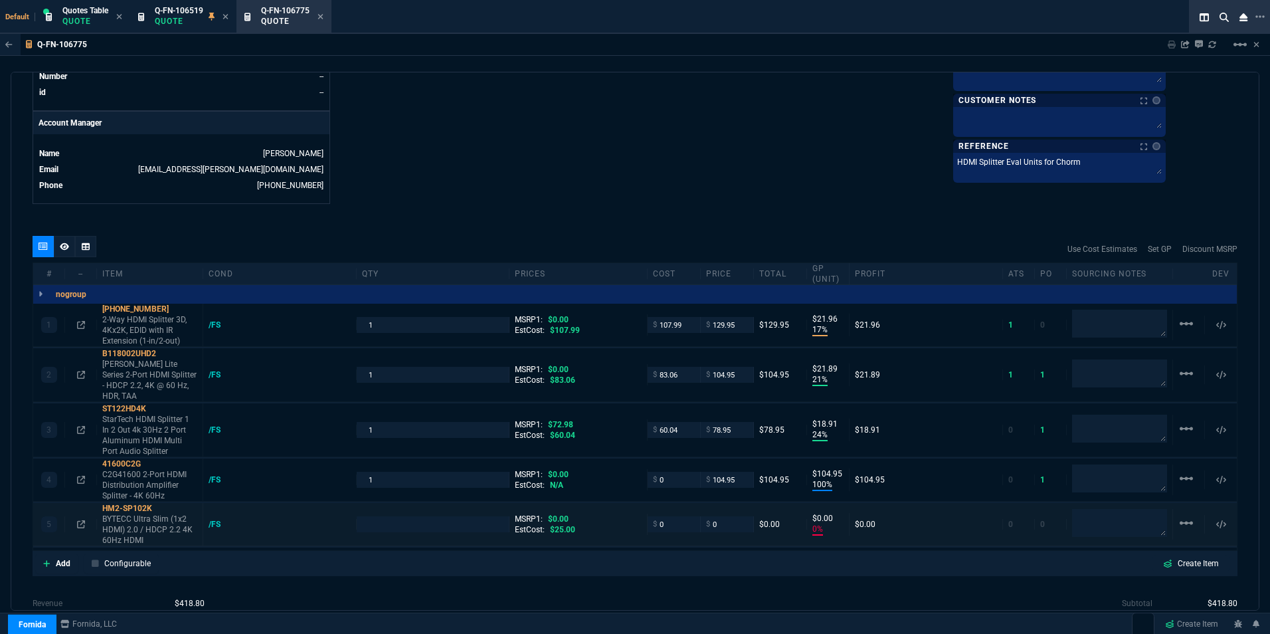
type input "19"
type input "100"
type input "105"
type input "0"
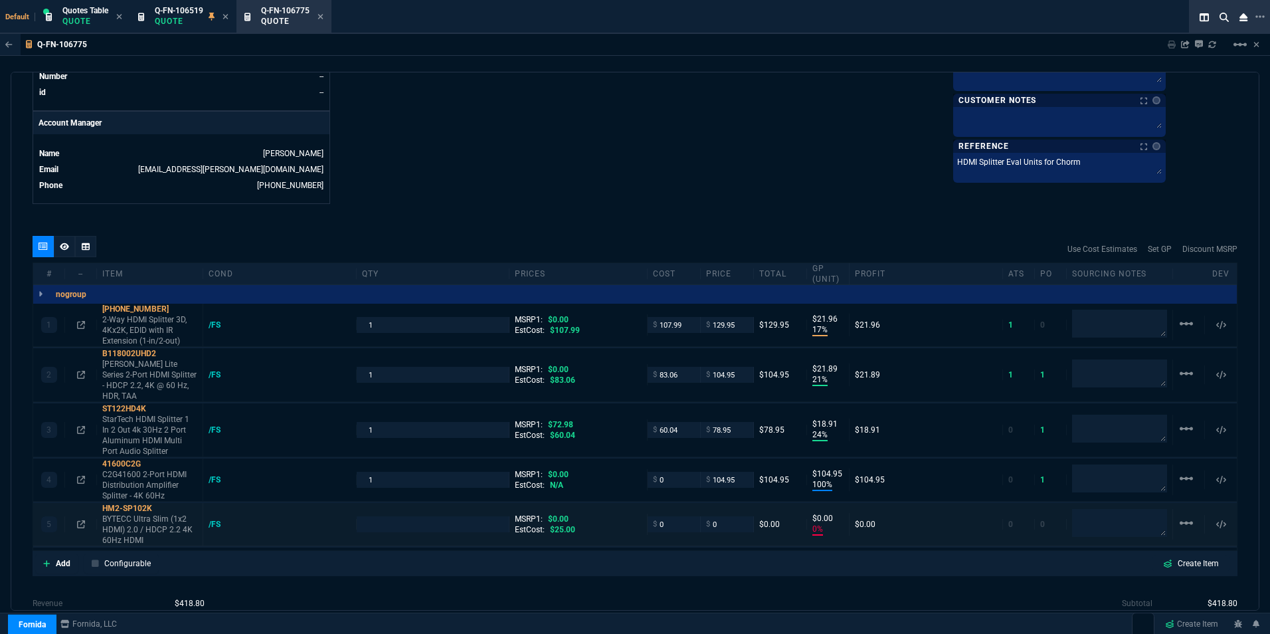
type input "-8"
click at [403, 516] on input "number" at bounding box center [433, 523] width 142 height 15
type input "1"
click at [662, 516] on input "0" at bounding box center [674, 523] width 42 height 15
type input "2"
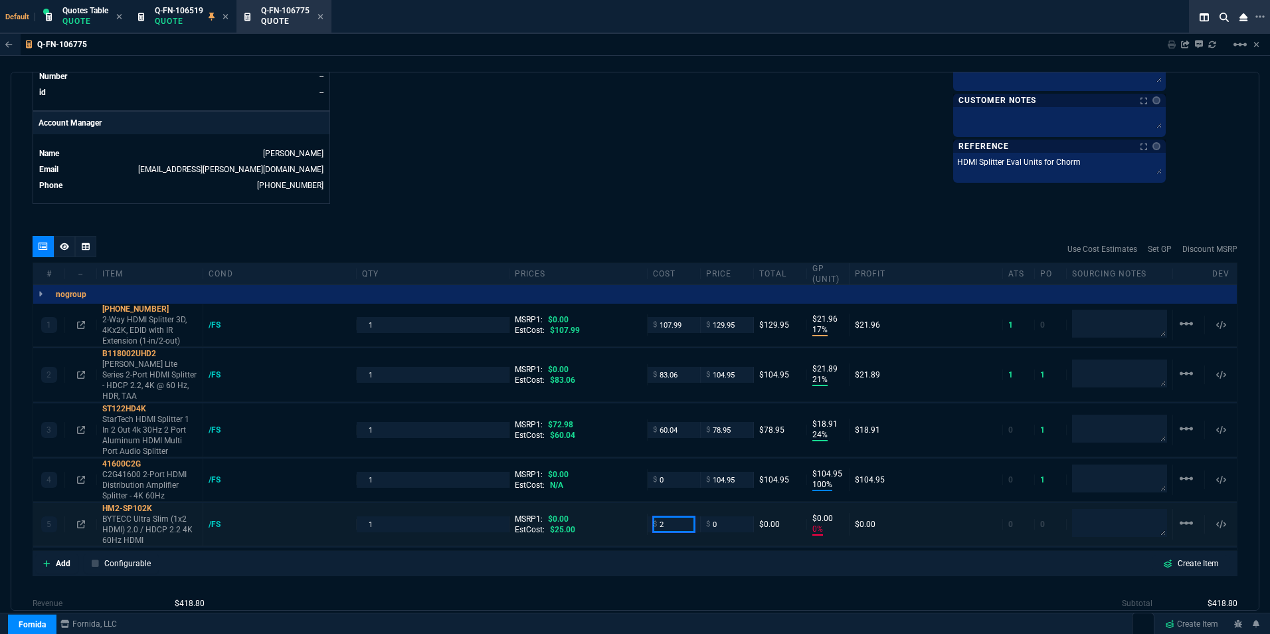
type input "2"
type input "25"
type input "-100"
type input "-2"
type input "25"
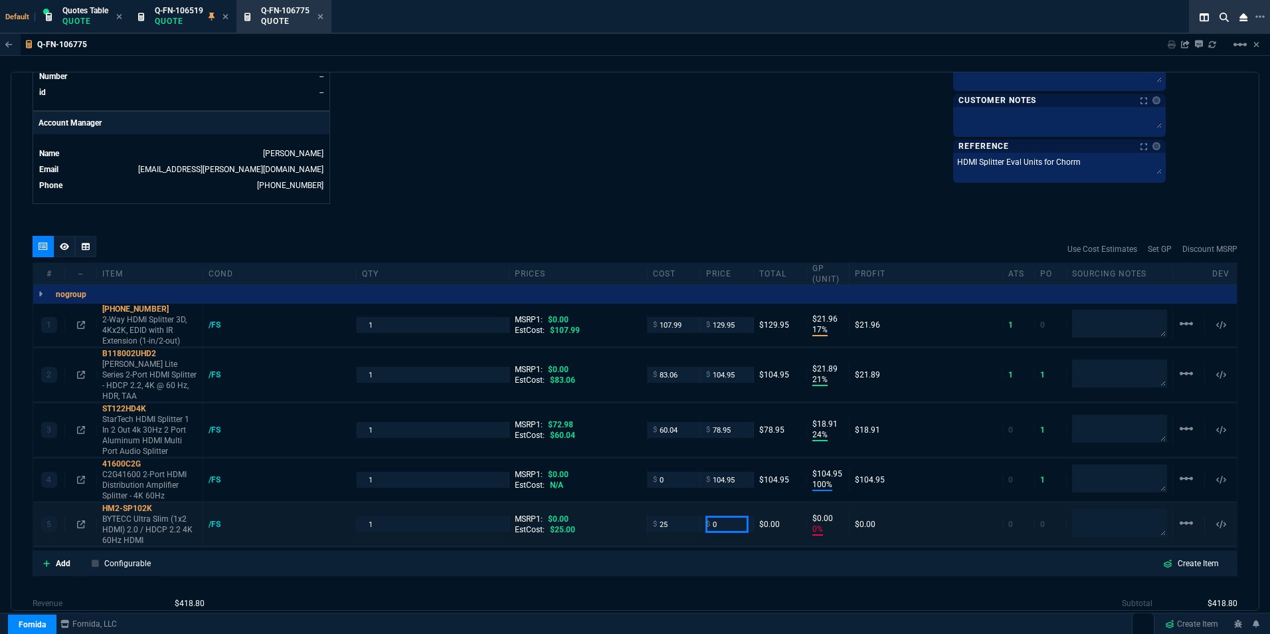
type input "25"
type input "-25"
type input "67.95"
click at [689, 553] on div "Add Configurable Create Item" at bounding box center [635, 563] width 1200 height 20
type input "67.95"
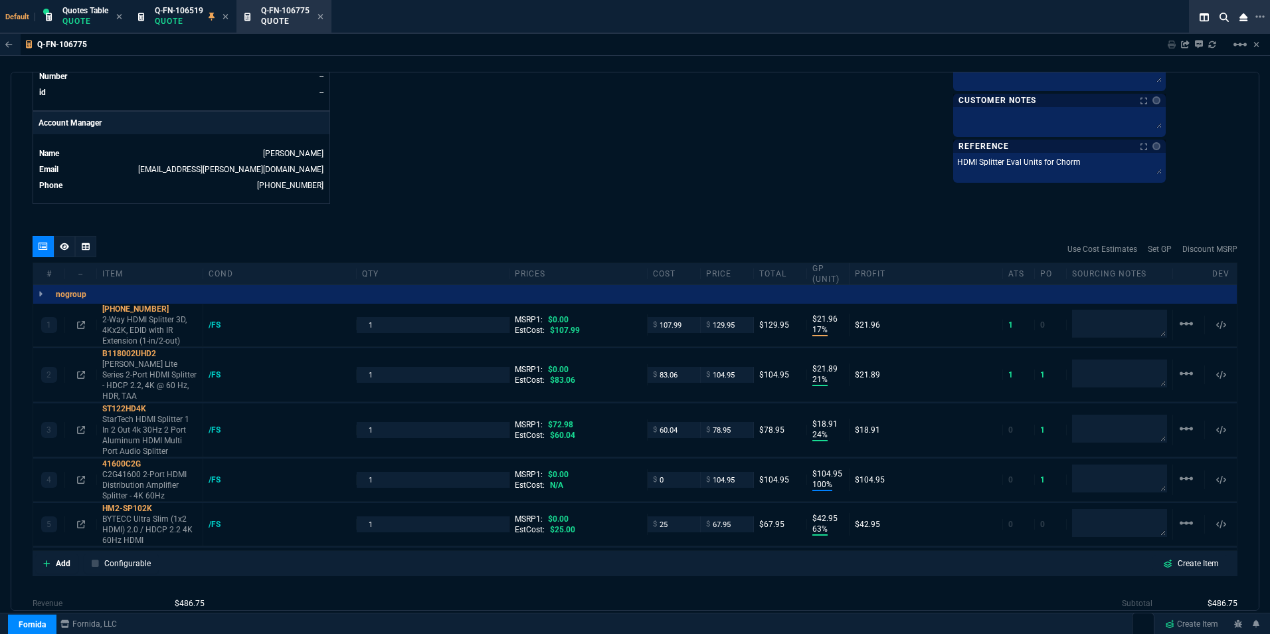
type input "63"
type input "43"
click at [106, 414] on p "StarTech HDMI Splitter 1 In 2 Out 4k 30Hz 2 Port Aluminum HDMI Multi Port Audio…" at bounding box center [149, 435] width 95 height 43
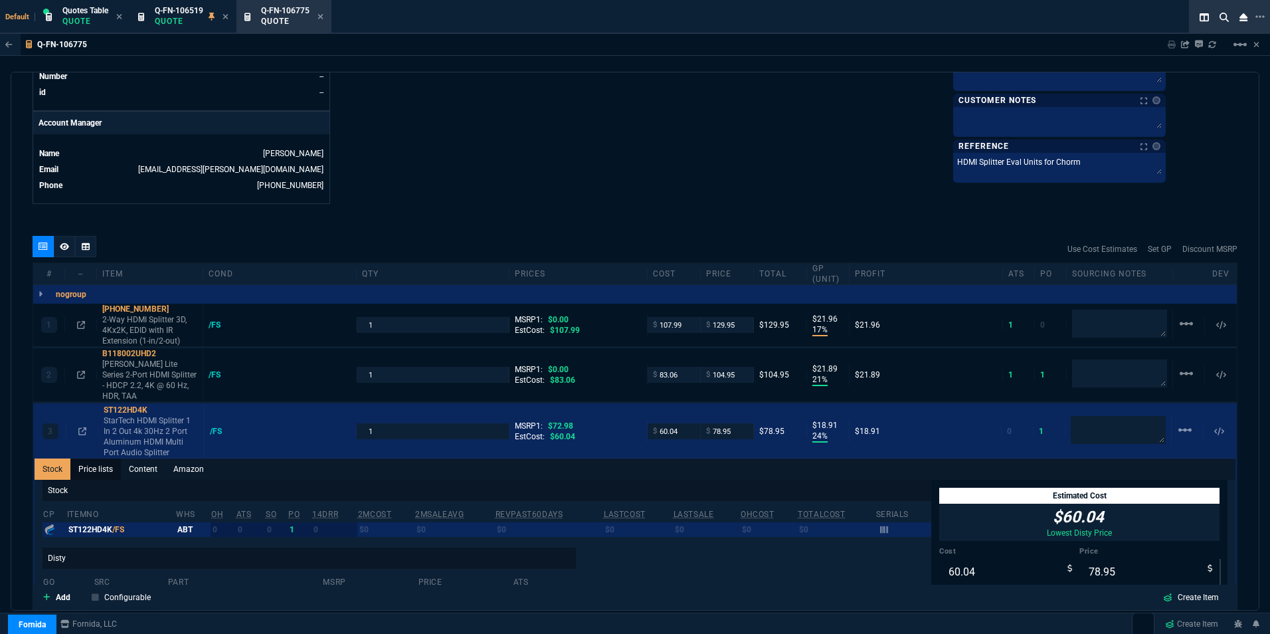
click at [111, 458] on link "Price lists" at bounding box center [95, 468] width 50 height 21
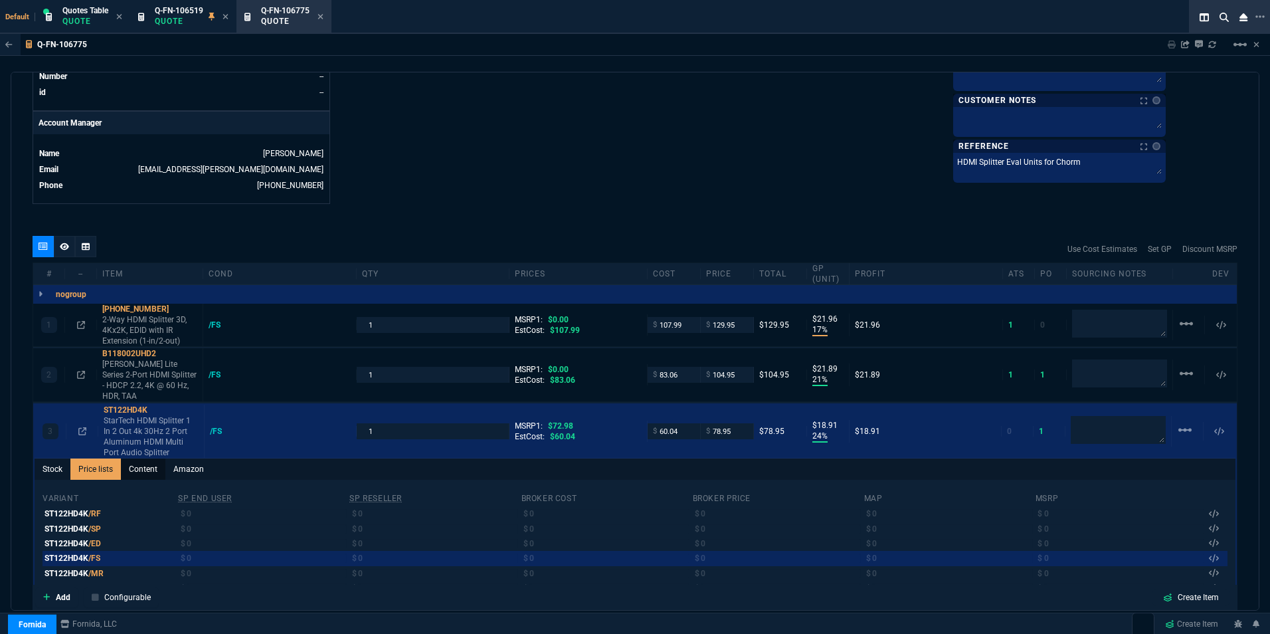
click at [137, 458] on link "Content" at bounding box center [143, 468] width 45 height 21
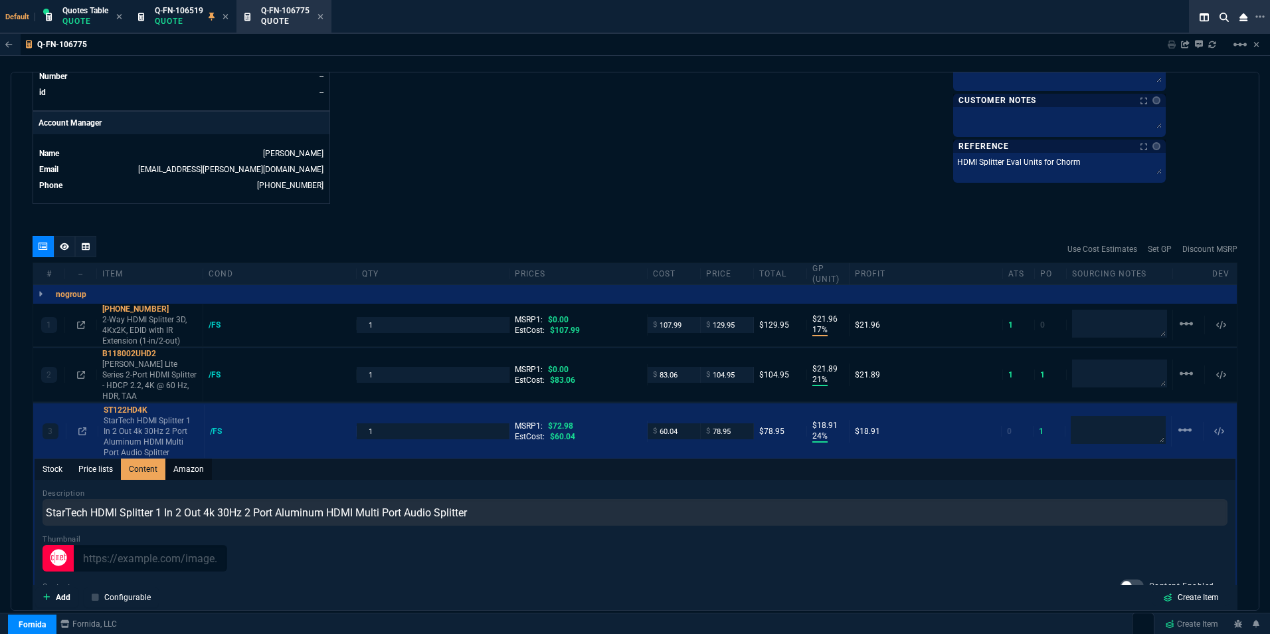
scroll to position [0, 0]
click at [186, 458] on link "Amazon" at bounding box center [188, 468] width 46 height 21
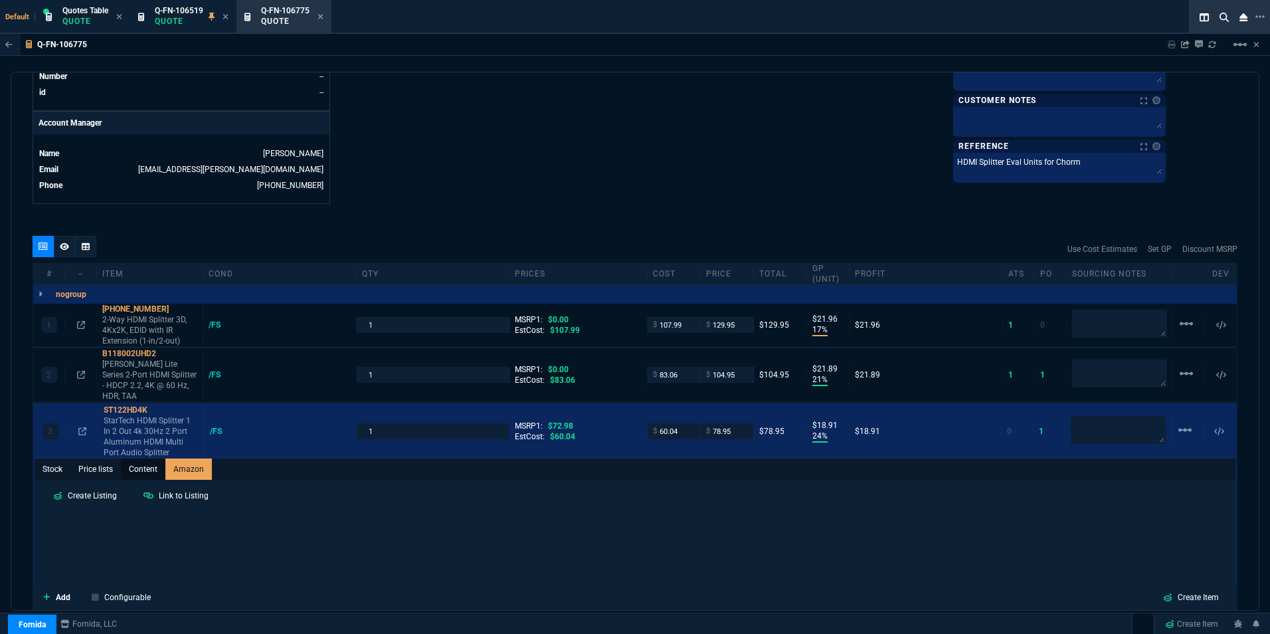
click at [135, 458] on link "Content" at bounding box center [143, 468] width 45 height 21
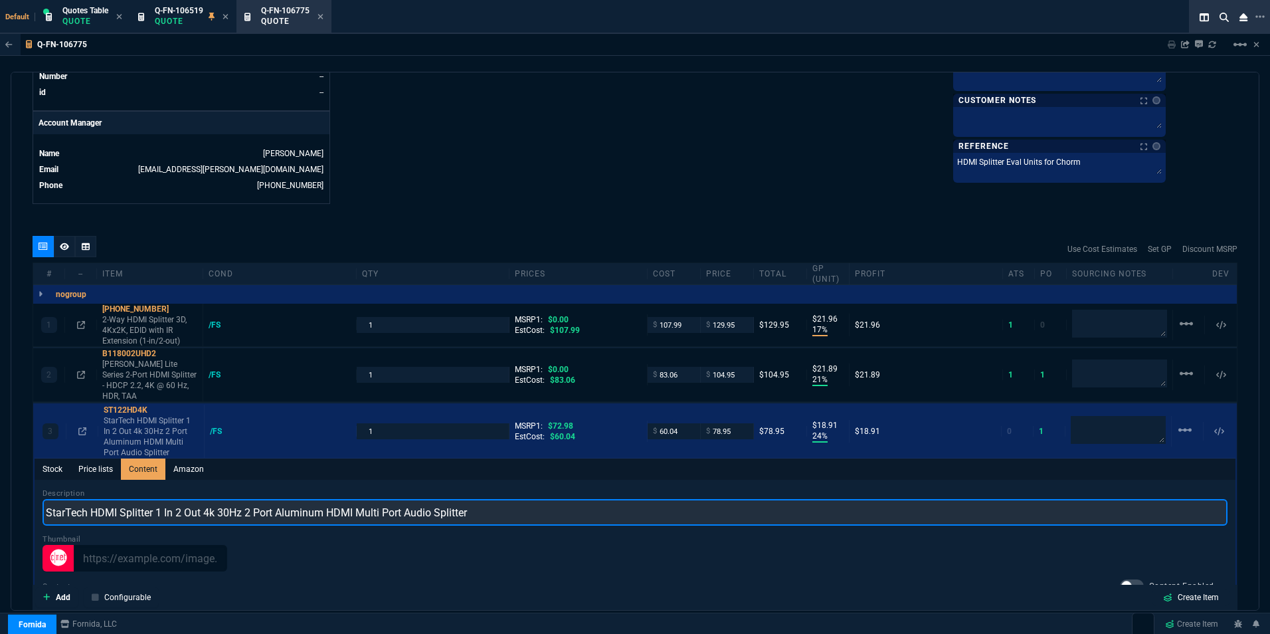
click at [86, 499] on input "StarTech HDMI Splitter 1 In 2 Out 4k 30Hz 2 Port Aluminum HDMI Multi Port Audio…" at bounding box center [635, 512] width 1185 height 27
click at [46, 499] on input "StarTech HDMI Splitter 1 In 2 Out 4k 30Hz 2 Port Aluminum HDMI Multi Port Audio…" at bounding box center [635, 512] width 1185 height 27
click at [78, 499] on input "(StarTech HDMI Splitter 1 In 2 Out 4k 30Hz 2 Port Aluminum HDMI Multi Port Audi…" at bounding box center [635, 512] width 1185 height 27
drag, startPoint x: 48, startPoint y: 490, endPoint x: 185, endPoint y: 491, distance: 136.8
click at [185, 499] on input "(StarTech HDMI Splitter 1 In 2 Out 4k 30Hz 2 Port Aluminum HDMI Multi Port Audi…" at bounding box center [635, 512] width 1185 height 27
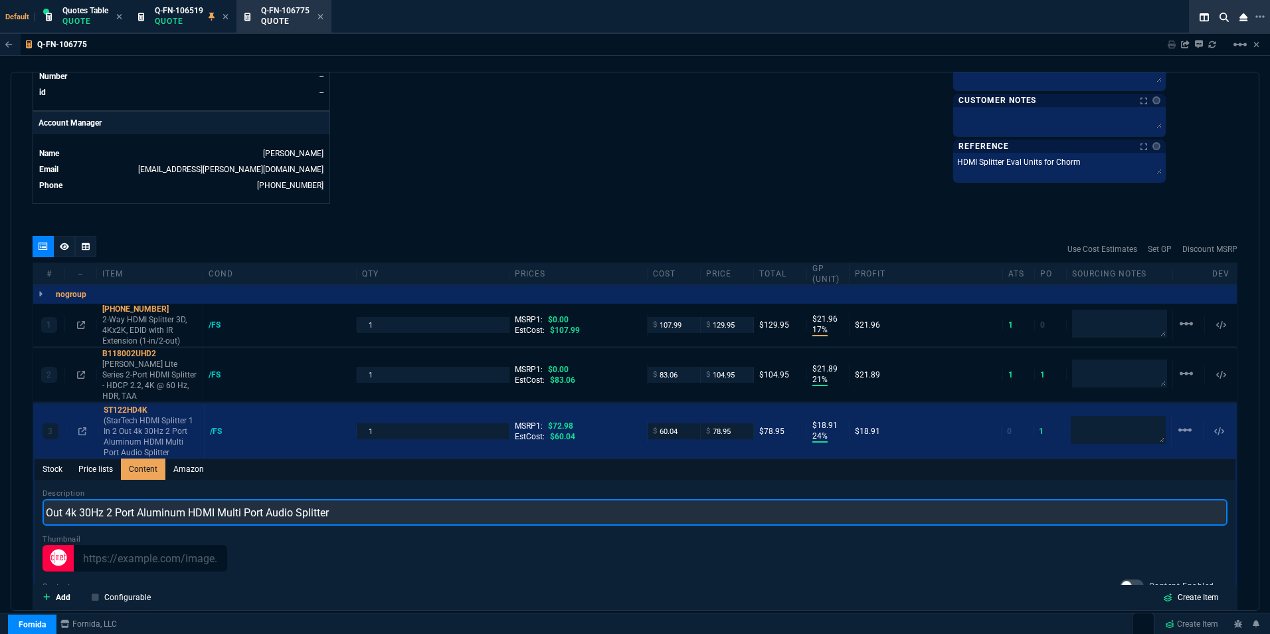
paste input "Startech part# ST122HD4K (1x2 HDMI Splitter)"
type input "Startech part# ST122HD4K (1x2 HDMI Splitter) Out 4k 30Hz 2 Port Aluminum HDMI M…"
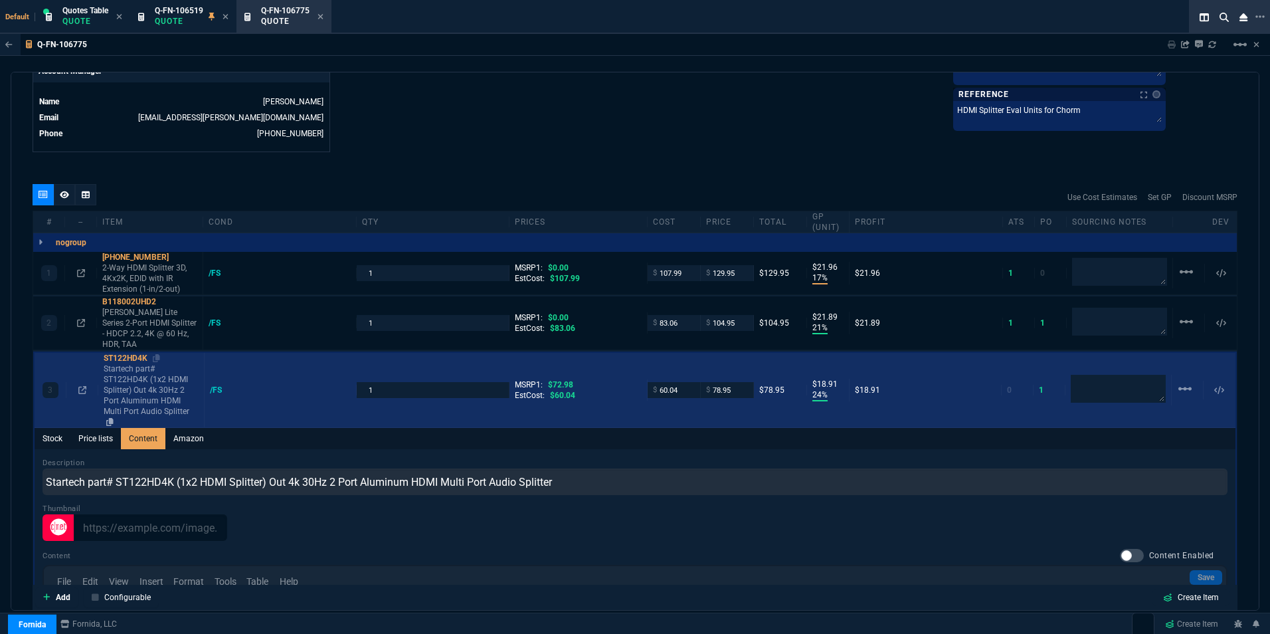
scroll to position [680, 0]
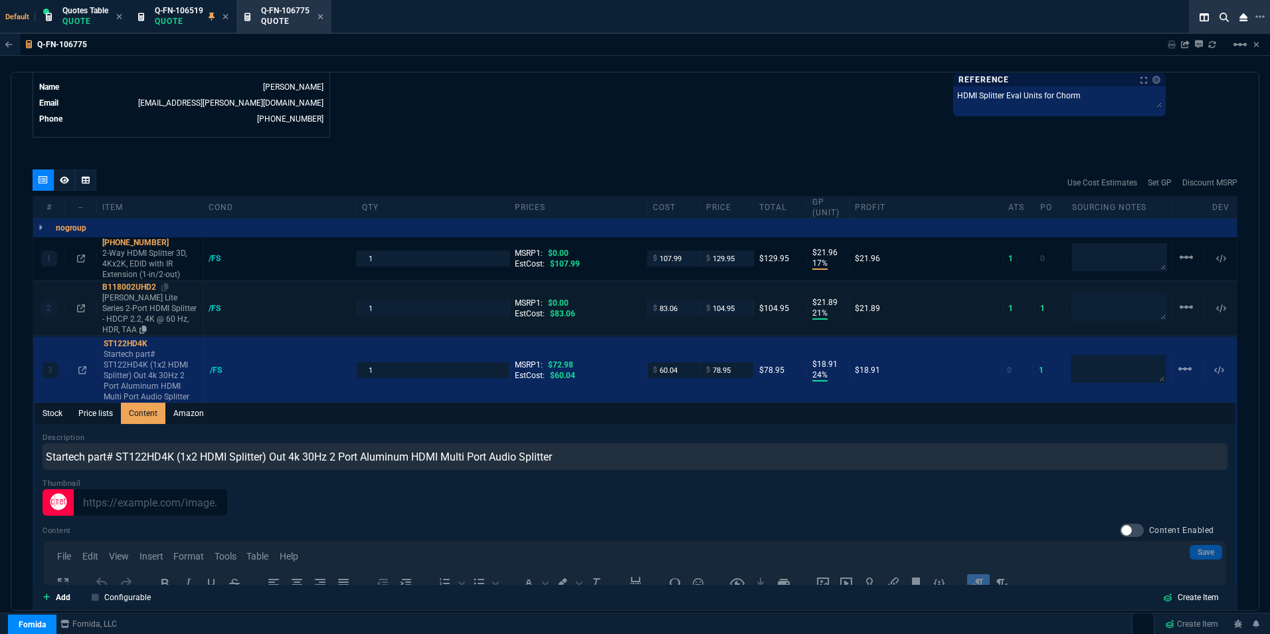
click at [136, 292] on p "Eaton Tripp Lite Series 2-Port HDMI Splitter - HDCP 2.2, 4K @ 60 Hz, HDR, TAA" at bounding box center [149, 313] width 95 height 43
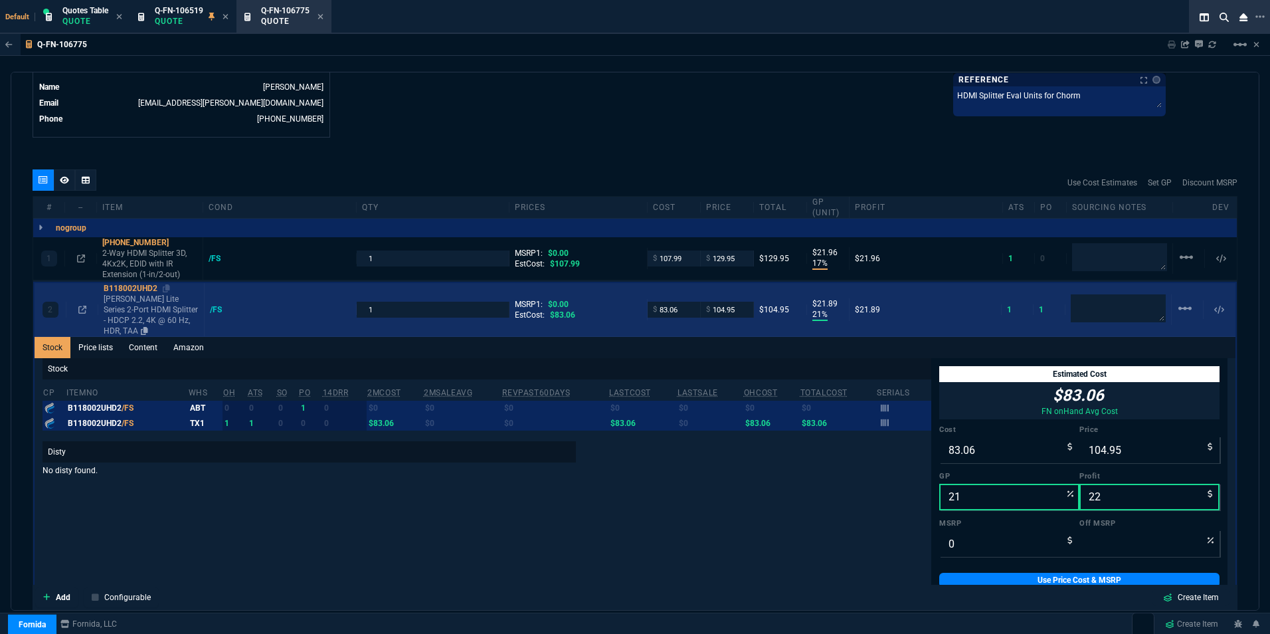
type input "24"
type input "19"
click at [134, 306] on p "Eaton Tripp Lite Series 2-Port HDMI Splitter - HDCP 2.2, 4K @ 60 Hz, HDR, TAA" at bounding box center [151, 315] width 95 height 43
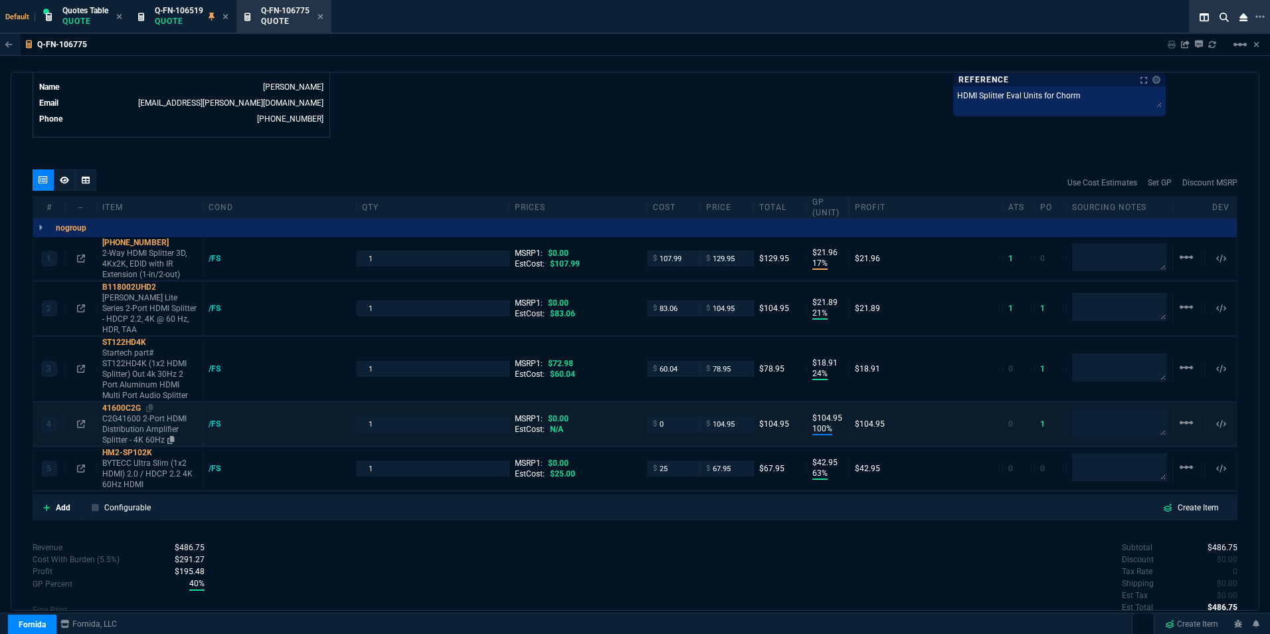
click at [141, 413] on p "C2G41600 2-Port HDMI Distribution Amplifier Splitter - 4K 60Hz" at bounding box center [149, 429] width 95 height 32
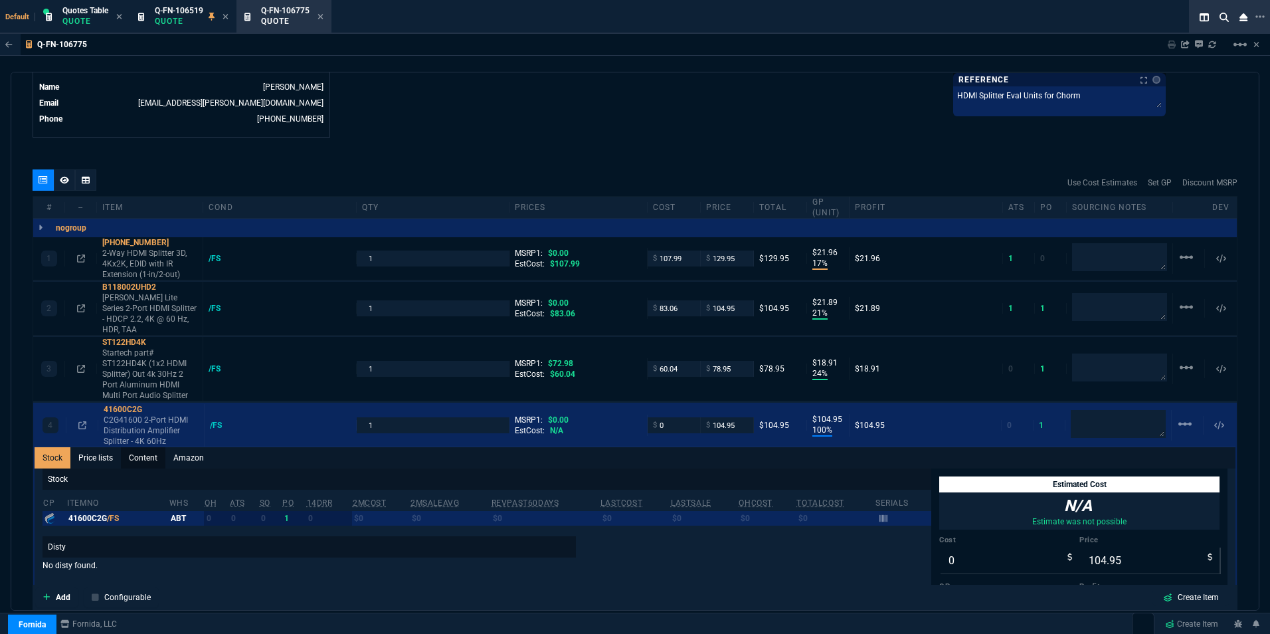
click at [146, 447] on link "Content" at bounding box center [143, 457] width 45 height 21
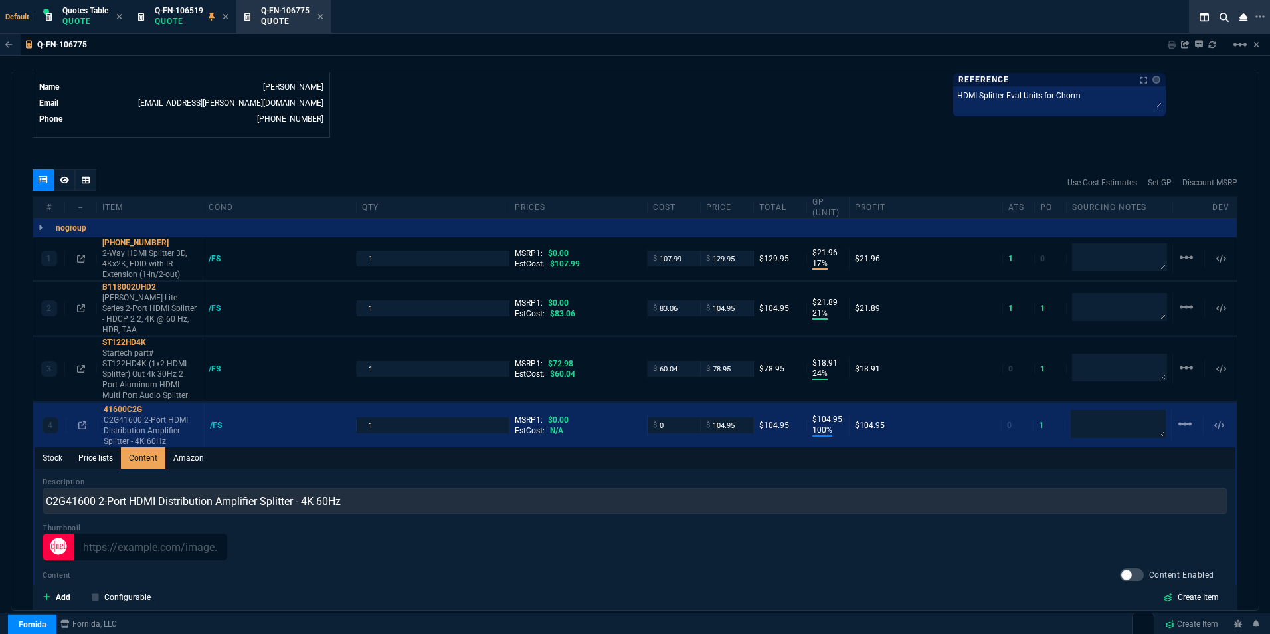
scroll to position [0, 0]
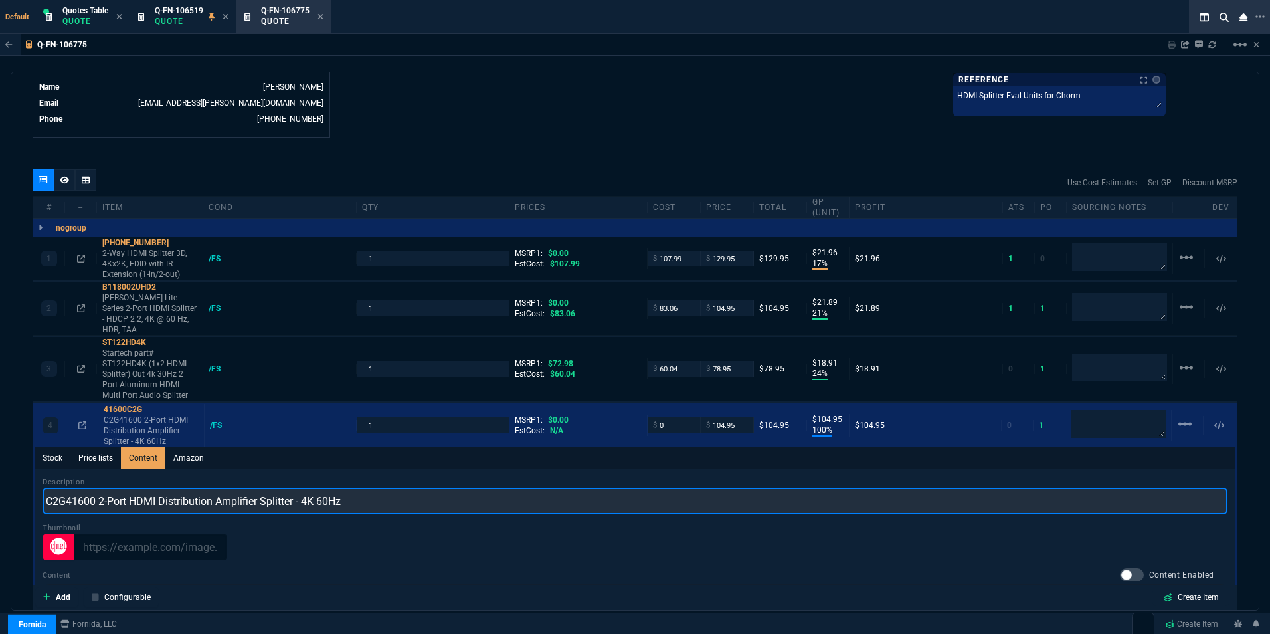
click at [70, 488] on input "C2G41600 2-Port HDMI Distribution Amplifier Splitter - 4K 60Hz" at bounding box center [635, 501] width 1185 height 27
drag, startPoint x: 50, startPoint y: 480, endPoint x: 100, endPoint y: 474, distance: 50.8
click at [100, 488] on input "C2G41600 2-Port HDMI Distribution Amplifier Splitter - 4K 60Hz" at bounding box center [635, 501] width 1185 height 27
drag, startPoint x: 157, startPoint y: 480, endPoint x: 34, endPoint y: 484, distance: 123.6
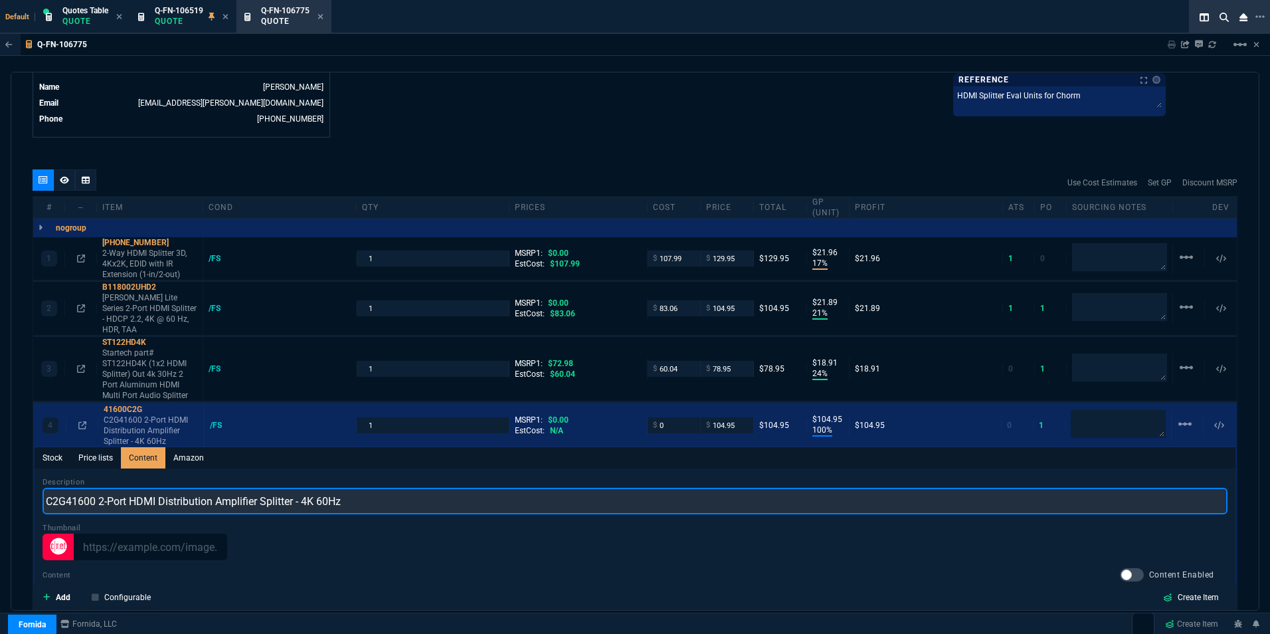
paste input "part# C2G41600 (2-p"
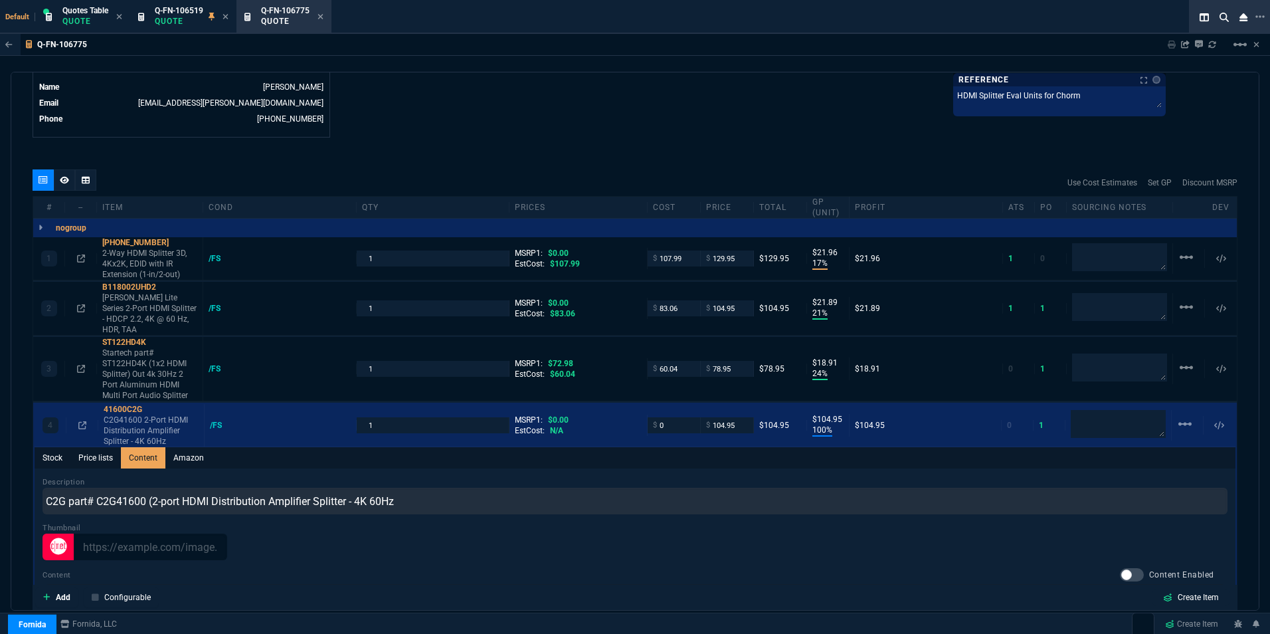
click at [541, 537] on div at bounding box center [635, 546] width 1185 height 27
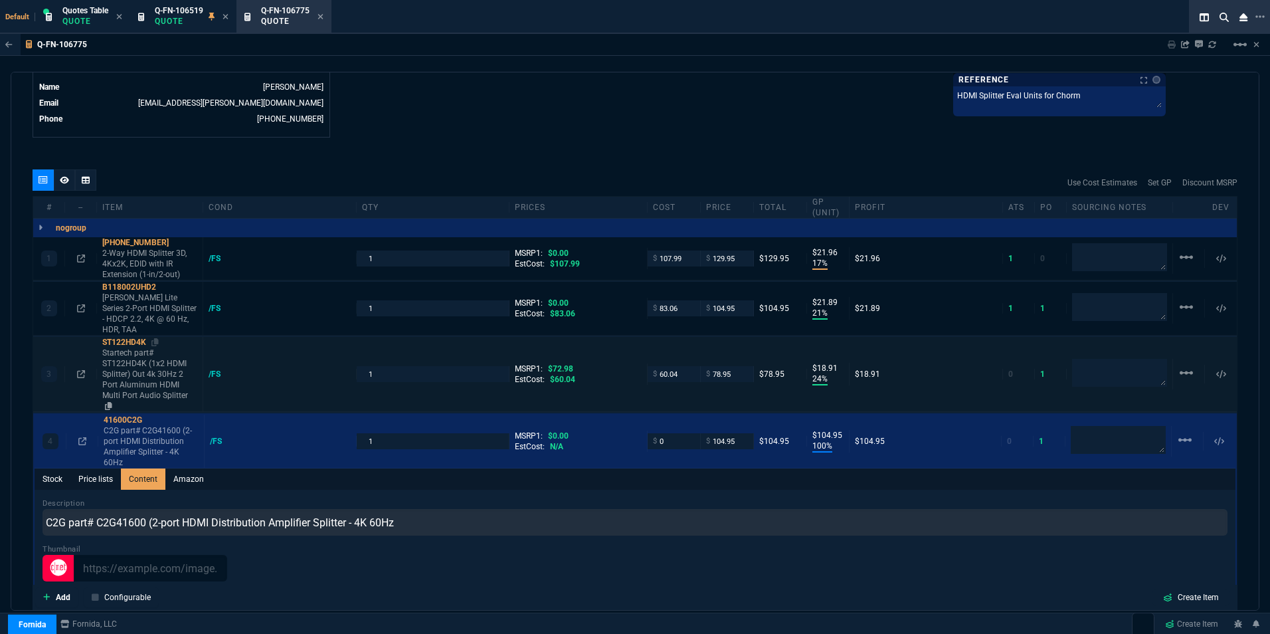
click at [152, 349] on p "Startech part# ST122HD4K (1x2 HDMI Splitter) Out 4k 30Hz 2 Port Aluminum HDMI M…" at bounding box center [149, 379] width 95 height 64
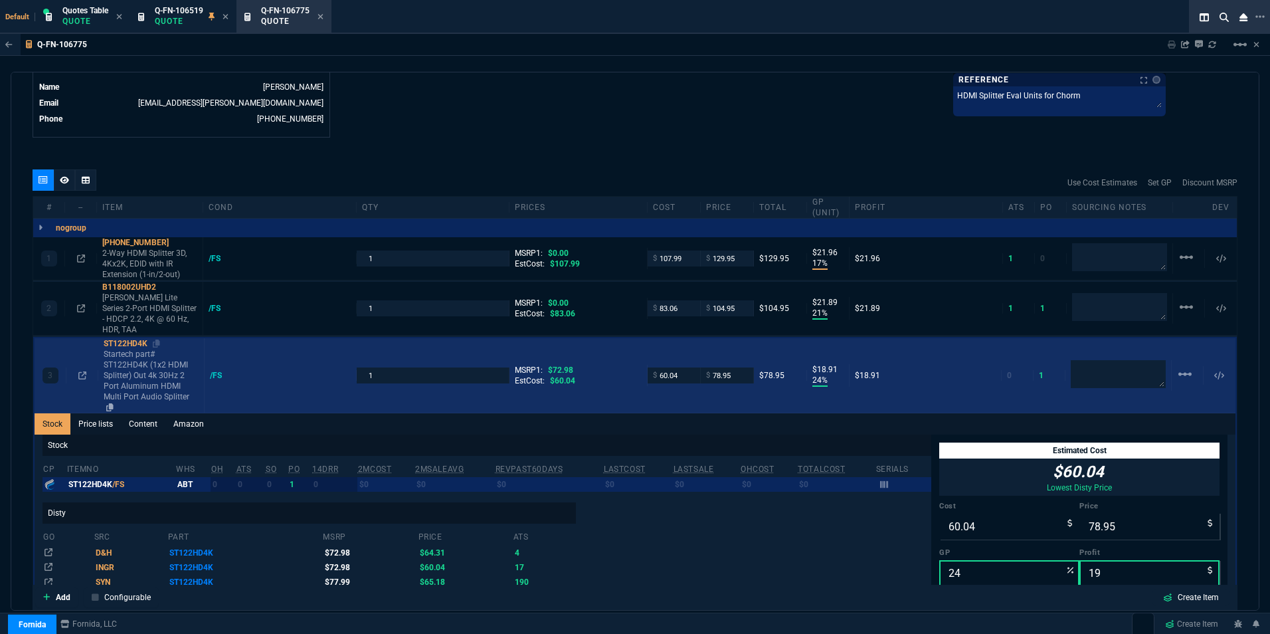
click at [152, 349] on p "Startech part# ST122HD4K (1x2 HDMI Splitter) Out 4k 30Hz 2 Port Aluminum HDMI M…" at bounding box center [151, 381] width 95 height 64
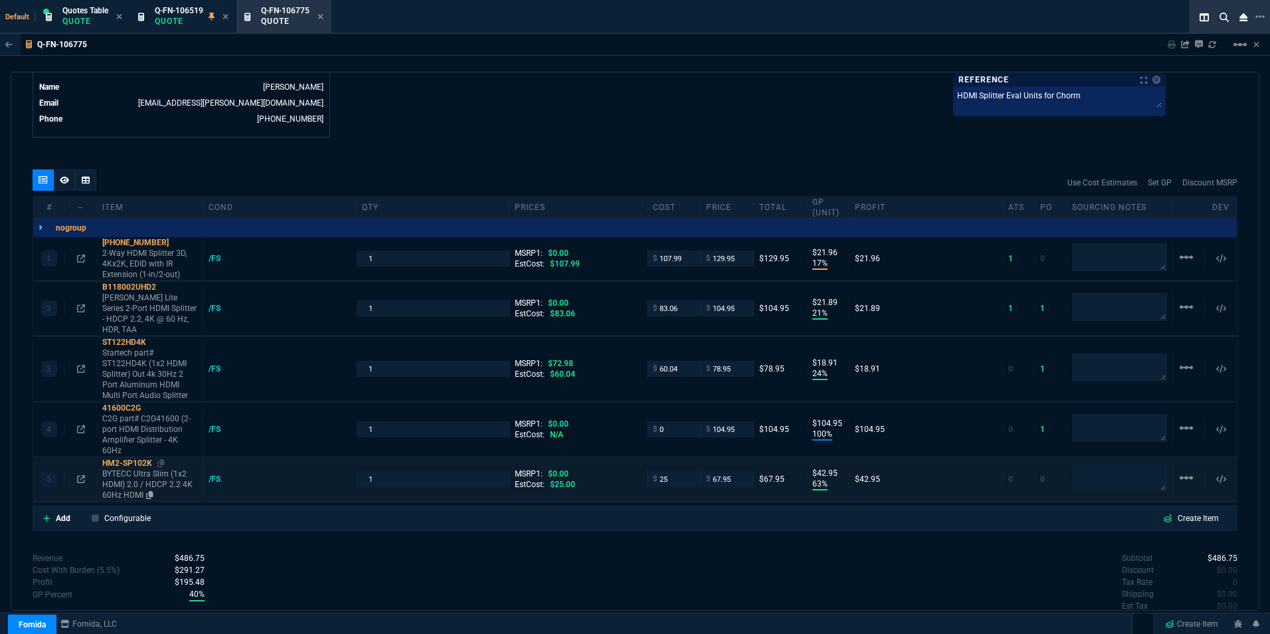
click at [142, 468] on p "BYTECC Ultra Slim (1x2 HDMI) 2.0 / HDCP 2.2 4K 60Hz HDMI" at bounding box center [149, 484] width 95 height 32
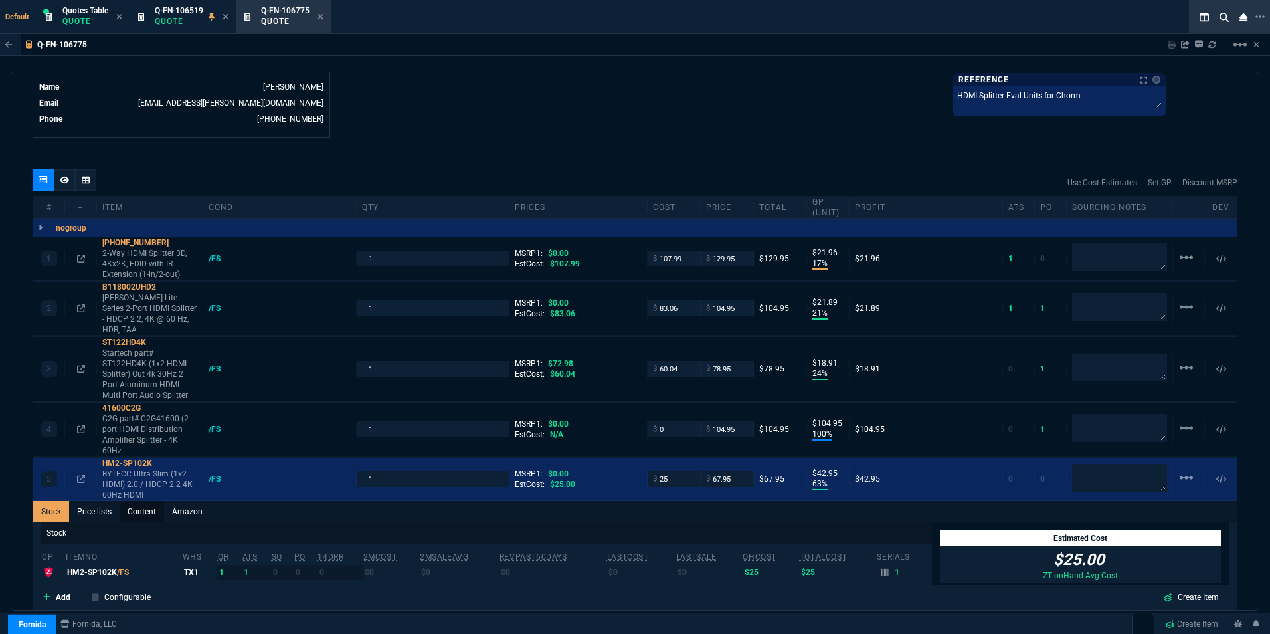
click at [137, 501] on link "Content" at bounding box center [142, 511] width 45 height 21
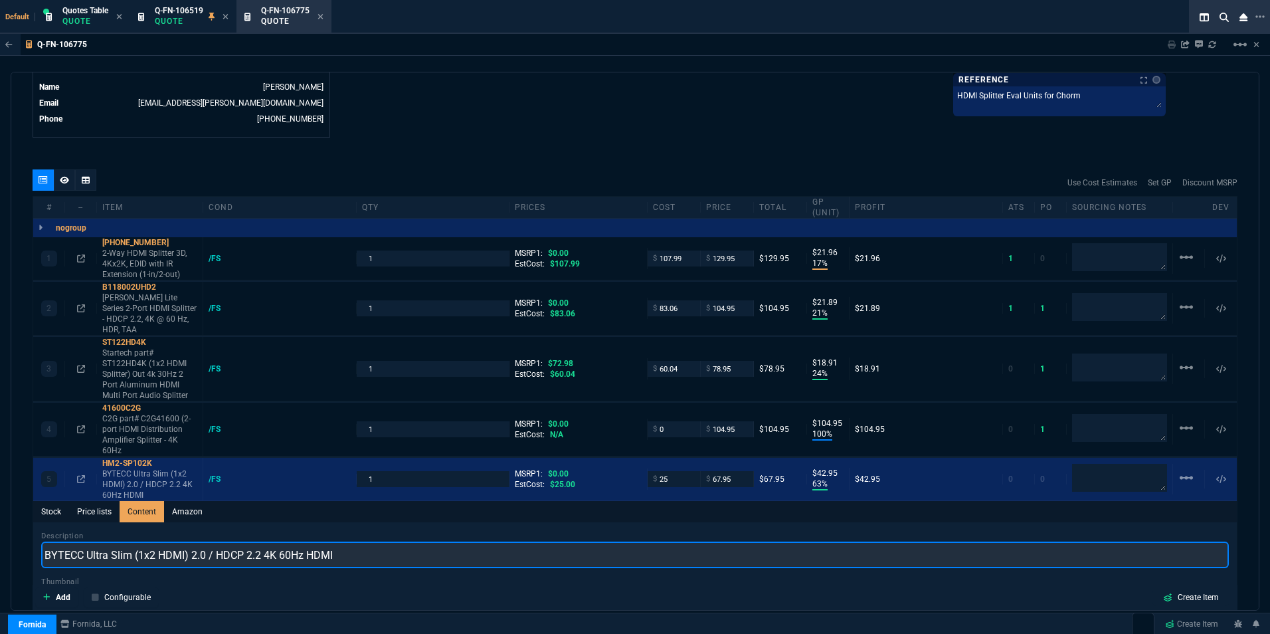
click at [76, 541] on input "BYTECC Ultra Slim (1x2 HDMI) 2.0 / HDCP 2.2 4K 60Hz HDMI" at bounding box center [635, 554] width 1188 height 27
drag, startPoint x: 45, startPoint y: 533, endPoint x: 188, endPoint y: 529, distance: 142.9
click at [188, 541] on input "BYTECC Ultra Slim (1x2 HDMI) 2.0 / HDCP 2.2 4K 60Hz HDMI" at bounding box center [635, 554] width 1188 height 27
paste input "ytecc part# HM2-SP102K"
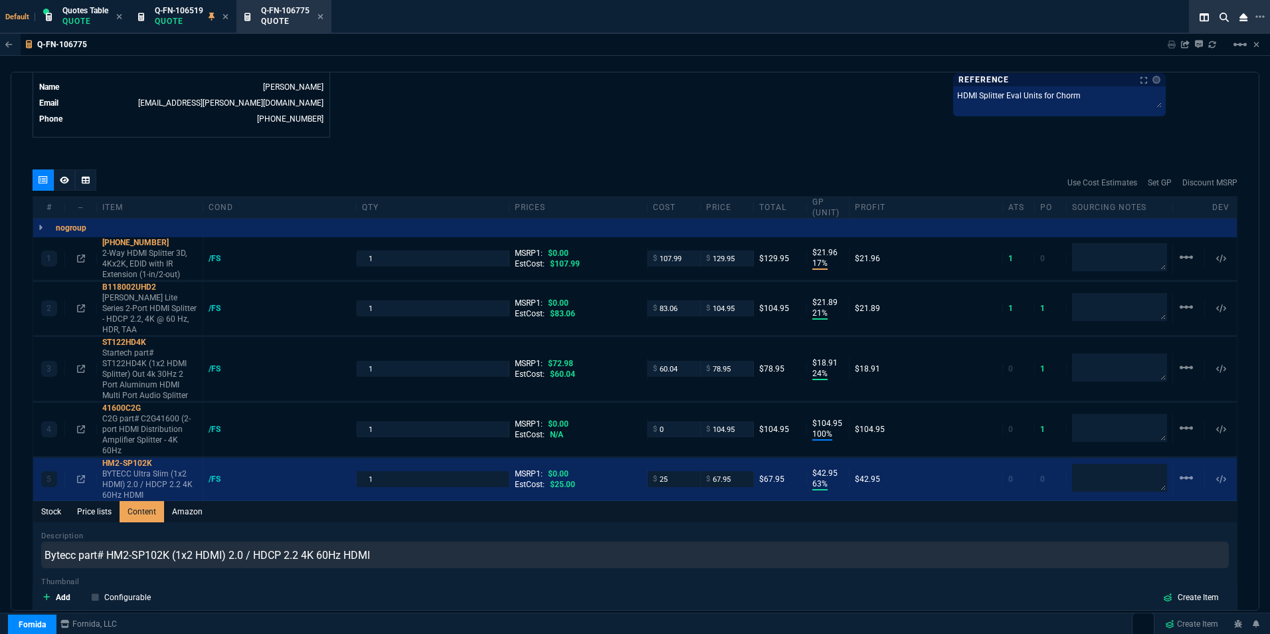
click at [568, 576] on div "Thumbnail" at bounding box center [635, 595] width 1188 height 38
click at [141, 296] on p "Eaton Tripp Lite Series 2-Port HDMI Splitter - HDCP 2.2, 4K @ 60 Hz, HDR, TAA" at bounding box center [149, 313] width 95 height 43
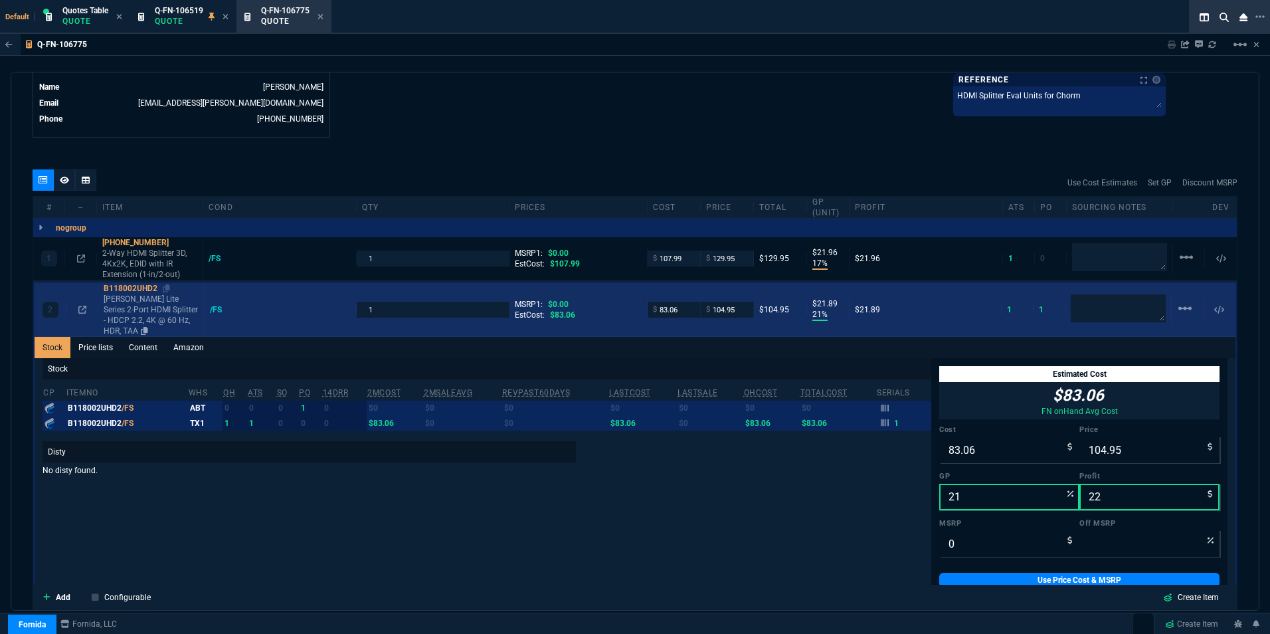
click at [141, 296] on p "Eaton Tripp Lite Series 2-Port HDMI Splitter - HDCP 2.2, 4K @ 60 Hz, HDR, TAA" at bounding box center [151, 315] width 95 height 43
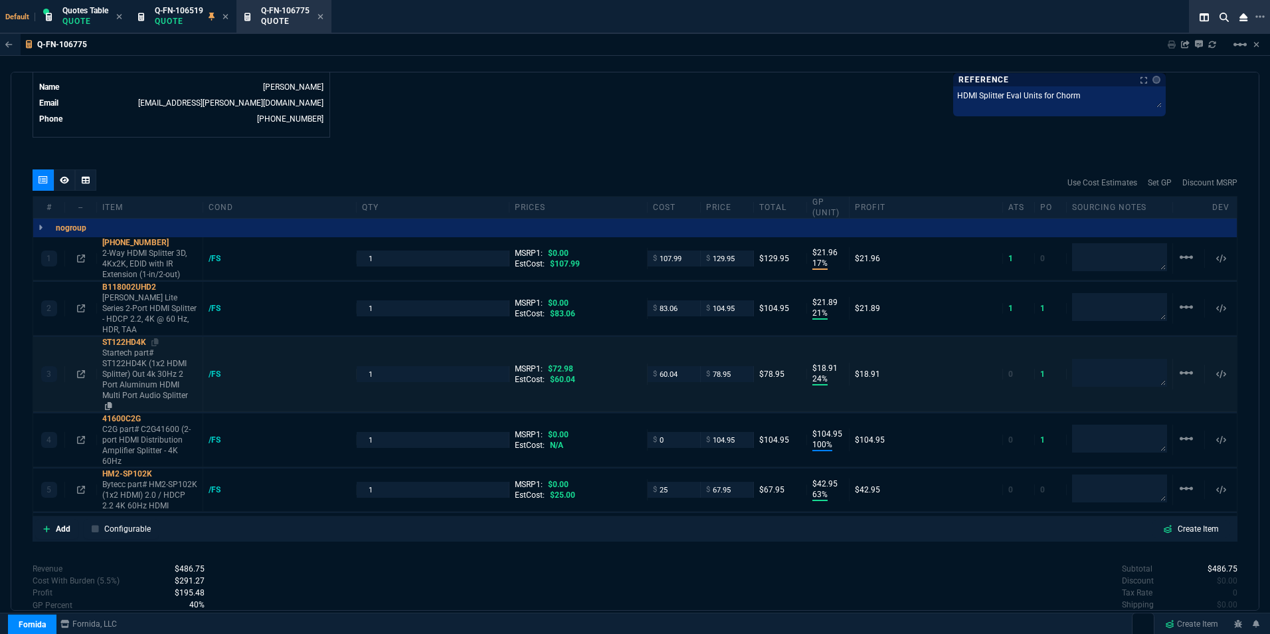
click at [125, 348] on p "Startech part# ST122HD4K (1x2 HDMI Splitter) Out 4k 30Hz 2 Port Aluminum HDMI M…" at bounding box center [149, 379] width 95 height 64
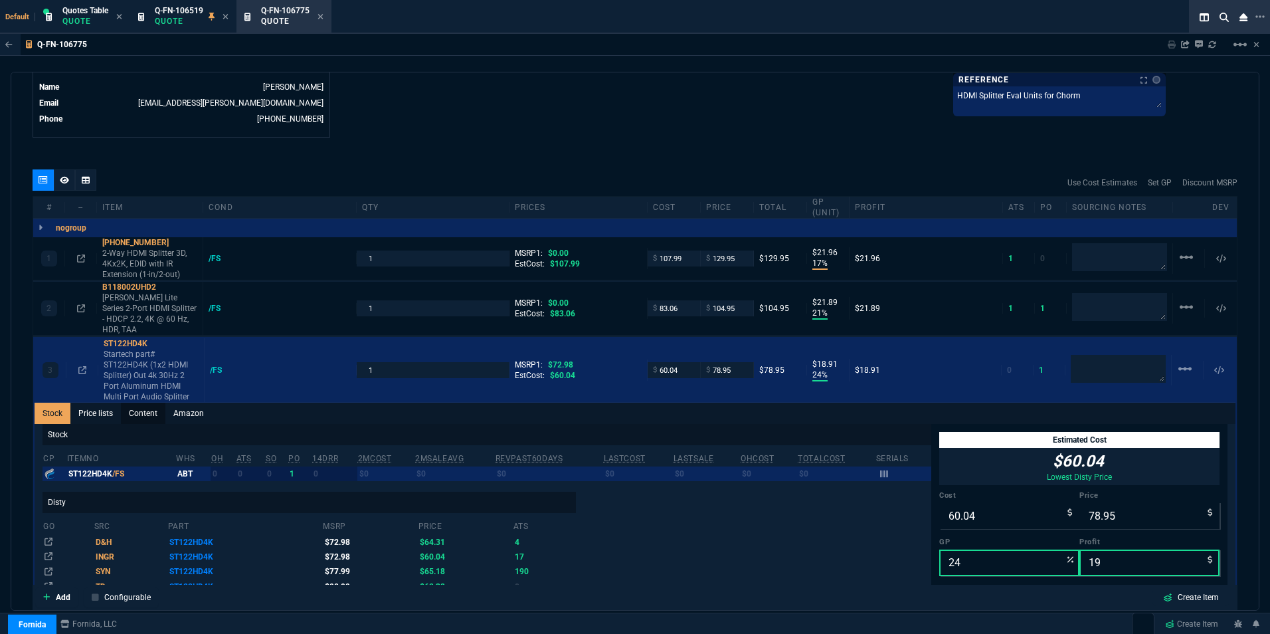
click at [149, 403] on link "Content" at bounding box center [143, 413] width 45 height 21
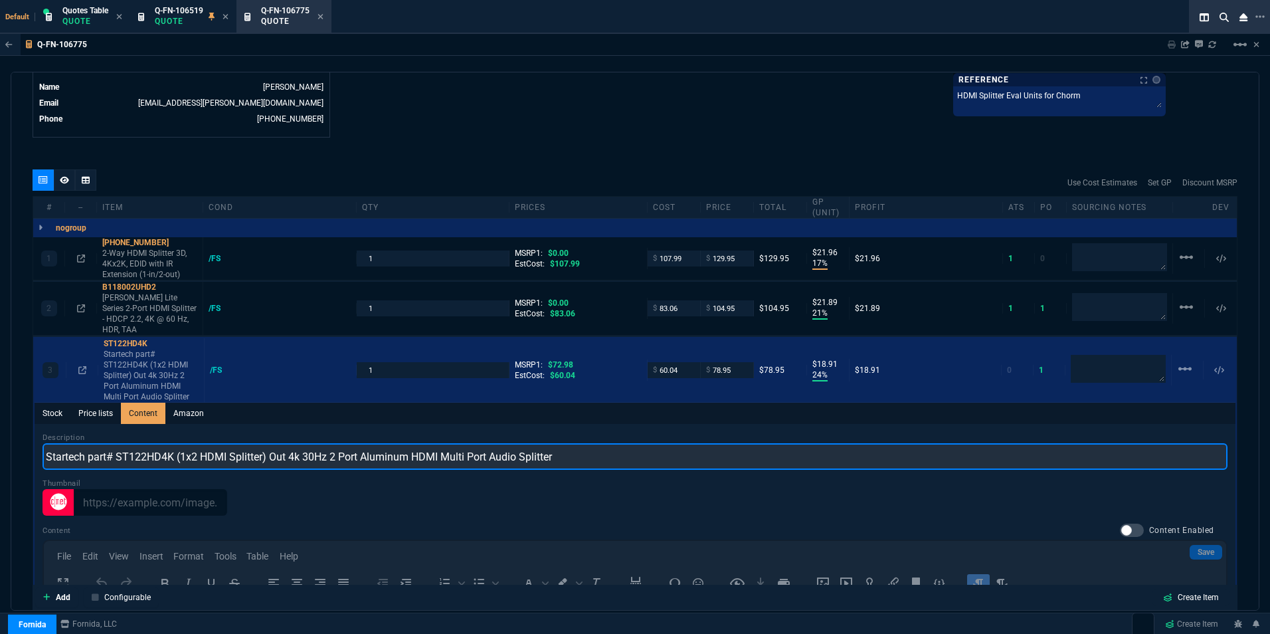
click at [74, 443] on input "Startech part# ST122HD4K (1x2 HDMI Splitter) Out 4k 30Hz 2 Port Aluminum HDMI M…" at bounding box center [635, 456] width 1185 height 27
drag, startPoint x: 46, startPoint y: 432, endPoint x: 266, endPoint y: 432, distance: 219.2
click at [266, 443] on input "Startech part# ST122HD4K (1x2 HDMI Splitter) Out 4k 30Hz 2 Port Aluminum HDMI M…" at bounding box center [635, 456] width 1185 height 27
paste input "Eaton part# B118-002 (2-Port"
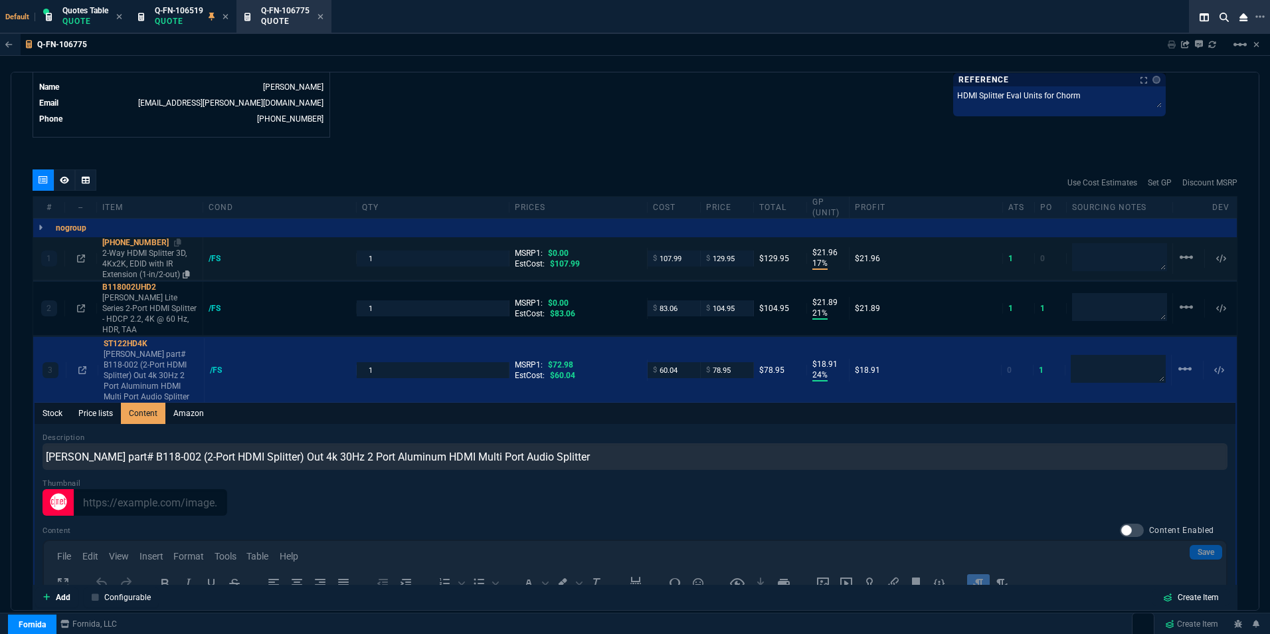
click at [135, 256] on p "2-Way HDMI Splitter 3D, 4Kx2K, EDID with IR Extension (1-in/2-out)" at bounding box center [149, 264] width 95 height 32
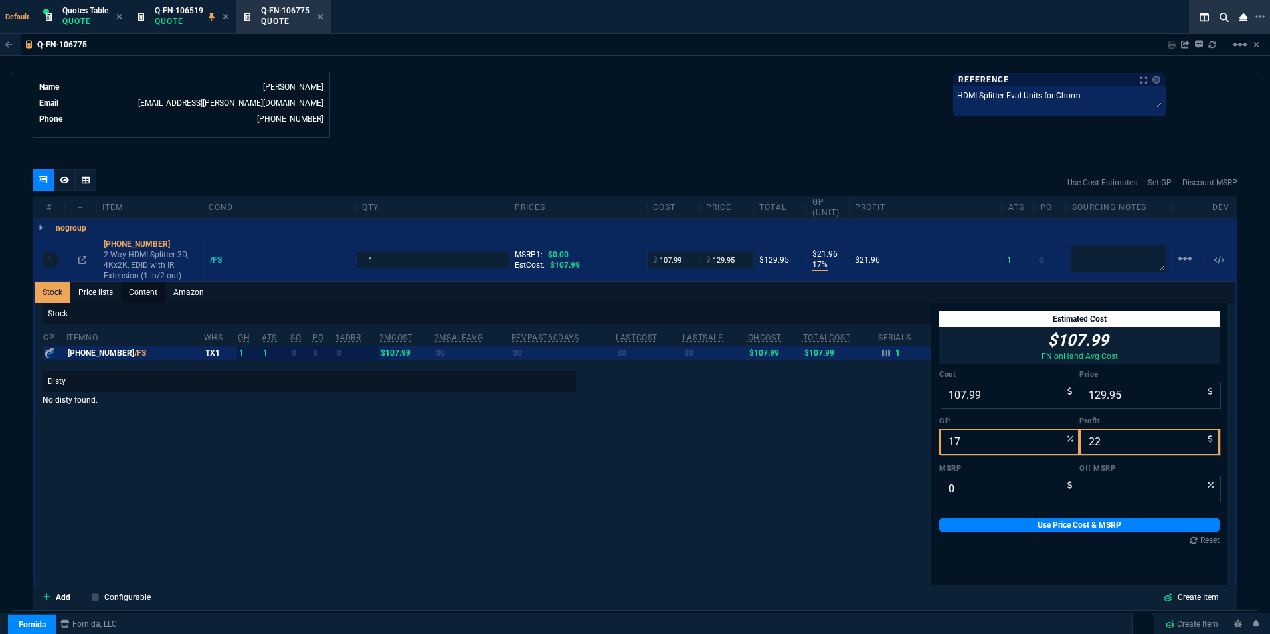
click at [142, 284] on link "Content" at bounding box center [143, 292] width 45 height 21
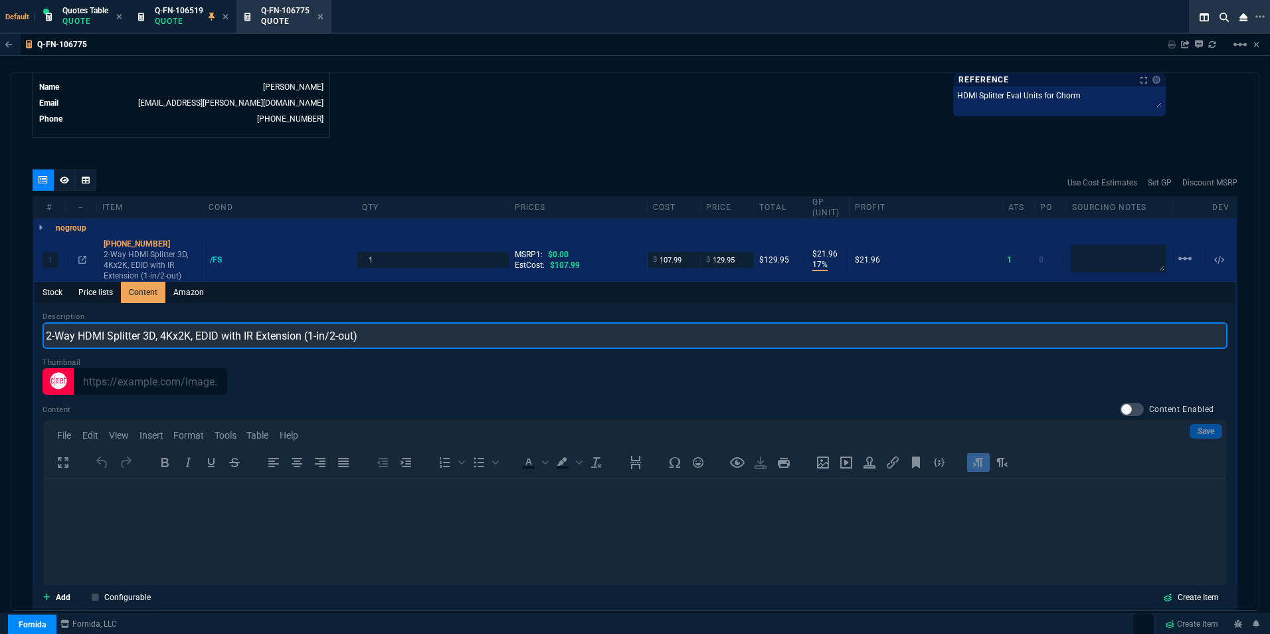
click at [83, 328] on input "2-Way HDMI Splitter 3D, 4Kx2K, EDID with IR Extension (1-in/2-out)" at bounding box center [635, 335] width 1185 height 27
click at [46, 325] on input "2-Way HDMI Splitter 3D, 4Kx2K, EDID with IR Extension (1-in/2-out)" at bounding box center [635, 335] width 1185 height 27
drag, startPoint x: 103, startPoint y: 324, endPoint x: 28, endPoint y: 324, distance: 75.1
click at [28, 324] on div "quote Q-FN-106775 draft Fornida, LLC 2609 Technology Dr Suite 300 Plano, TX 750…" at bounding box center [635, 341] width 1249 height 539
paste input "ShowMeCable part# 47-100-001 (2-way HDMI splitter)"
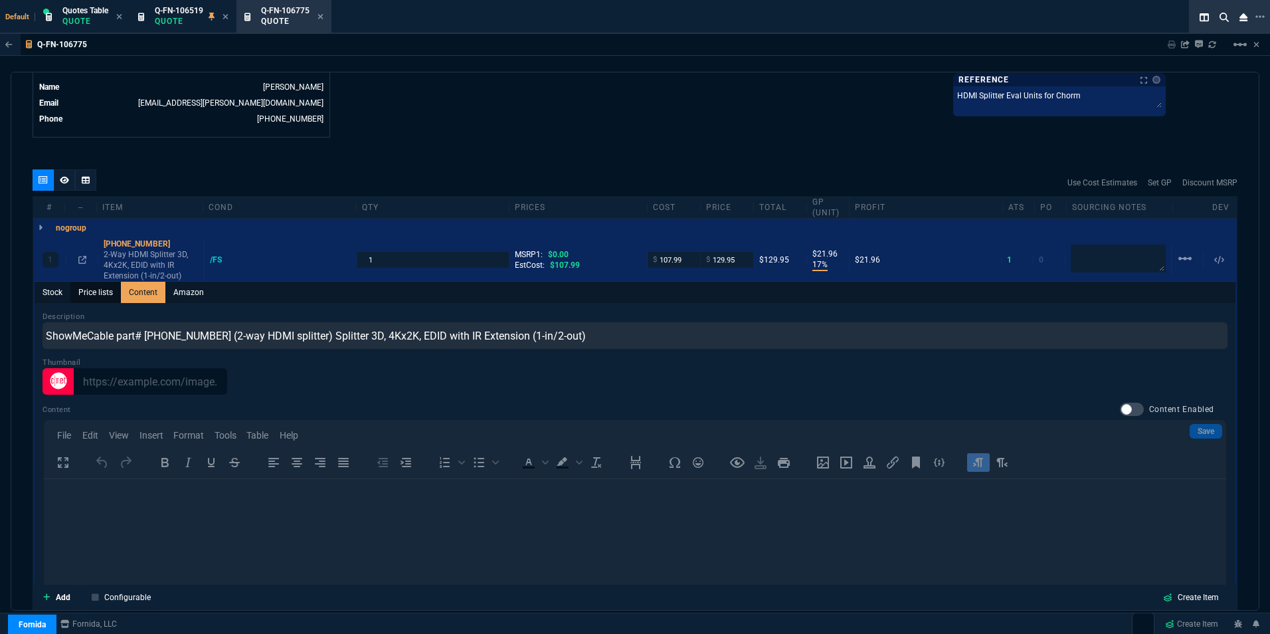
click at [98, 282] on link "Price lists" at bounding box center [95, 292] width 50 height 21
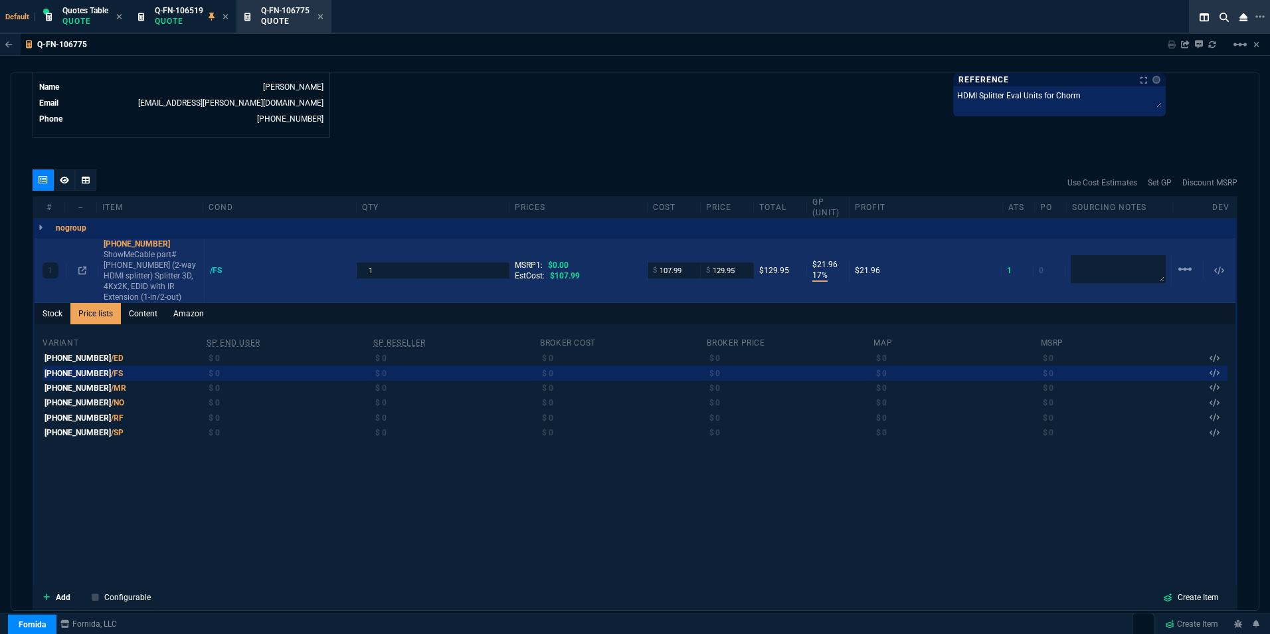
click at [50, 285] on div "1 47-100-001 ShowMeCable part# 47-100-001 (2-way HDMI splitter) Splitter 3D, 4K…" at bounding box center [635, 270] width 1201 height 64
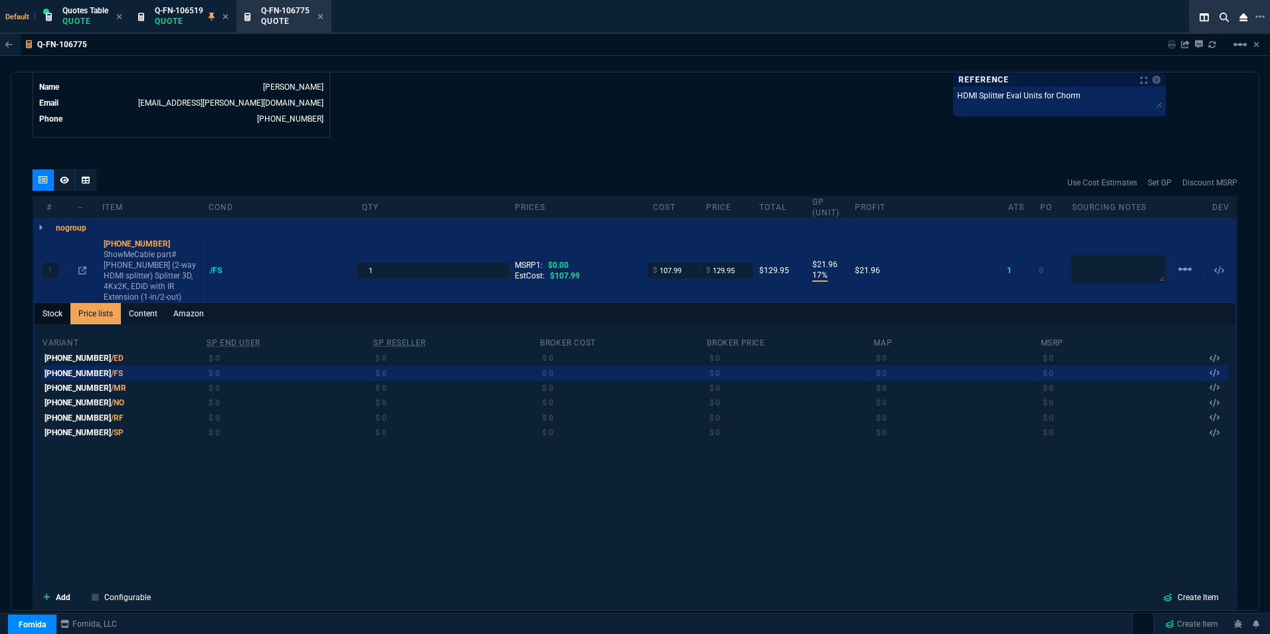
click at [48, 303] on link "Stock" at bounding box center [53, 313] width 36 height 21
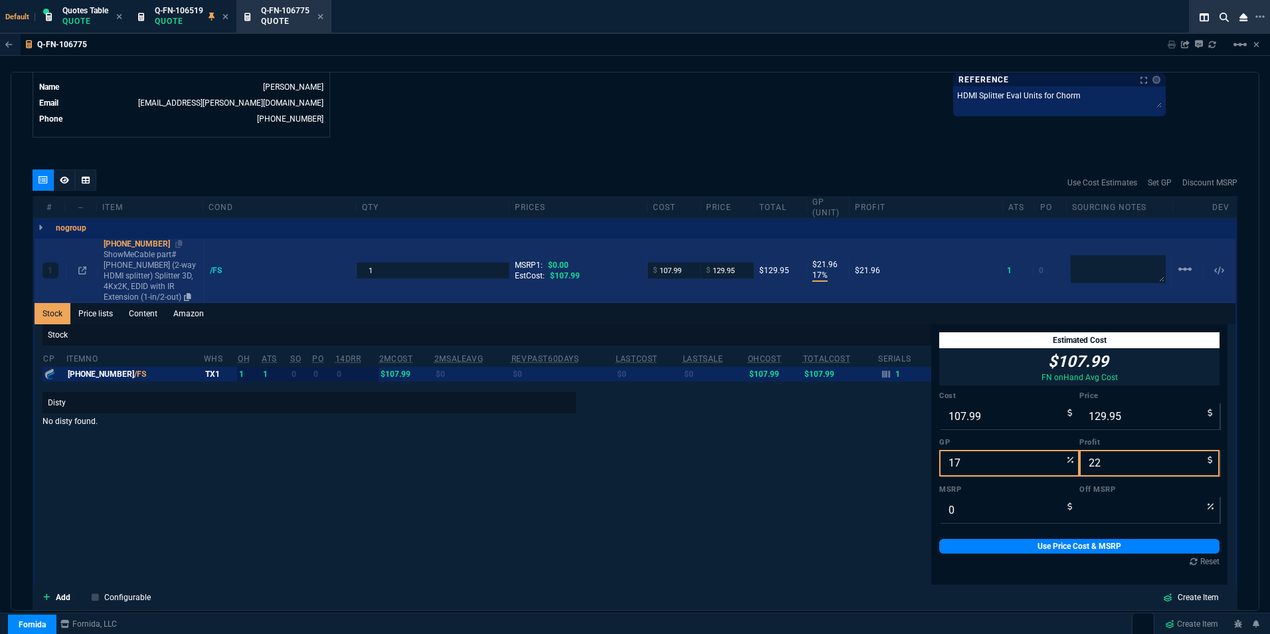
click at [143, 256] on p "ShowMeCable part# [PHONE_NUMBER] (2-way HDMI splitter) Splitter 3D, 4Kx2K, EDID…" at bounding box center [151, 275] width 95 height 53
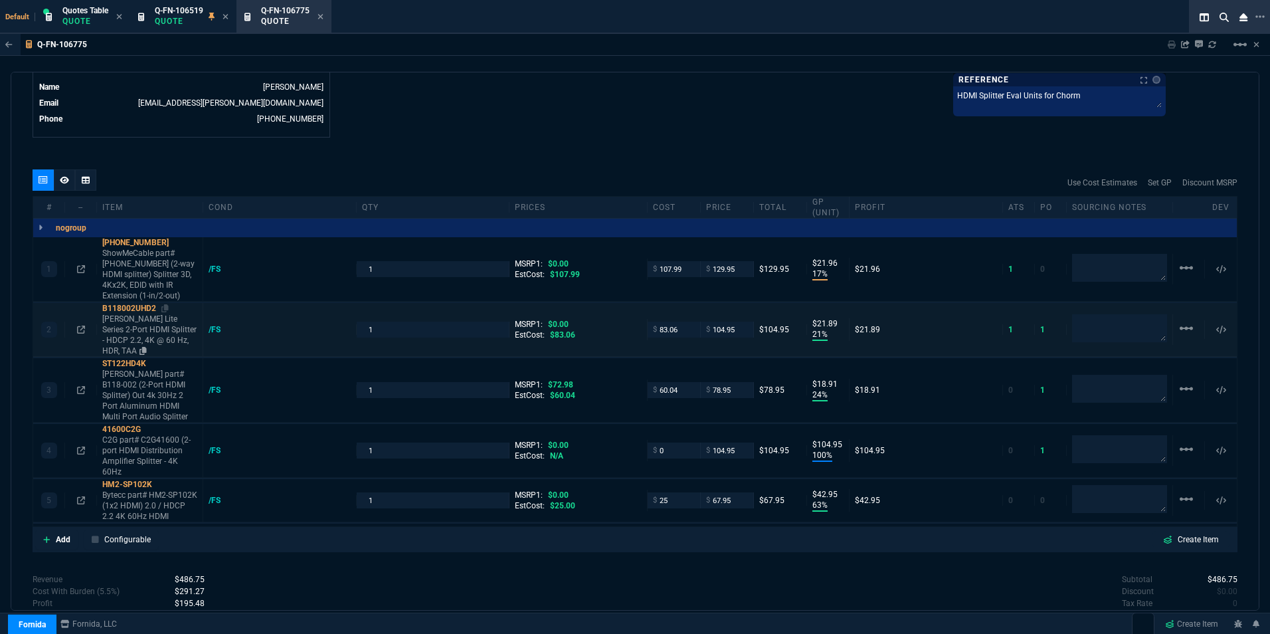
click at [145, 316] on p "Eaton Tripp Lite Series 2-Port HDMI Splitter - HDCP 2.2, 4K @ 60 Hz, HDR, TAA" at bounding box center [149, 335] width 95 height 43
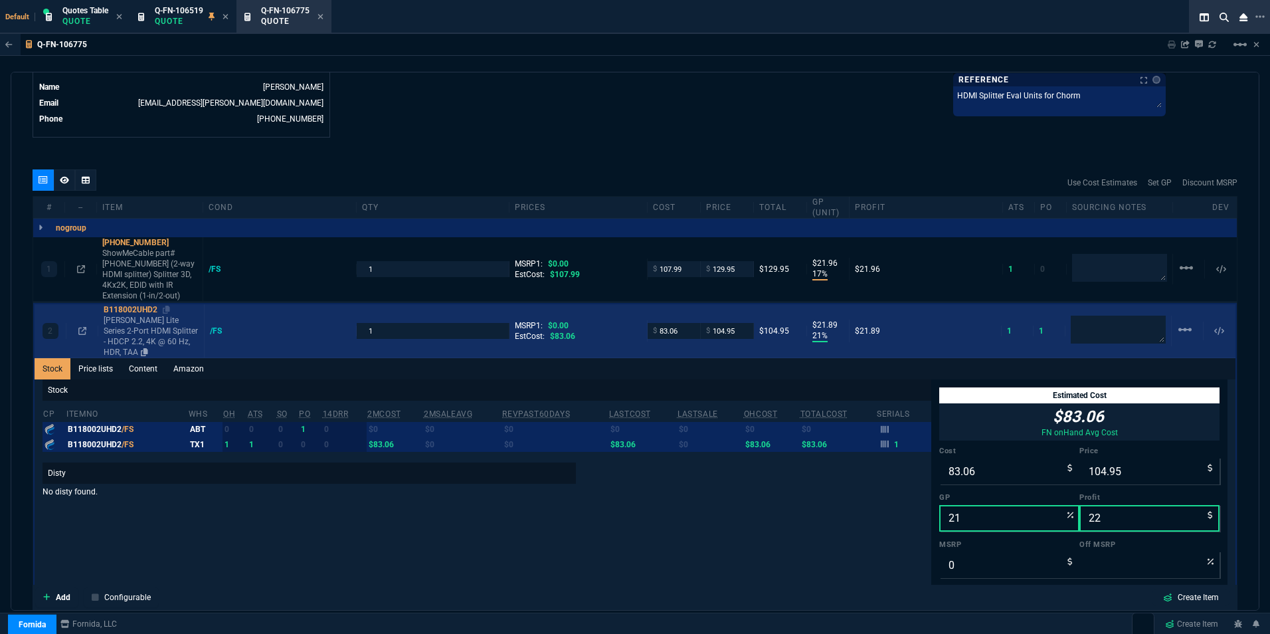
click at [146, 318] on p "Eaton Tripp Lite Series 2-Port HDMI Splitter - HDCP 2.2, 4K @ 60 Hz, HDR, TAA" at bounding box center [151, 336] width 95 height 43
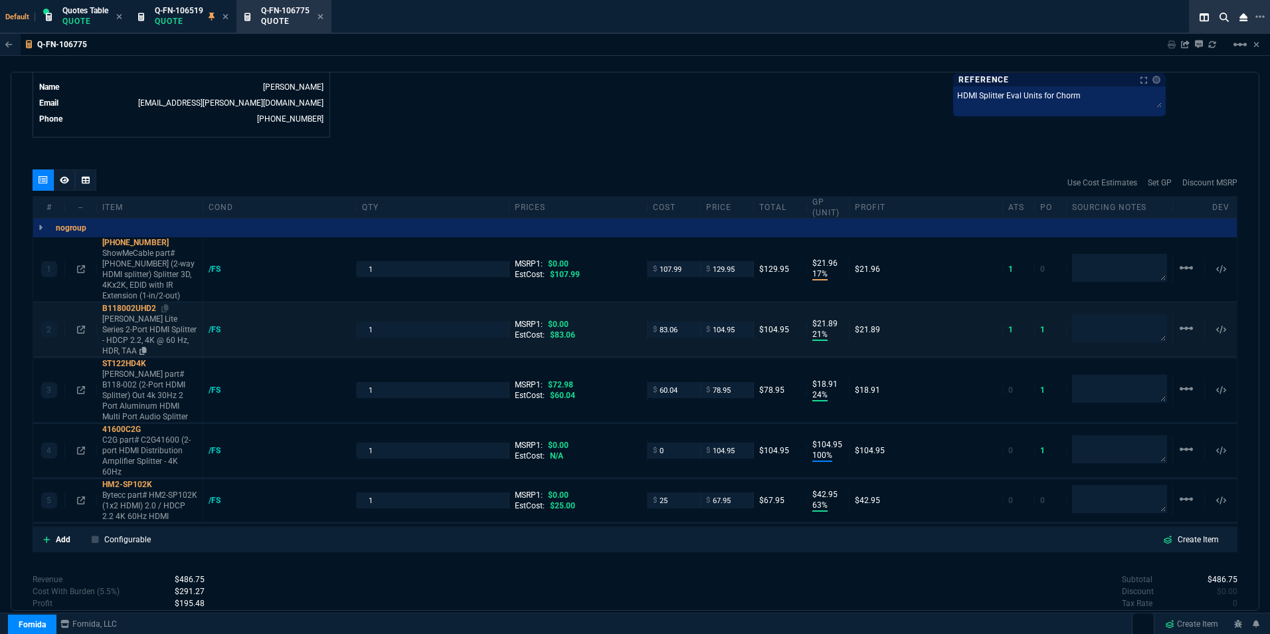
click at [148, 316] on p "Eaton Tripp Lite Series 2-Port HDMI Splitter - HDCP 2.2, 4K @ 60 Hz, HDR, TAA" at bounding box center [149, 335] width 95 height 43
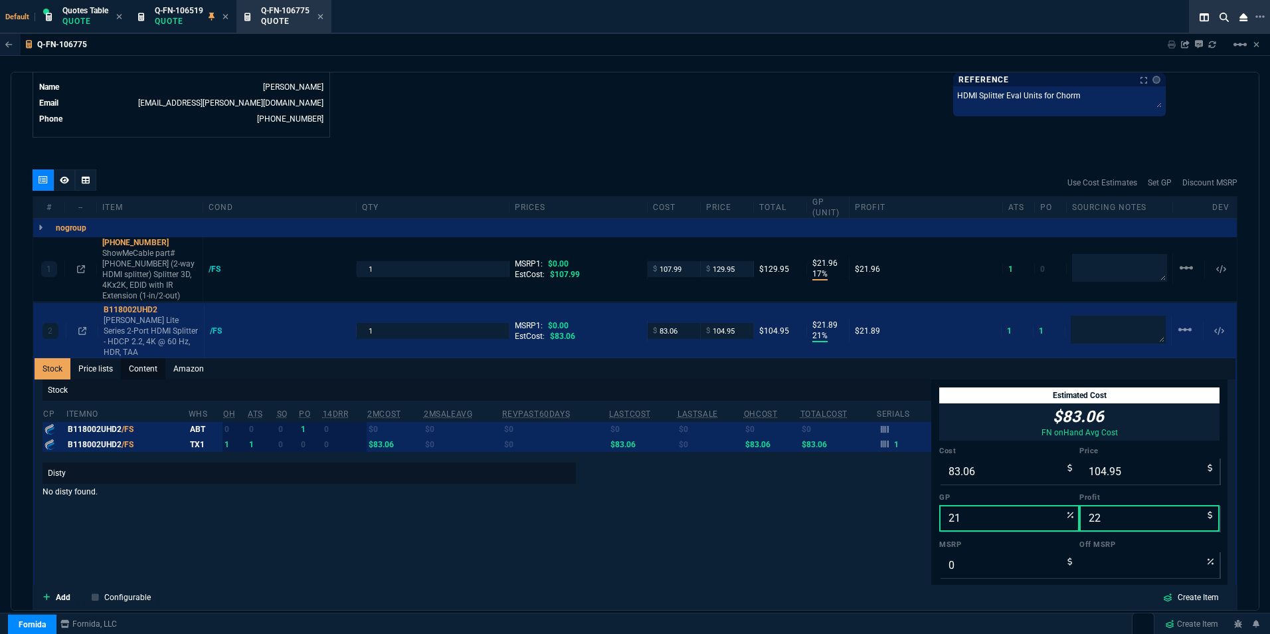
click at [144, 358] on link "Content" at bounding box center [143, 368] width 45 height 21
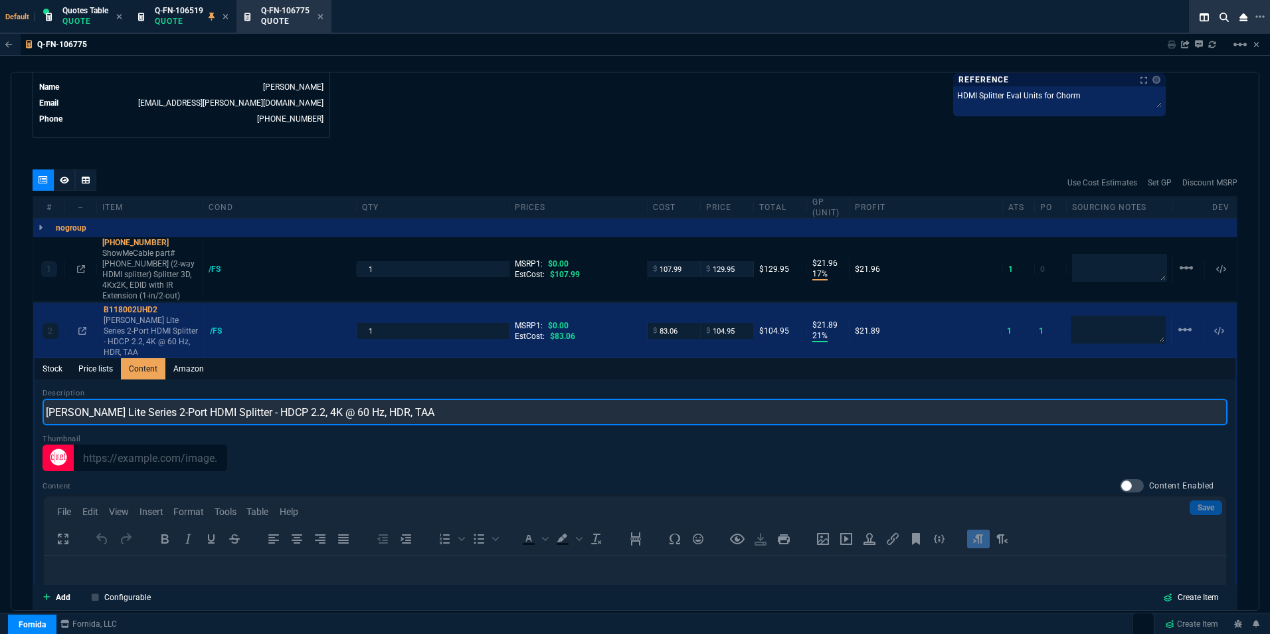
click at [102, 399] on input "Eaton Tripp Lite Series 2-Port HDMI Splitter - HDCP 2.2, 4K @ 60 Hz, HDR, TAA" at bounding box center [635, 412] width 1185 height 27
drag, startPoint x: 247, startPoint y: 391, endPoint x: 36, endPoint y: 385, distance: 211.3
click at [36, 385] on div "Description Eaton Tripp Lite Series 2-Port HDMI Splitter - HDCP 2.2, 4K @ 60 Hz…" at bounding box center [635, 573] width 1201 height 389
paste input "part# B118-002 (2-Port HDMI Splitter)"
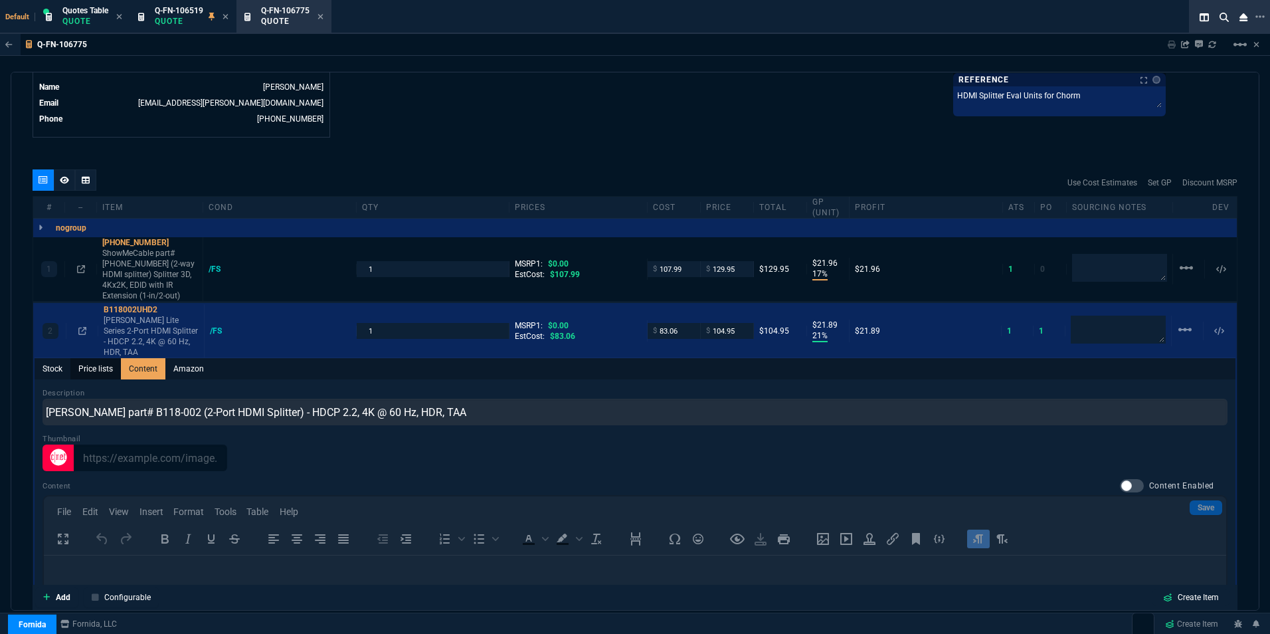
click at [94, 358] on link "Price lists" at bounding box center [95, 368] width 50 height 21
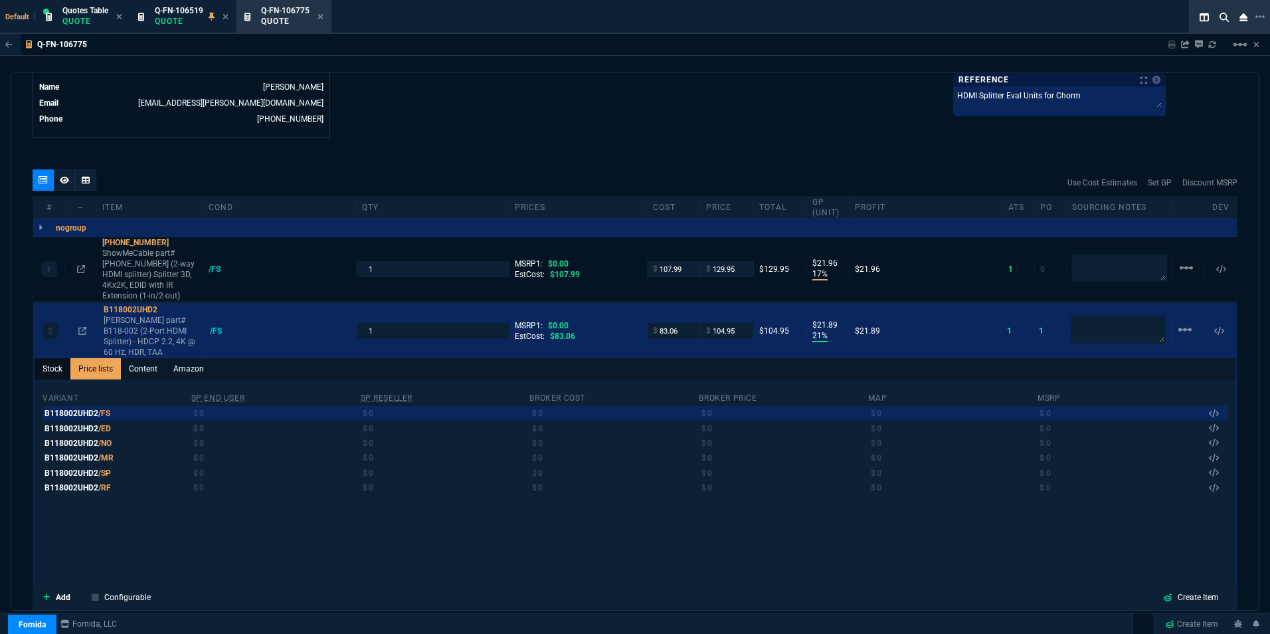
click at [56, 358] on link "Stock" at bounding box center [53, 368] width 36 height 21
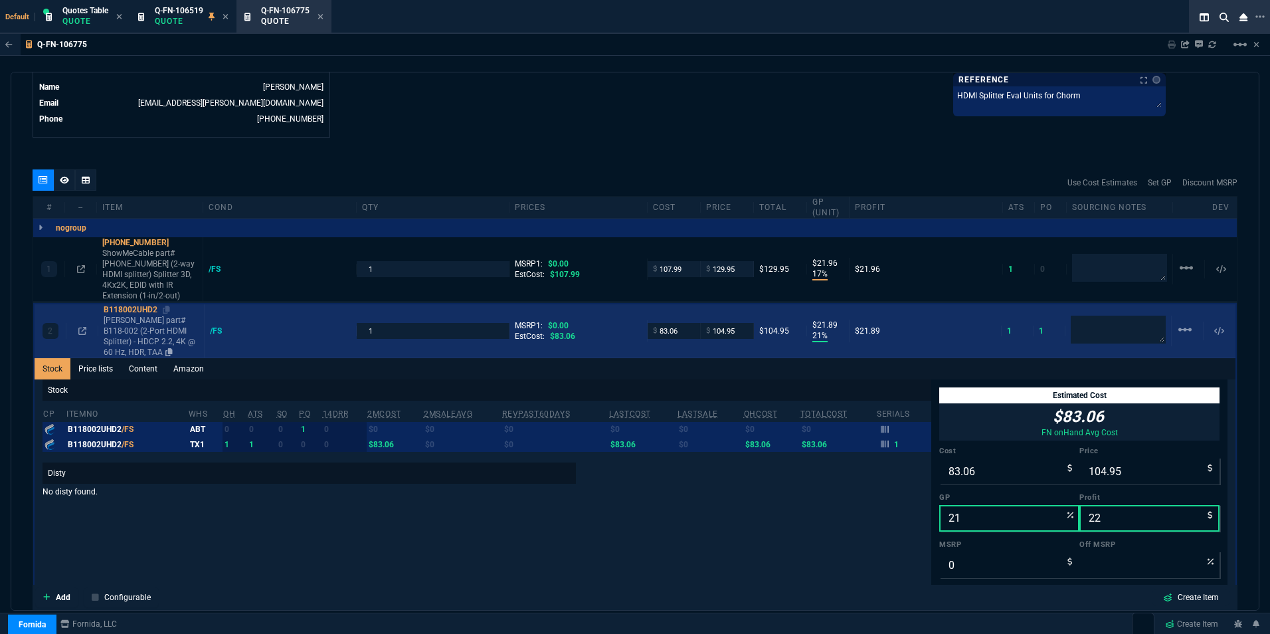
click at [154, 318] on p "[PERSON_NAME] part# B118-002 (2-Port HDMI Splitter) - HDCP 2.2, 4K @ 60 Hz, HDR…" at bounding box center [151, 336] width 95 height 43
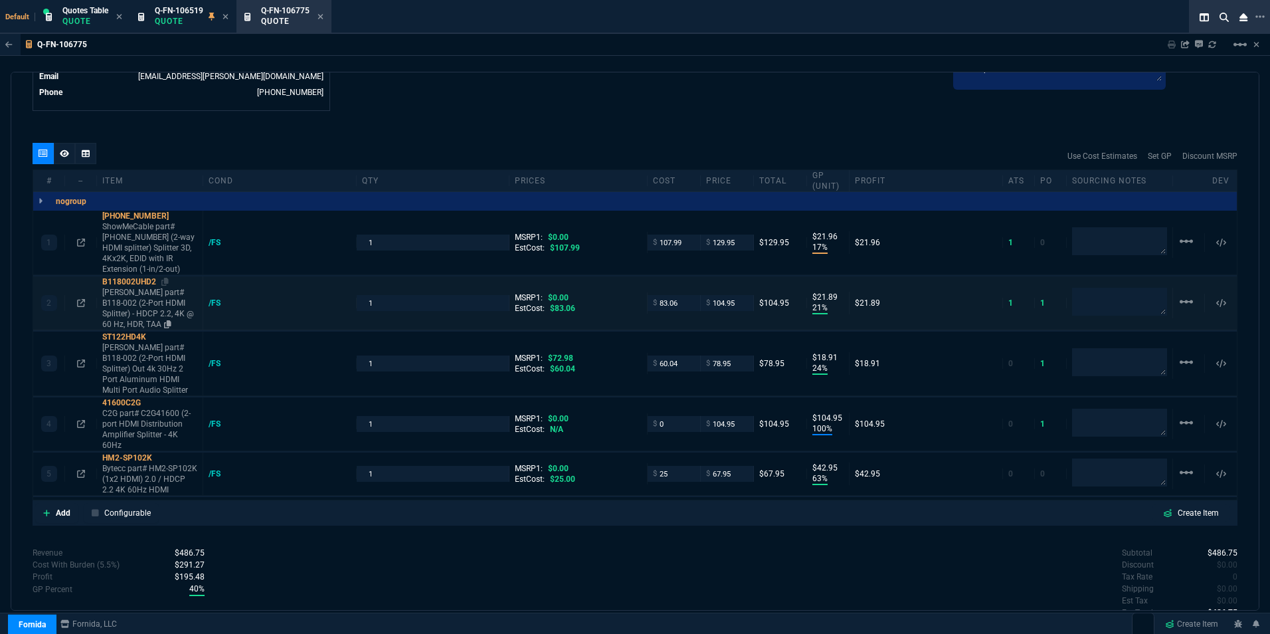
scroll to position [693, 0]
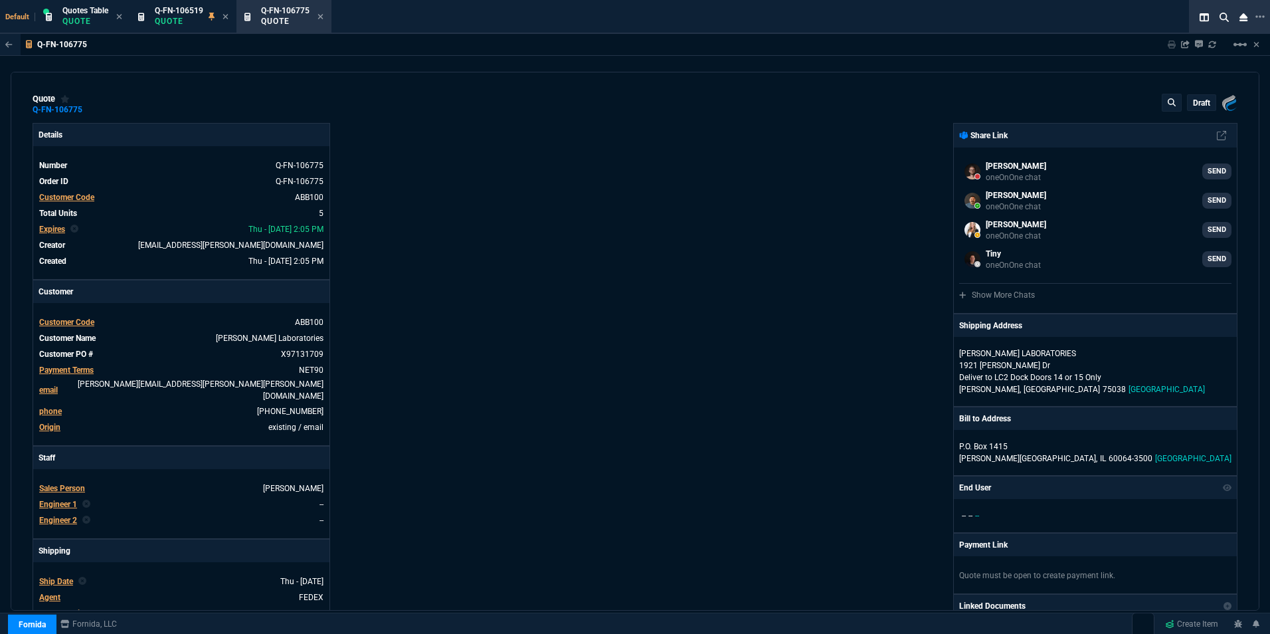
select select "16: [PERSON_NAME]"
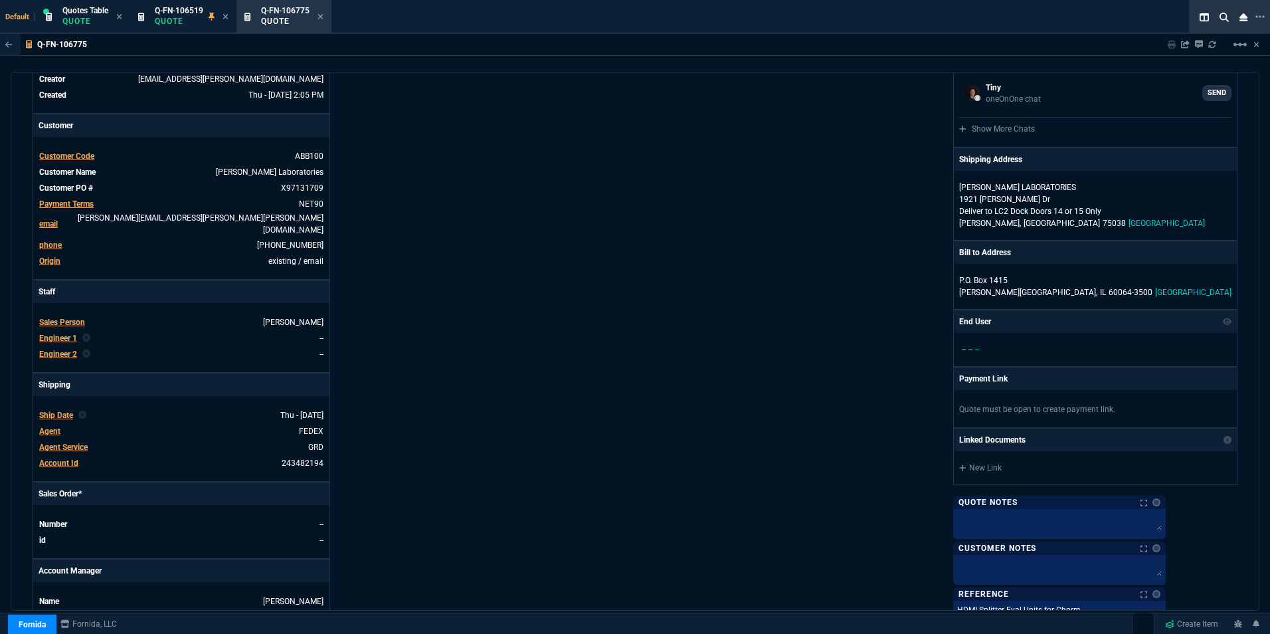
scroll to position [161, 0]
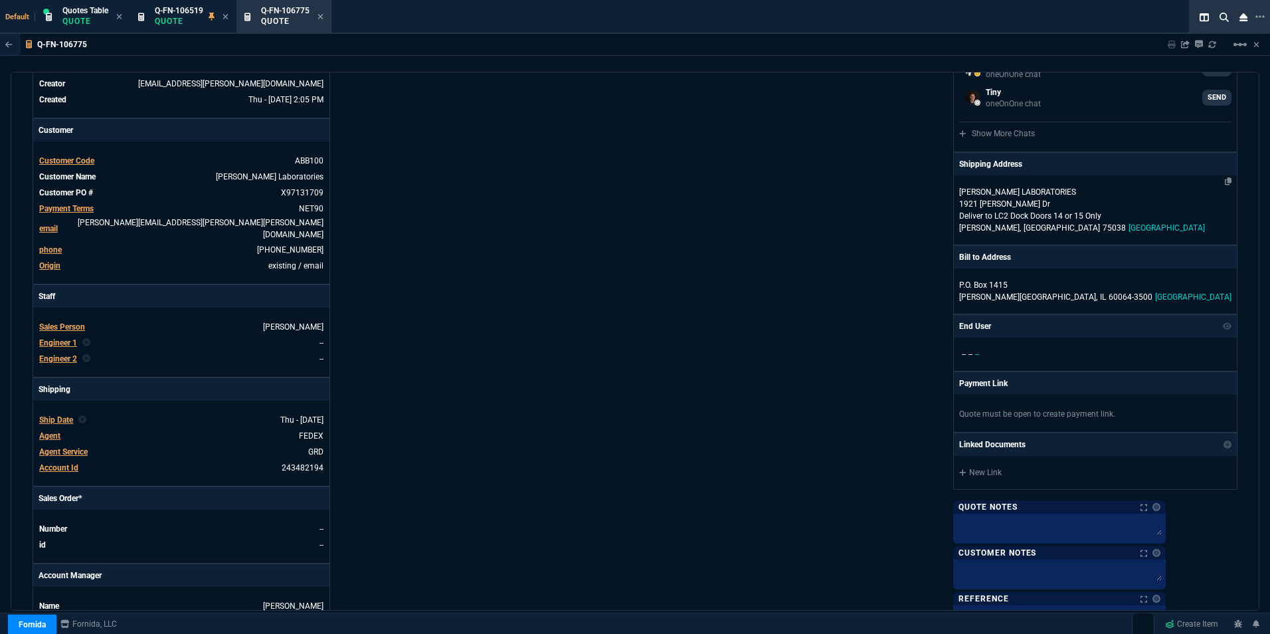
click at [1125, 200] on p "1921 [PERSON_NAME] Dr" at bounding box center [1095, 204] width 272 height 12
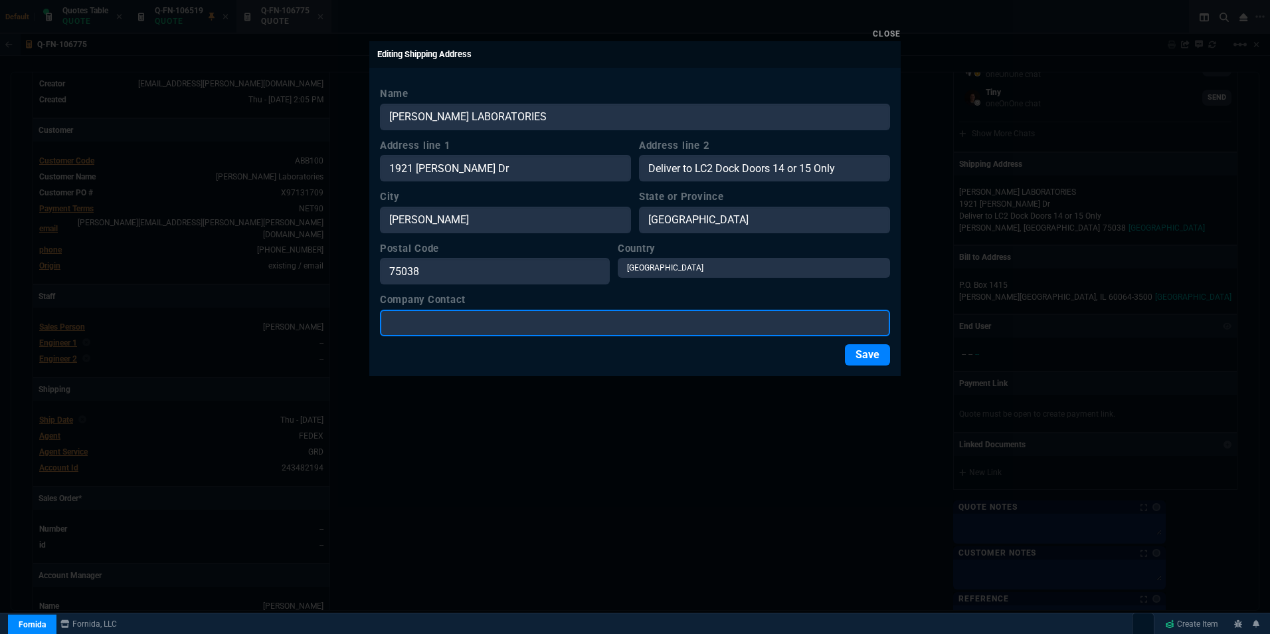
click at [440, 325] on input "Company Contact" at bounding box center [635, 323] width 510 height 27
drag, startPoint x: 517, startPoint y: 325, endPoint x: 531, endPoint y: 325, distance: 14.6
click at [517, 325] on input "Chorm Keovongphet (MS" at bounding box center [635, 323] width 510 height 27
type input "Chorm Keovongphet (MS 2-30)"
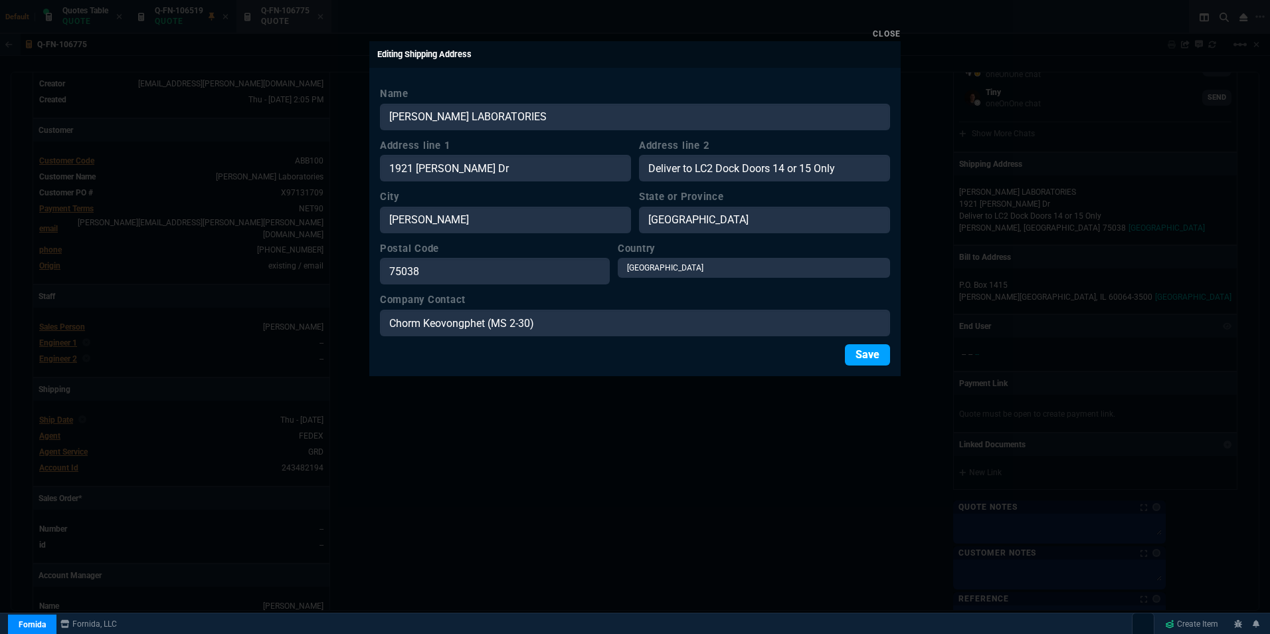
click at [866, 353] on button "Save" at bounding box center [867, 354] width 45 height 21
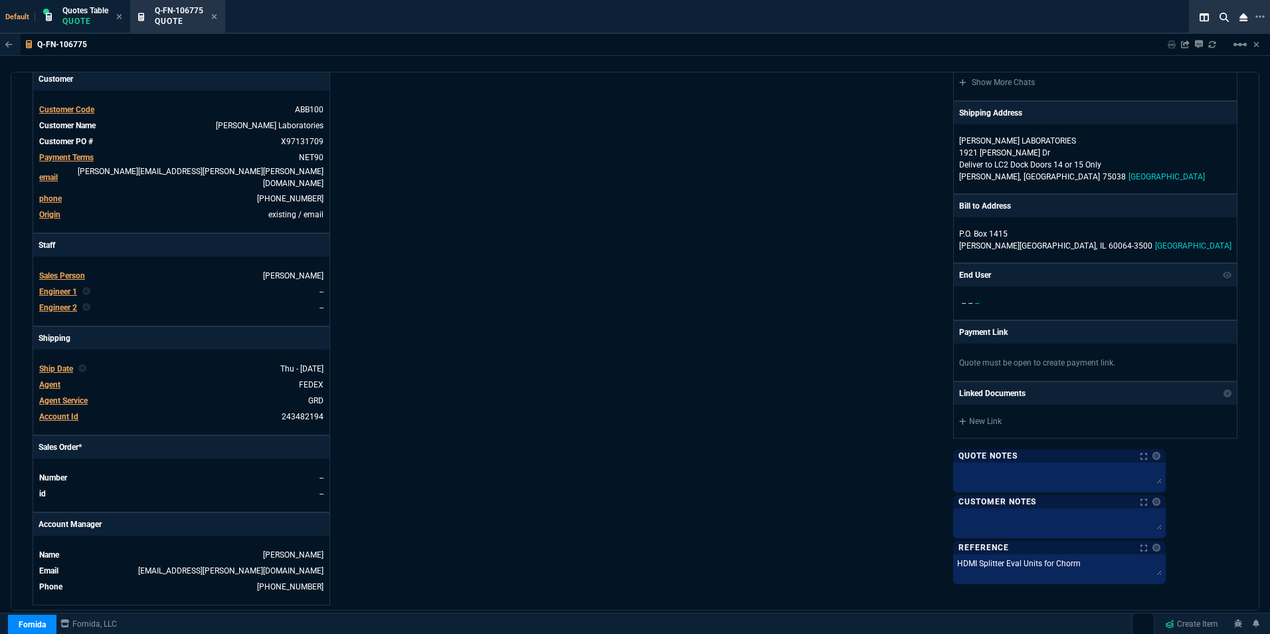
scroll to position [228, 0]
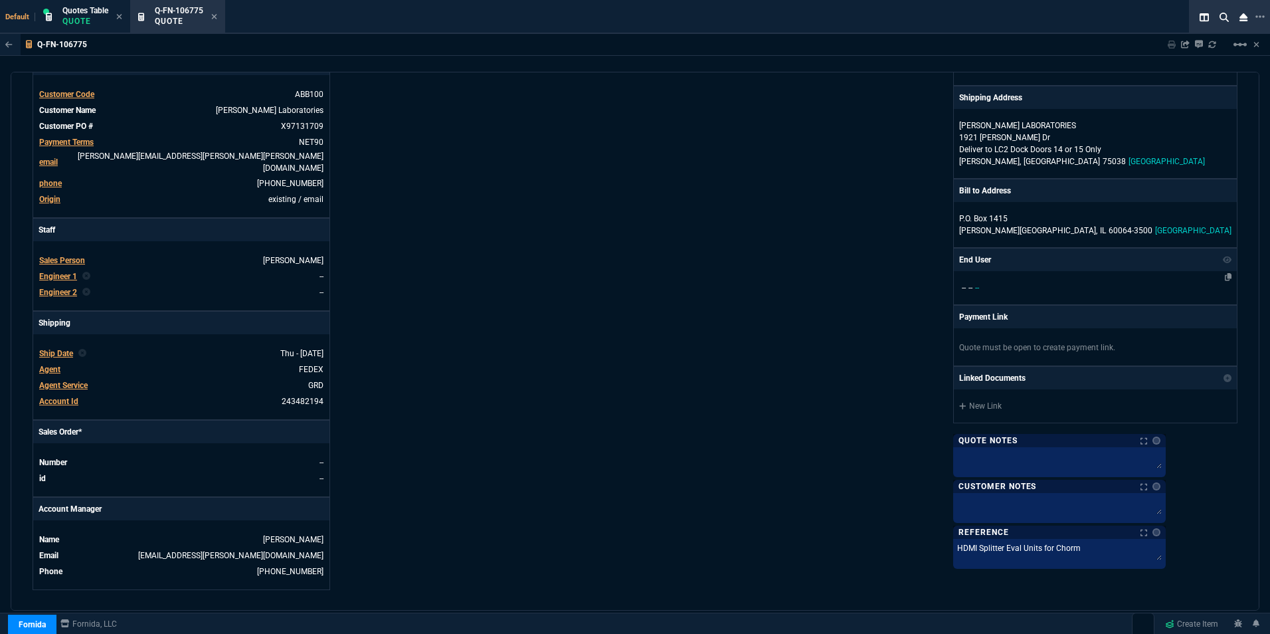
click at [1040, 283] on p "-- -- --" at bounding box center [1095, 288] width 272 height 12
select select
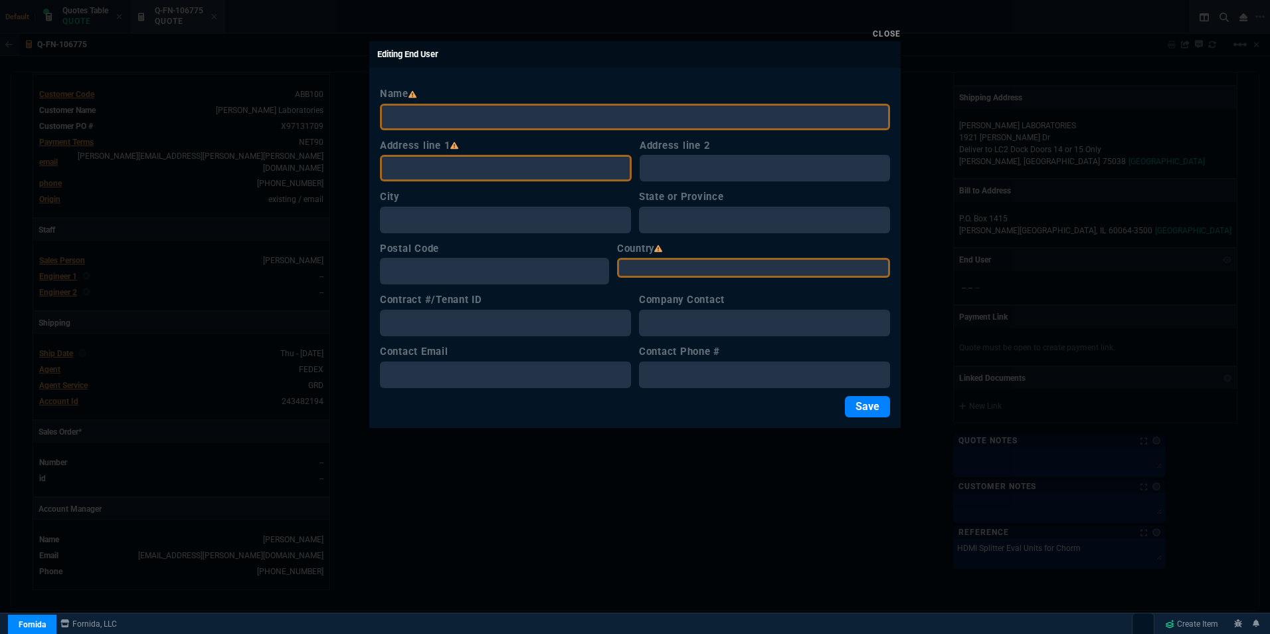
click at [891, 32] on link "Close" at bounding box center [887, 33] width 28 height 9
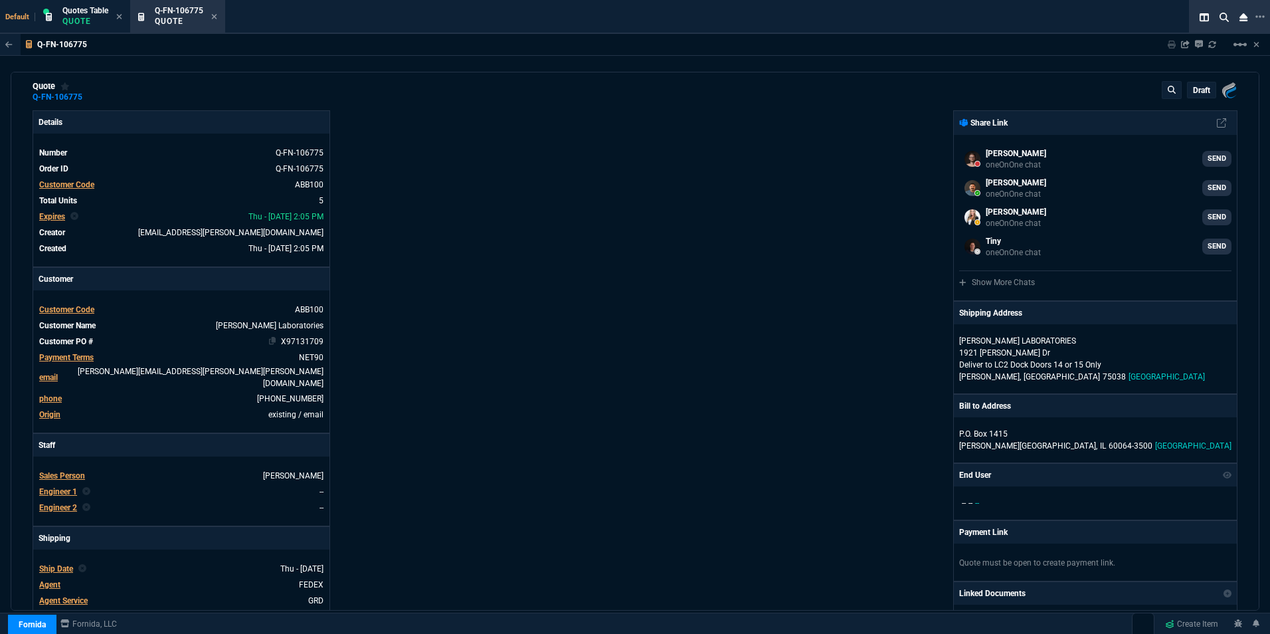
scroll to position [0, 0]
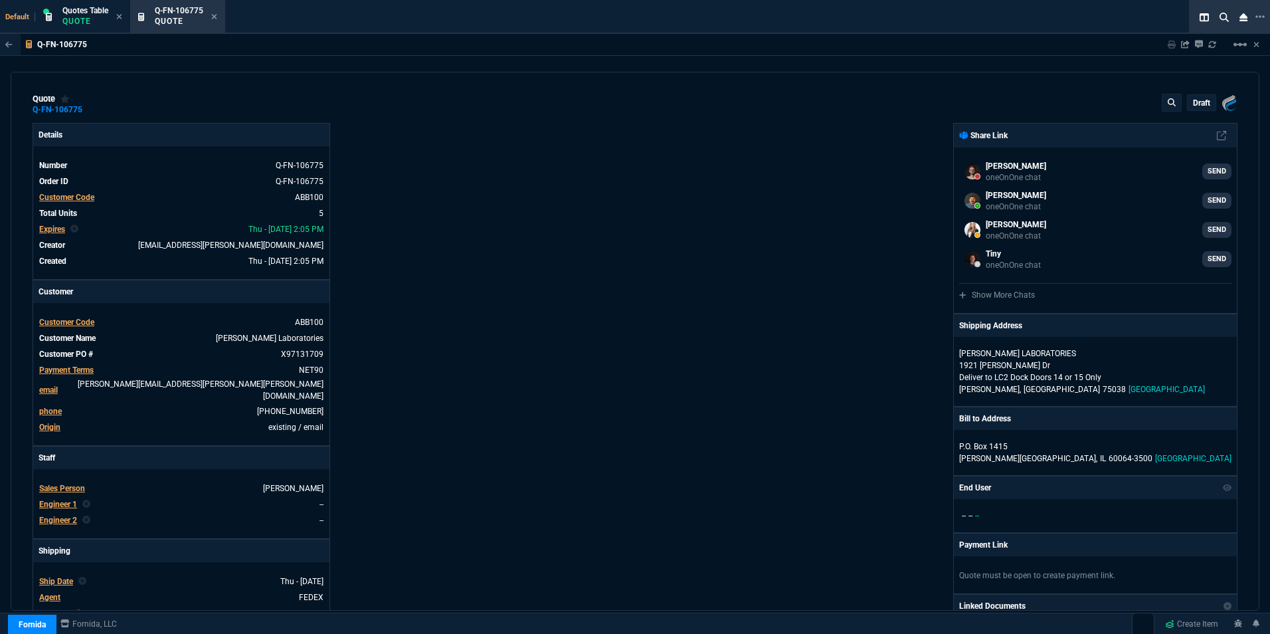
click at [1193, 104] on p "draft" at bounding box center [1201, 103] width 17 height 11
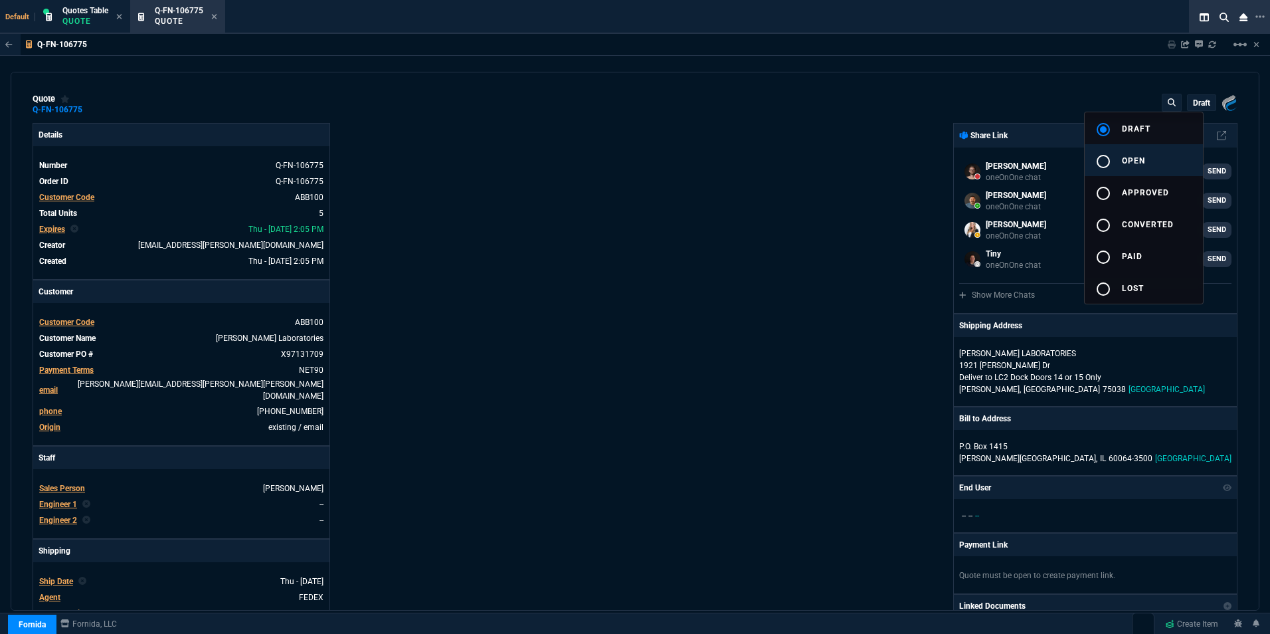
click at [1139, 156] on span "open" at bounding box center [1133, 160] width 23 height 9
type input "17"
type input "22"
type input "21"
type input "22"
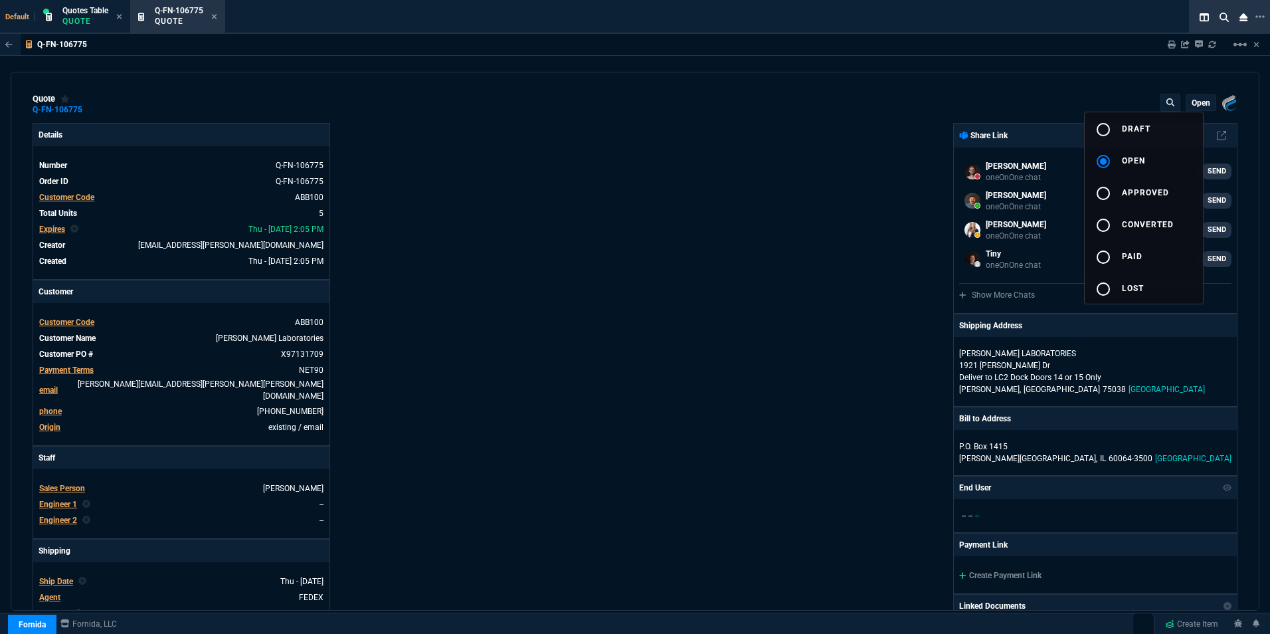
type input "24"
type input "19"
type input "72.98"
type input "100"
type input "105"
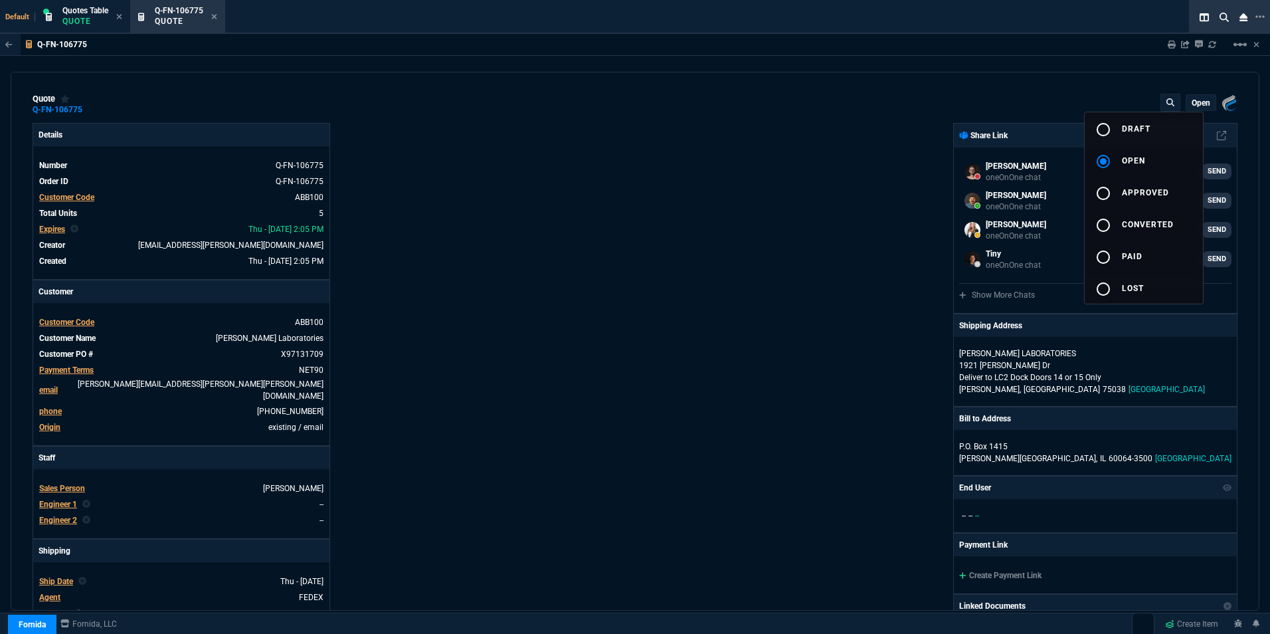
type input "63"
type input "43"
type input "-8"
click at [410, 245] on div at bounding box center [635, 317] width 1270 height 634
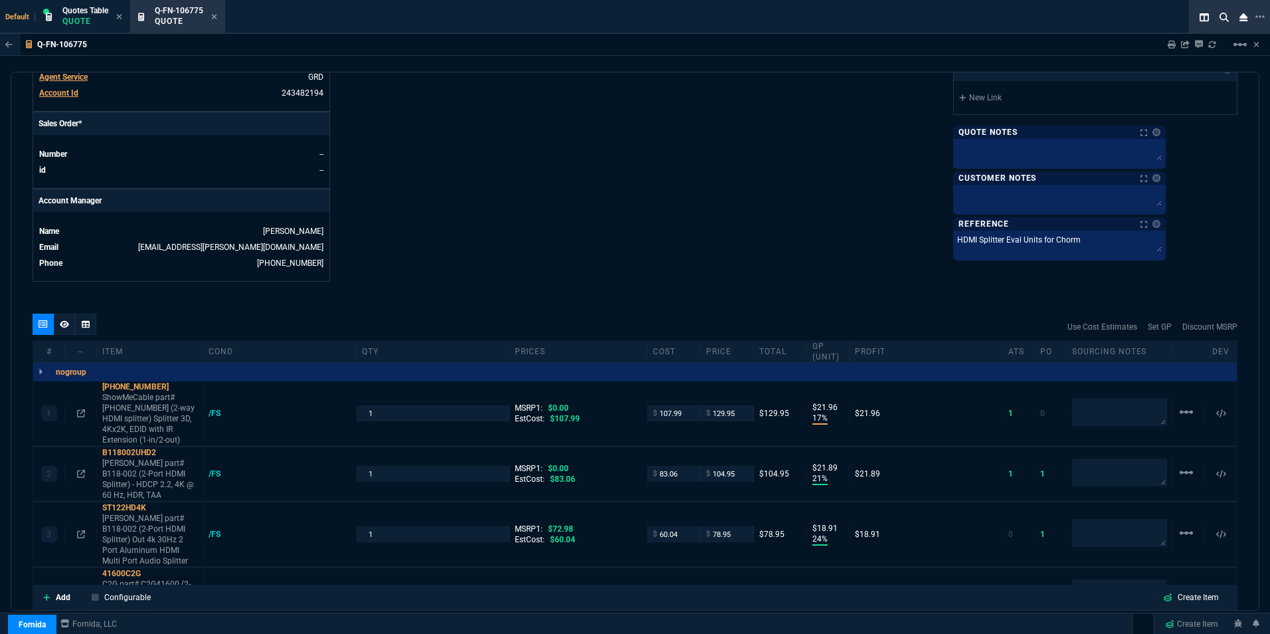
scroll to position [598, 0]
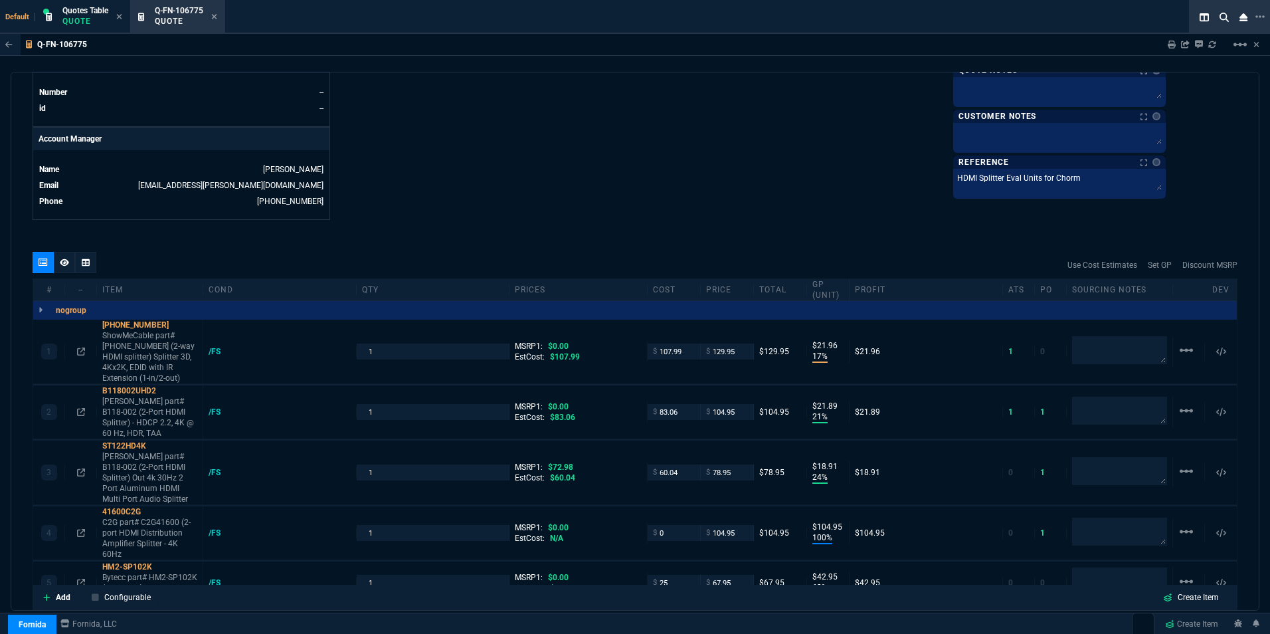
click at [54, 252] on div at bounding box center [64, 262] width 21 height 21
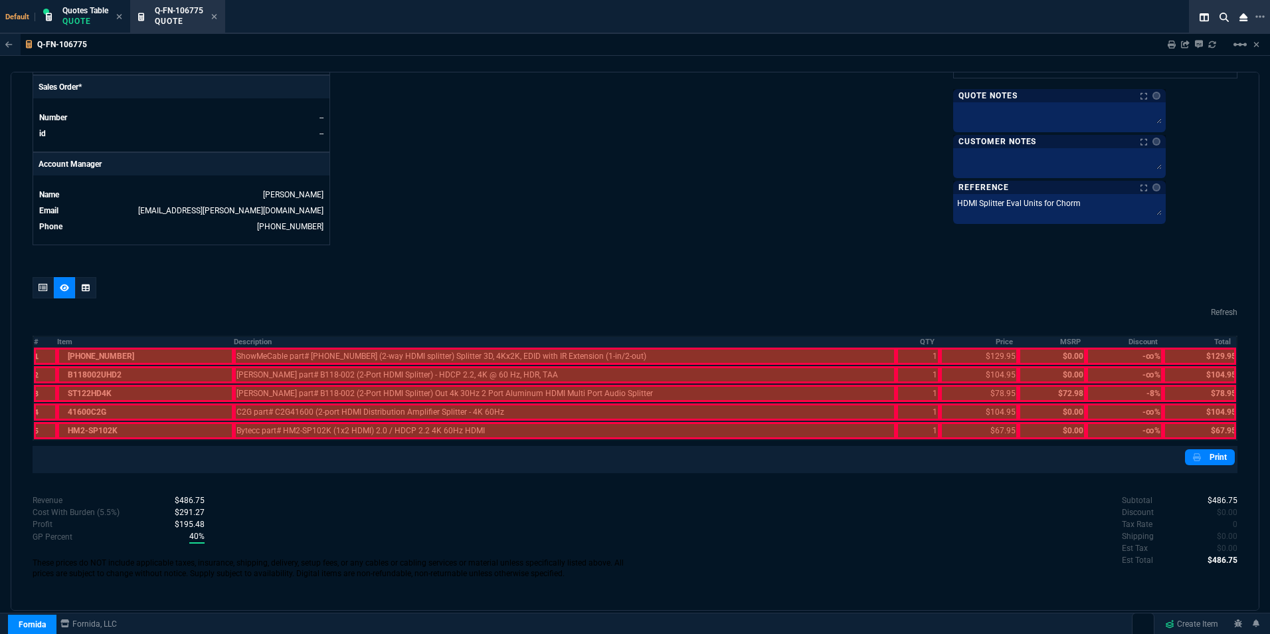
scroll to position [563, 0]
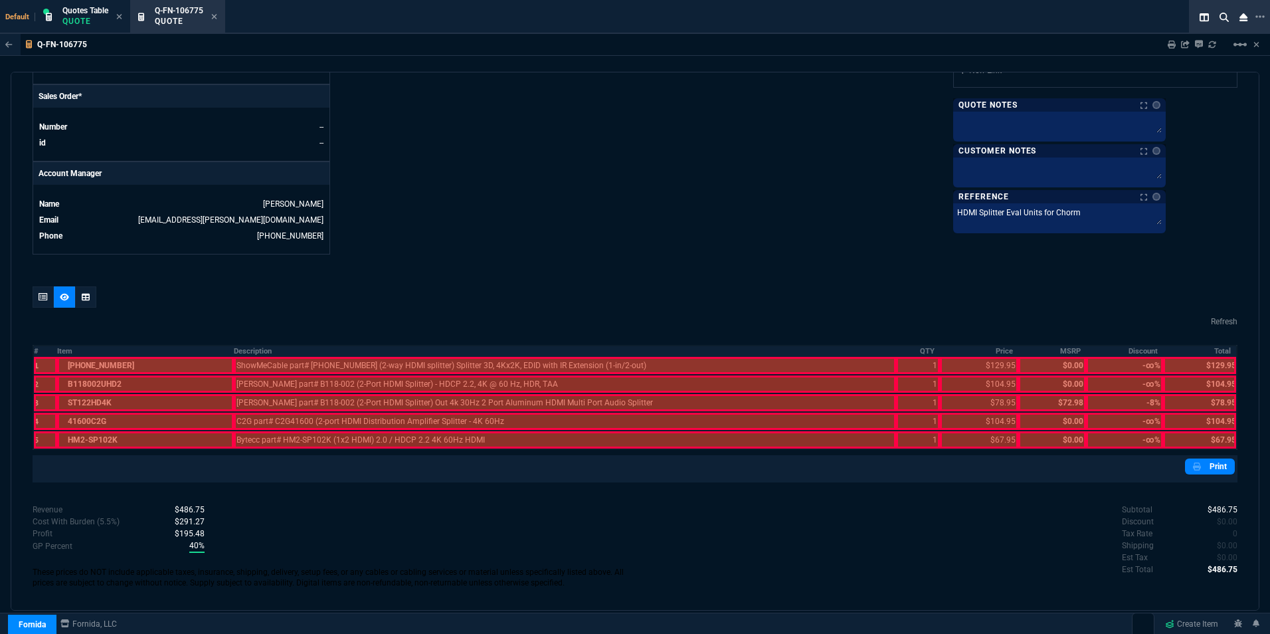
click at [39, 357] on div at bounding box center [45, 365] width 23 height 17
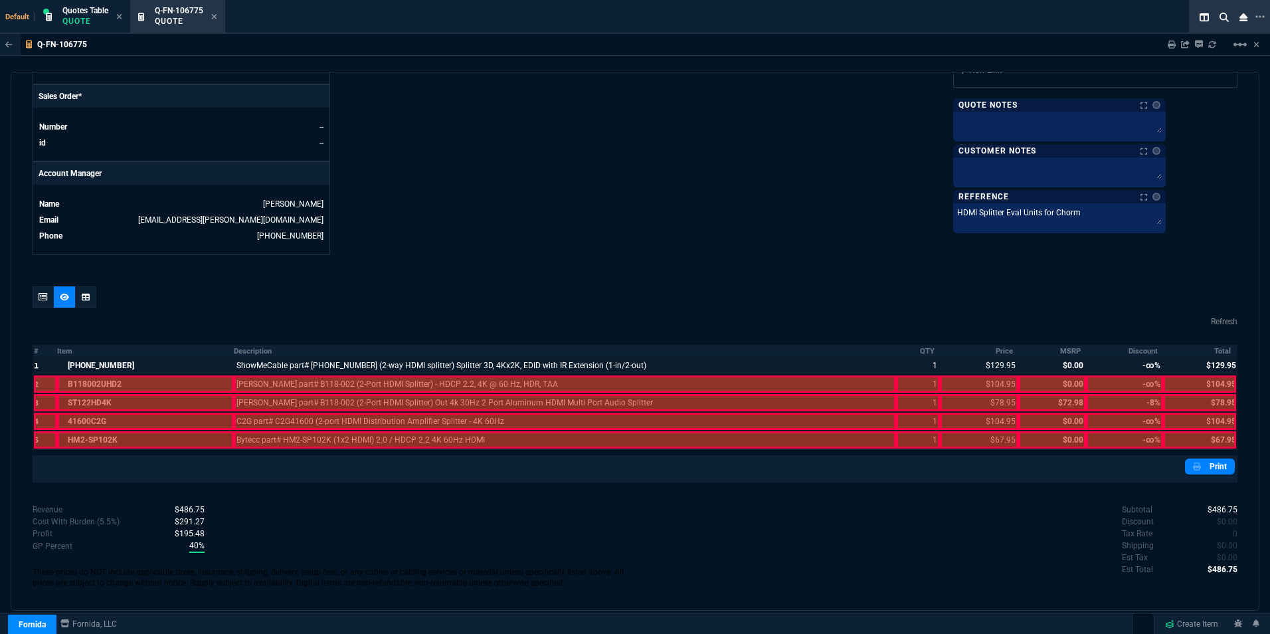
click at [43, 375] on div at bounding box center [45, 383] width 23 height 17
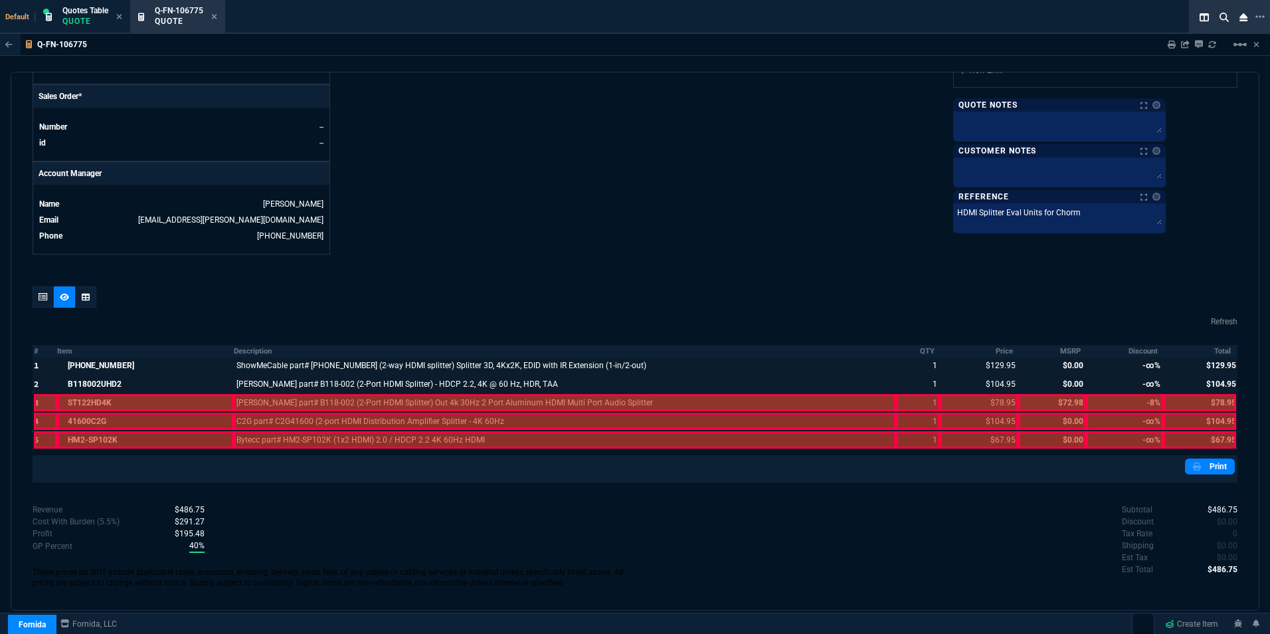
click at [45, 397] on div at bounding box center [45, 402] width 23 height 17
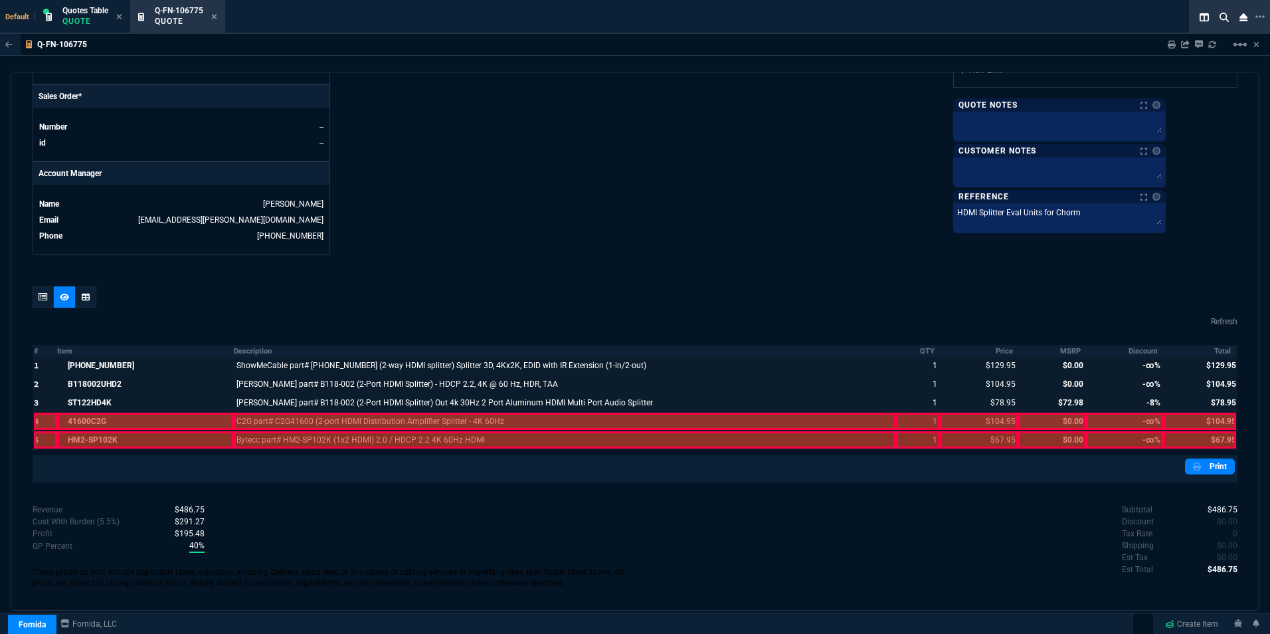
click at [41, 413] on div at bounding box center [45, 420] width 23 height 17
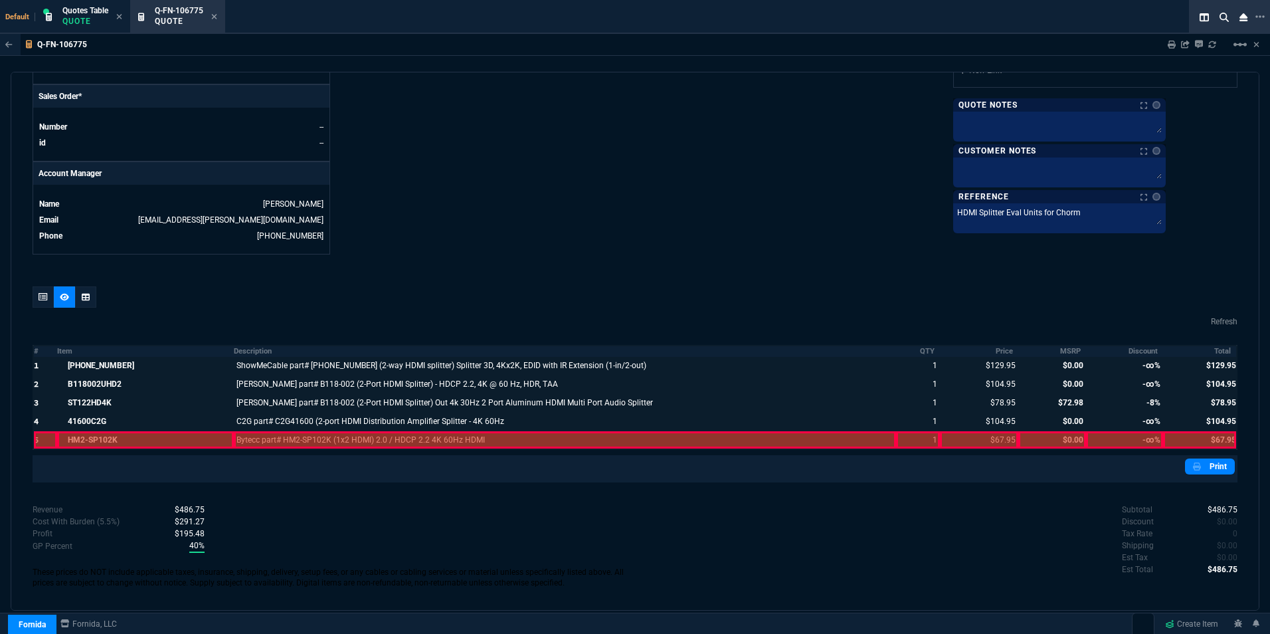
click at [40, 431] on div at bounding box center [45, 439] width 23 height 17
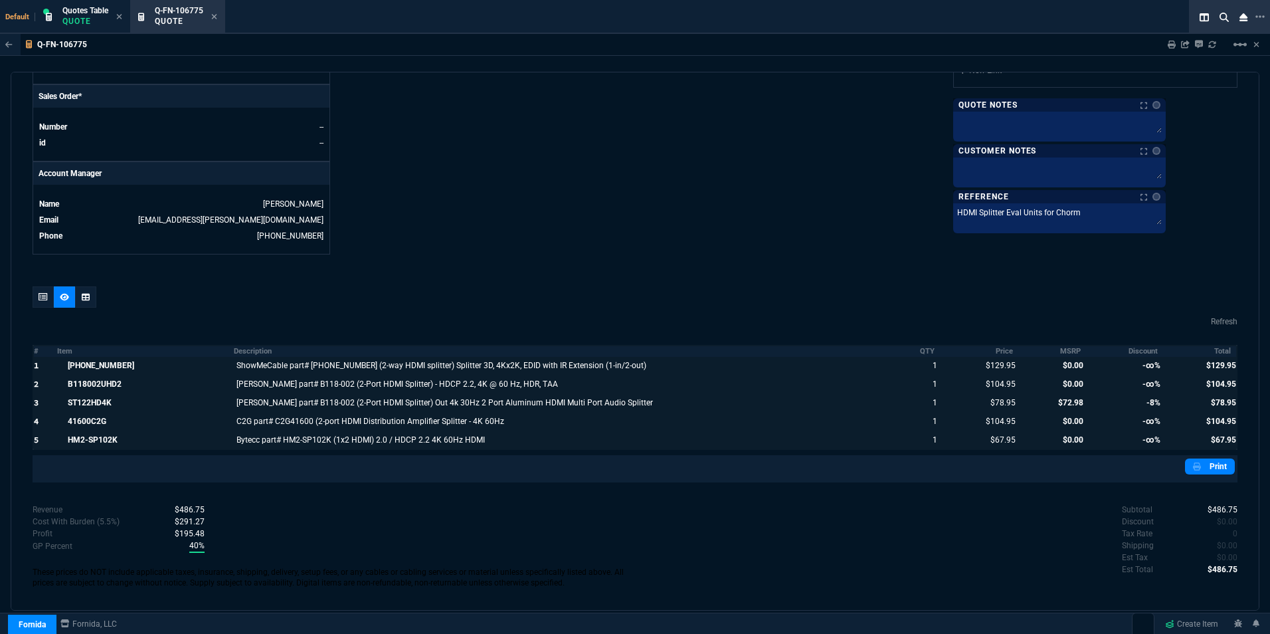
click at [45, 359] on div at bounding box center [45, 365] width 23 height 17
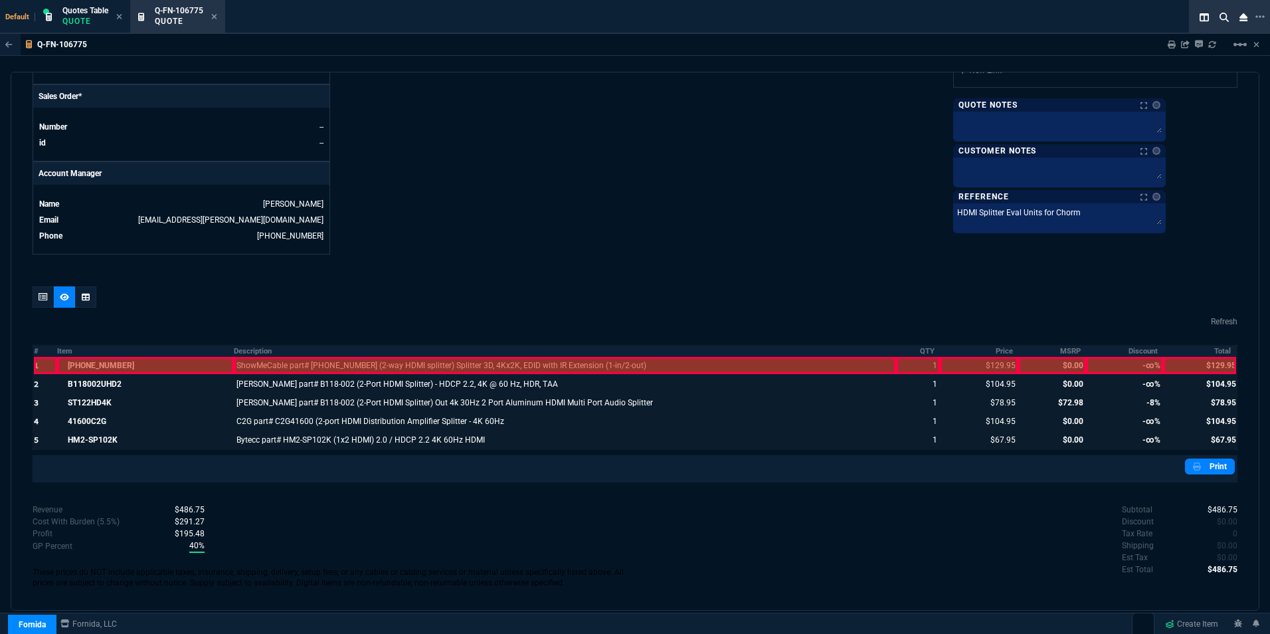
click at [48, 357] on div at bounding box center [45, 365] width 23 height 17
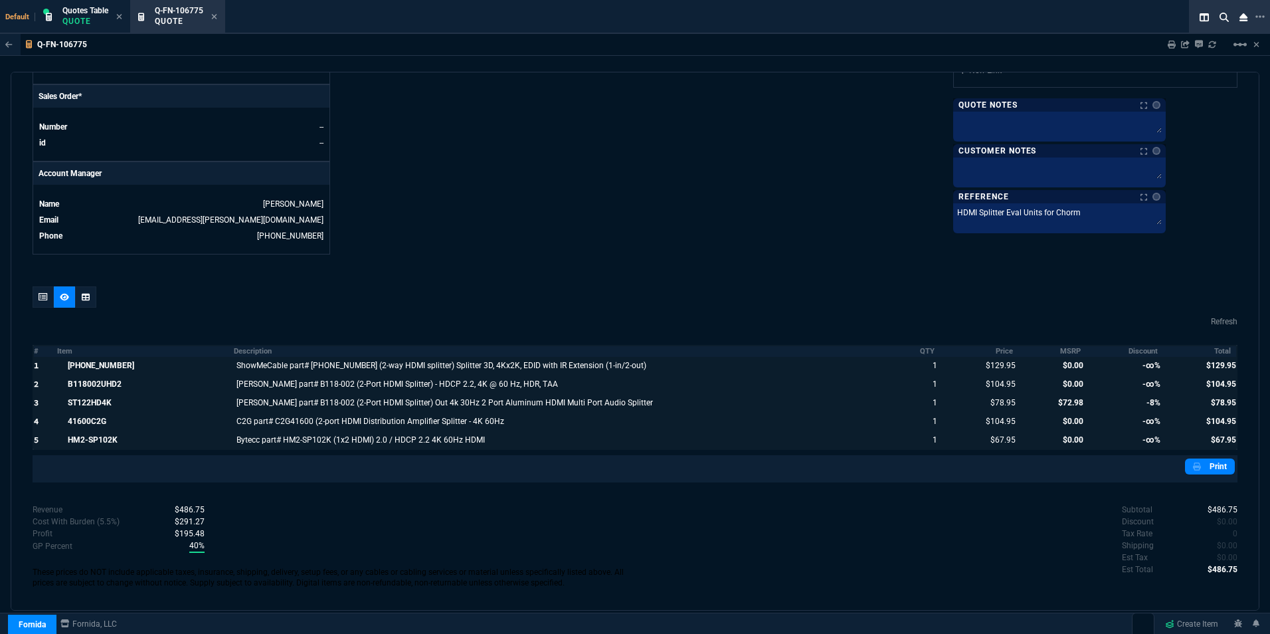
click at [1058, 357] on div at bounding box center [1052, 365] width 68 height 17
click at [1118, 357] on div at bounding box center [1124, 365] width 77 height 17
click at [1122, 357] on div at bounding box center [1124, 365] width 77 height 17
click at [1123, 375] on div at bounding box center [1124, 383] width 77 height 17
click at [1061, 375] on div at bounding box center [1052, 383] width 68 height 17
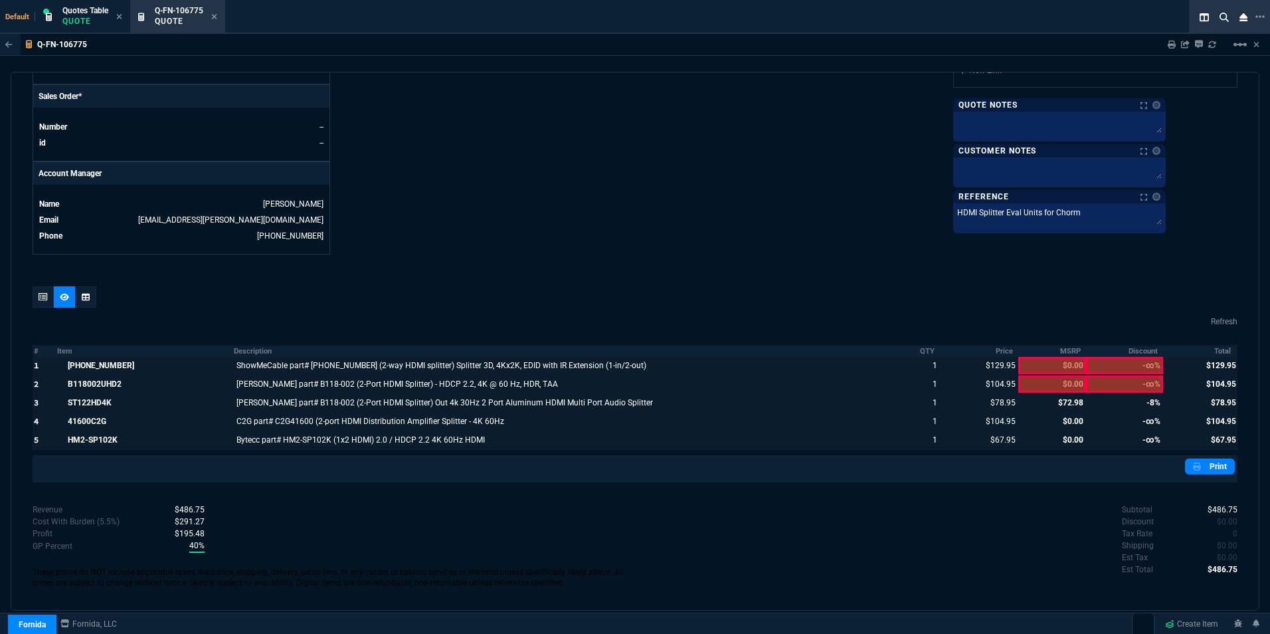
click at [1056, 394] on div at bounding box center [1052, 402] width 68 height 17
click at [1115, 394] on div at bounding box center [1124, 402] width 77 height 17
click at [1117, 412] on div at bounding box center [1124, 420] width 77 height 17
click at [1057, 413] on div at bounding box center [1052, 420] width 68 height 17
click at [1056, 431] on div at bounding box center [1052, 439] width 68 height 17
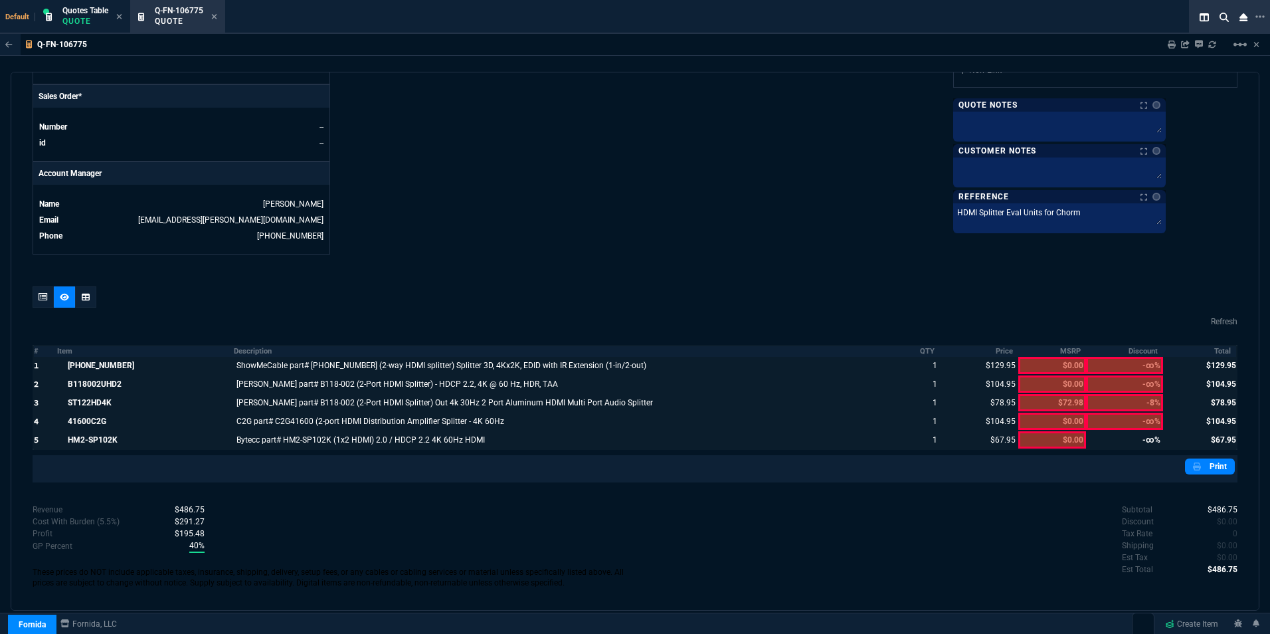
click at [1100, 431] on div at bounding box center [1124, 439] width 77 height 17
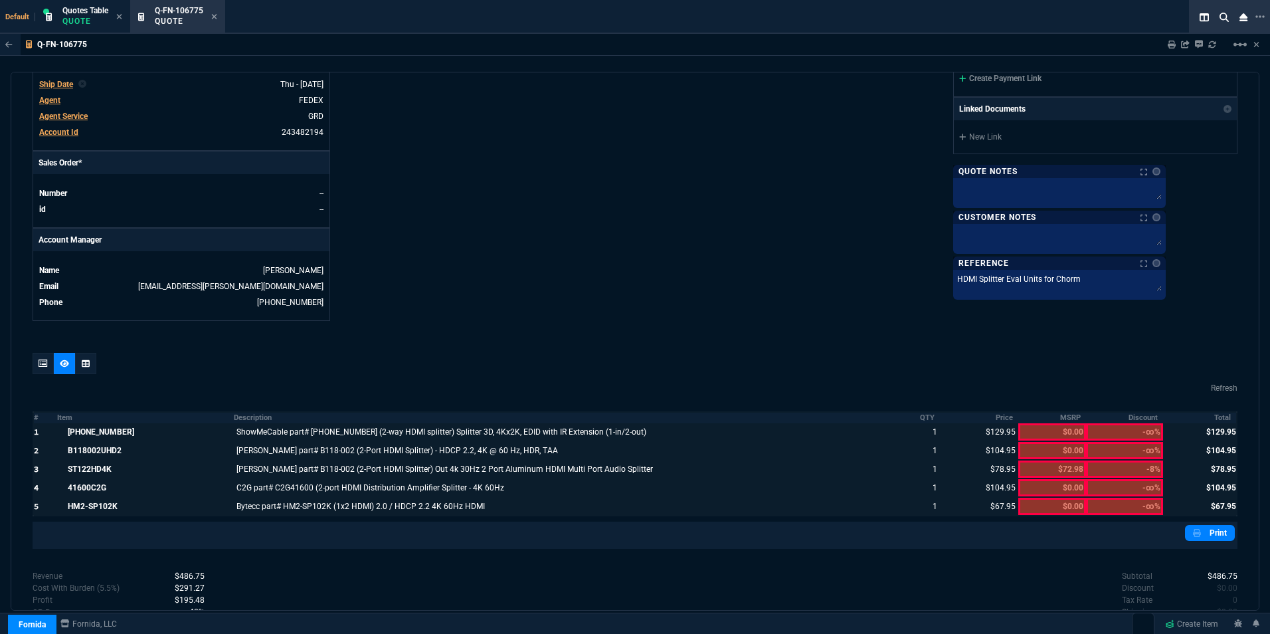
click at [1036, 424] on div at bounding box center [1052, 431] width 68 height 17
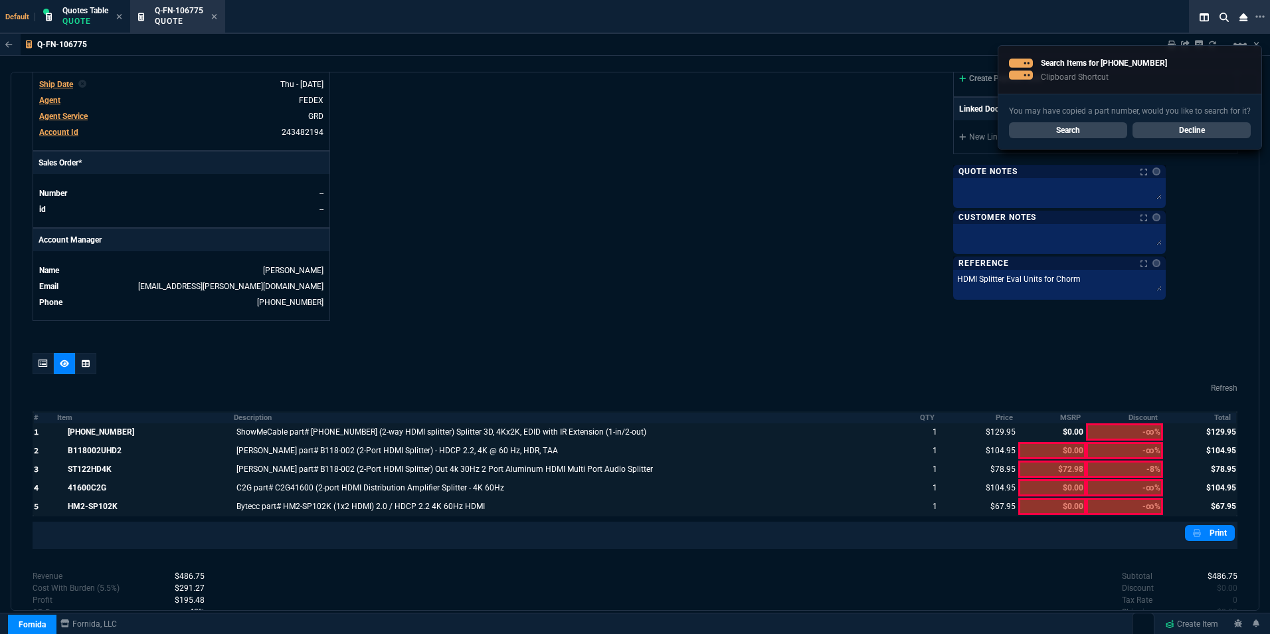
click at [1047, 424] on div at bounding box center [1052, 431] width 68 height 17
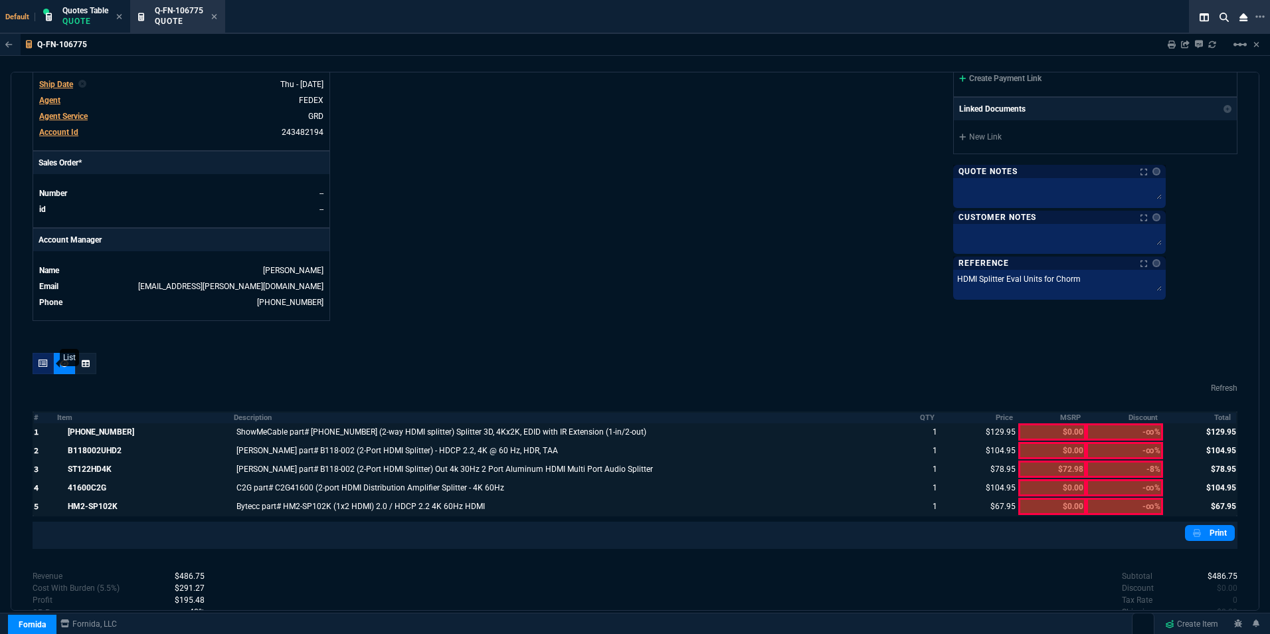
click at [39, 360] on div at bounding box center [43, 363] width 21 height 21
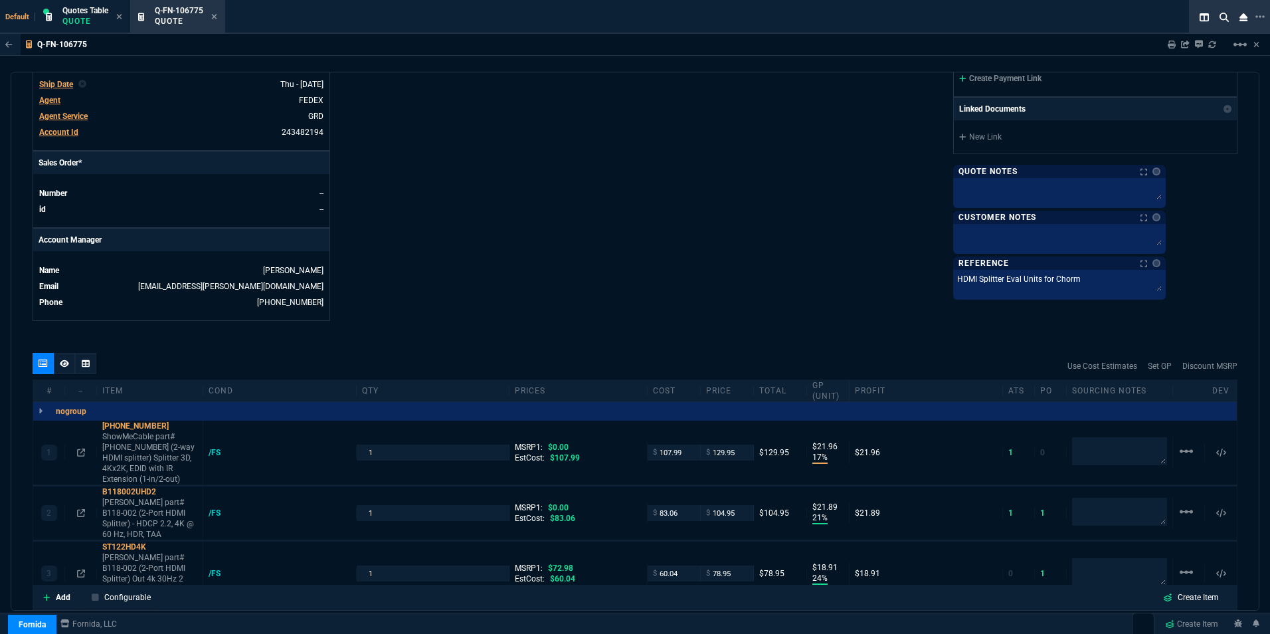
type input "17"
type input "22"
type input "21"
type input "22"
type input "24"
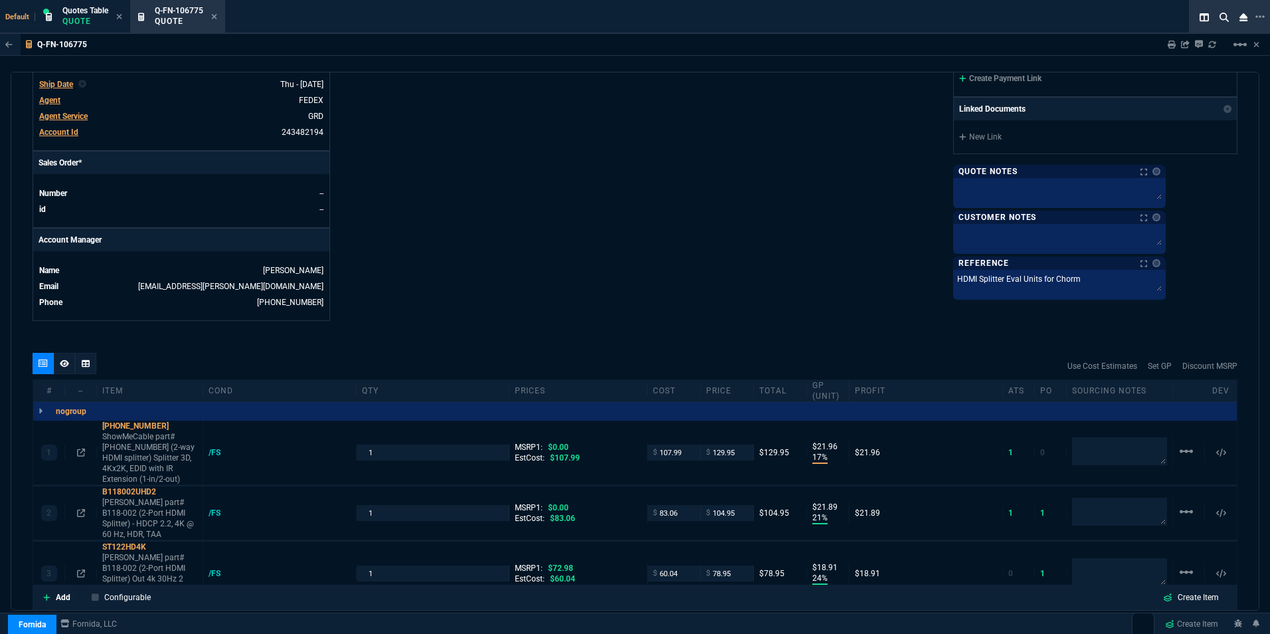
type input "19"
type input "100"
type input "105"
type input "63"
type input "43"
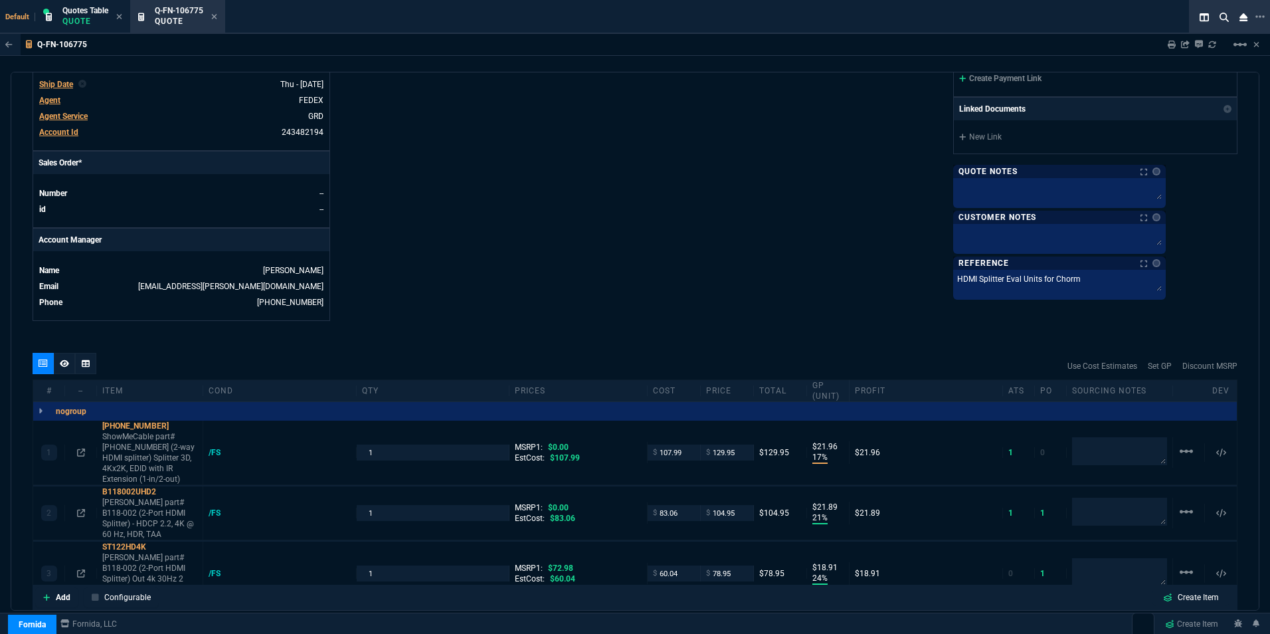
type input "-8"
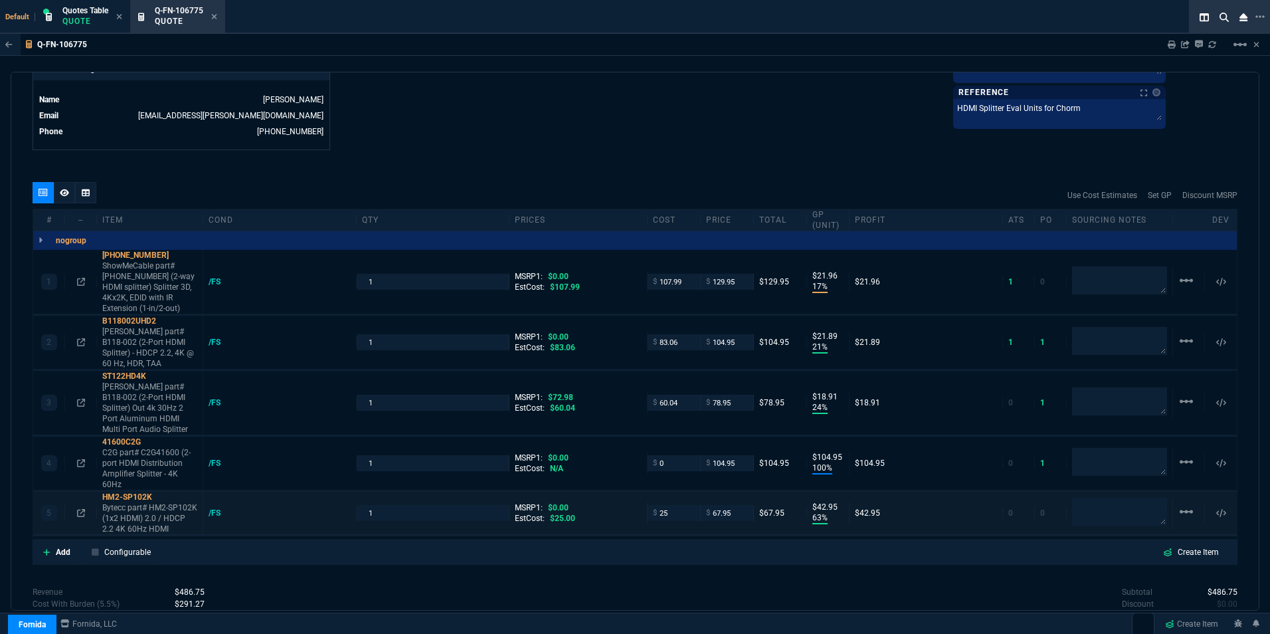
scroll to position [696, 0]
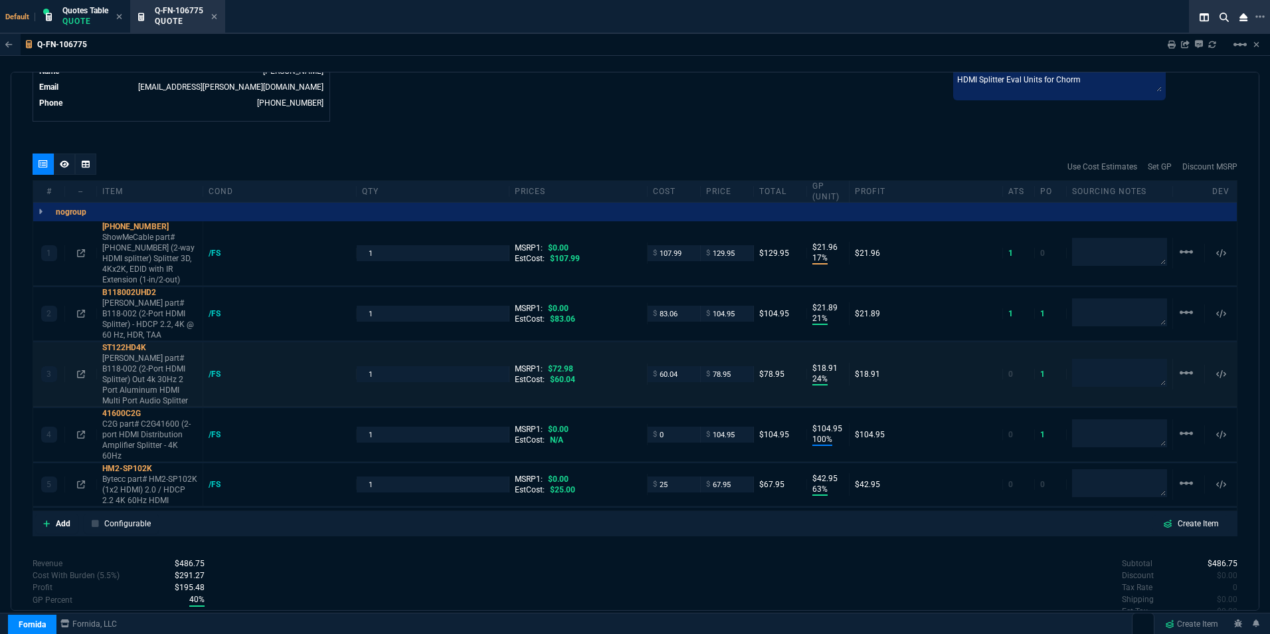
click at [563, 364] on span "$72.98" at bounding box center [560, 368] width 25 height 9
click at [672, 426] on input "0" at bounding box center [674, 433] width 42 height 15
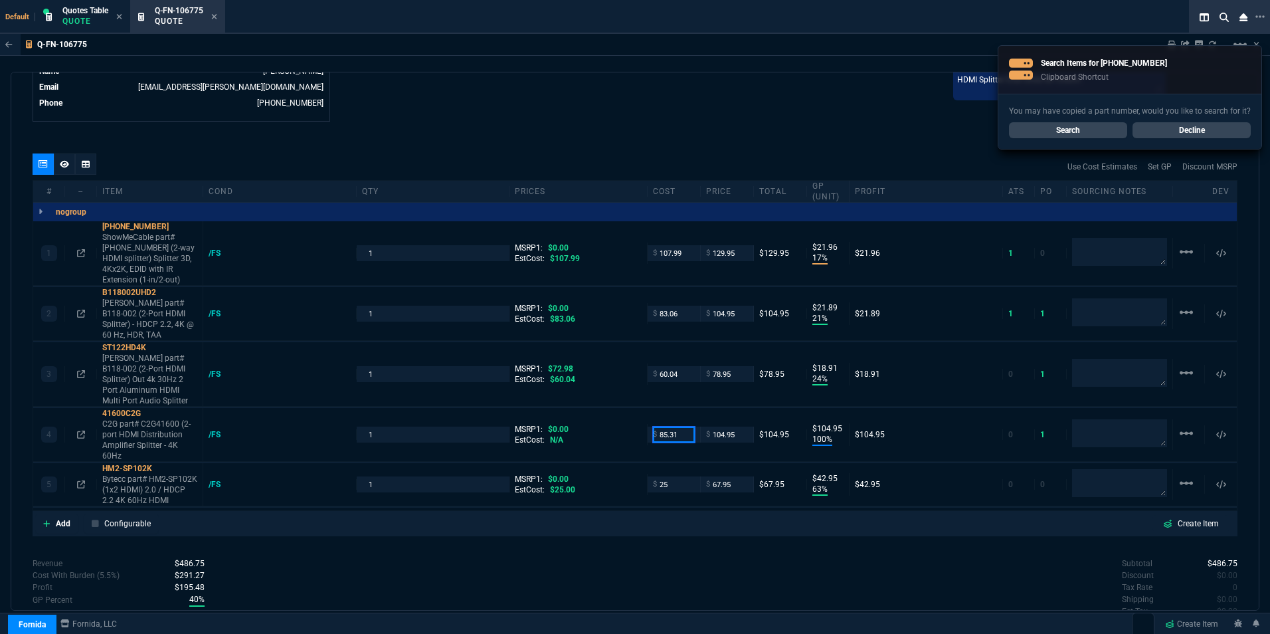
type input "85.31"
click at [682, 122] on div "quote Q-FN-106775 open Fornida, LLC [STREET_ADDRESS] Details Number Q-FN-106775…" at bounding box center [635, 341] width 1249 height 539
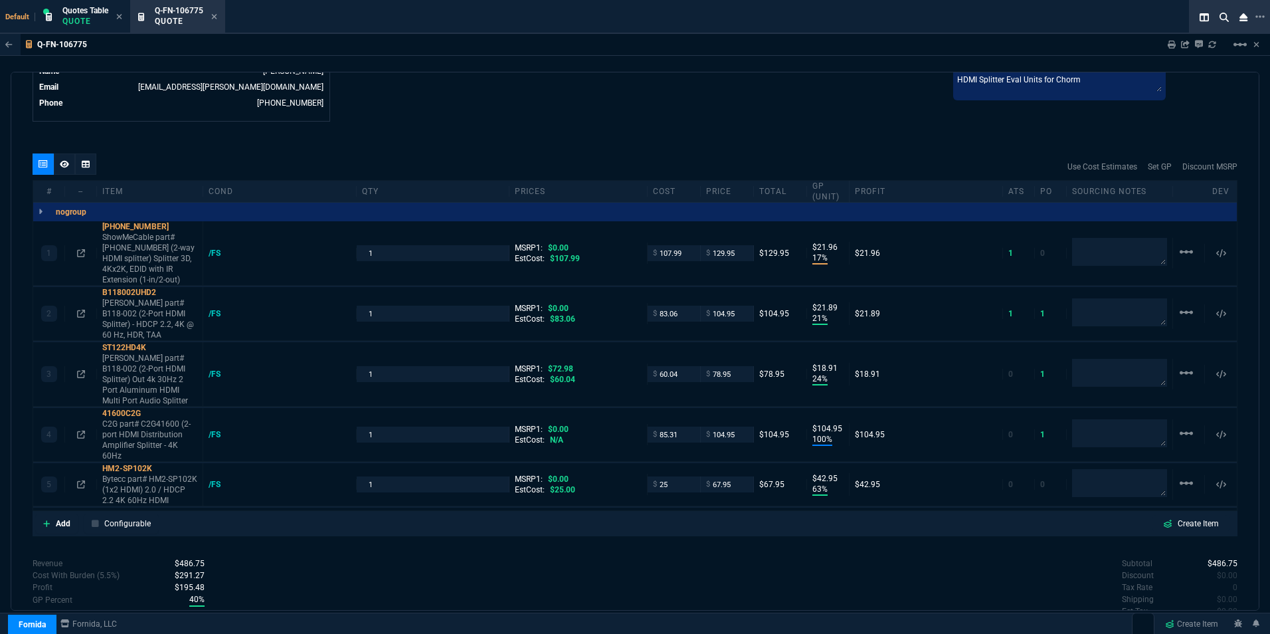
type input "85.31"
type input "19"
type input "20"
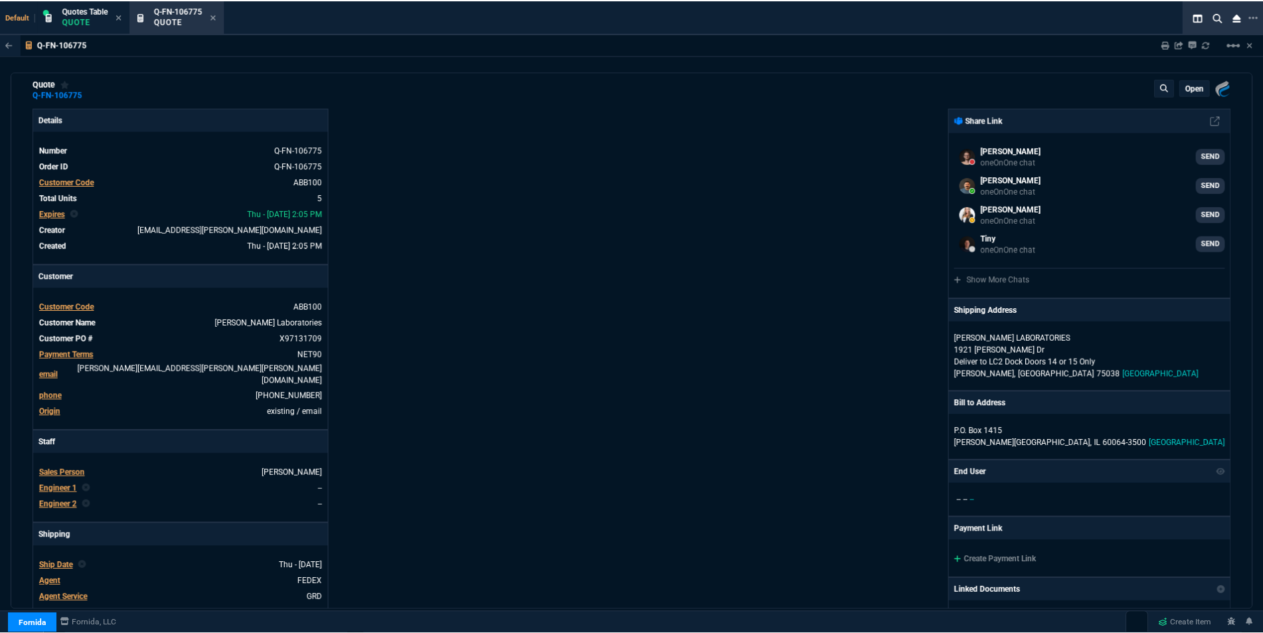
scroll to position [0, 0]
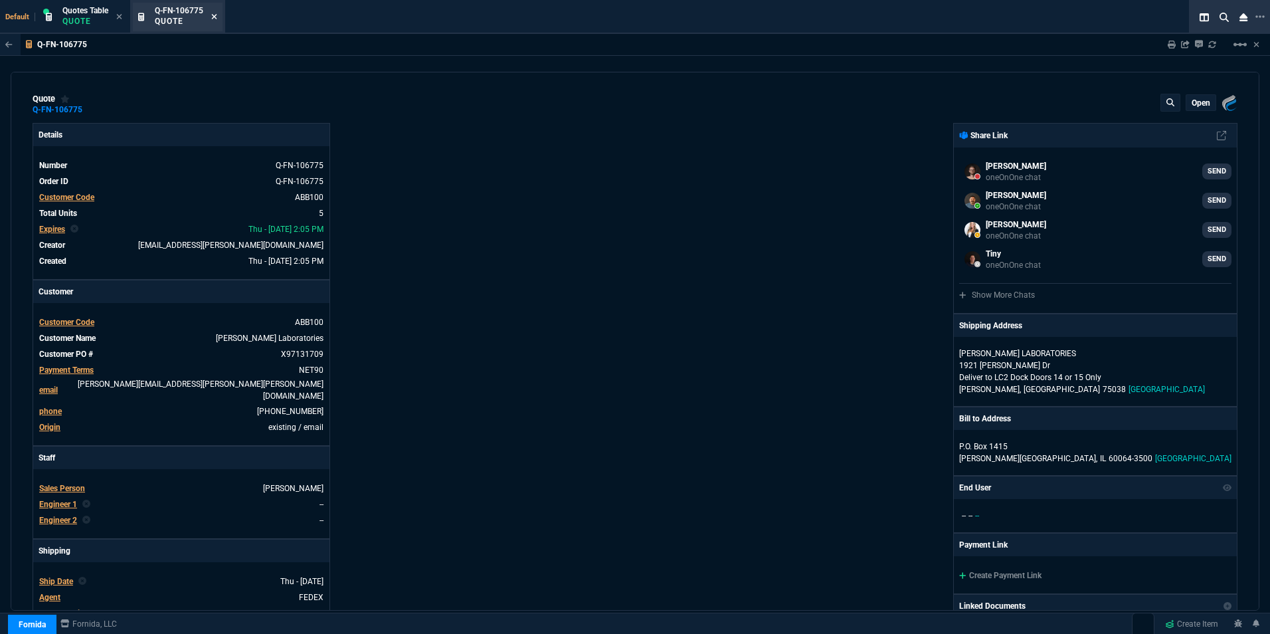
click at [217, 17] on icon at bounding box center [214, 17] width 6 height 8
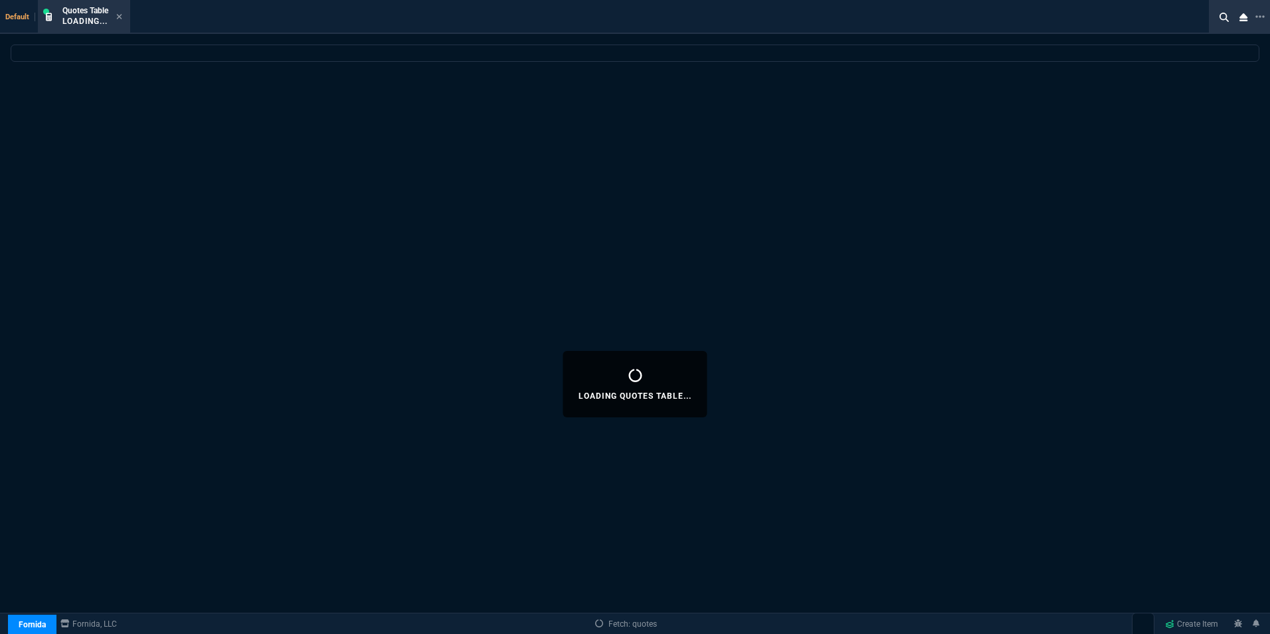
select select
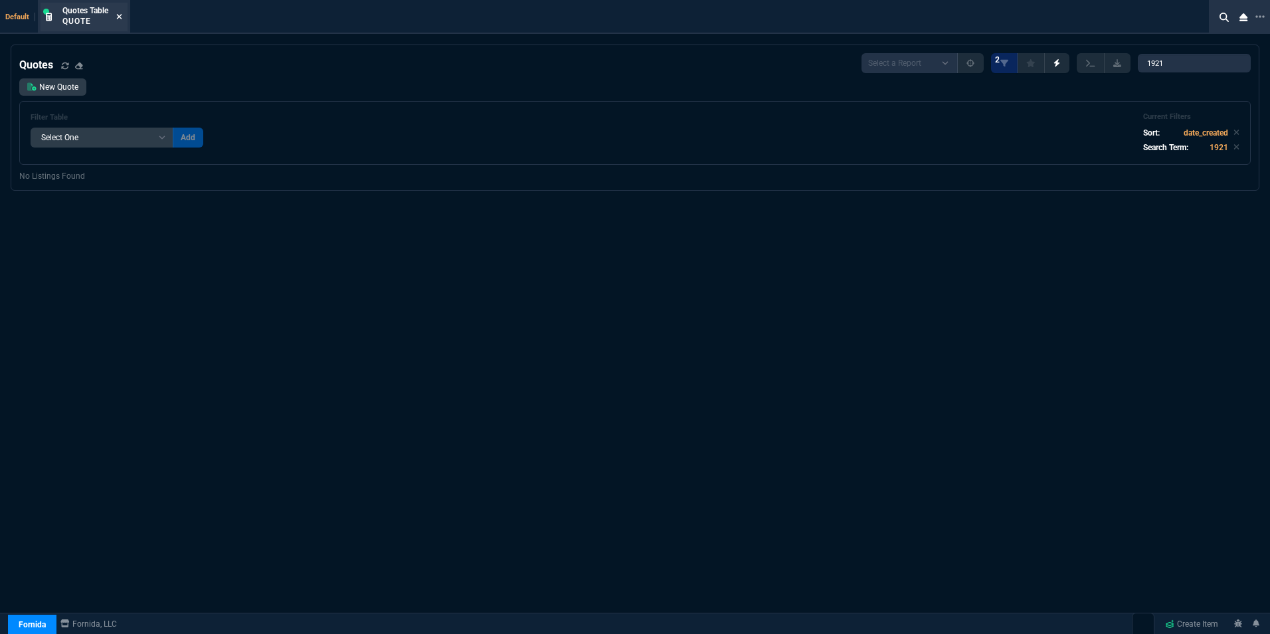
click at [120, 17] on icon at bounding box center [119, 16] width 5 height 5
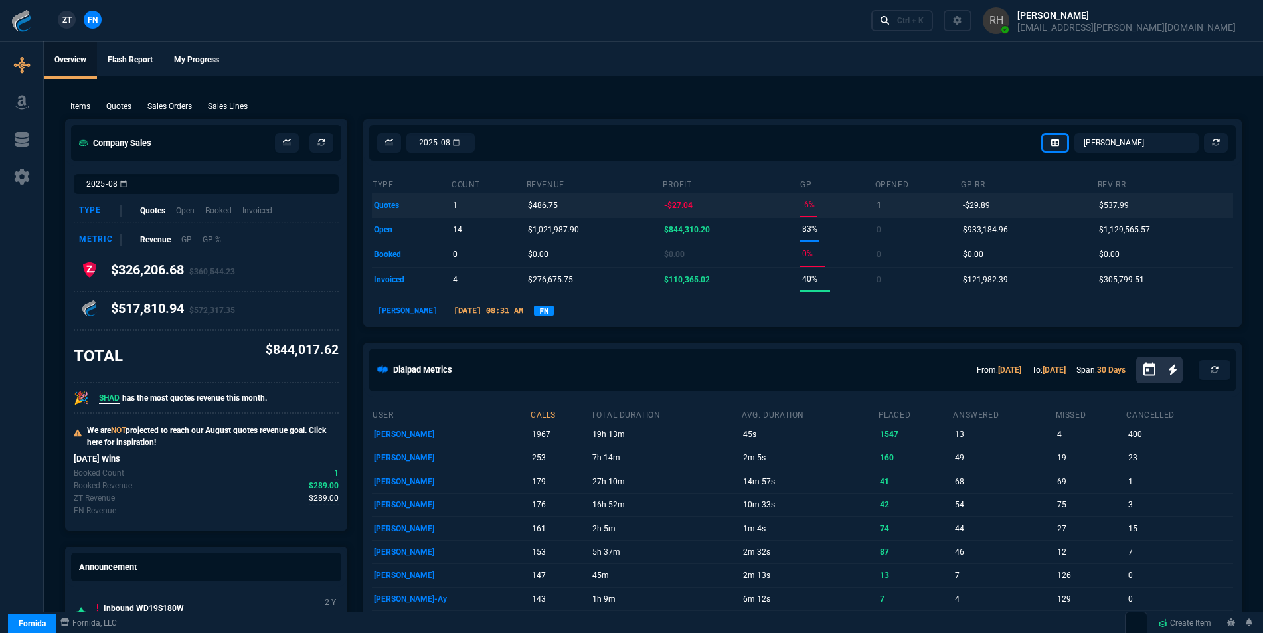
click at [545, 206] on p "$486.75" at bounding box center [543, 205] width 30 height 19
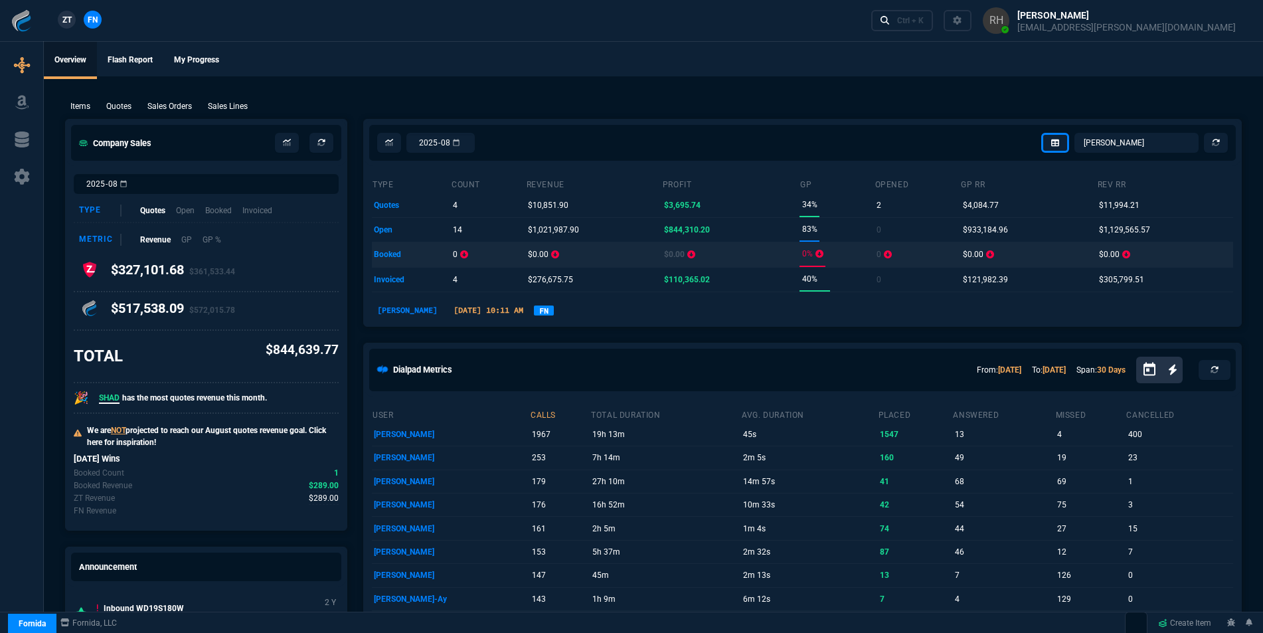
click at [385, 253] on td "booked" at bounding box center [411, 254] width 79 height 25
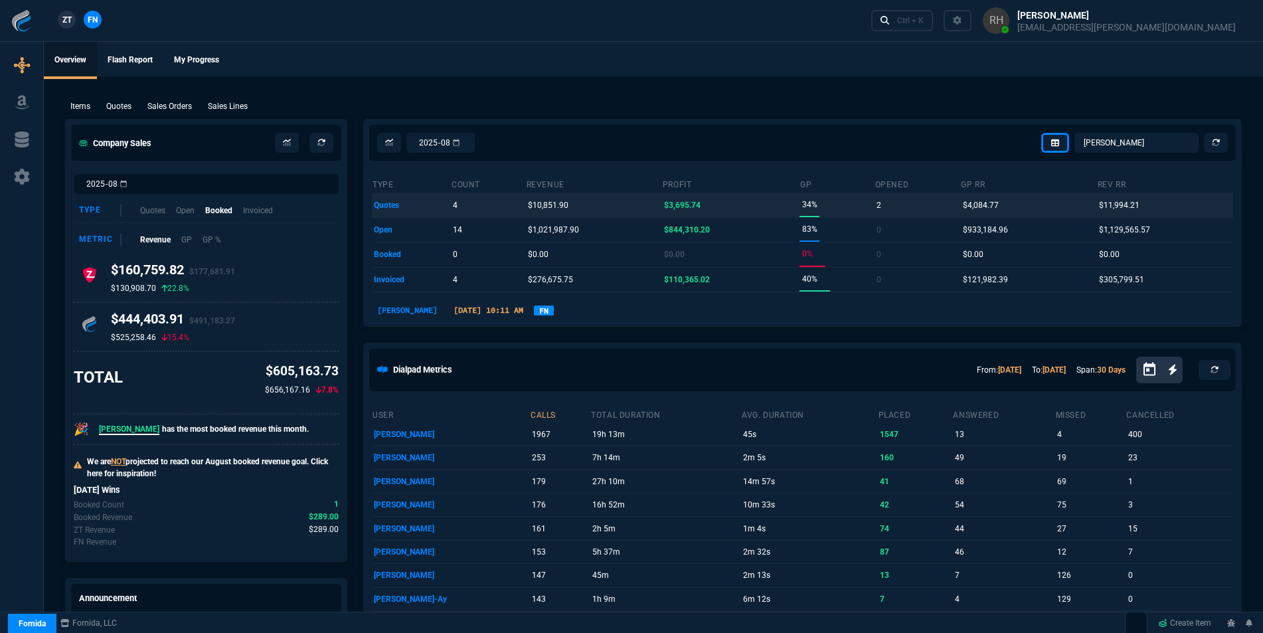
click at [387, 203] on td "quotes" at bounding box center [411, 205] width 79 height 25
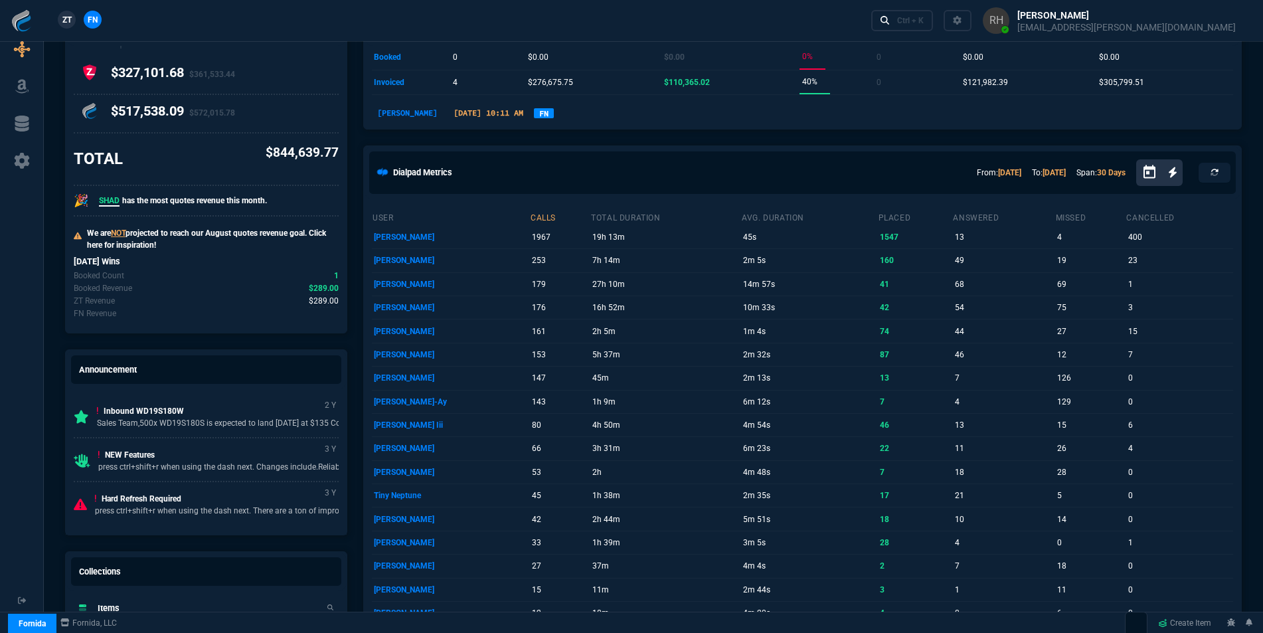
scroll to position [199, 0]
click at [189, 198] on p "SHAD has the most quotes revenue this month." at bounding box center [183, 199] width 168 height 12
click at [101, 200] on span "SHAD" at bounding box center [109, 199] width 21 height 11
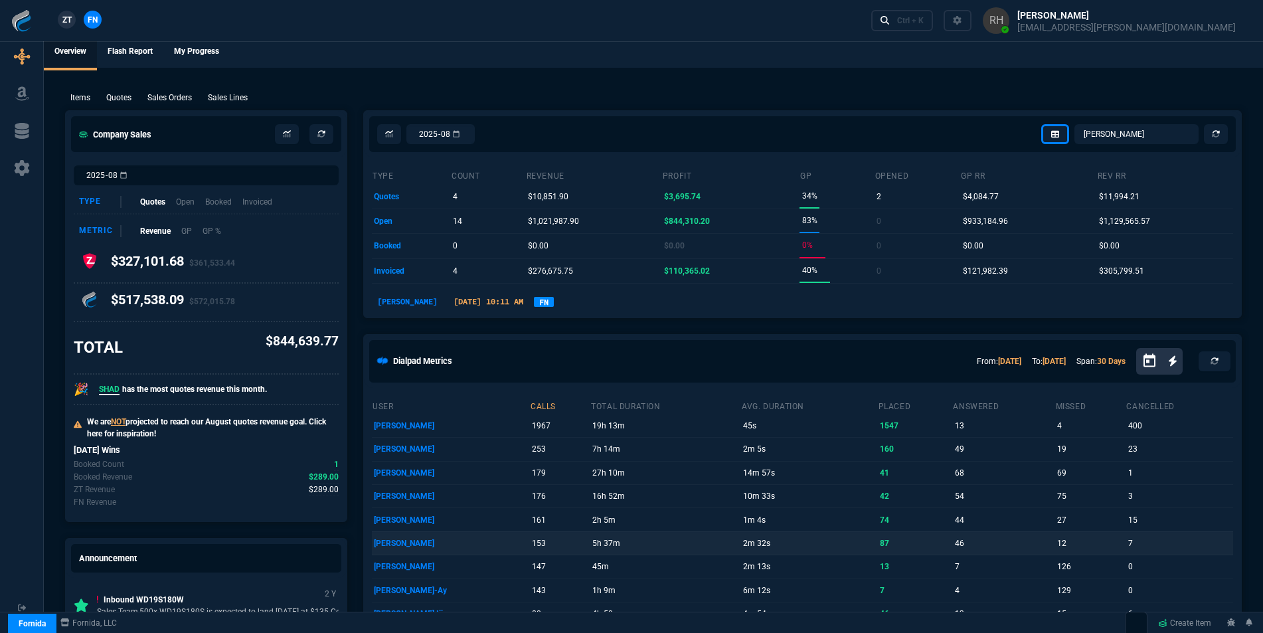
scroll to position [0, 0]
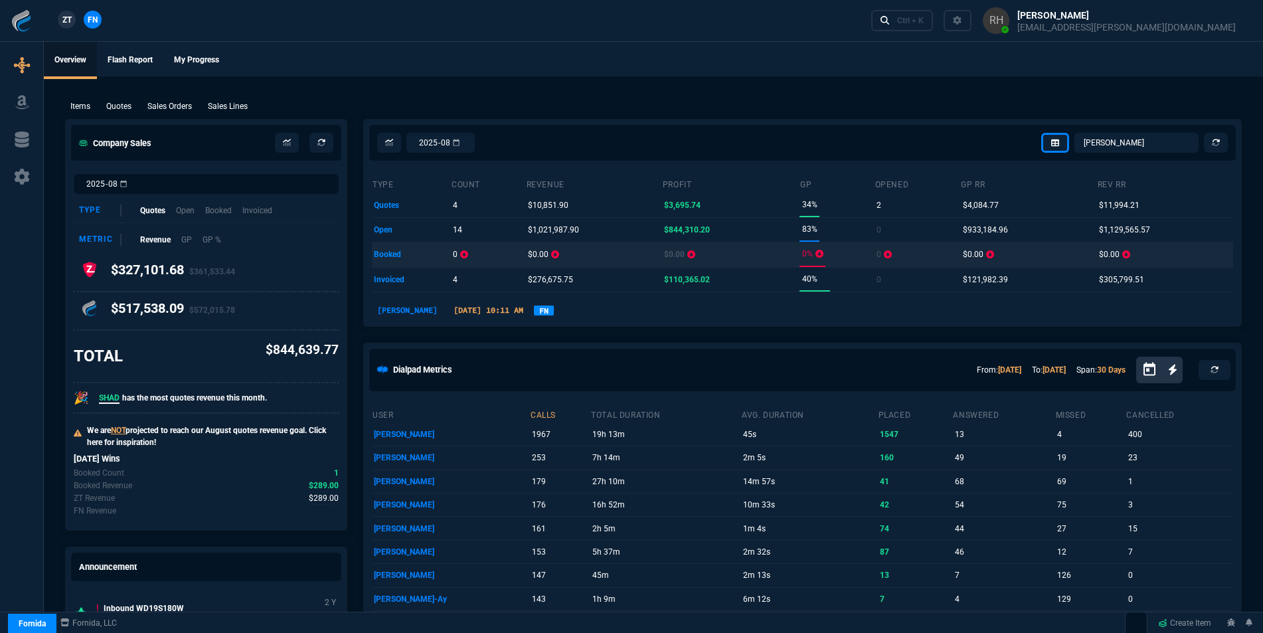
click at [395, 251] on td "booked" at bounding box center [411, 254] width 79 height 25
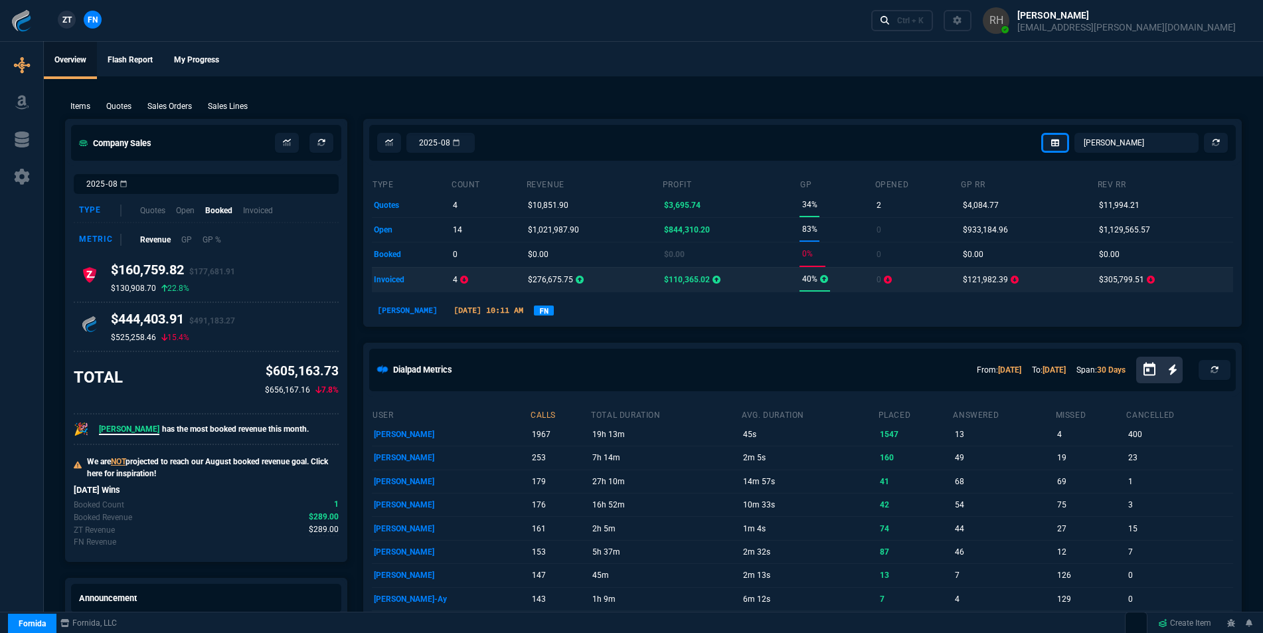
click at [386, 272] on td "invoiced" at bounding box center [411, 279] width 79 height 25
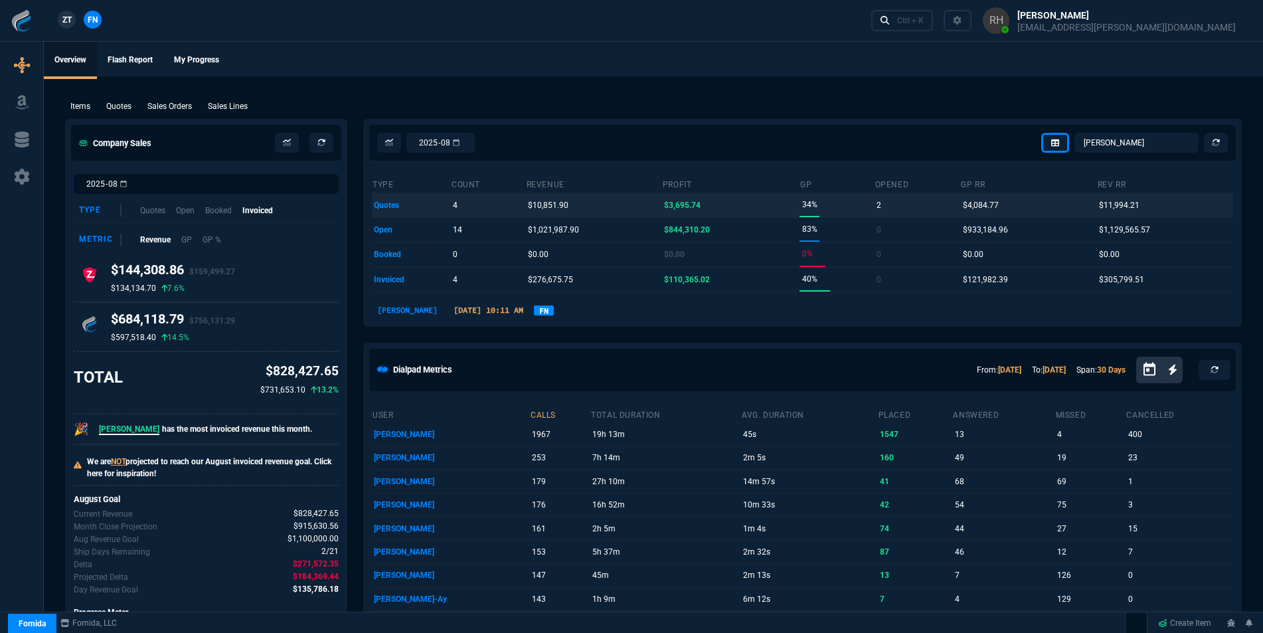
click at [381, 205] on td "quotes" at bounding box center [411, 205] width 79 height 25
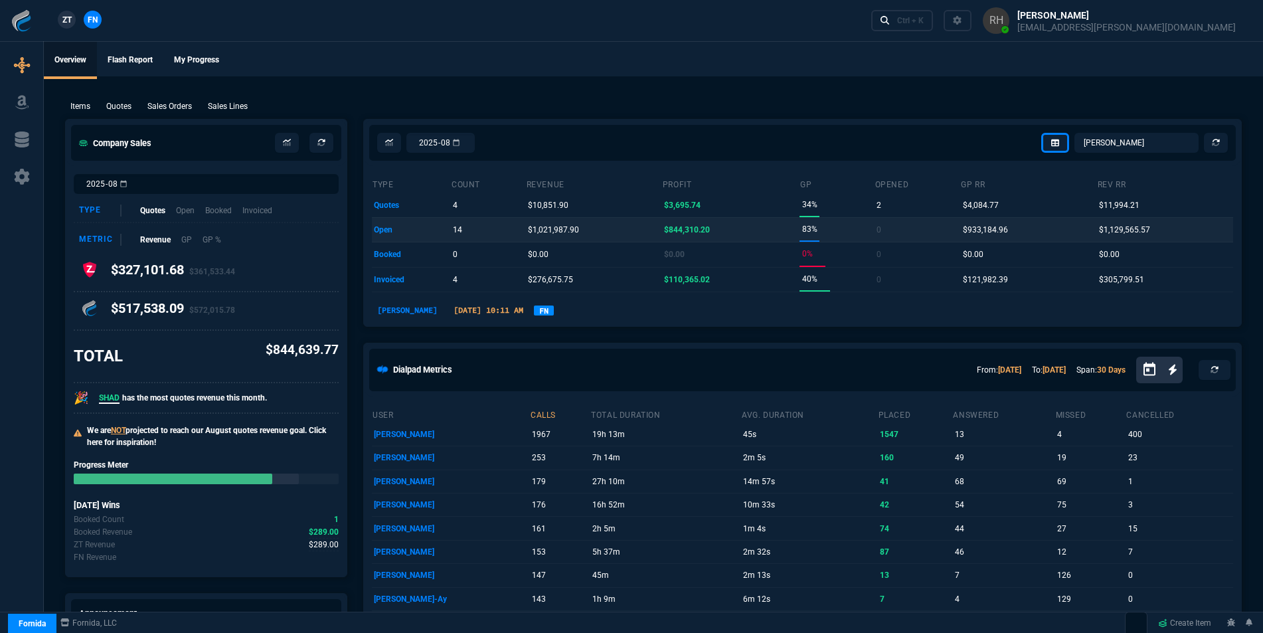
click at [385, 223] on td "open" at bounding box center [411, 229] width 79 height 25
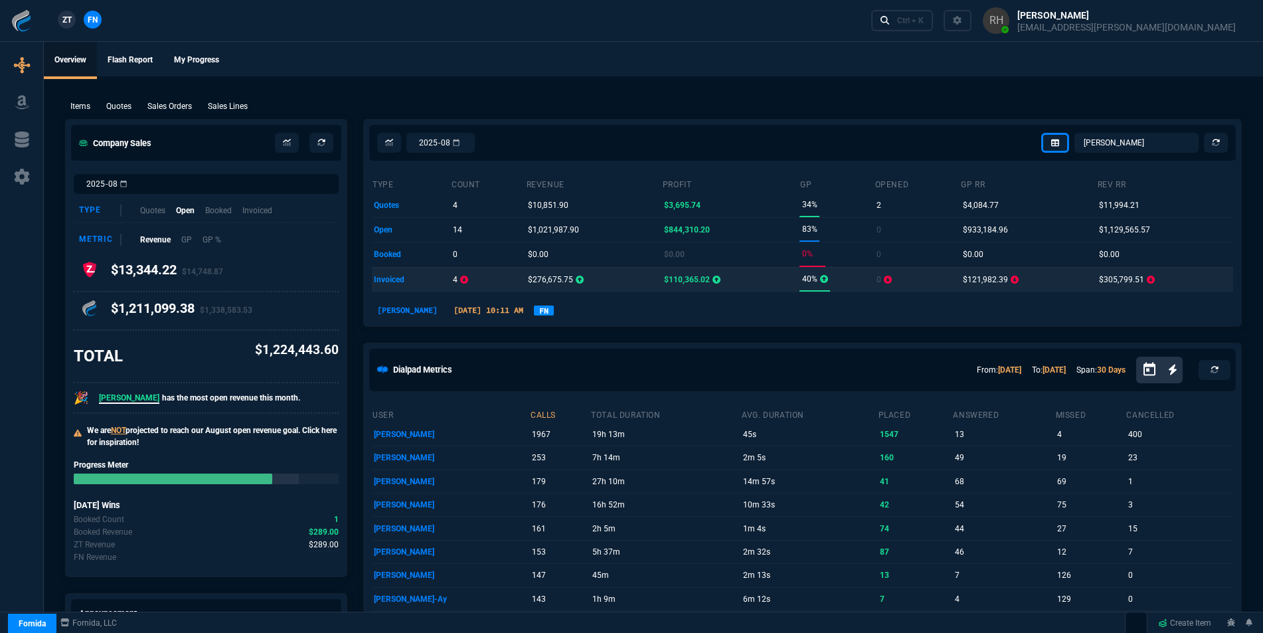
click at [390, 280] on td "invoiced" at bounding box center [411, 279] width 79 height 25
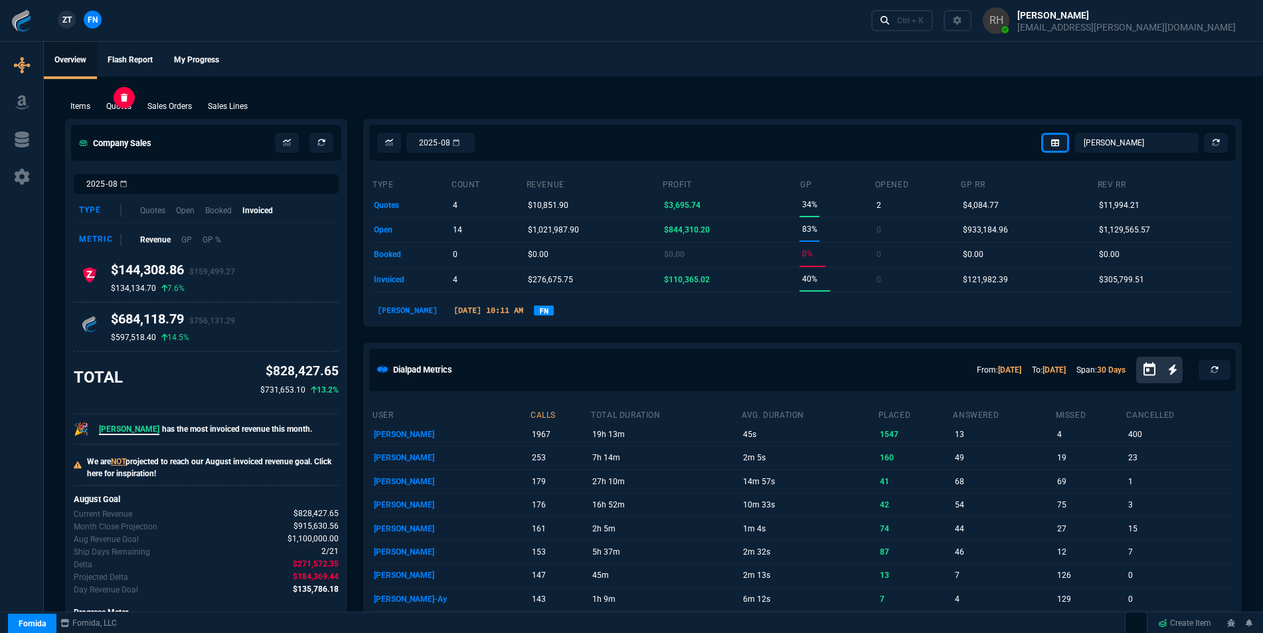
click at [124, 104] on p "Quotes" at bounding box center [118, 106] width 25 height 12
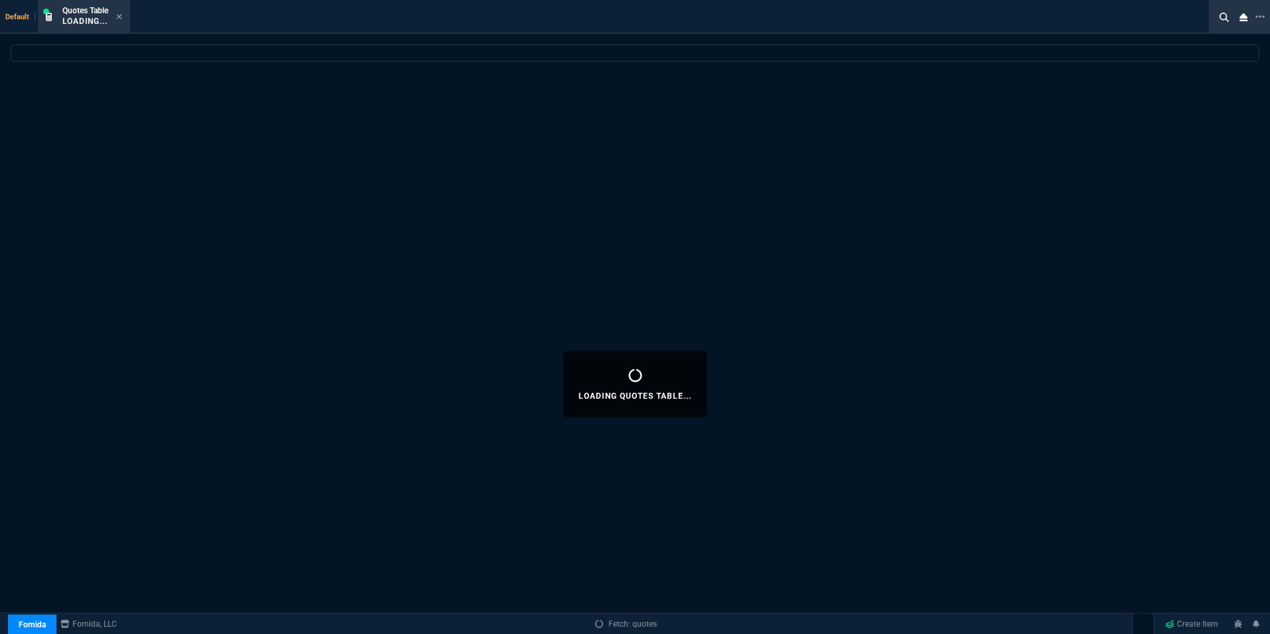
select select
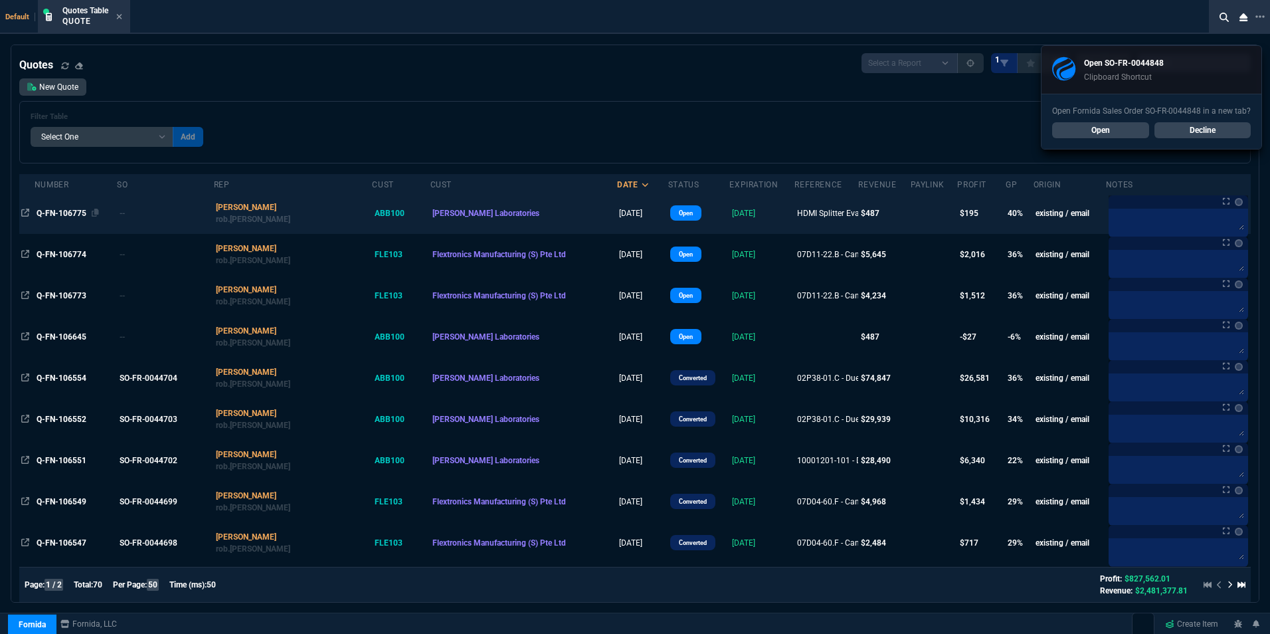
click at [73, 212] on span "Q-FN-106775" at bounding box center [62, 213] width 50 height 9
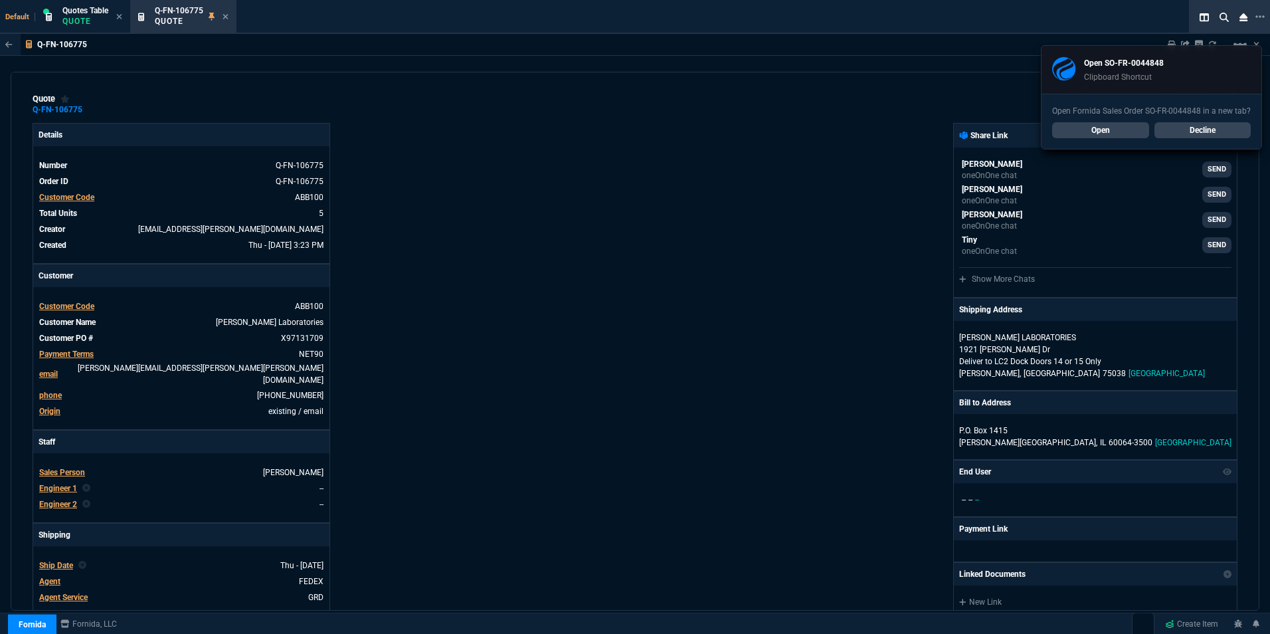
type input "17"
type input "22"
type input "21"
type input "22"
type input "72.98"
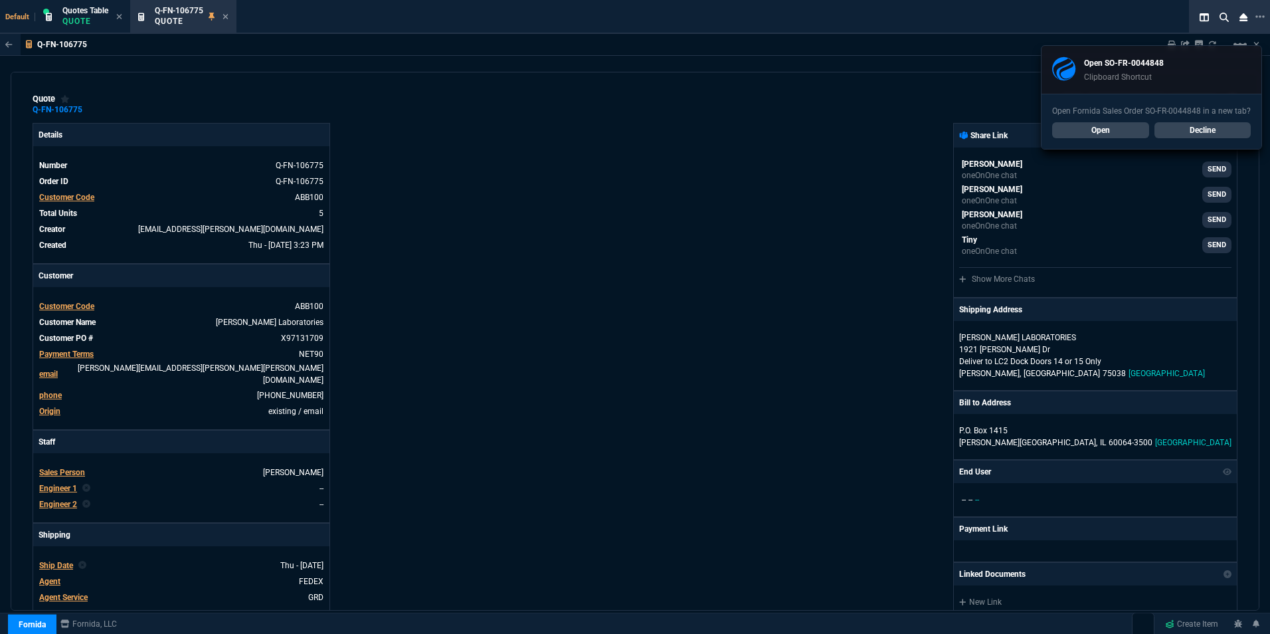
type input "24"
type input "19"
type input "20"
type input "63"
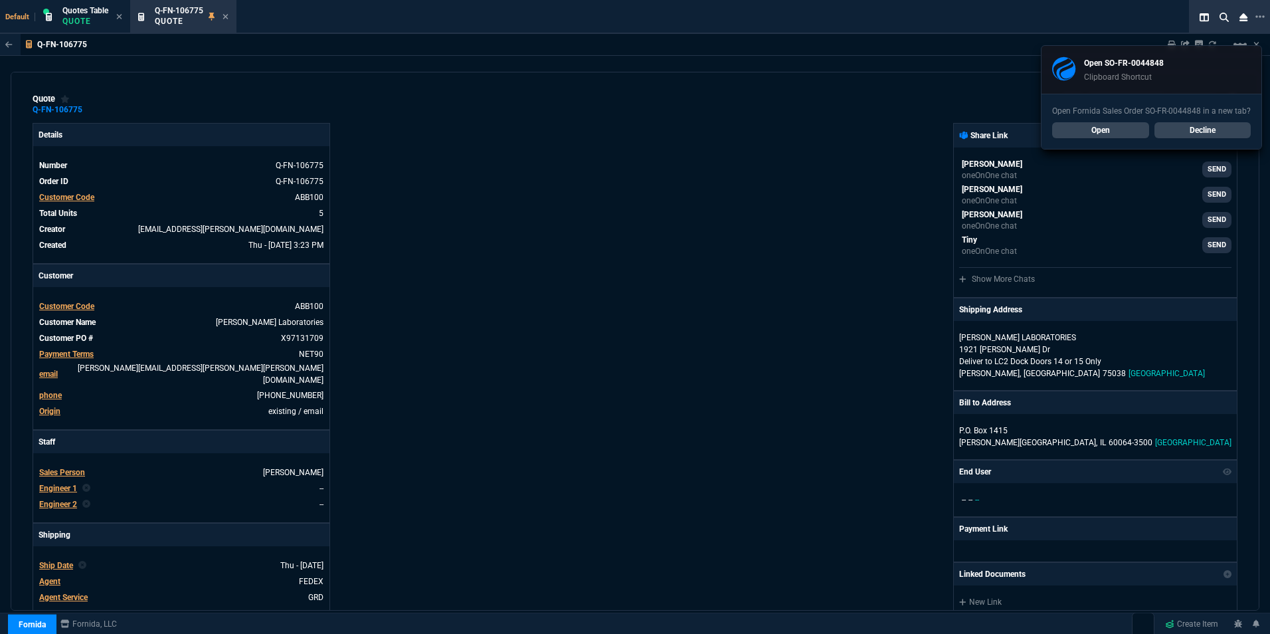
type input "43"
type input "-8"
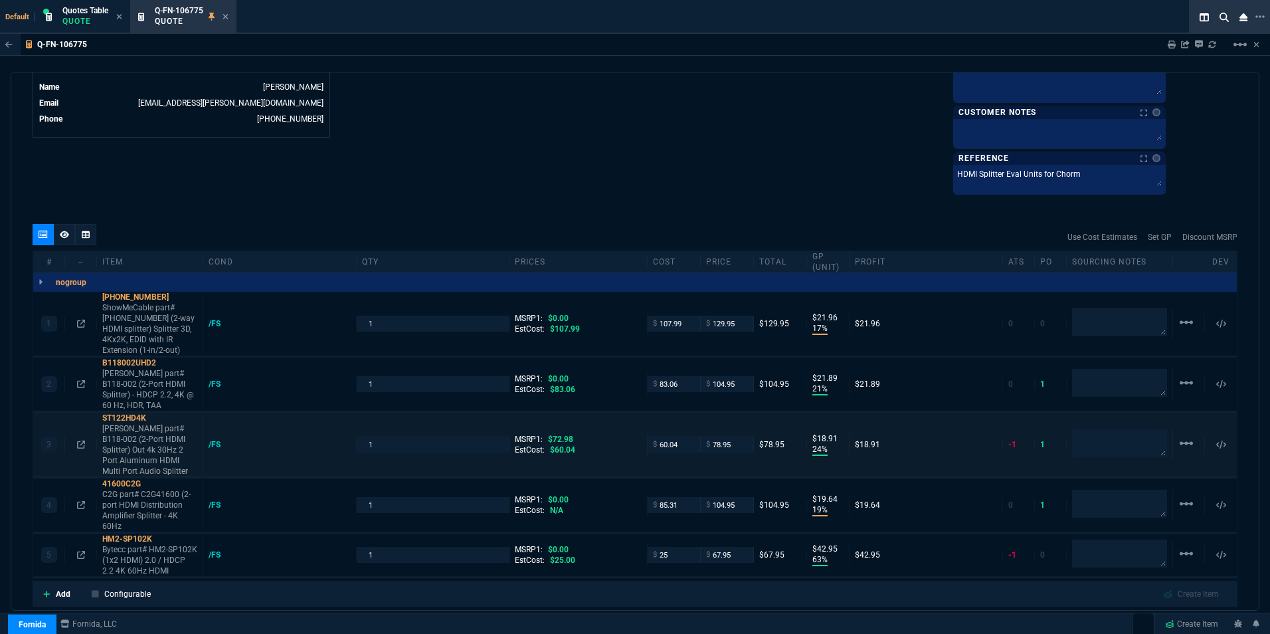
scroll to position [797, 0]
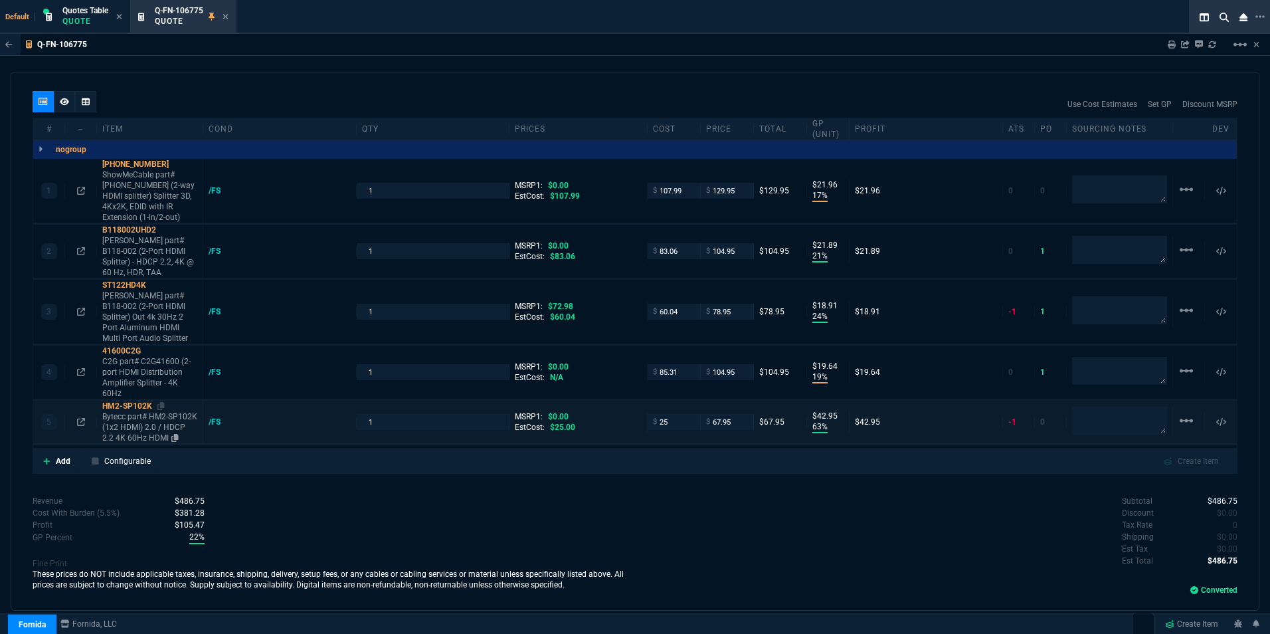
click at [128, 401] on div "HM2-SP102K" at bounding box center [149, 406] width 95 height 11
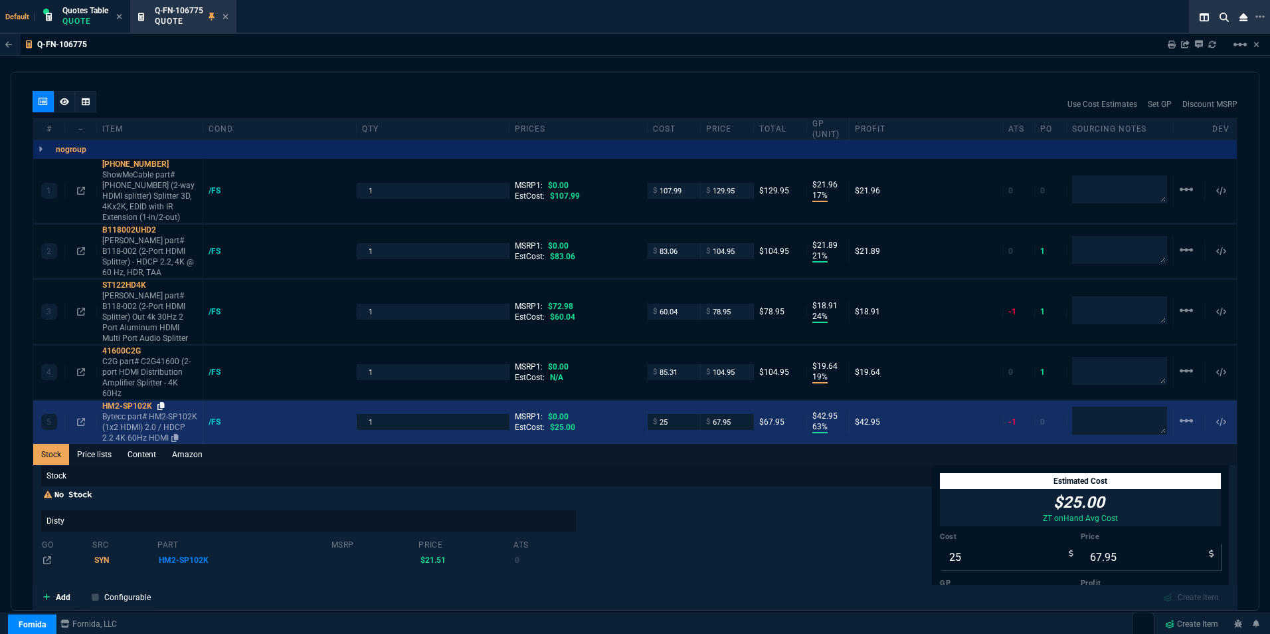
click at [160, 402] on icon at bounding box center [160, 406] width 7 height 8
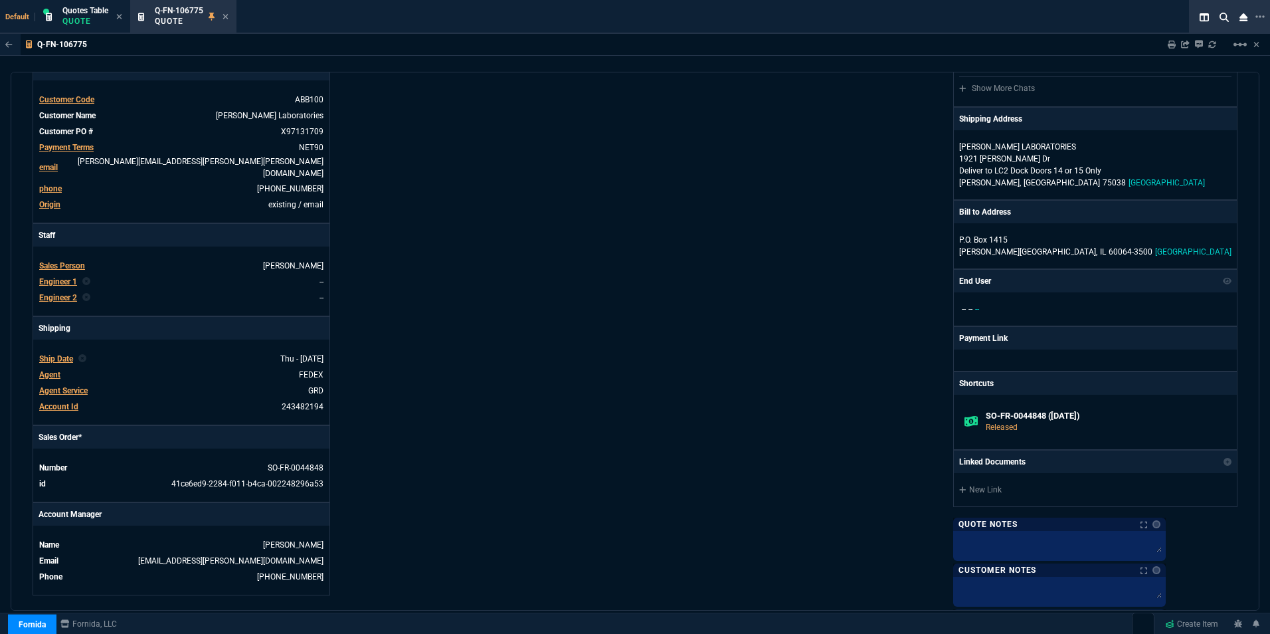
scroll to position [332, 0]
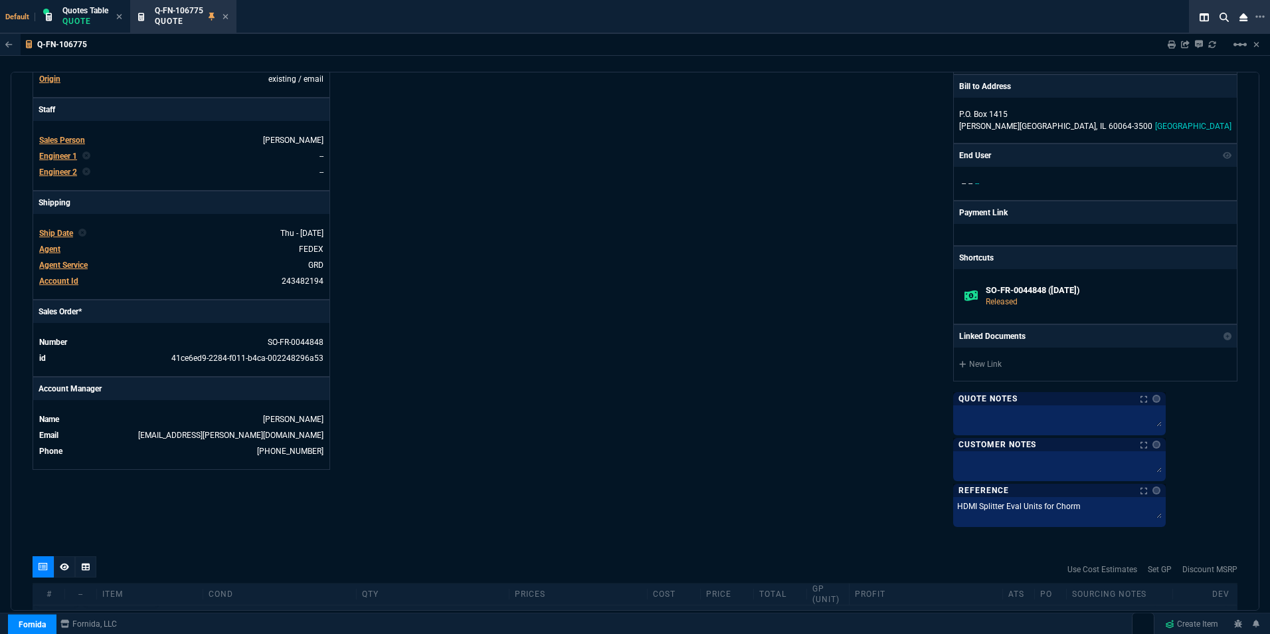
drag, startPoint x: 230, startPoint y: 15, endPoint x: 308, endPoint y: 26, distance: 78.5
click at [230, 15] on div "Q-FN-106775 Quote" at bounding box center [183, 17] width 101 height 29
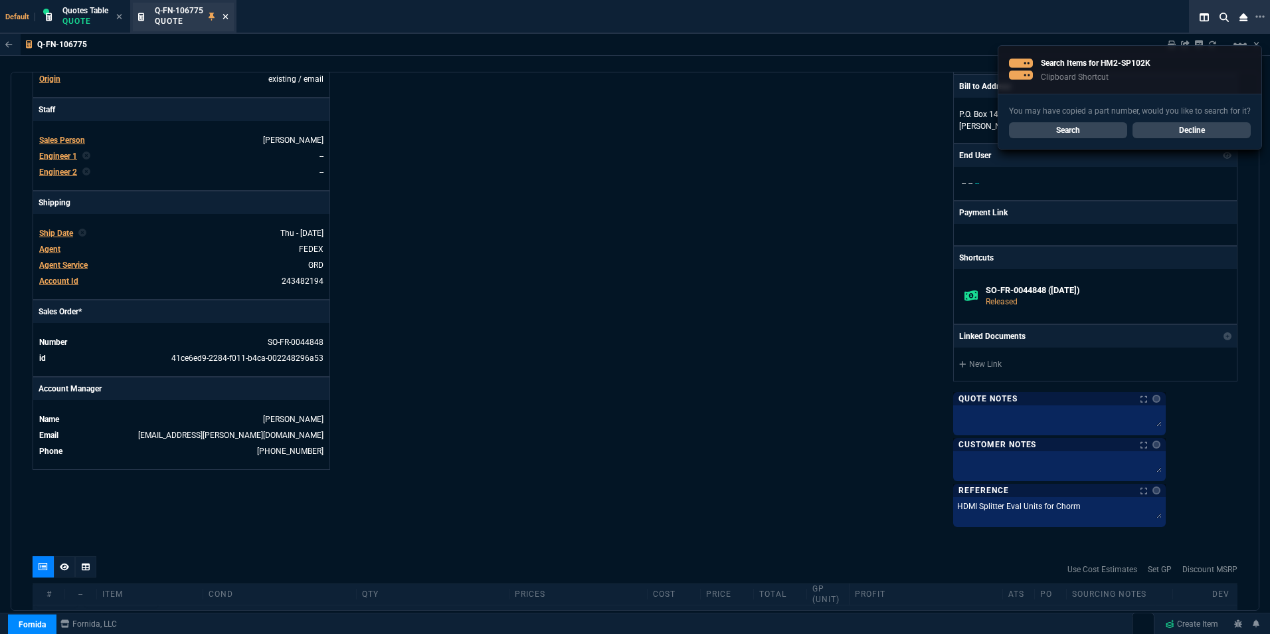
click at [227, 16] on icon at bounding box center [225, 16] width 5 height 5
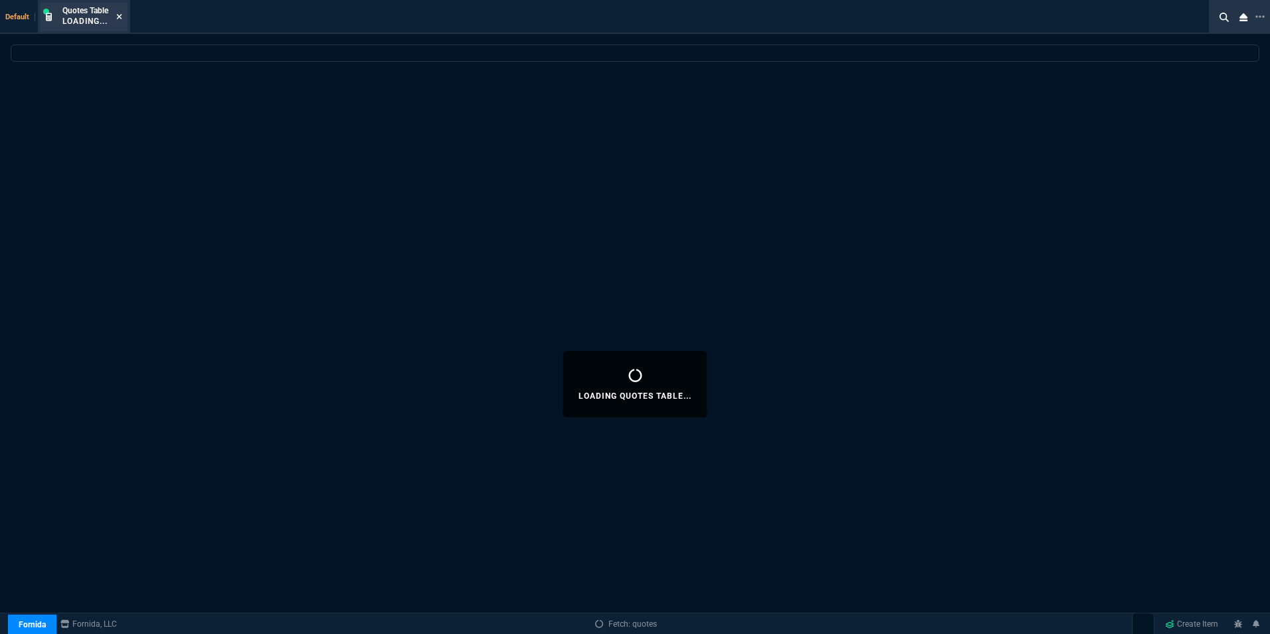
select select
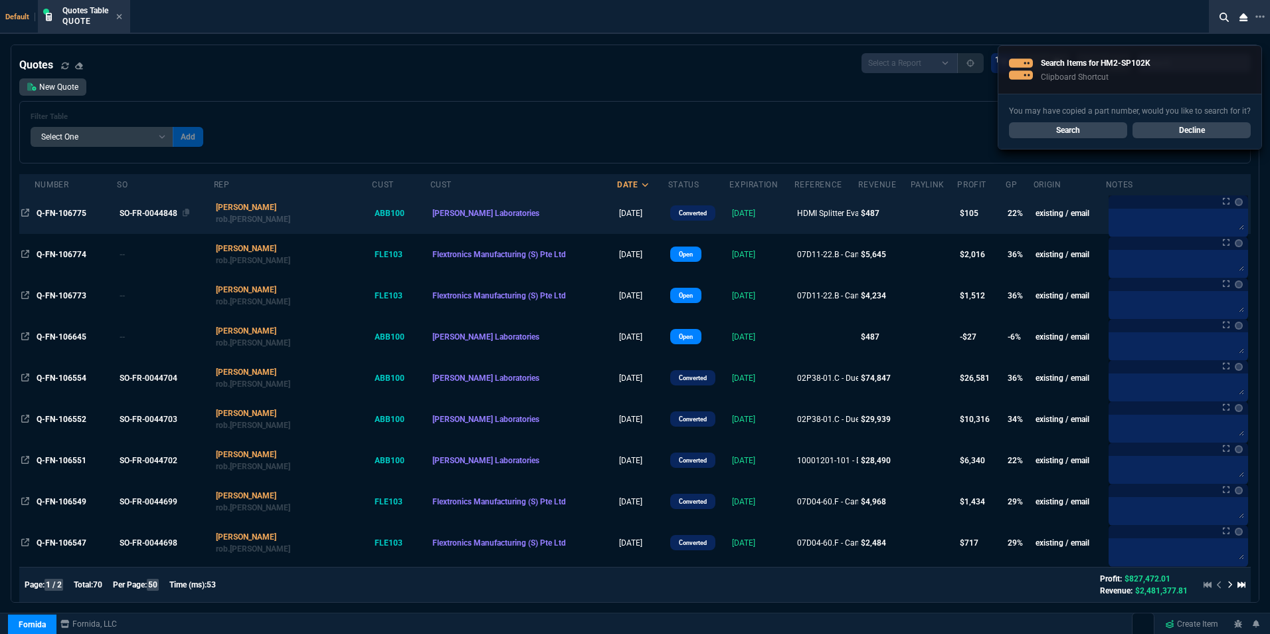
click at [150, 210] on div "SO-FR-0044848" at bounding box center [164, 213] width 89 height 12
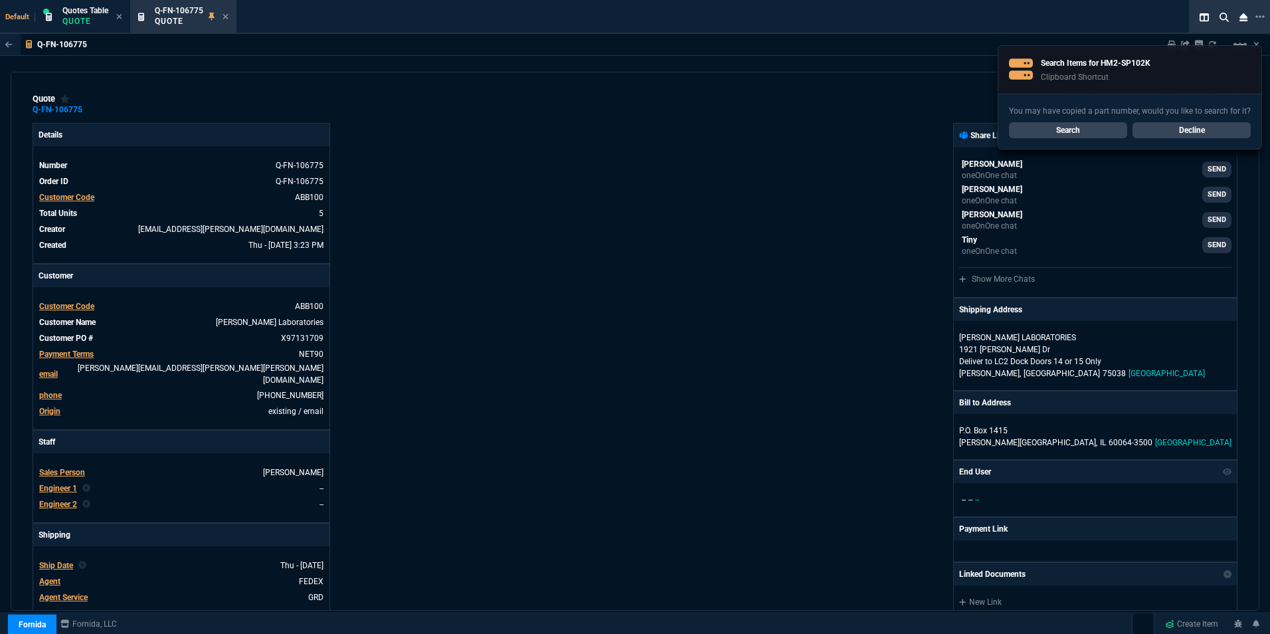
type input "17"
type input "22"
type input "72.98"
type input "21"
type input "22"
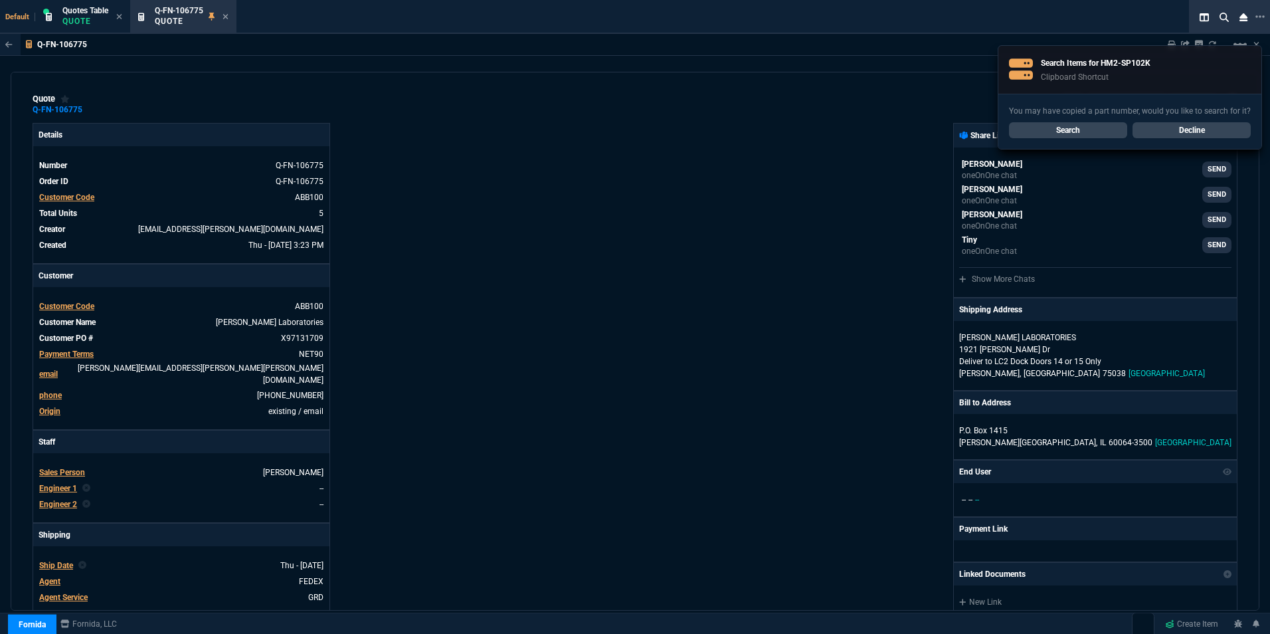
type input "24"
type input "19"
type input "20"
type input "63"
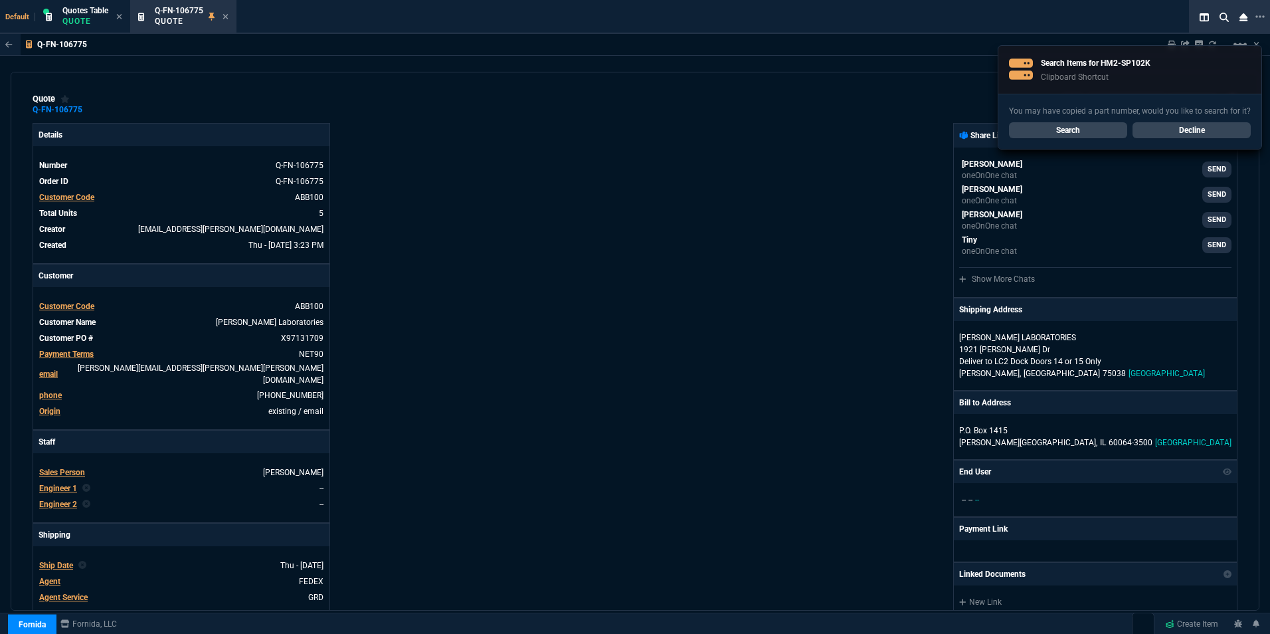
type input "43"
type input "-8"
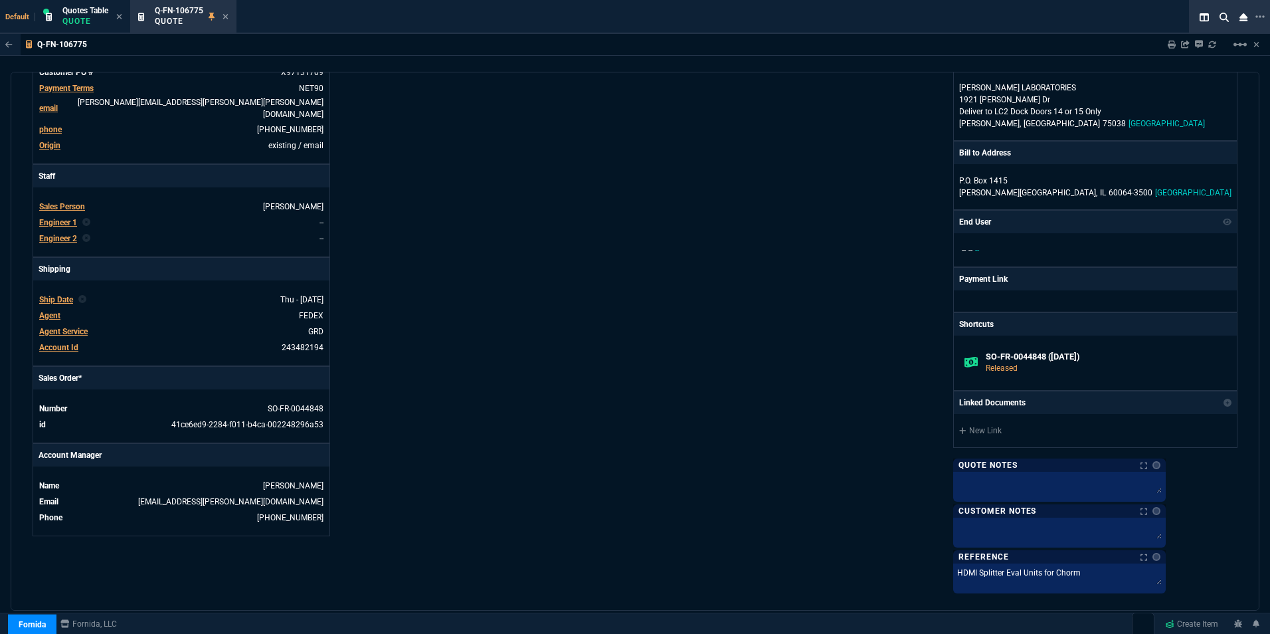
scroll to position [0, 0]
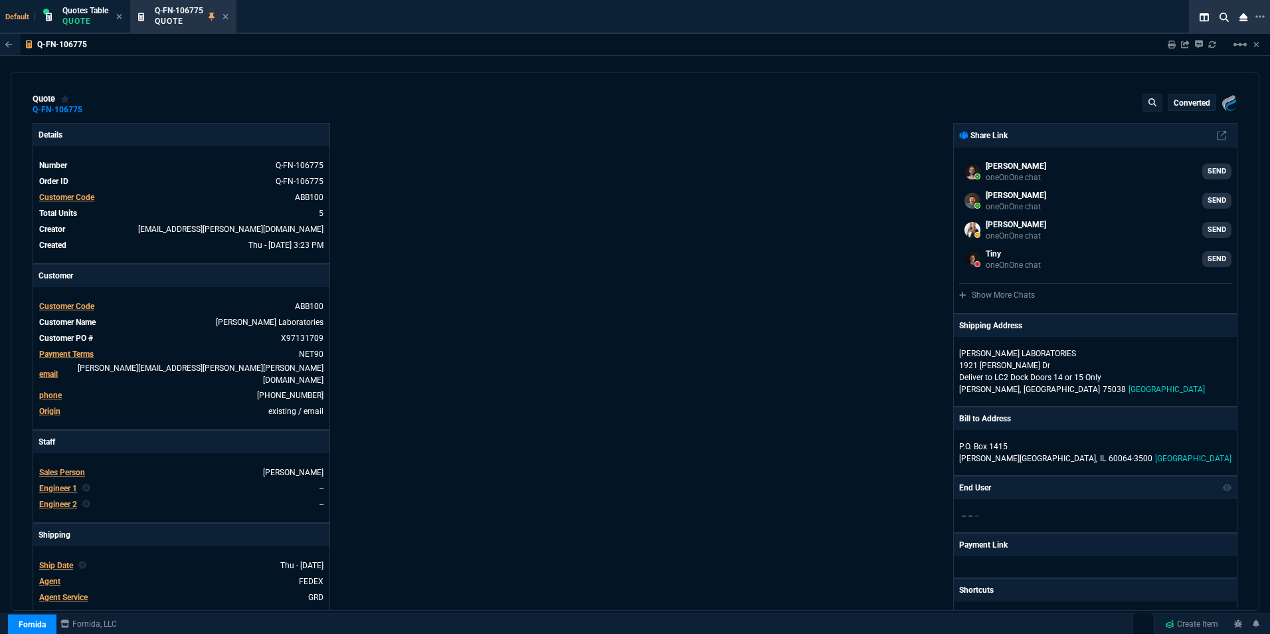
click at [224, 17] on icon at bounding box center [226, 17] width 6 height 8
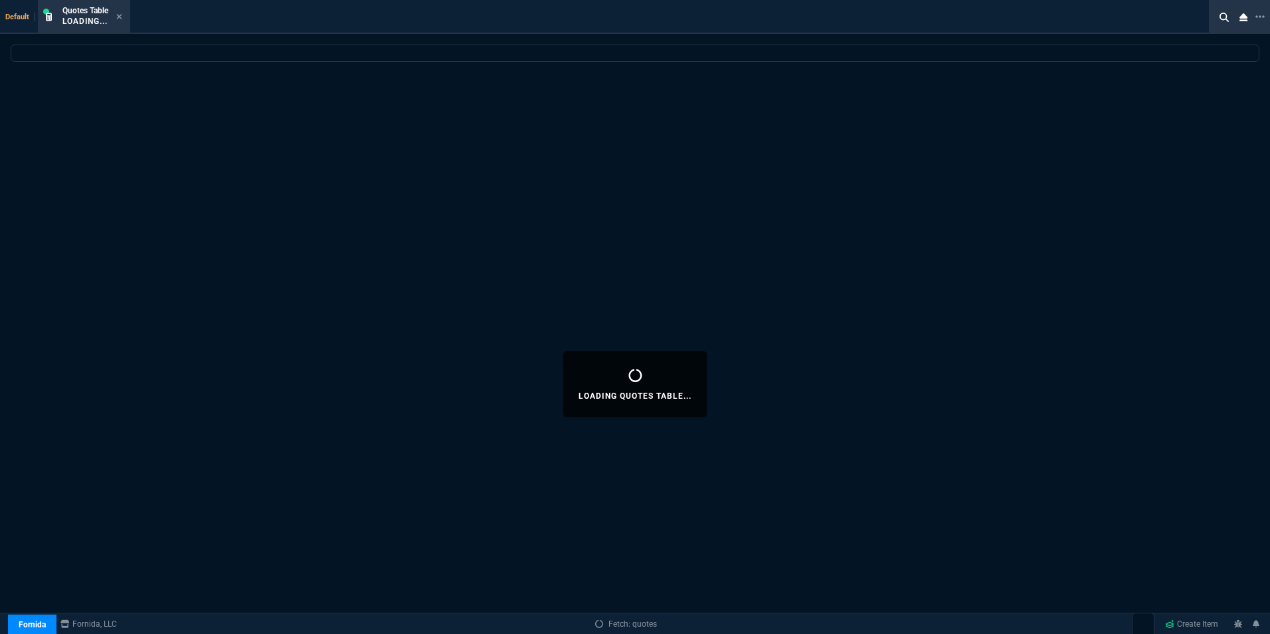
select select
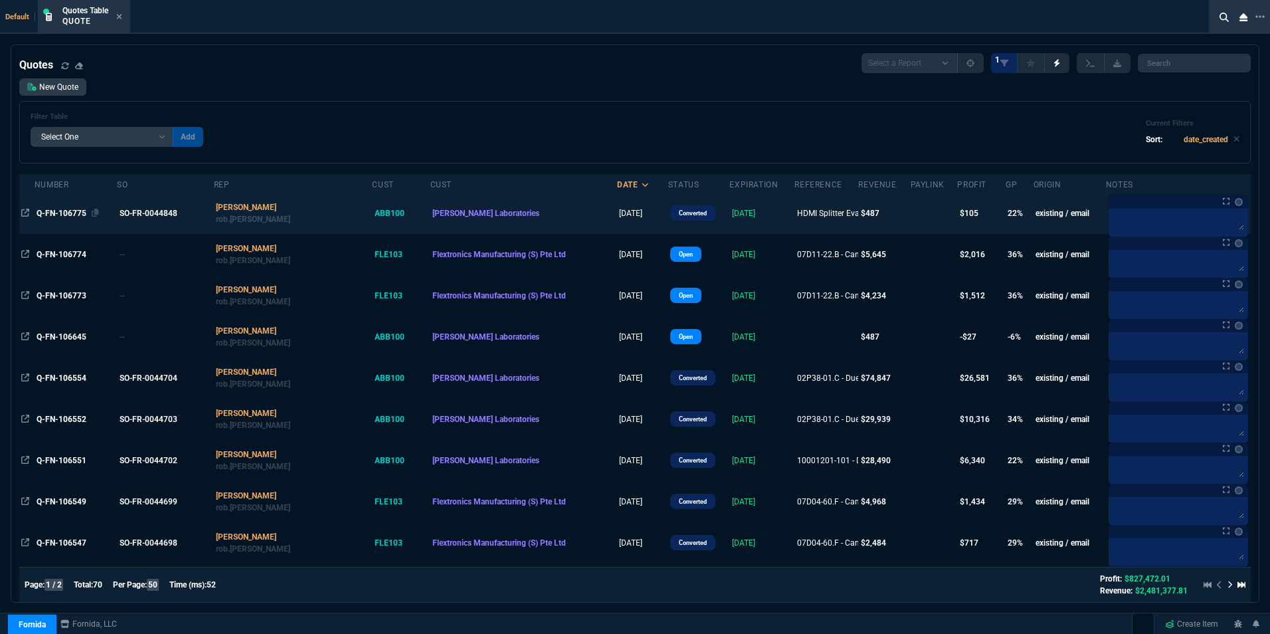
click at [54, 217] on span "Q-FN-106775" at bounding box center [62, 213] width 50 height 9
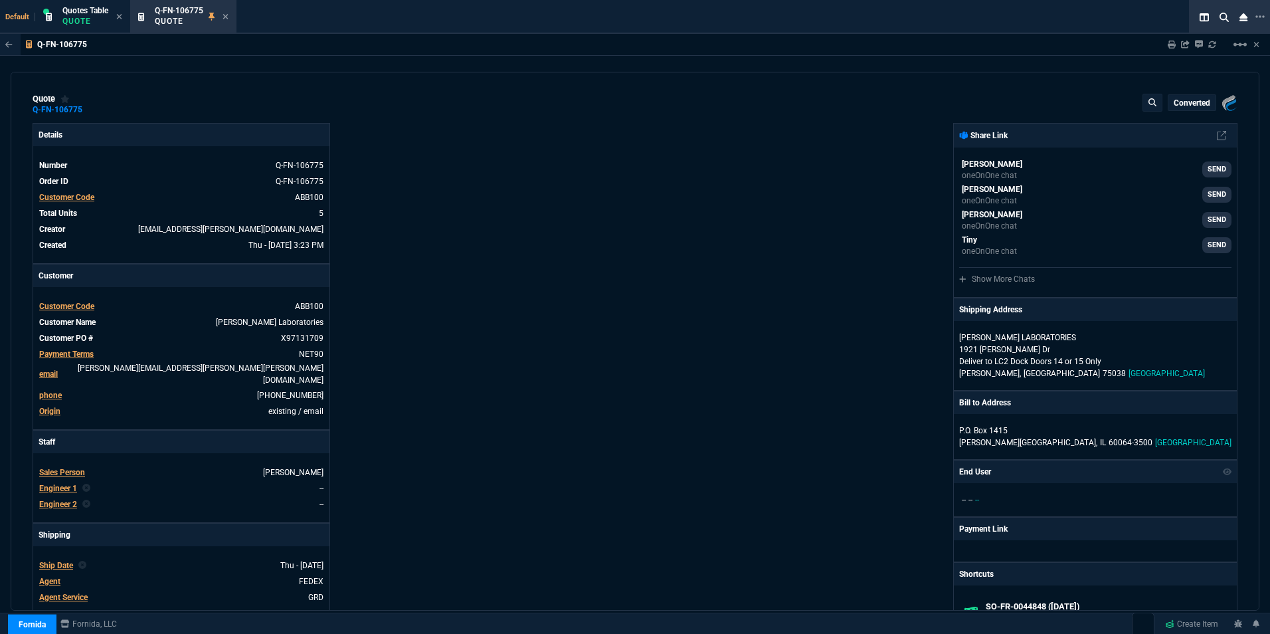
type input "17"
type input "22"
type input "21"
type input "22"
type input "24"
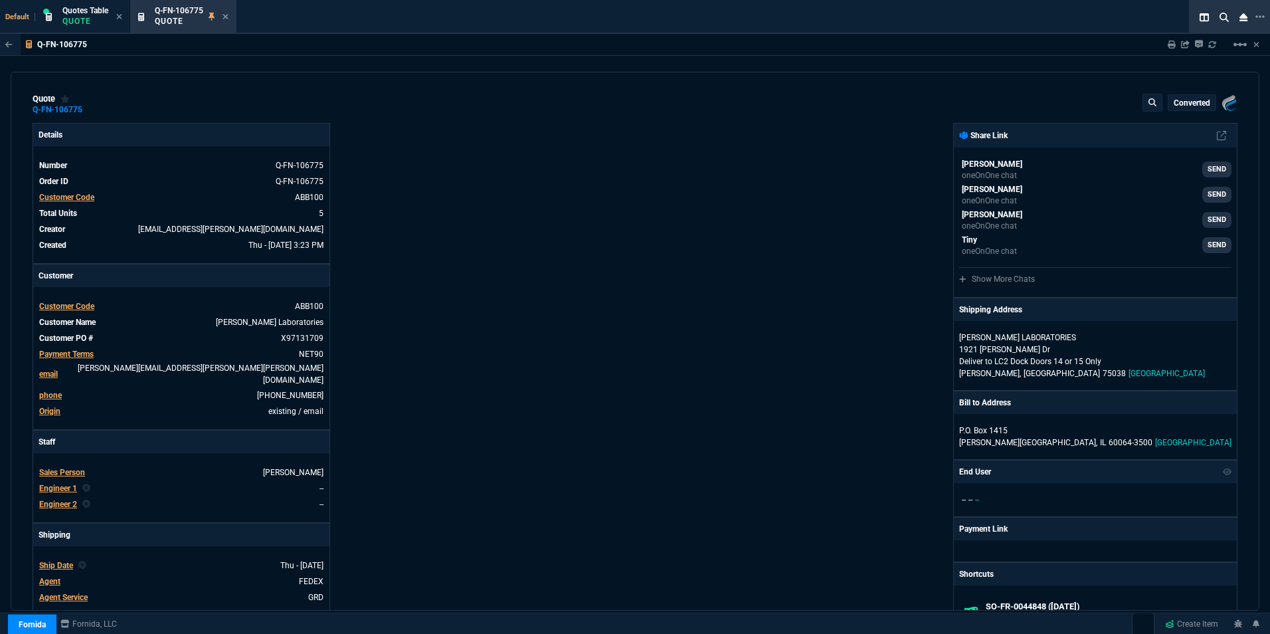
type input "19"
type input "20"
type input "63"
type input "43"
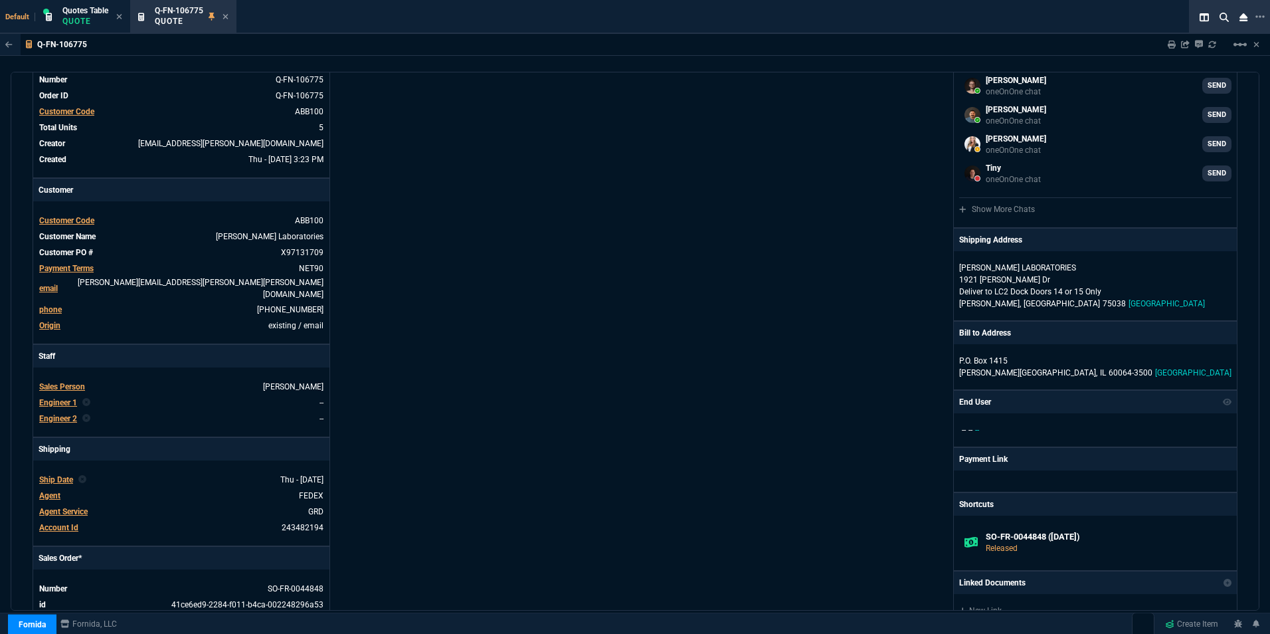
type input "72.98"
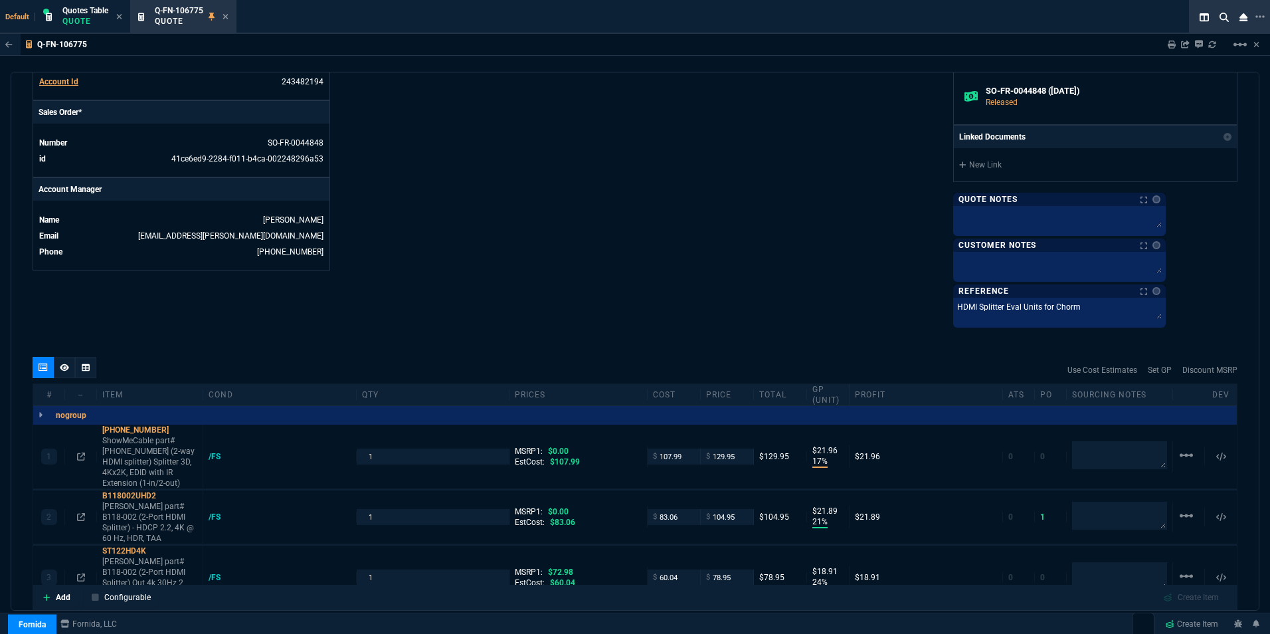
type input "-8"
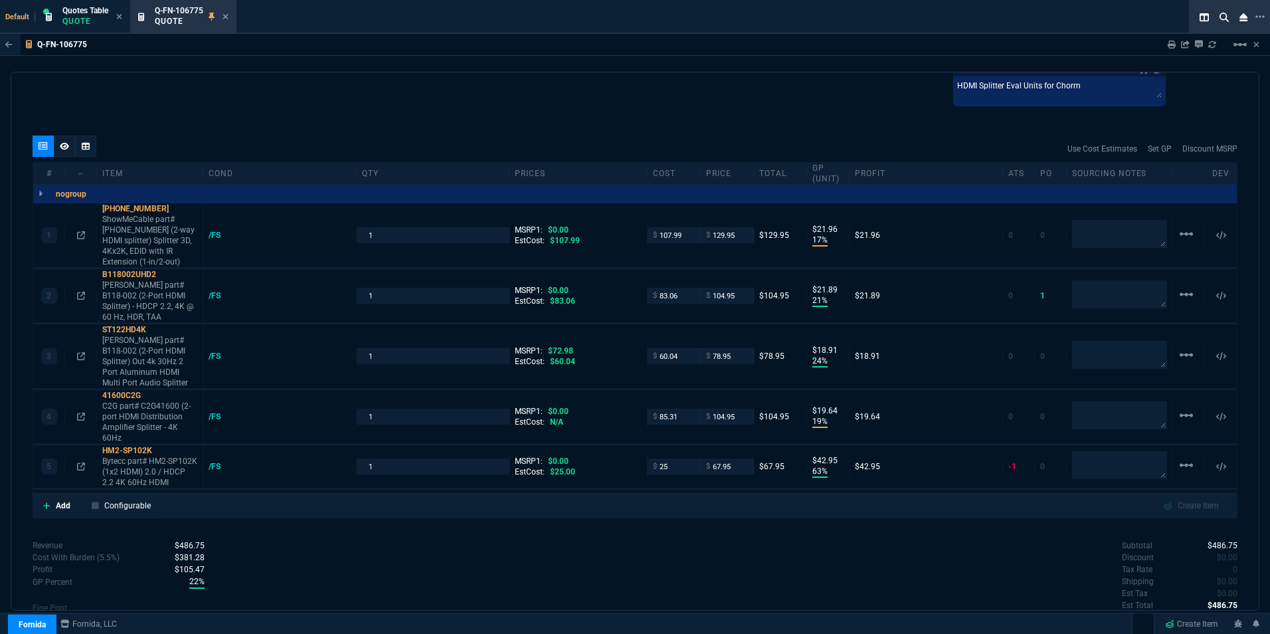
scroll to position [797, 0]
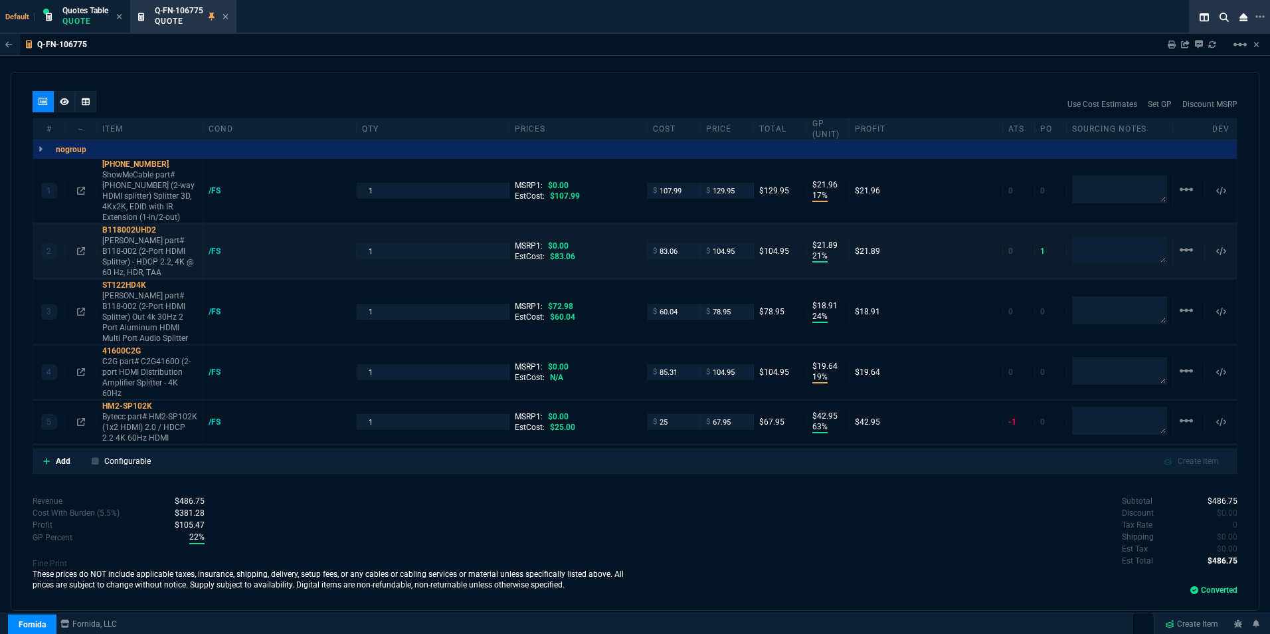
click at [1040, 246] on span "1" at bounding box center [1042, 250] width 5 height 9
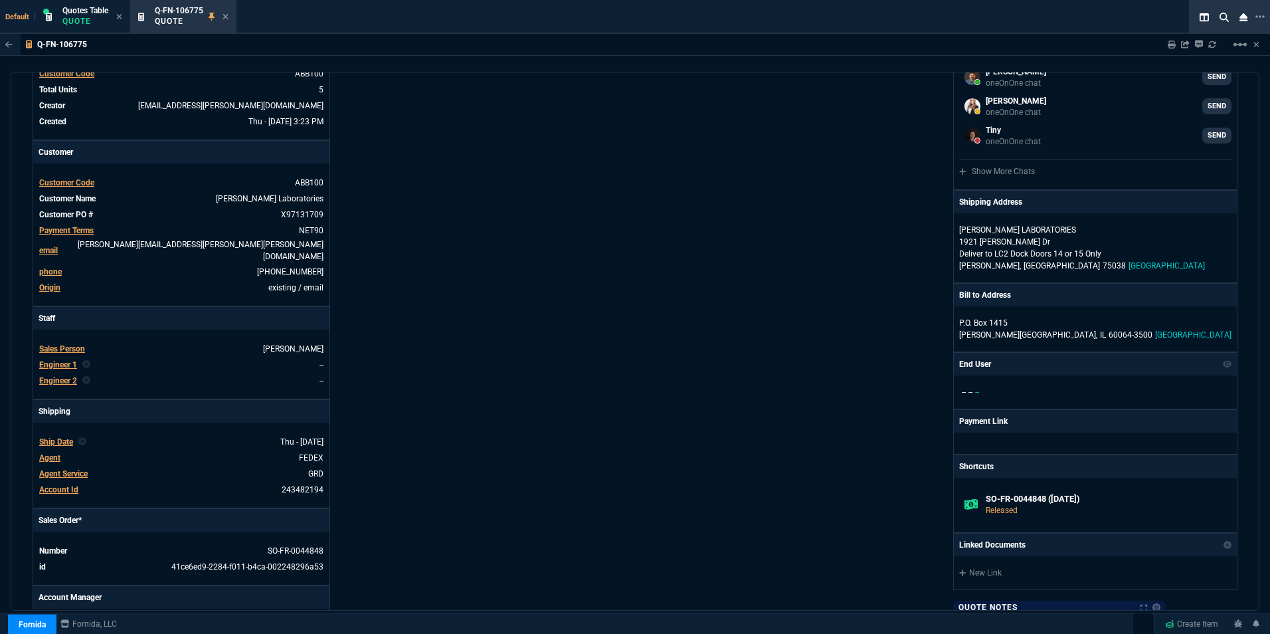
scroll to position [76, 0]
